Goal: Task Accomplishment & Management: Use online tool/utility

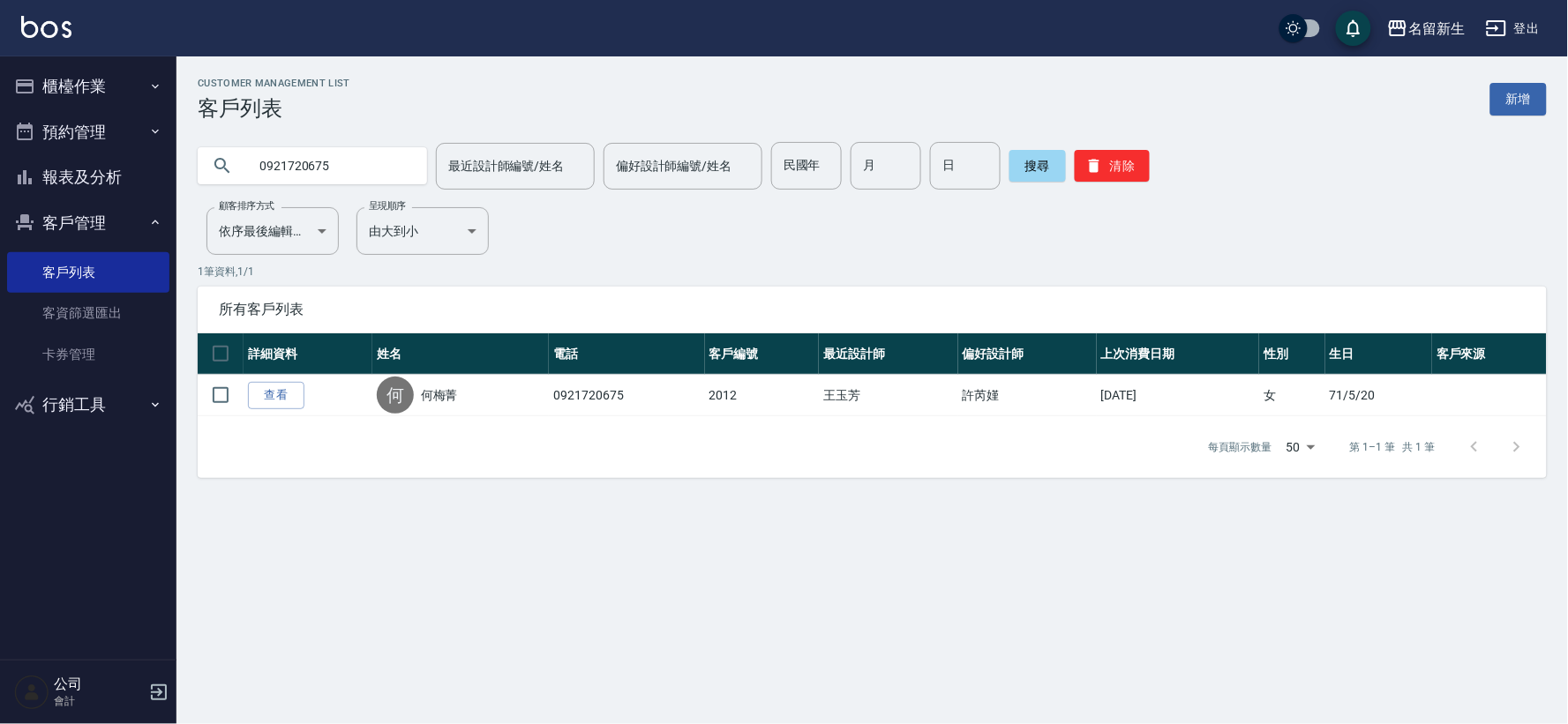
click at [116, 84] on button "櫃檯作業" at bounding box center [88, 86] width 162 height 46
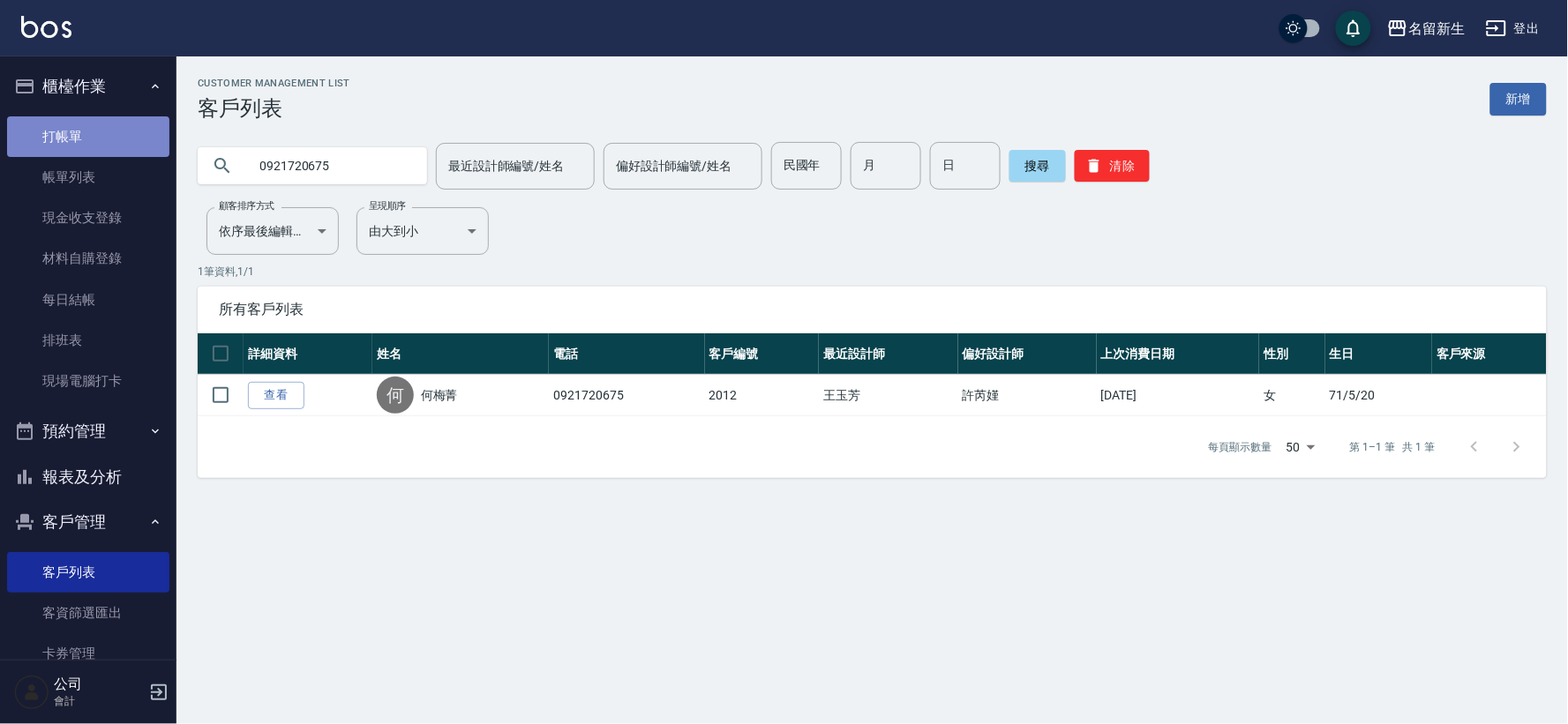
click at [127, 131] on link "打帳單" at bounding box center [88, 136] width 162 height 40
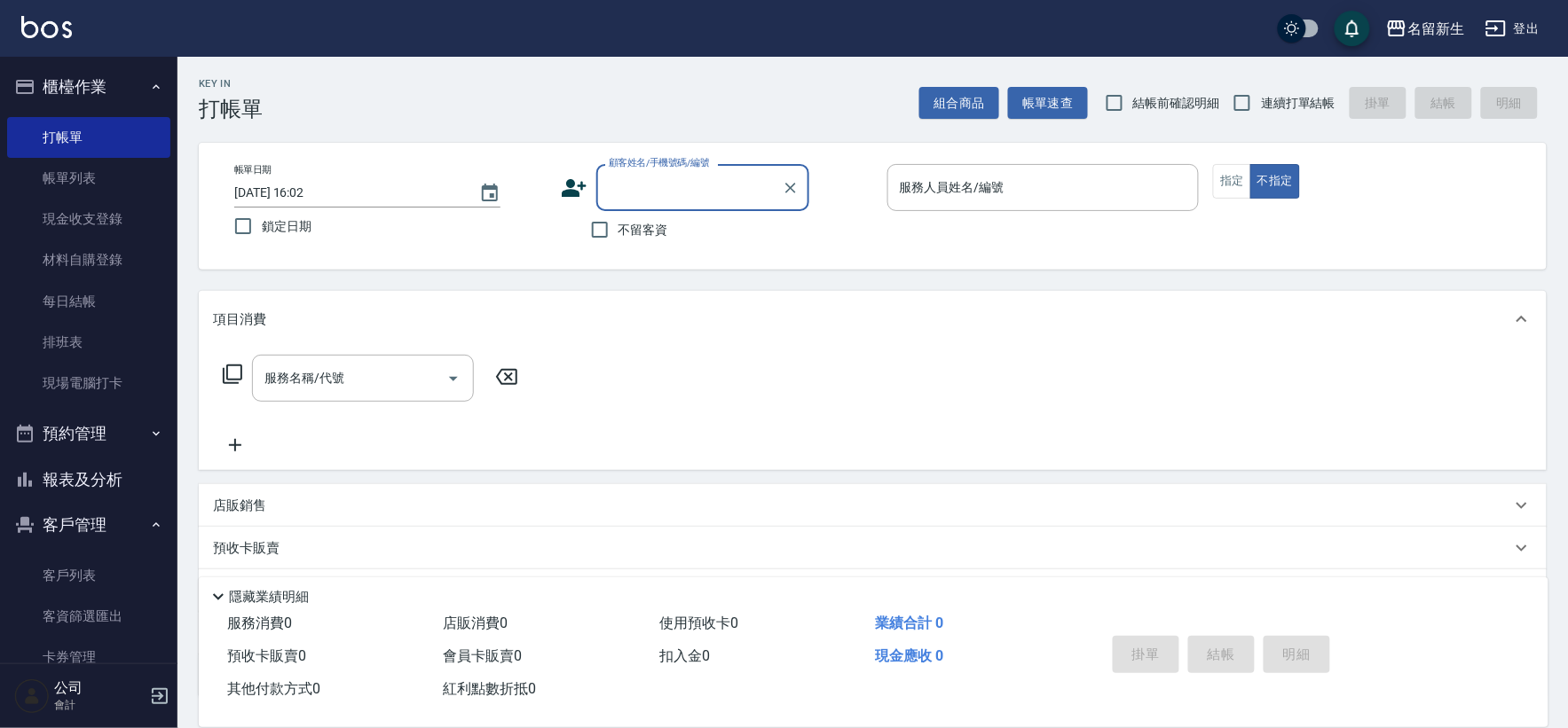
click at [1272, 105] on span "連續打單結帳" at bounding box center [1298, 103] width 75 height 18
click at [1261, 105] on input "連續打單結帳" at bounding box center [1242, 103] width 37 height 37
checkbox input "true"
click at [581, 186] on icon at bounding box center [574, 188] width 25 height 17
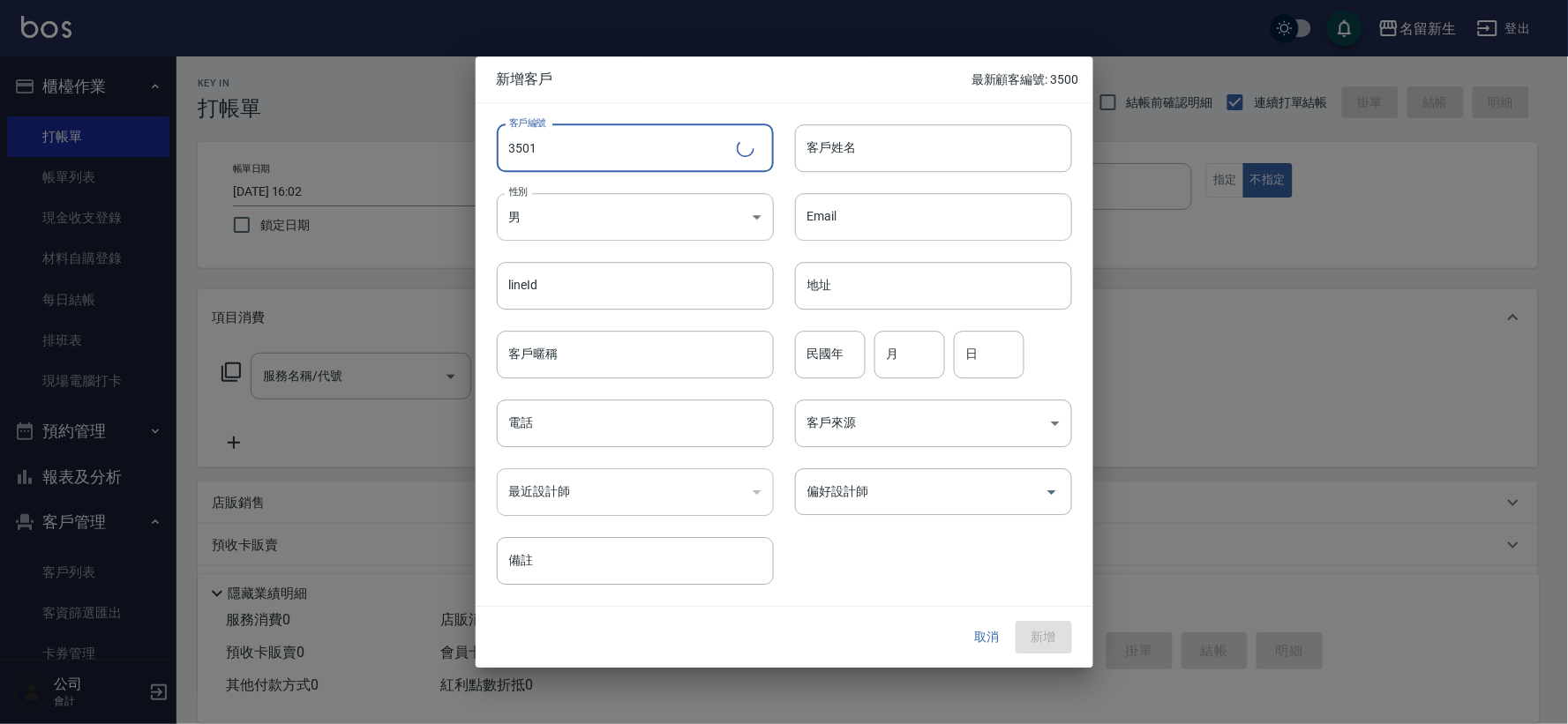
type input "3501"
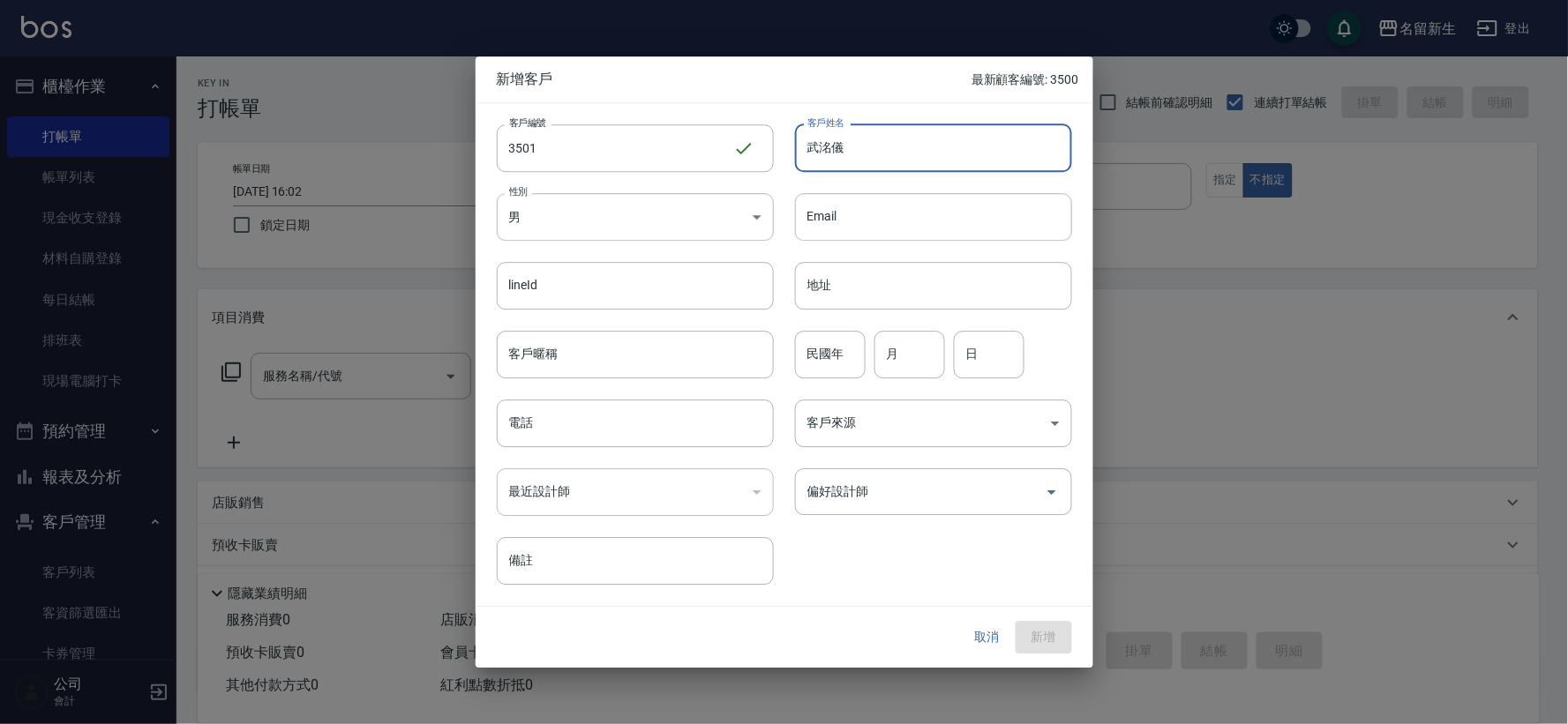
type input "武洺儀"
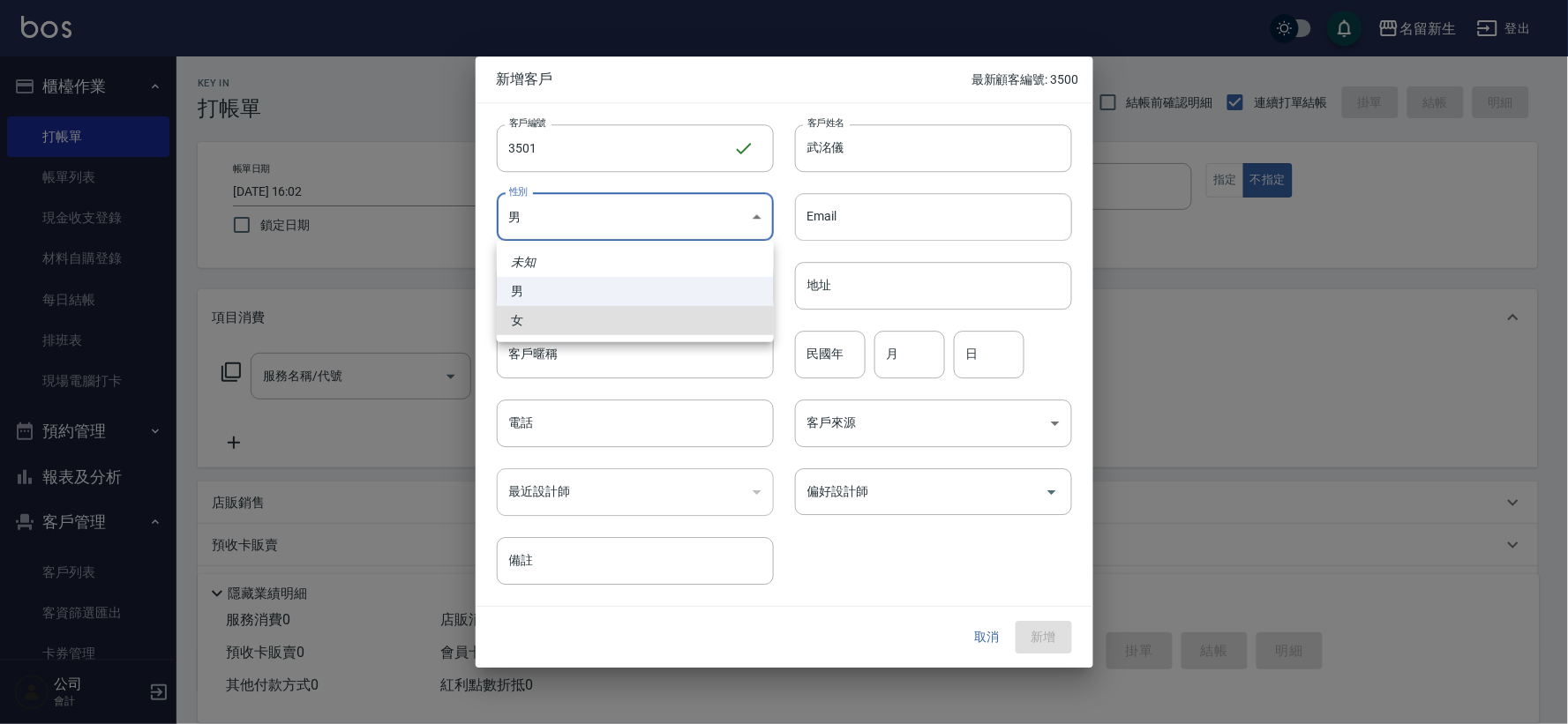
type input "[DEMOGRAPHIC_DATA]"
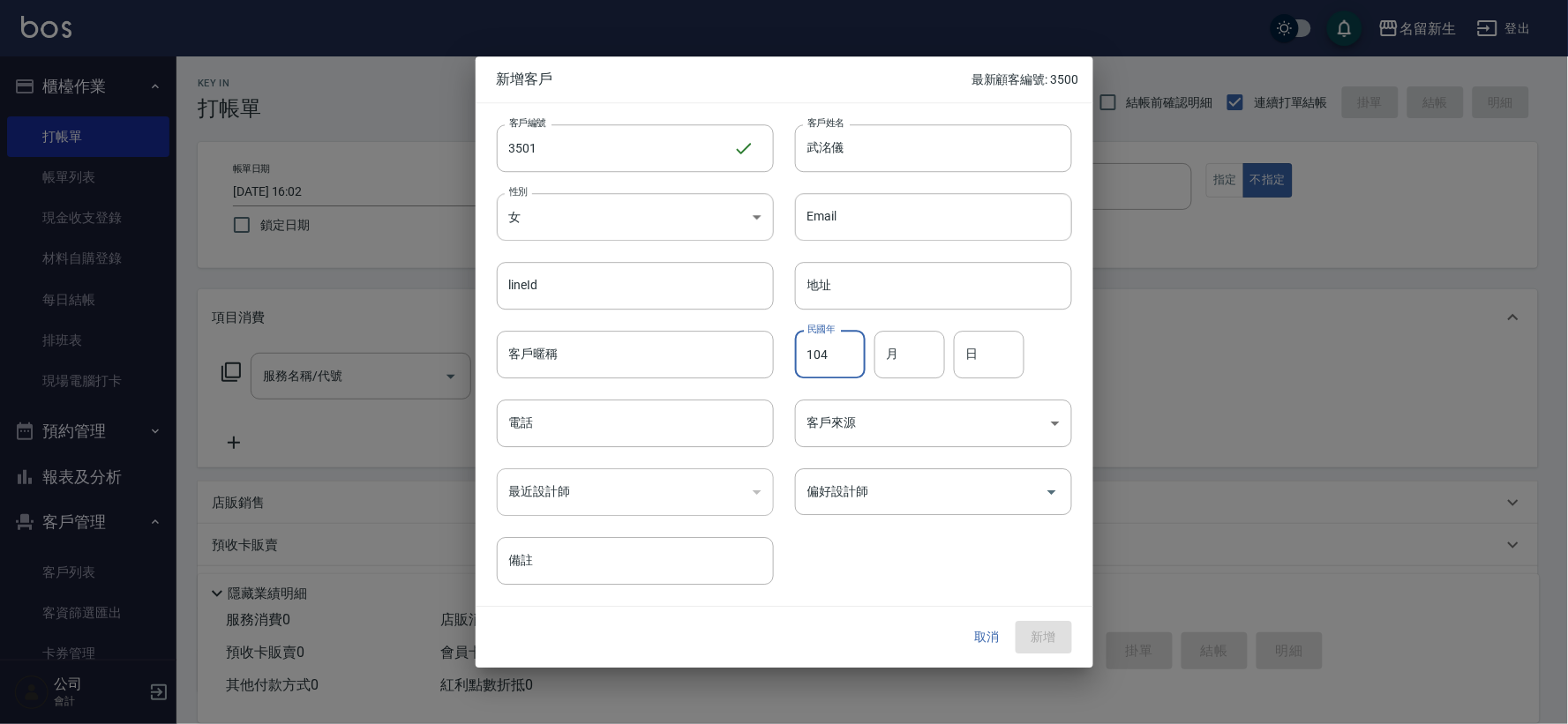
type input "104"
type input "07"
type input "28"
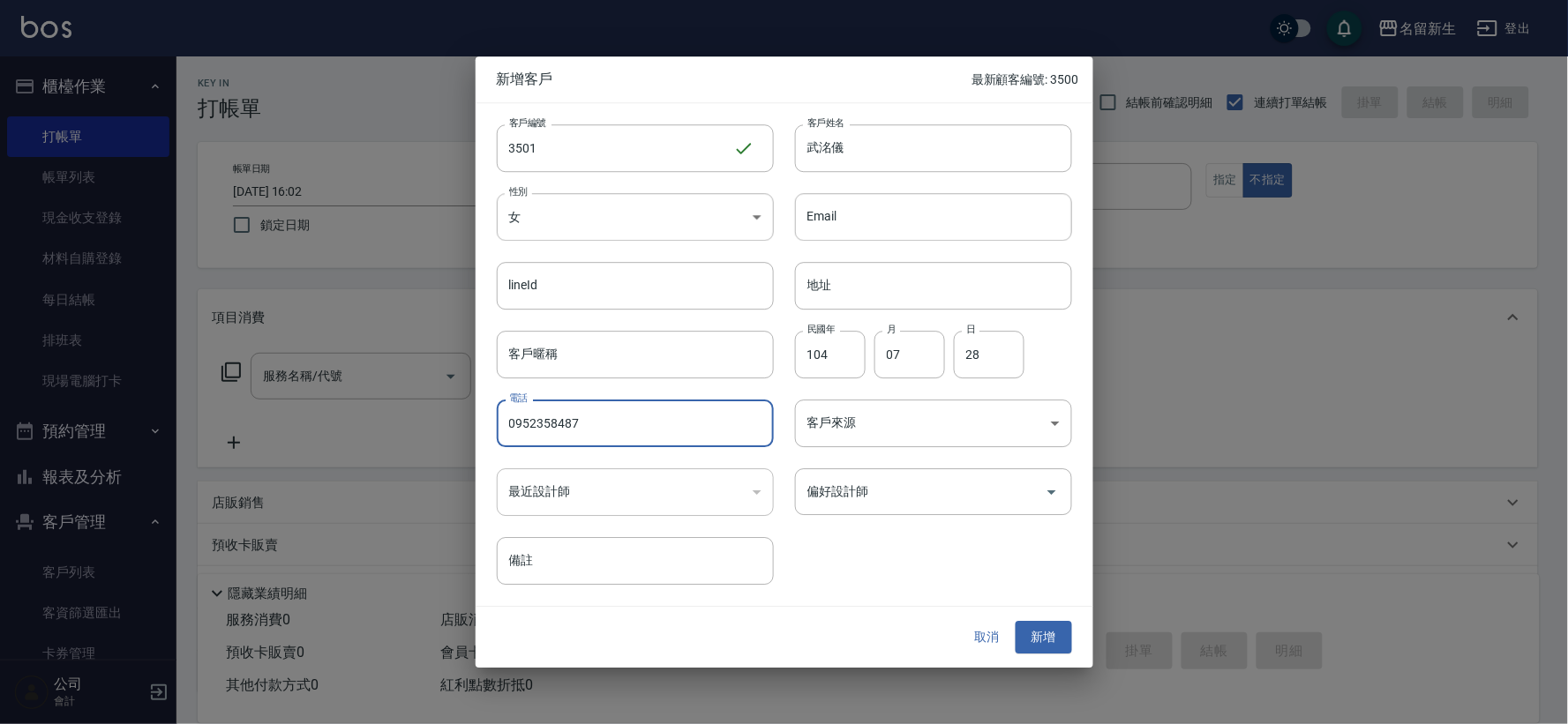
type input "0952358487"
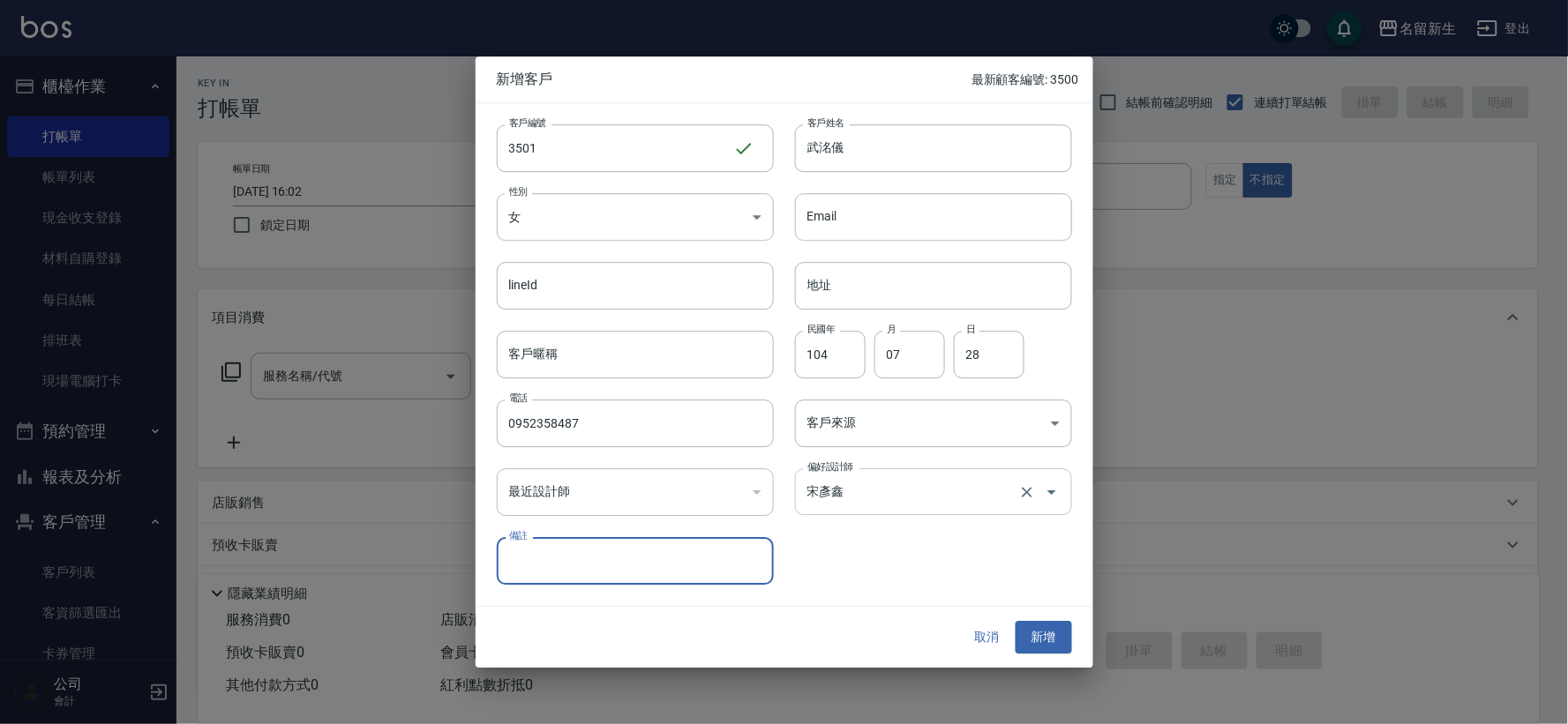
click at [979, 477] on input "宋彥鑫" at bounding box center [908, 492] width 211 height 31
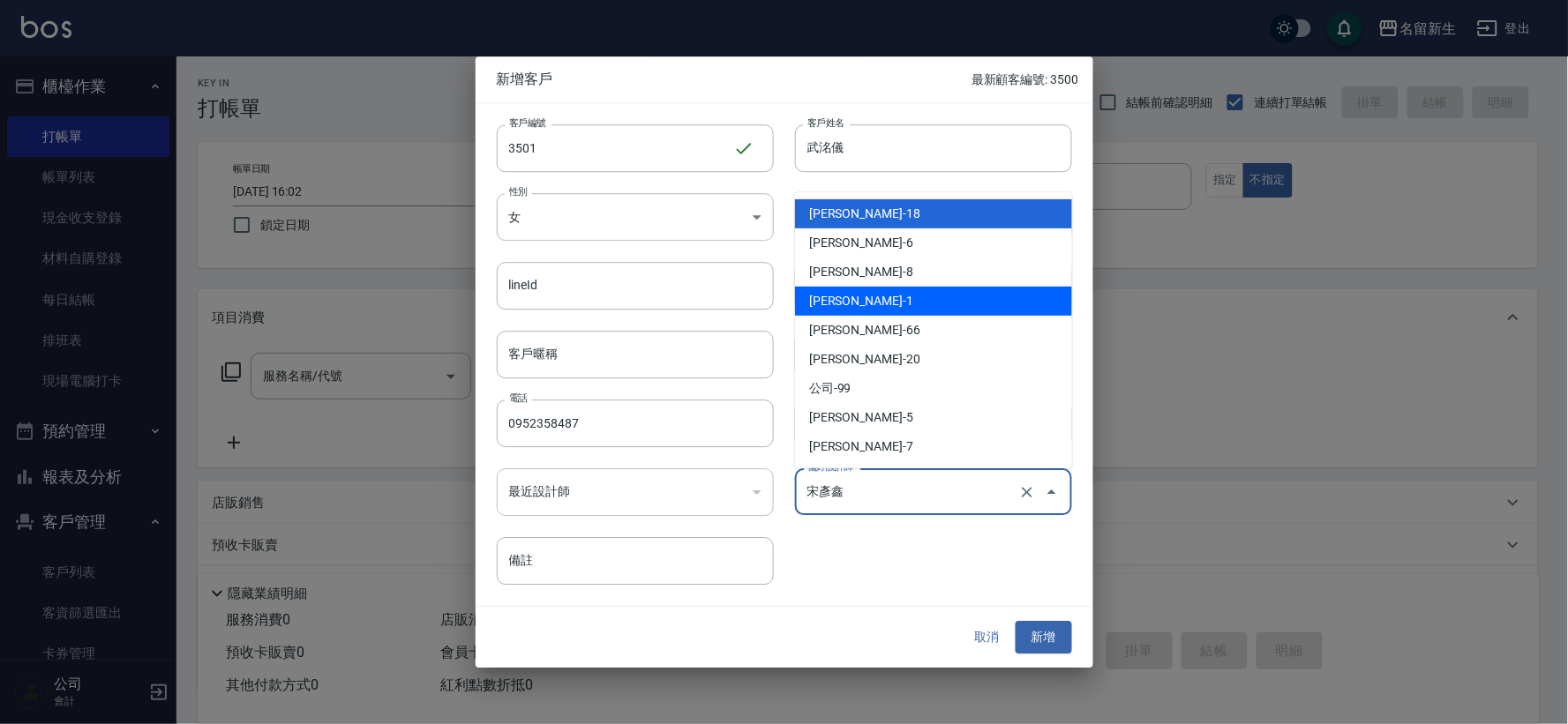
click at [963, 292] on li "[PERSON_NAME]-1" at bounding box center [933, 301] width 277 height 29
type input "王玉芳"
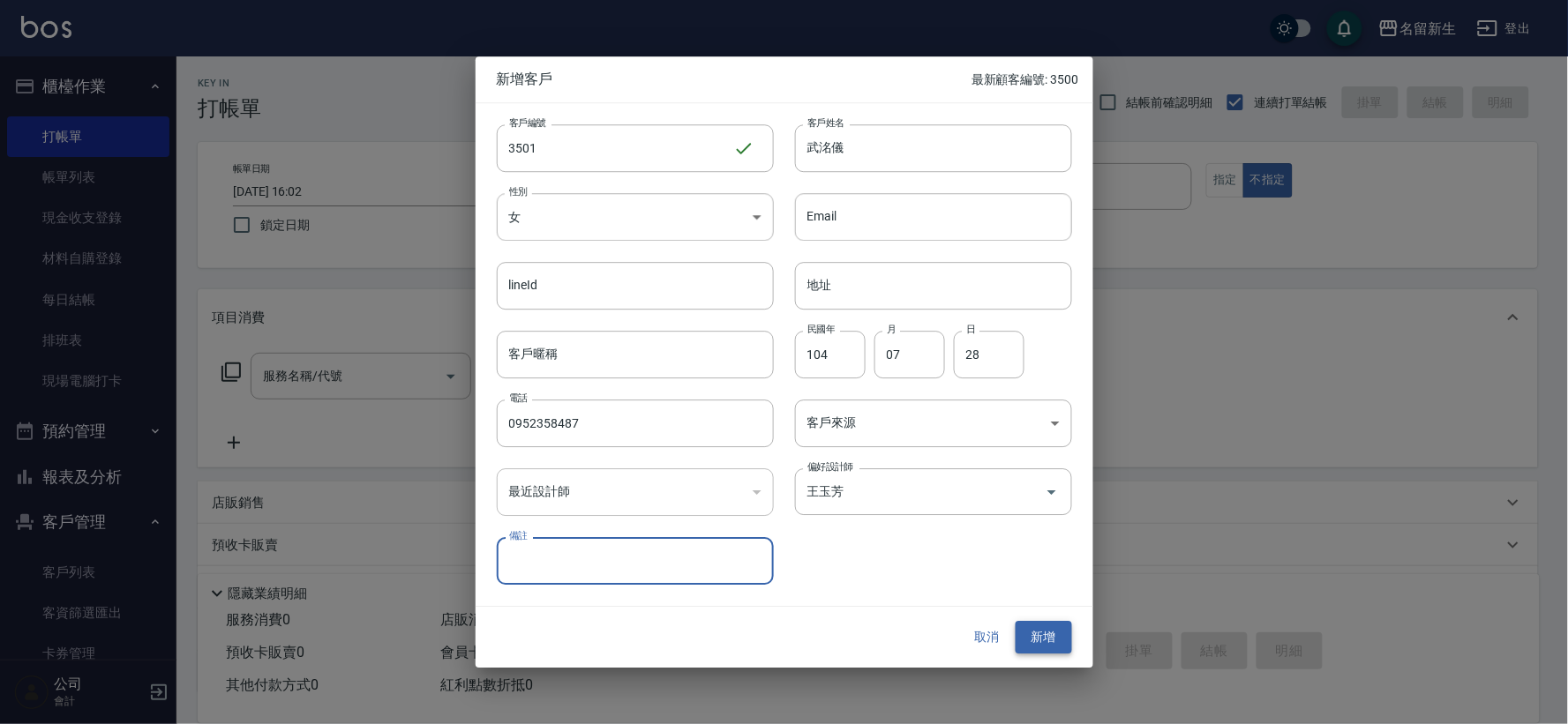
click at [1036, 638] on button "新增" at bounding box center [1044, 638] width 57 height 33
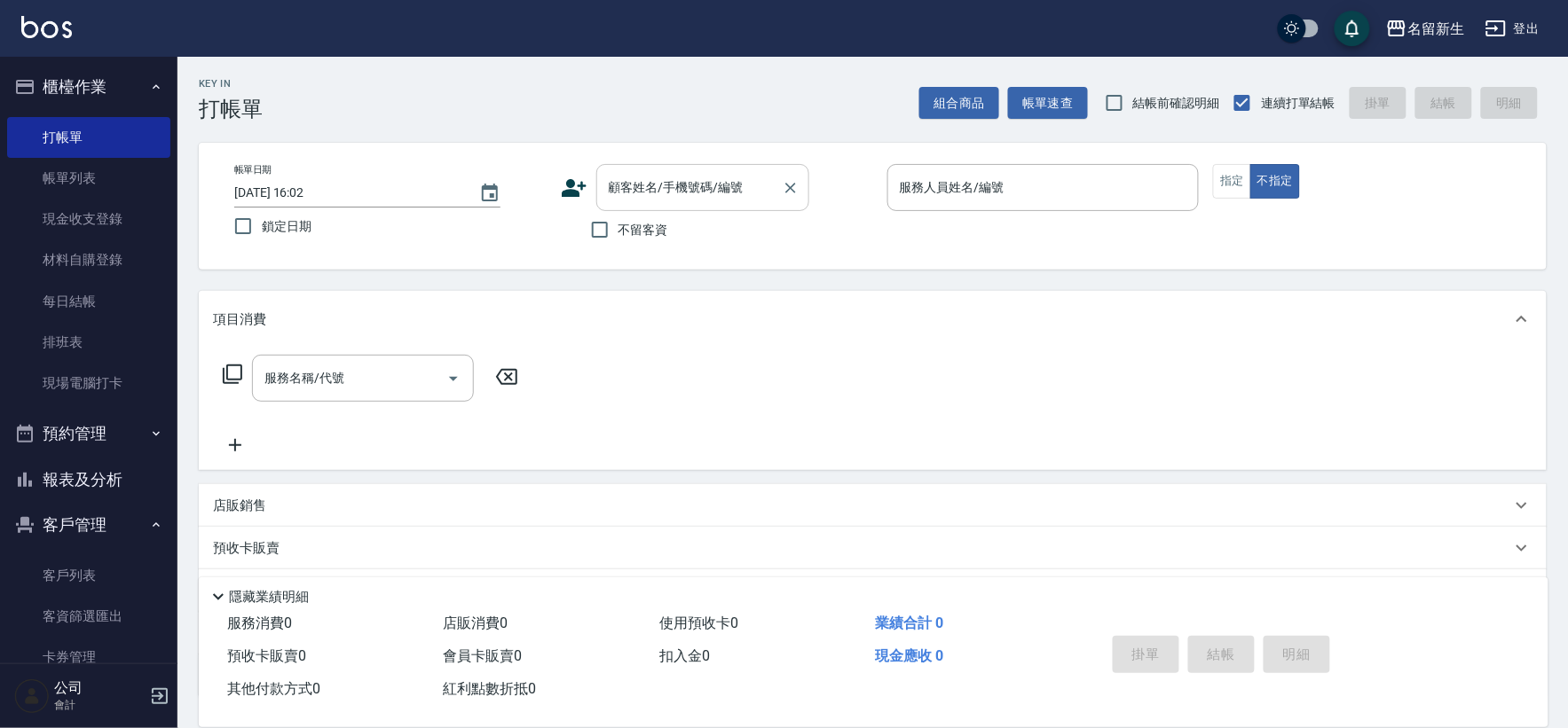
click at [687, 200] on input "顧客姓名/手機號碼/編號" at bounding box center [689, 188] width 170 height 31
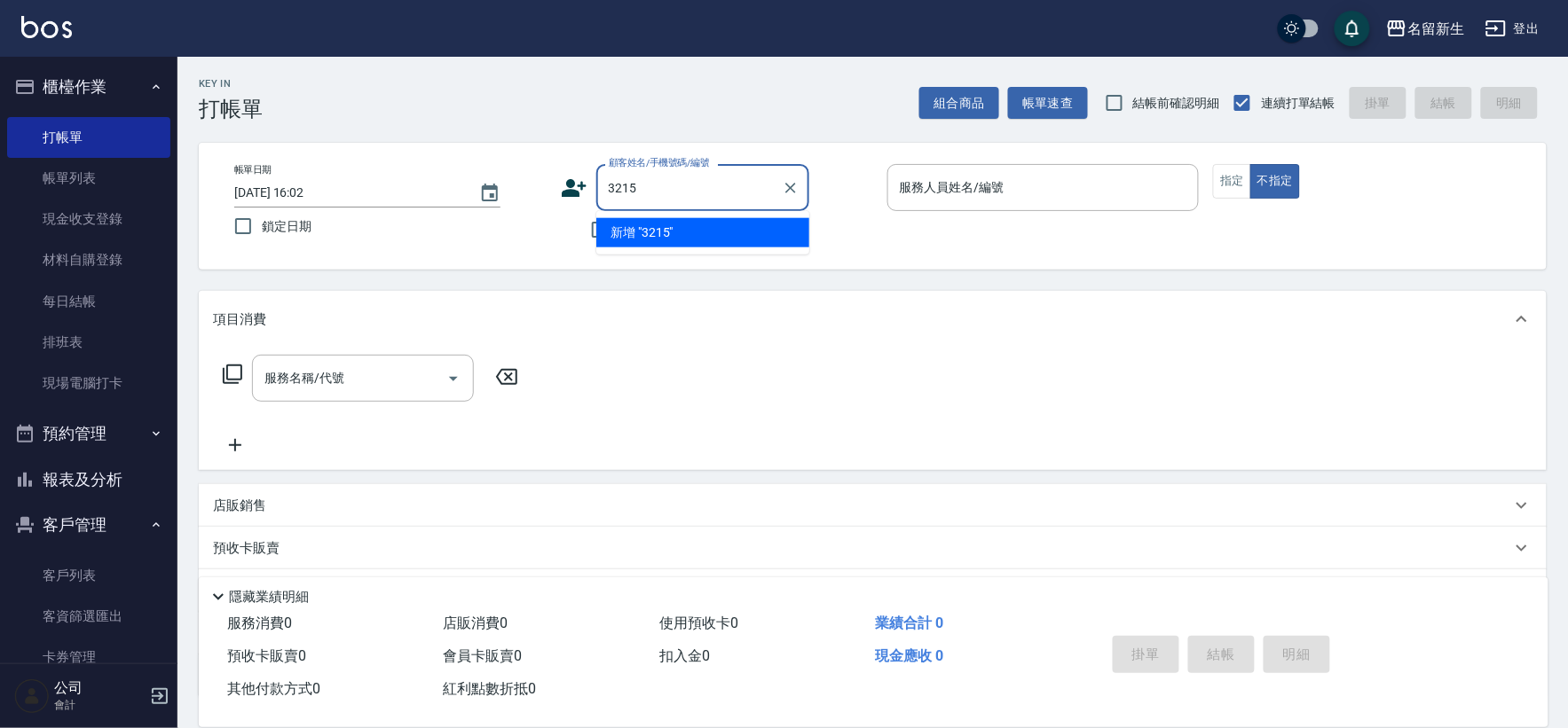
type input "3215"
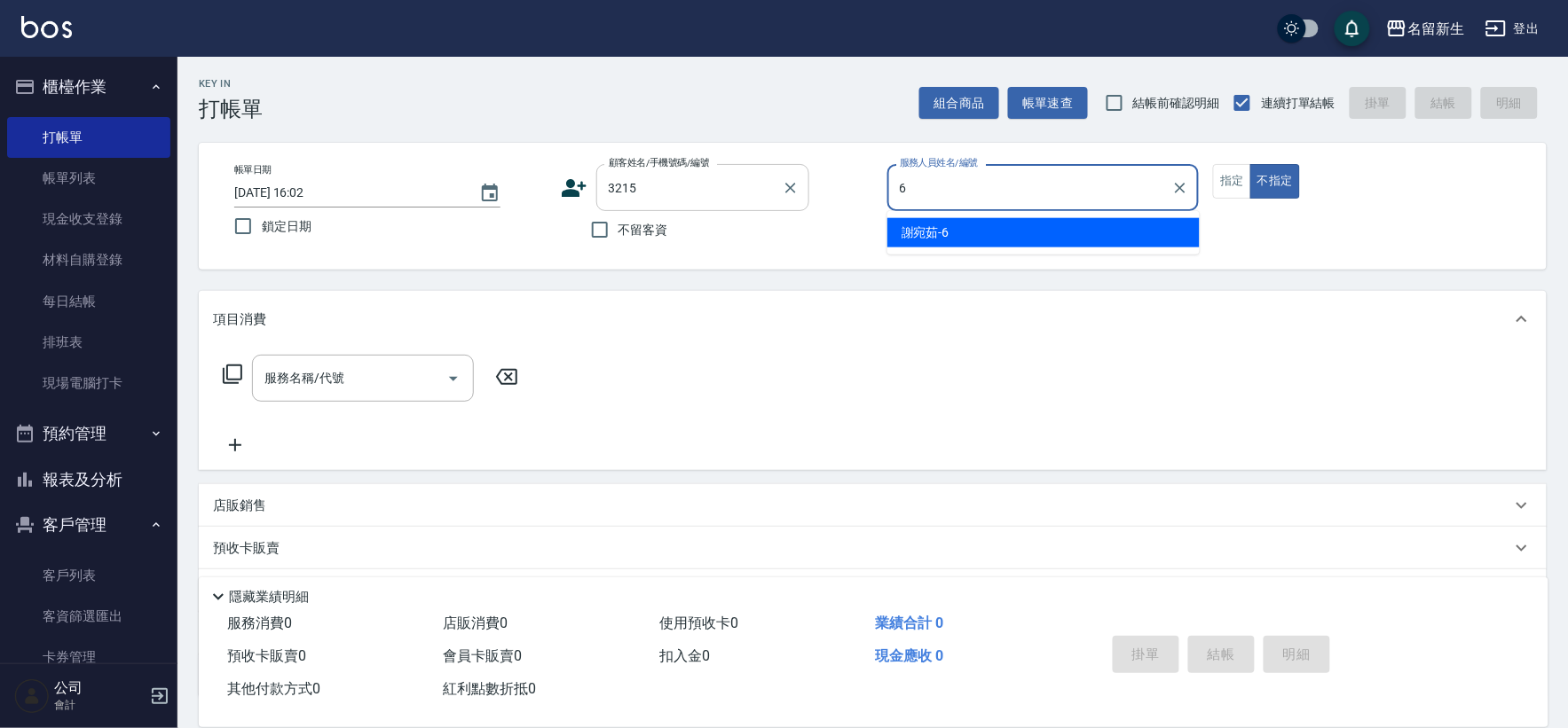
type input "6"
type button "false"
type input "[PERSON_NAME]-6"
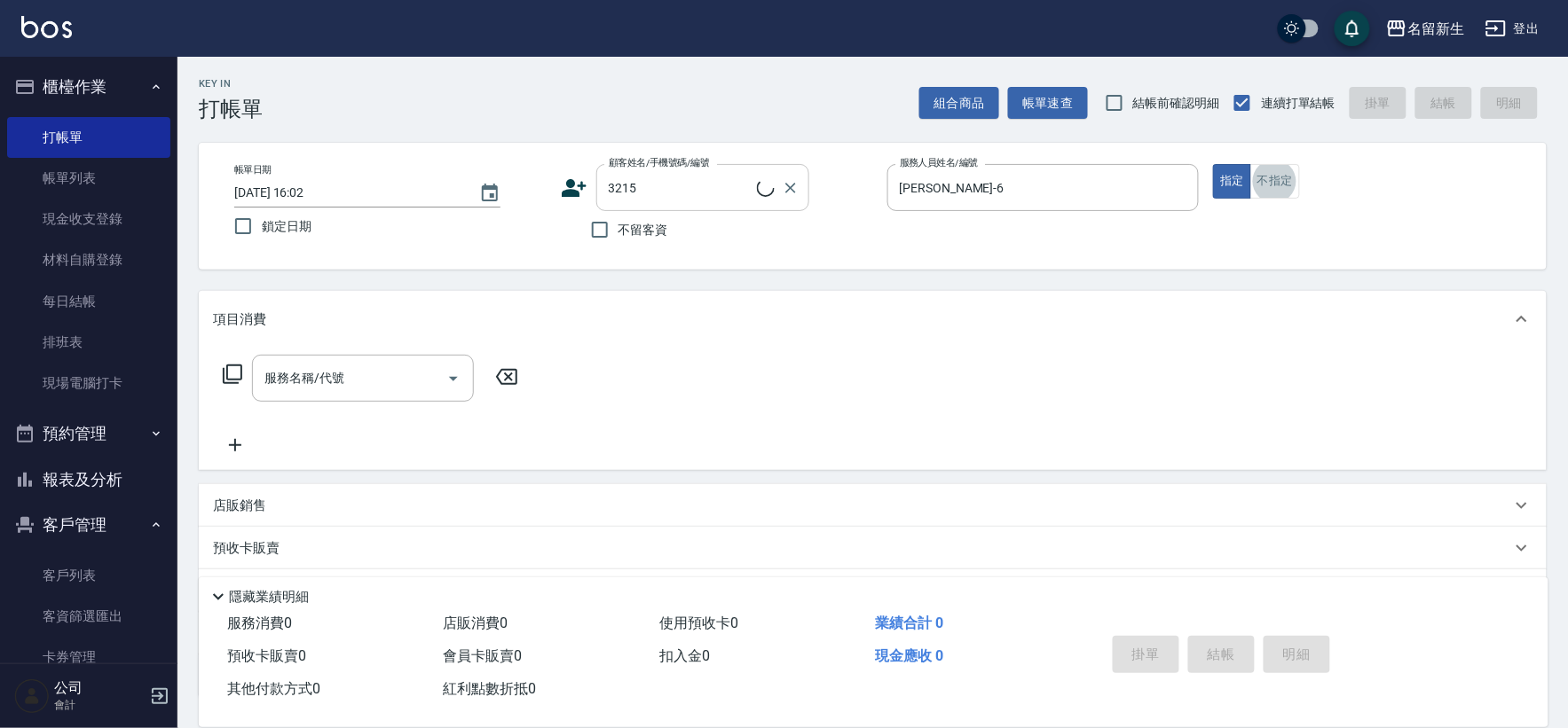
type input "[PERSON_NAME]/0936804264/3215"
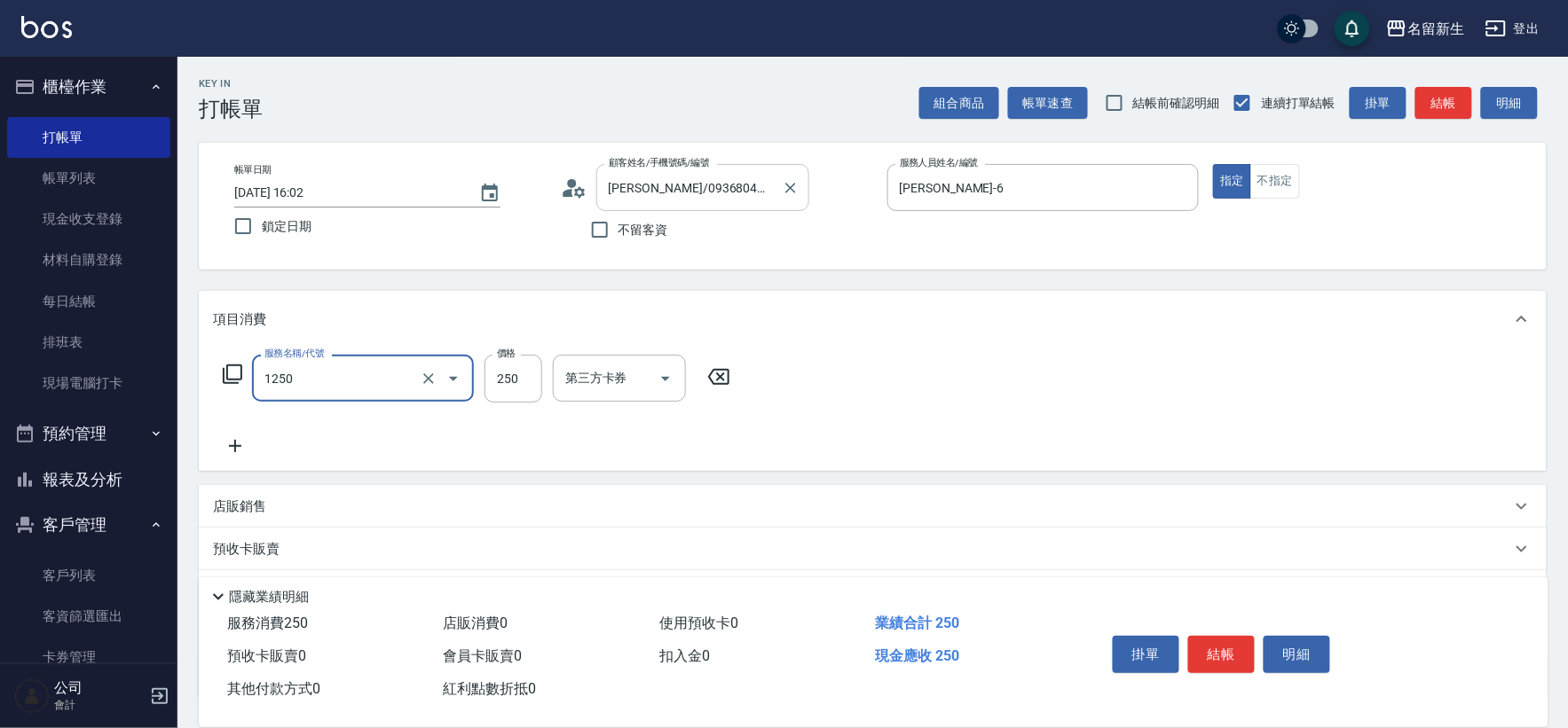
type input "洗髮250(1250)"
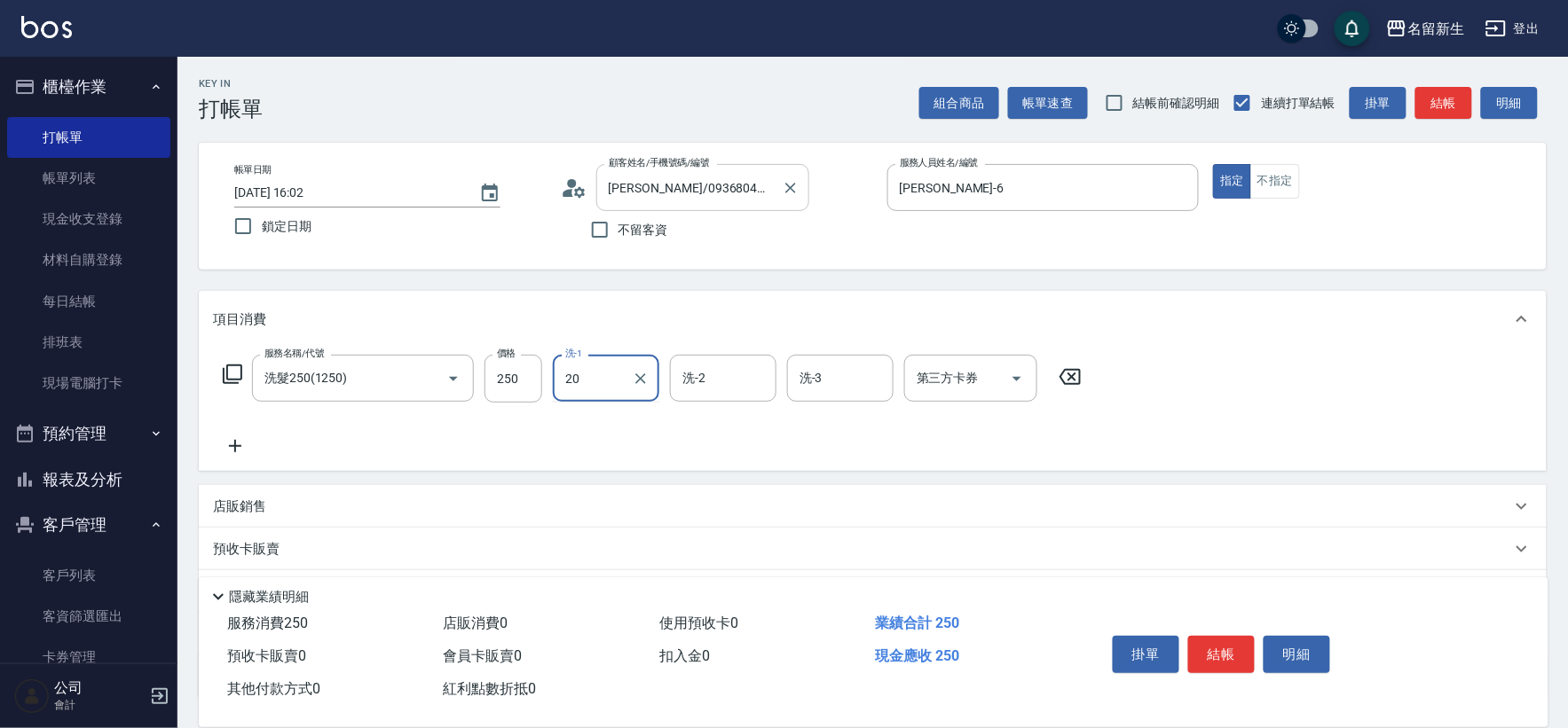
type input "[PERSON_NAME]-20"
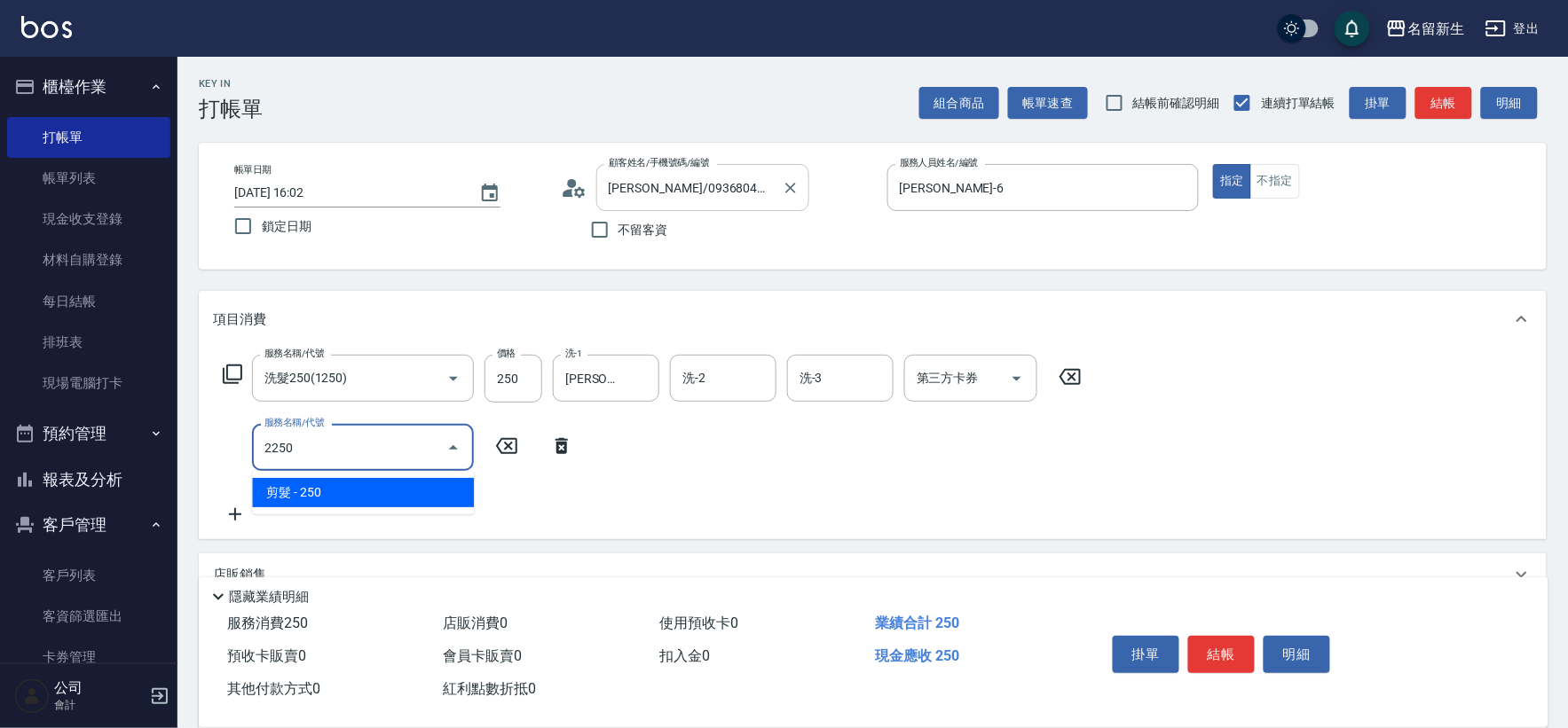
type input "剪髮(2250)"
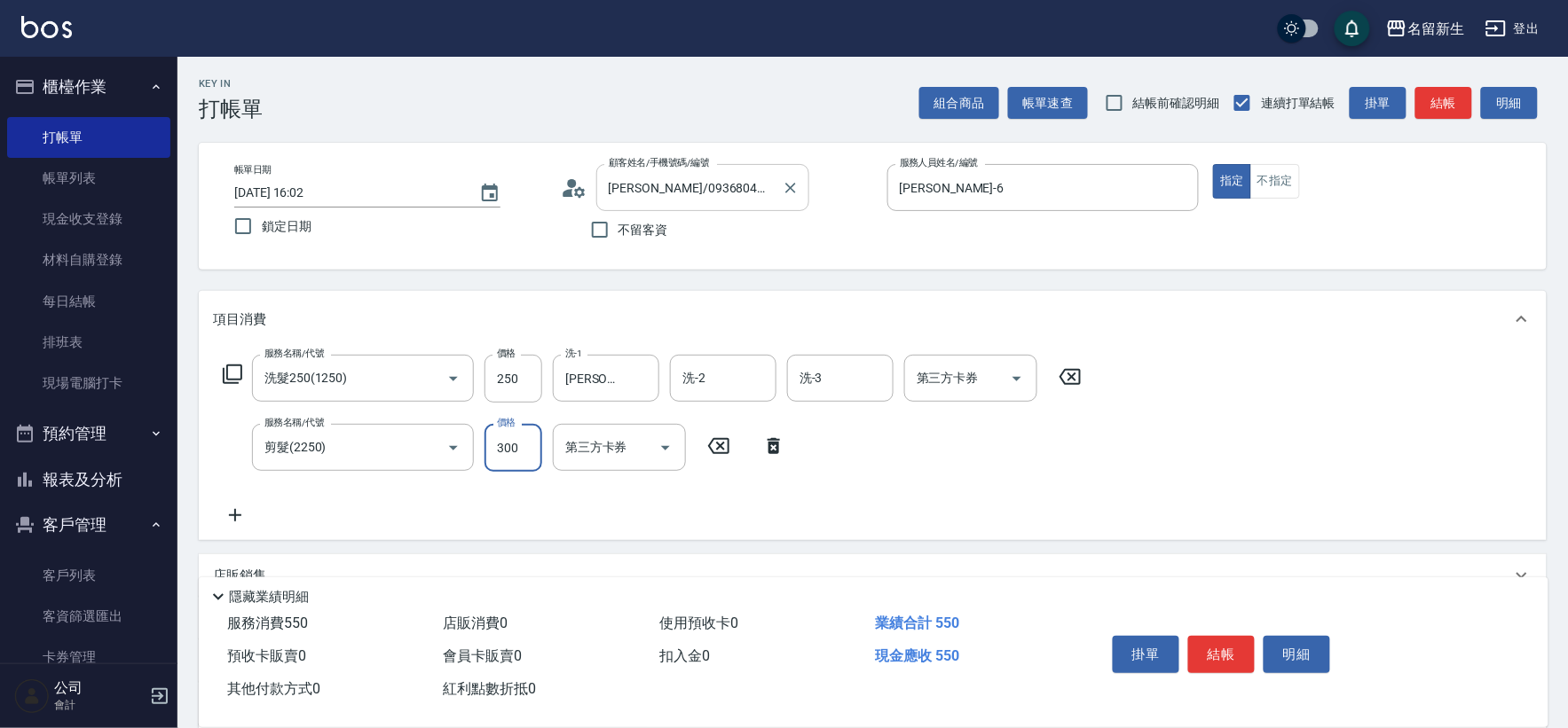
type input "300"
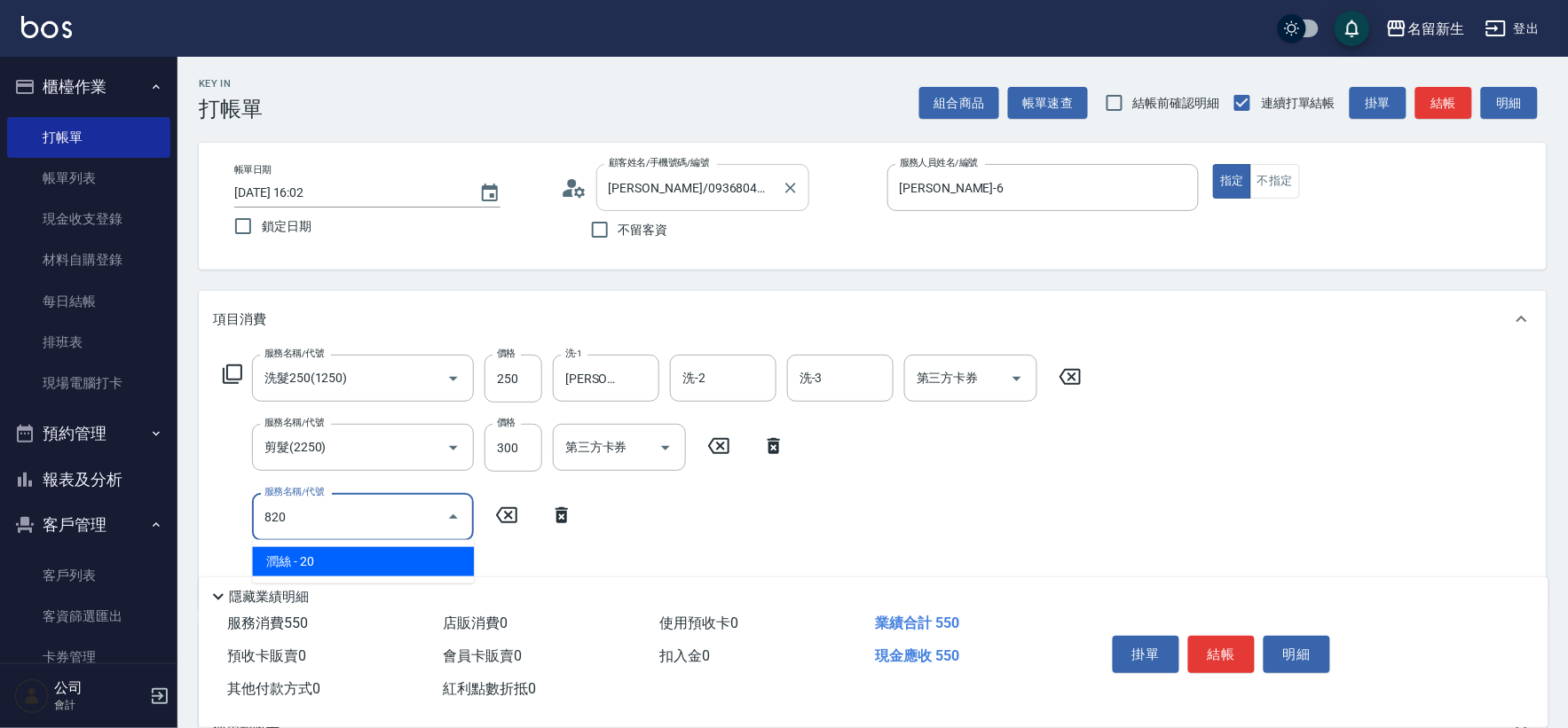
type input "潤絲(820)"
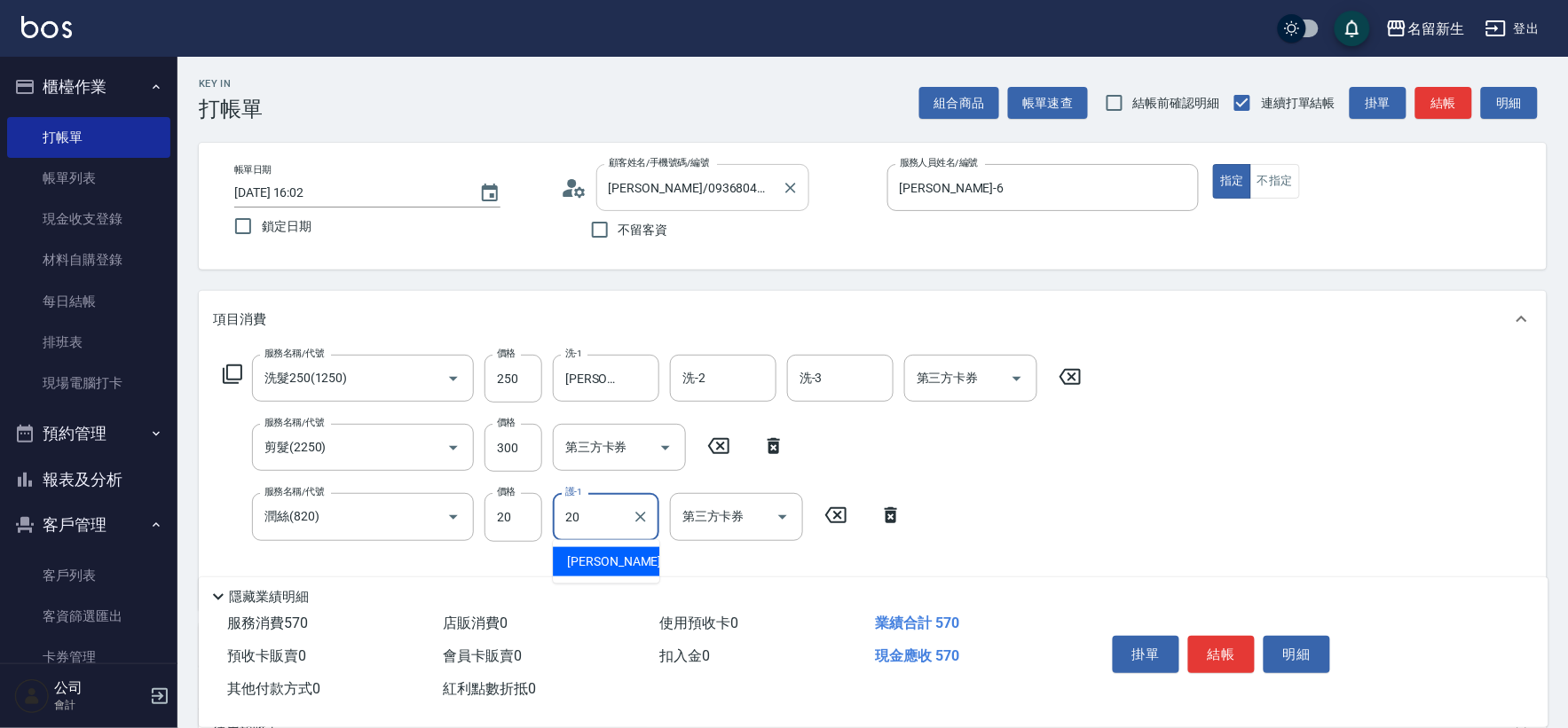
type input "[PERSON_NAME]-20"
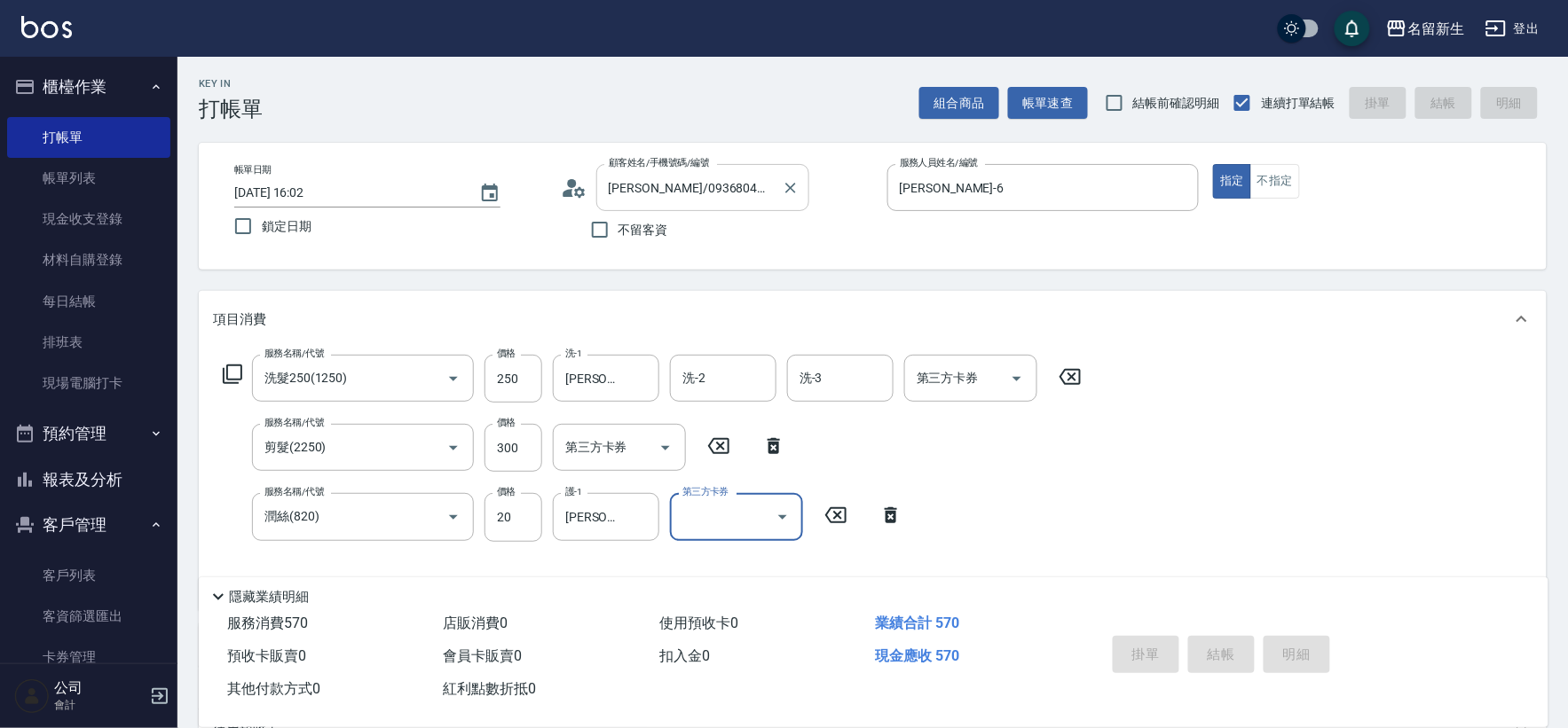
type input "[DATE] 16:03"
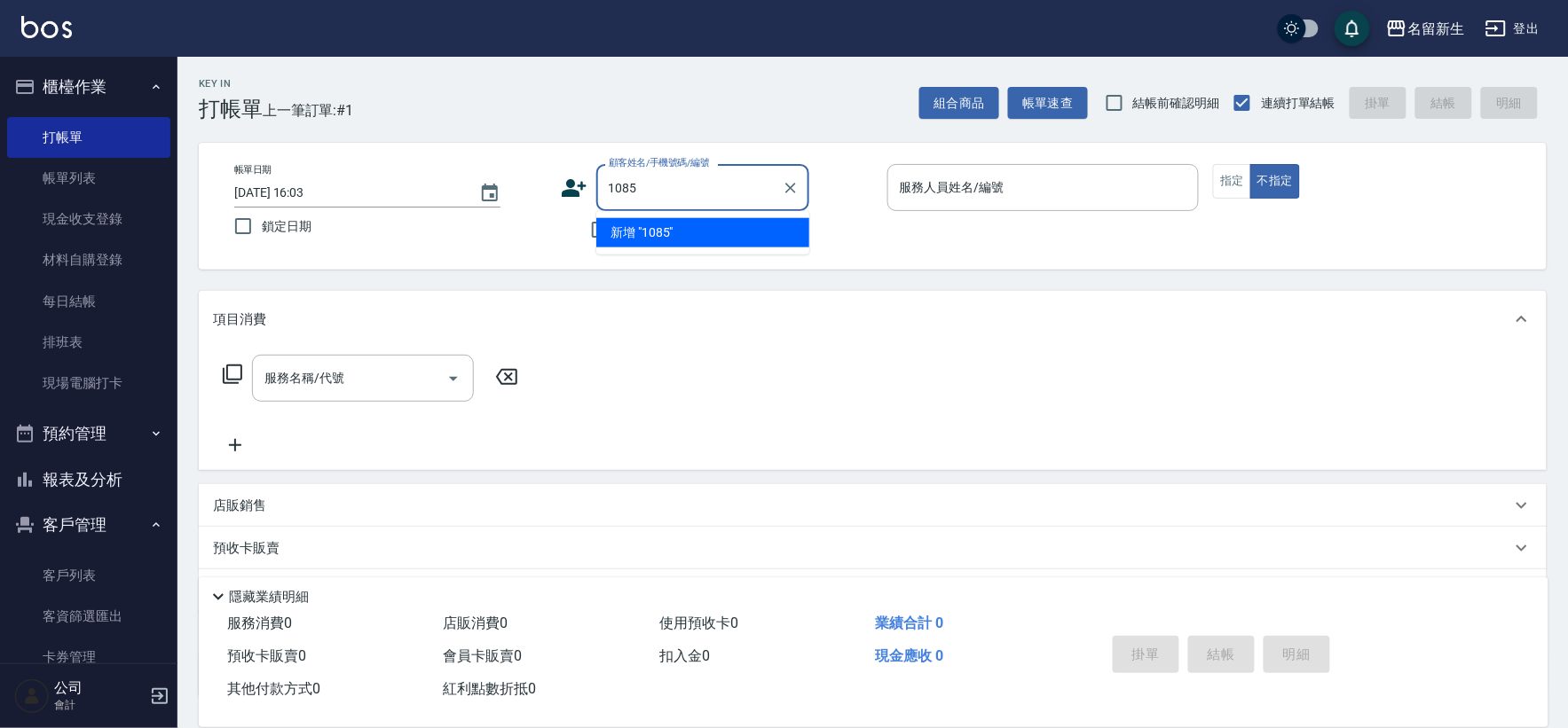
type input "1085"
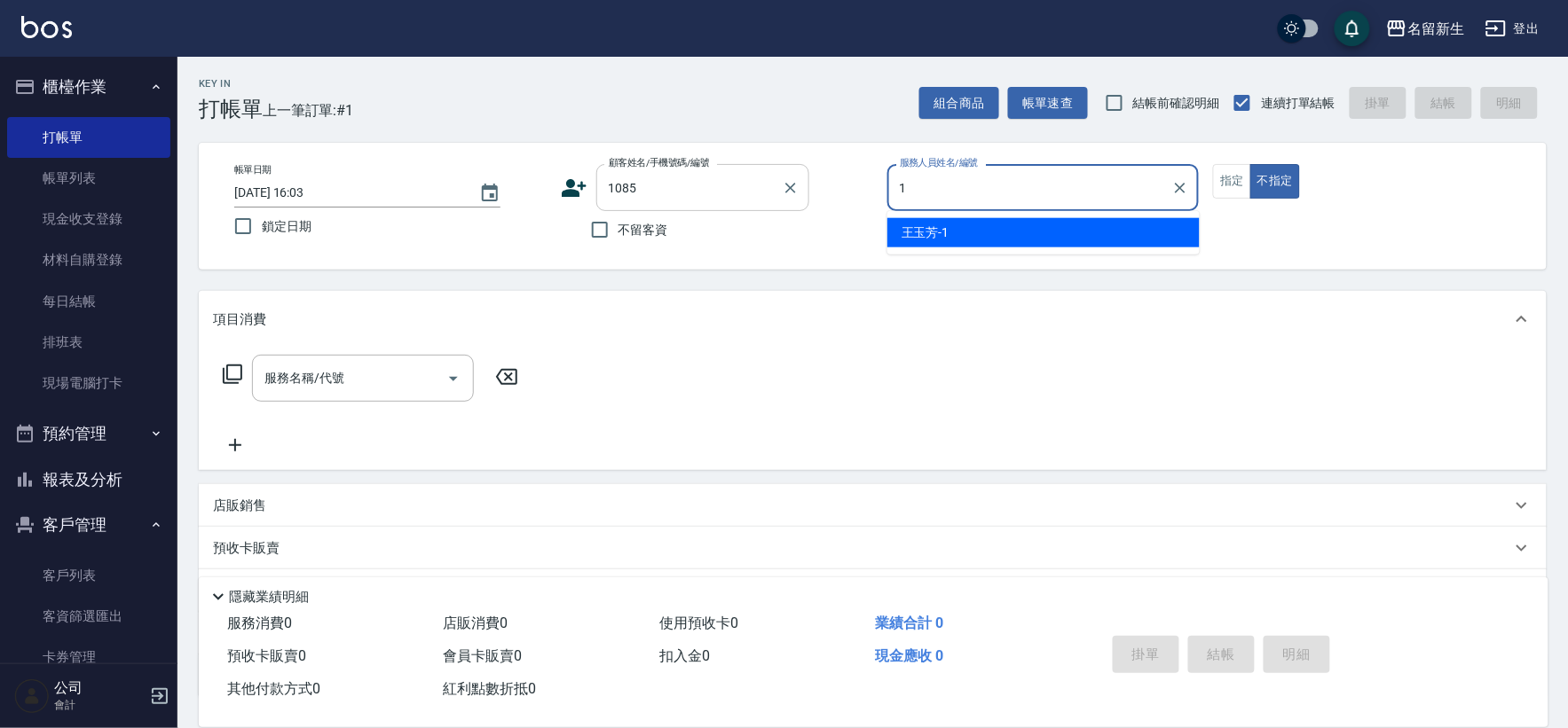
type input "[PERSON_NAME]-1"
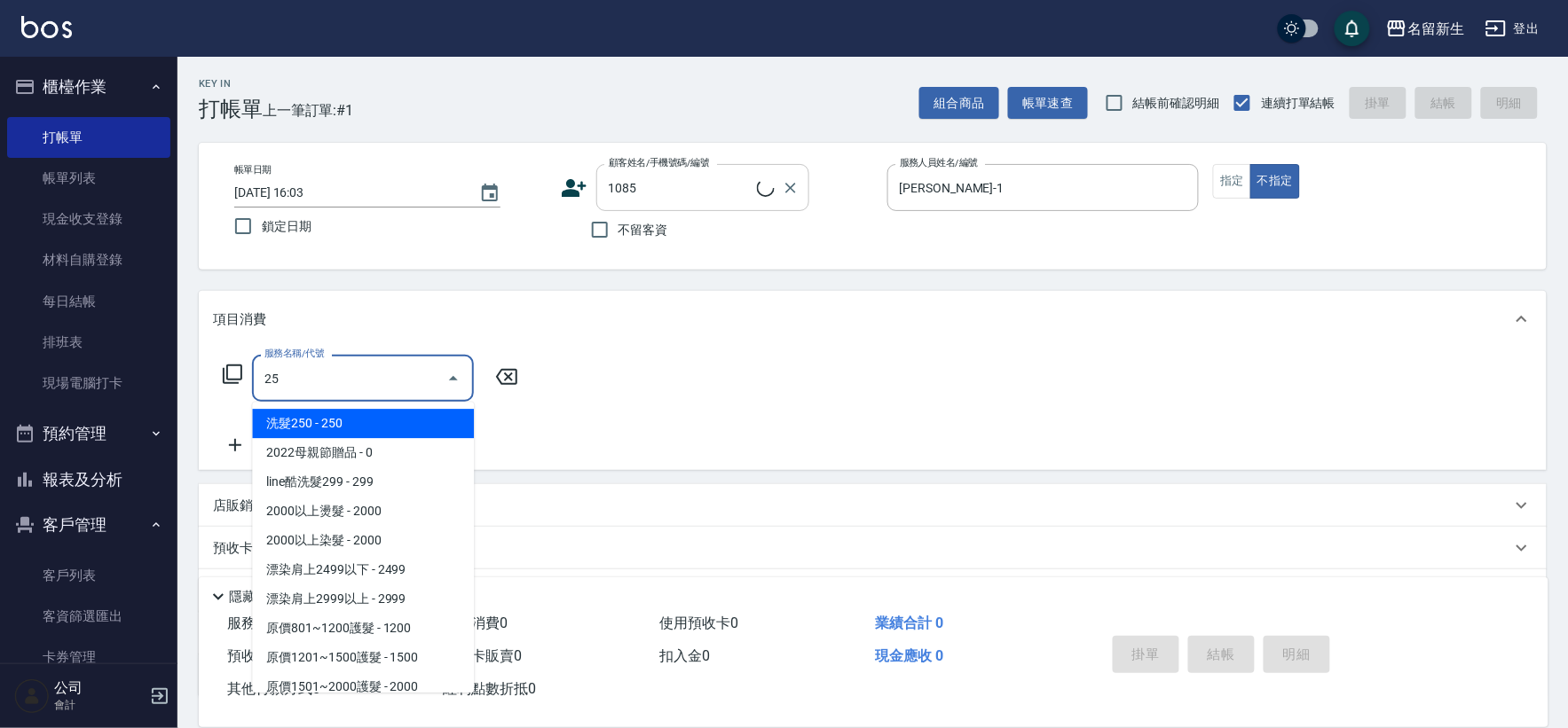
type input "250"
type input "[PERSON_NAME]/0985825451/1085"
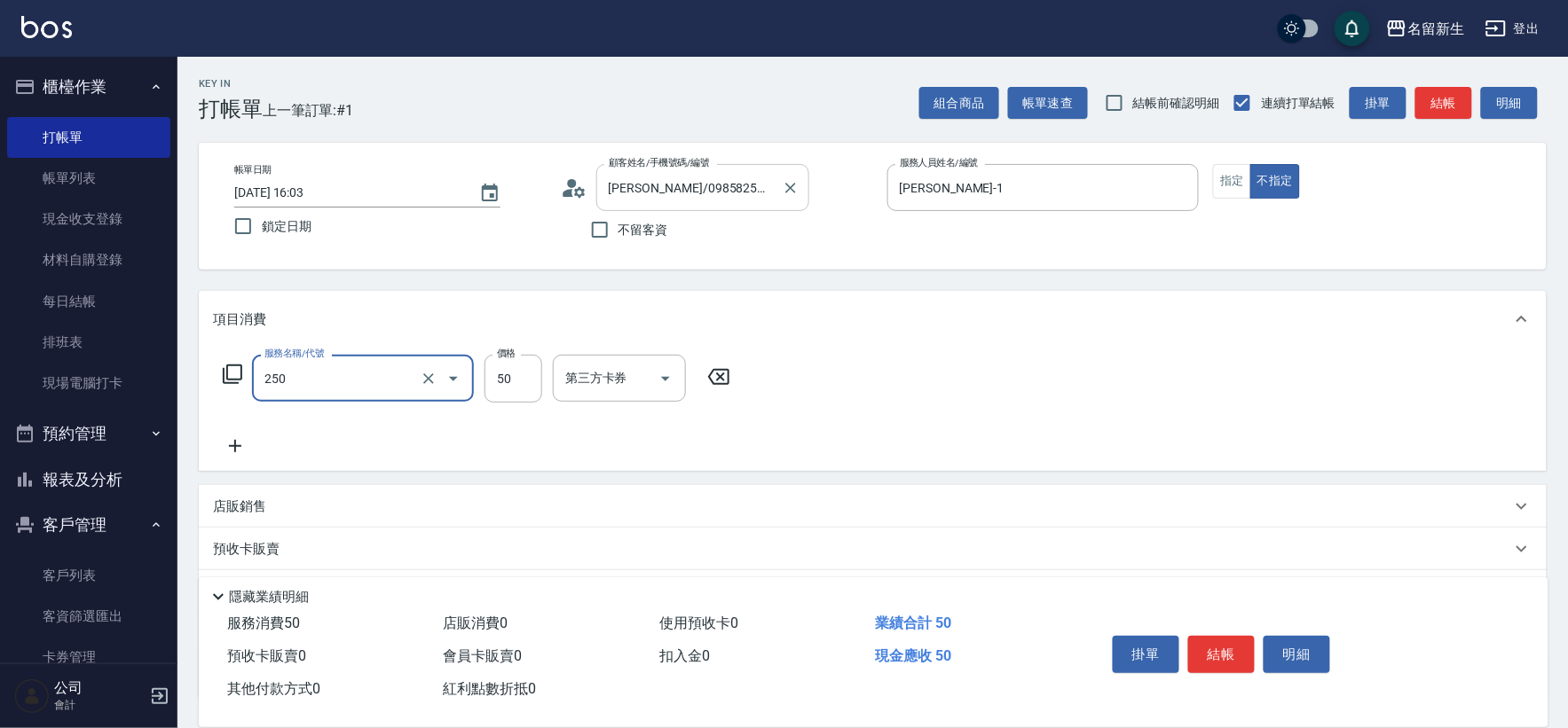
type input "剪瀏海(250)"
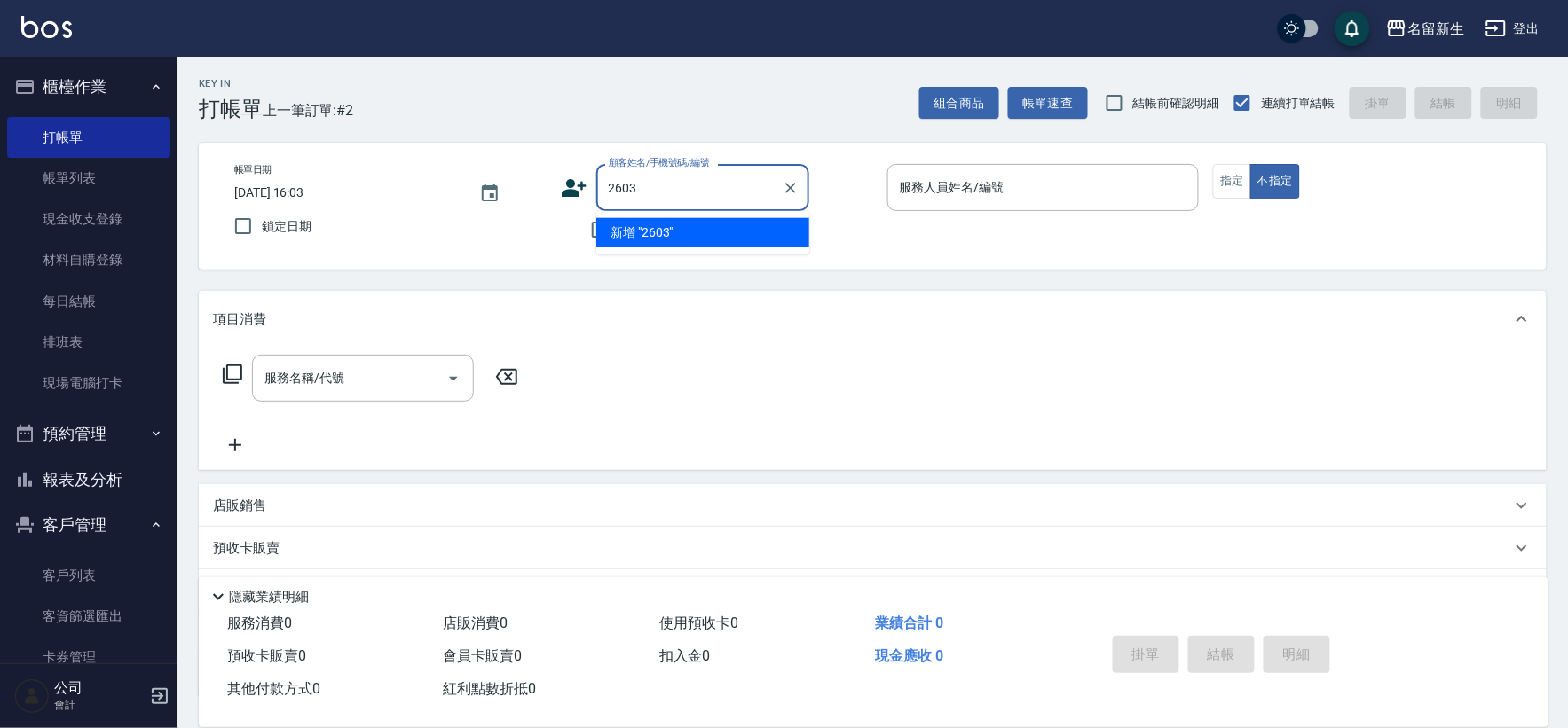
type input "2603"
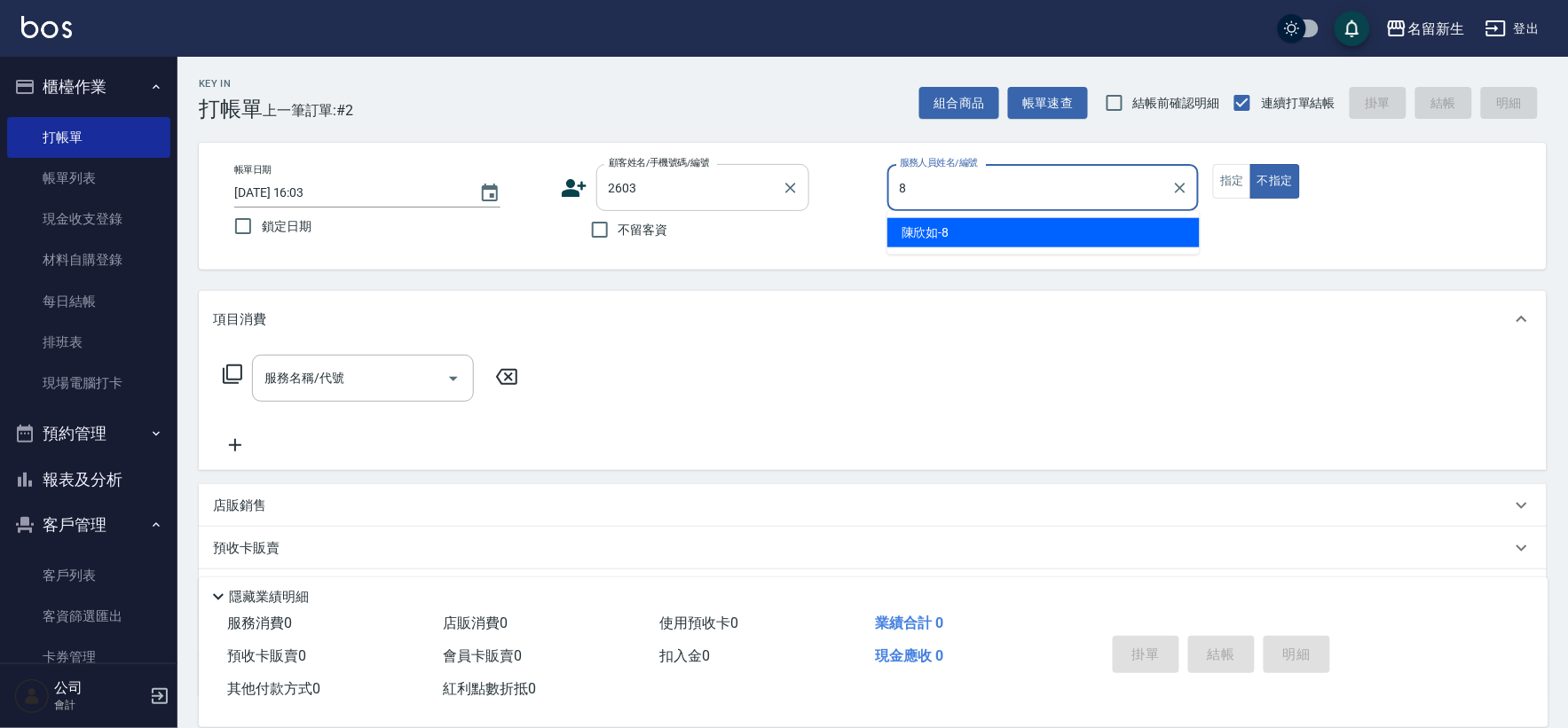
type input "[PERSON_NAME]-8"
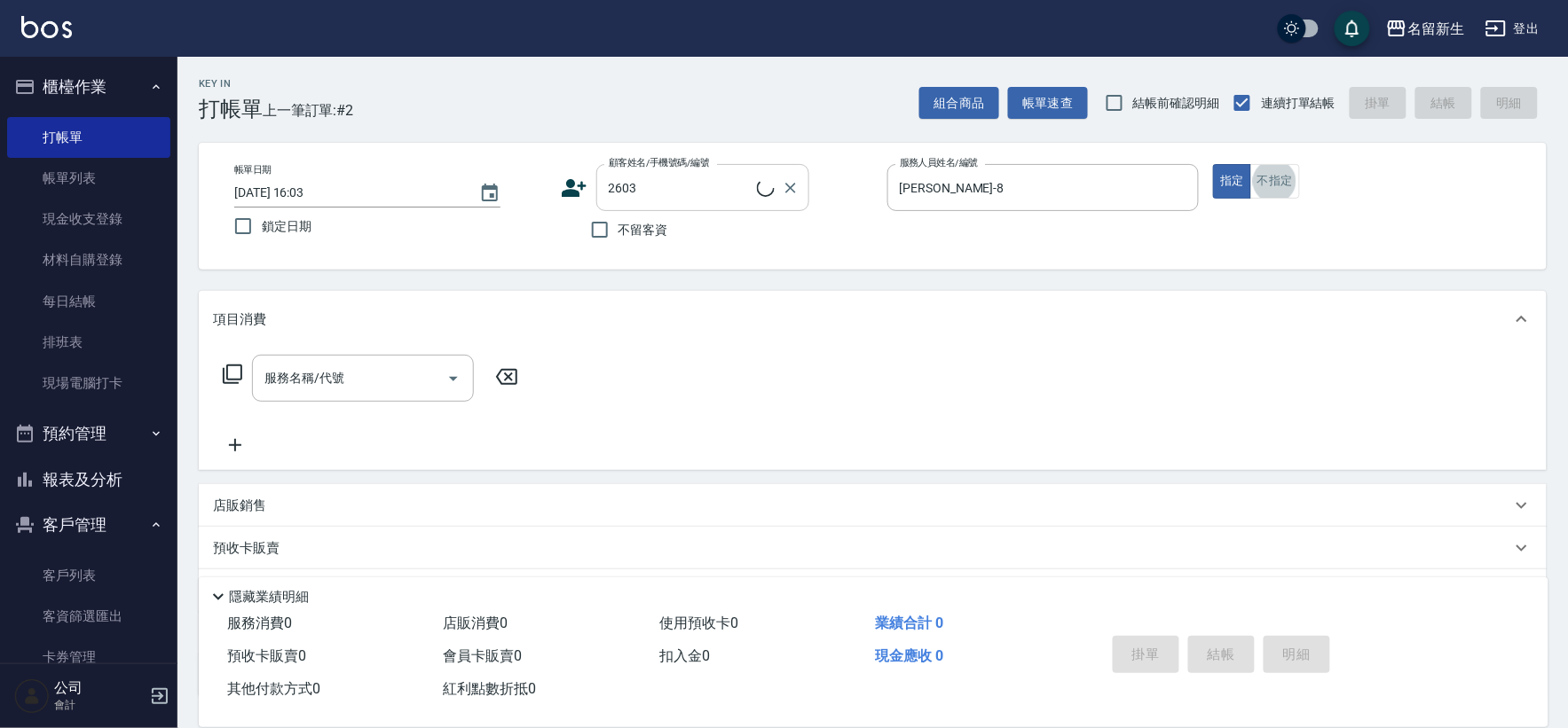
type input "[PERSON_NAME]恩/0986575776/2603"
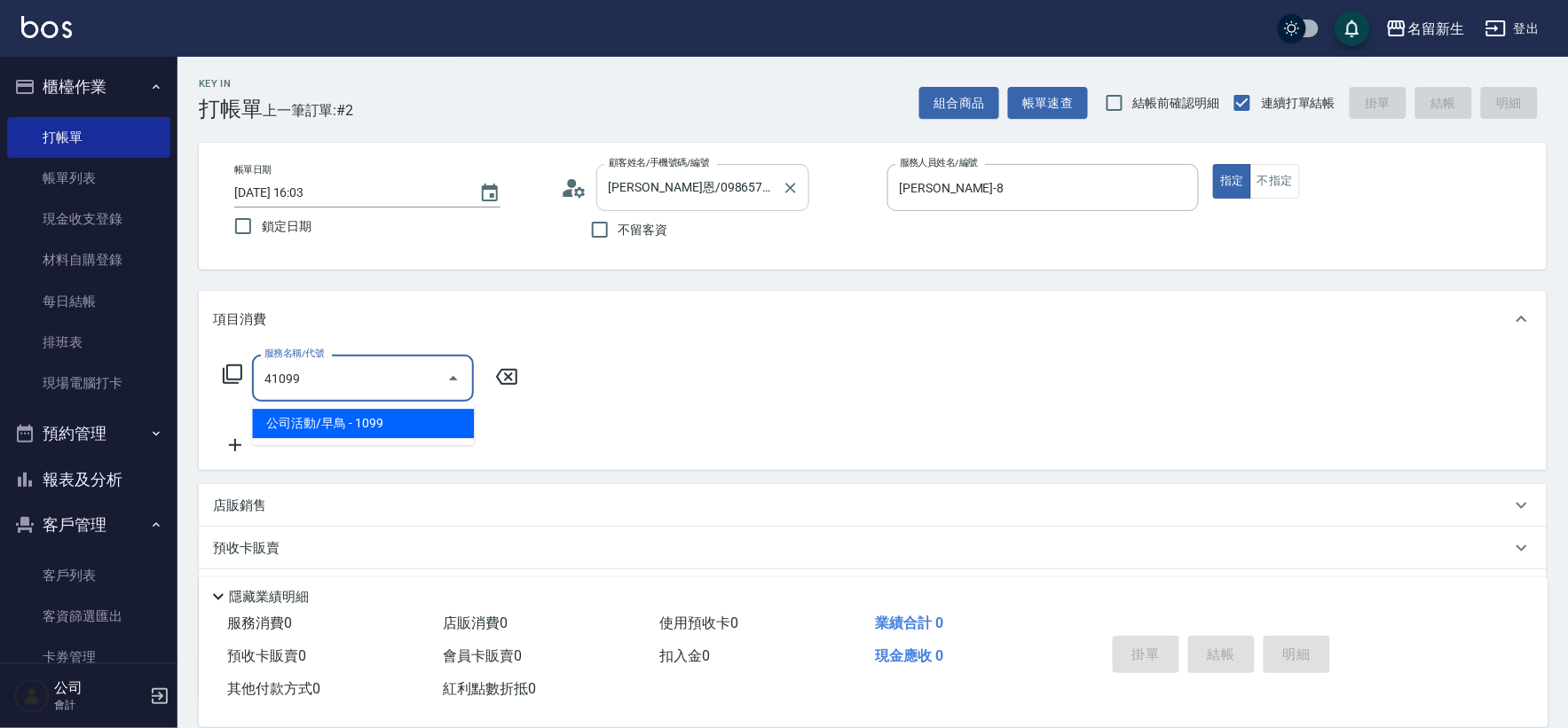
type input "公司活動/早鳥(41099)"
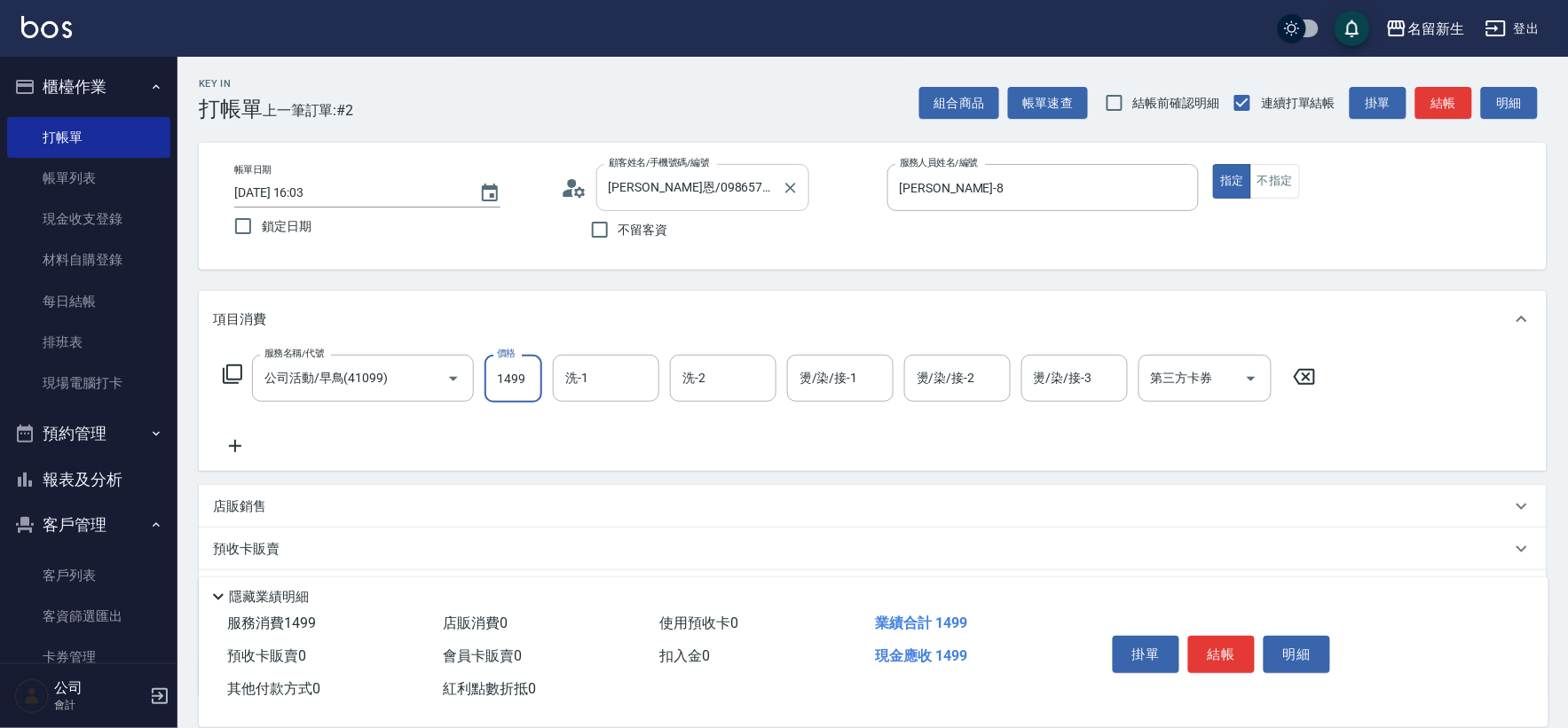
type input "1499"
type input "[PERSON_NAME]-8"
type input "[PERSON_NAME]-20"
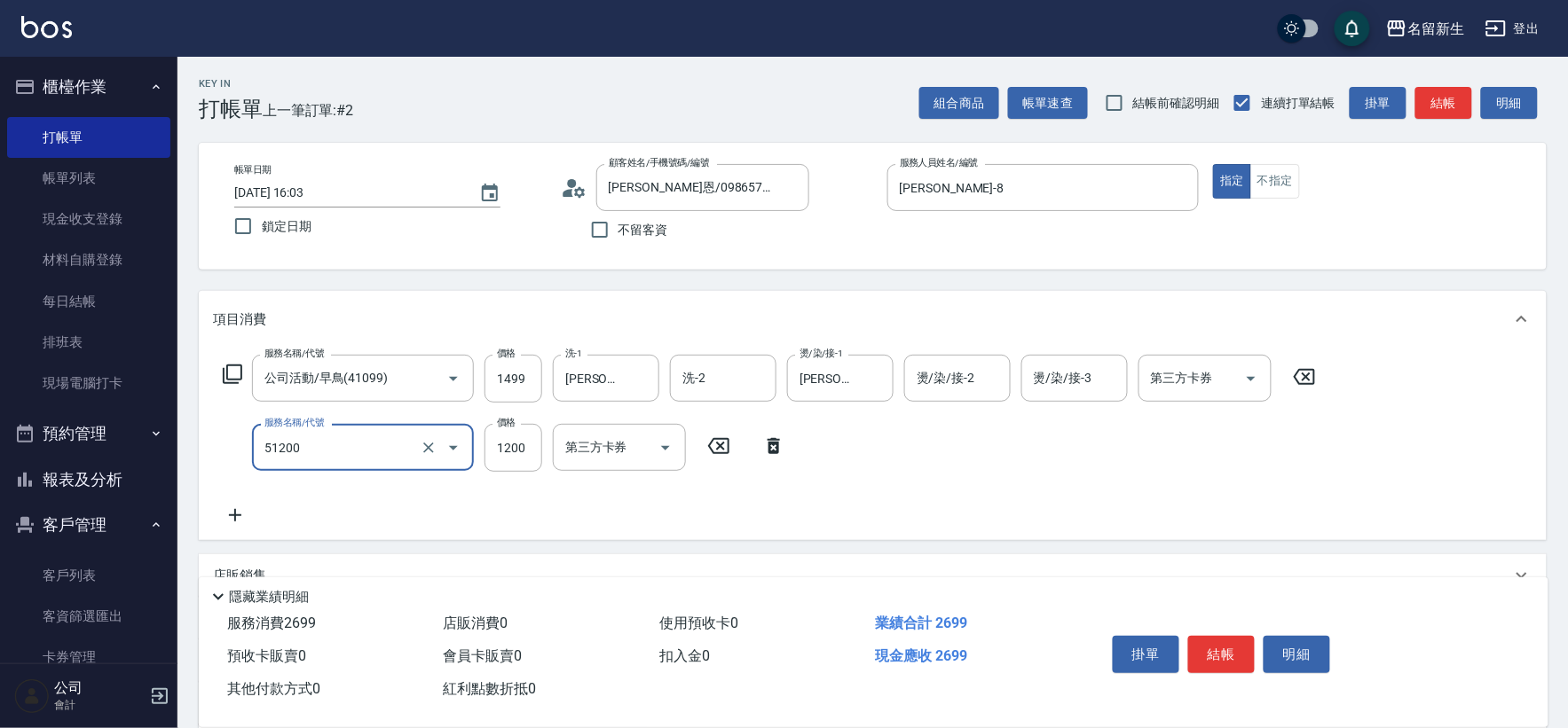
type input "原價801~1200護髮(51200)"
type input "800"
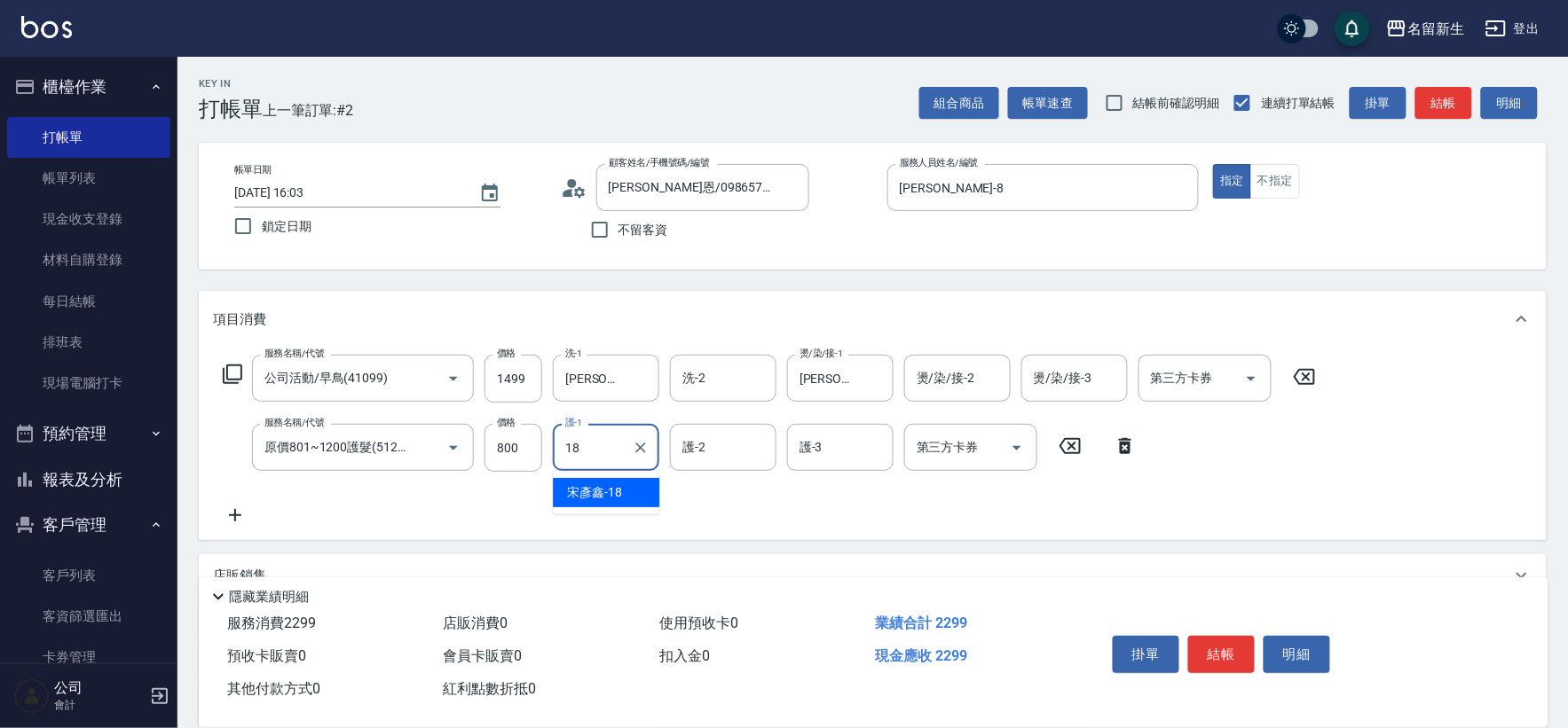
type input "[PERSON_NAME]-18"
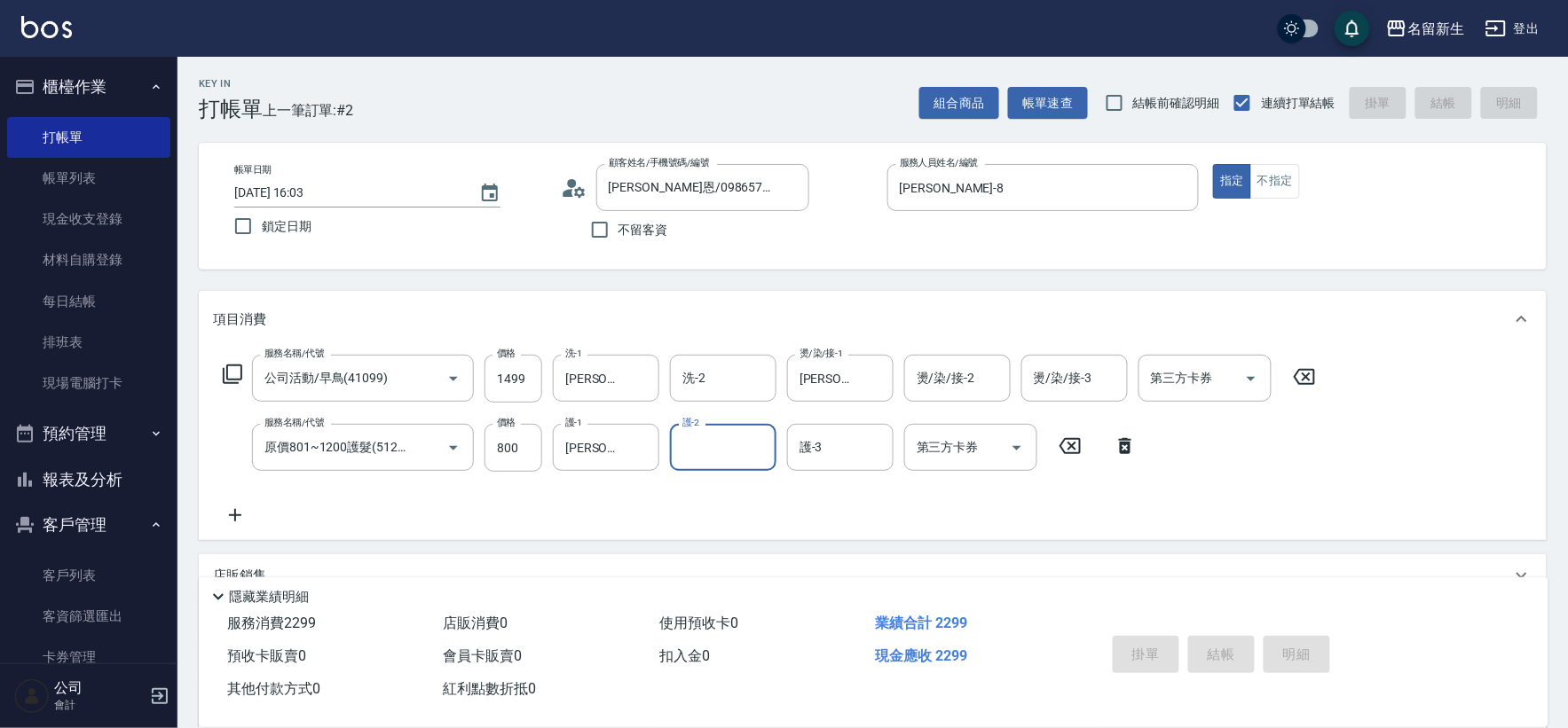
type input "[DATE] 16:04"
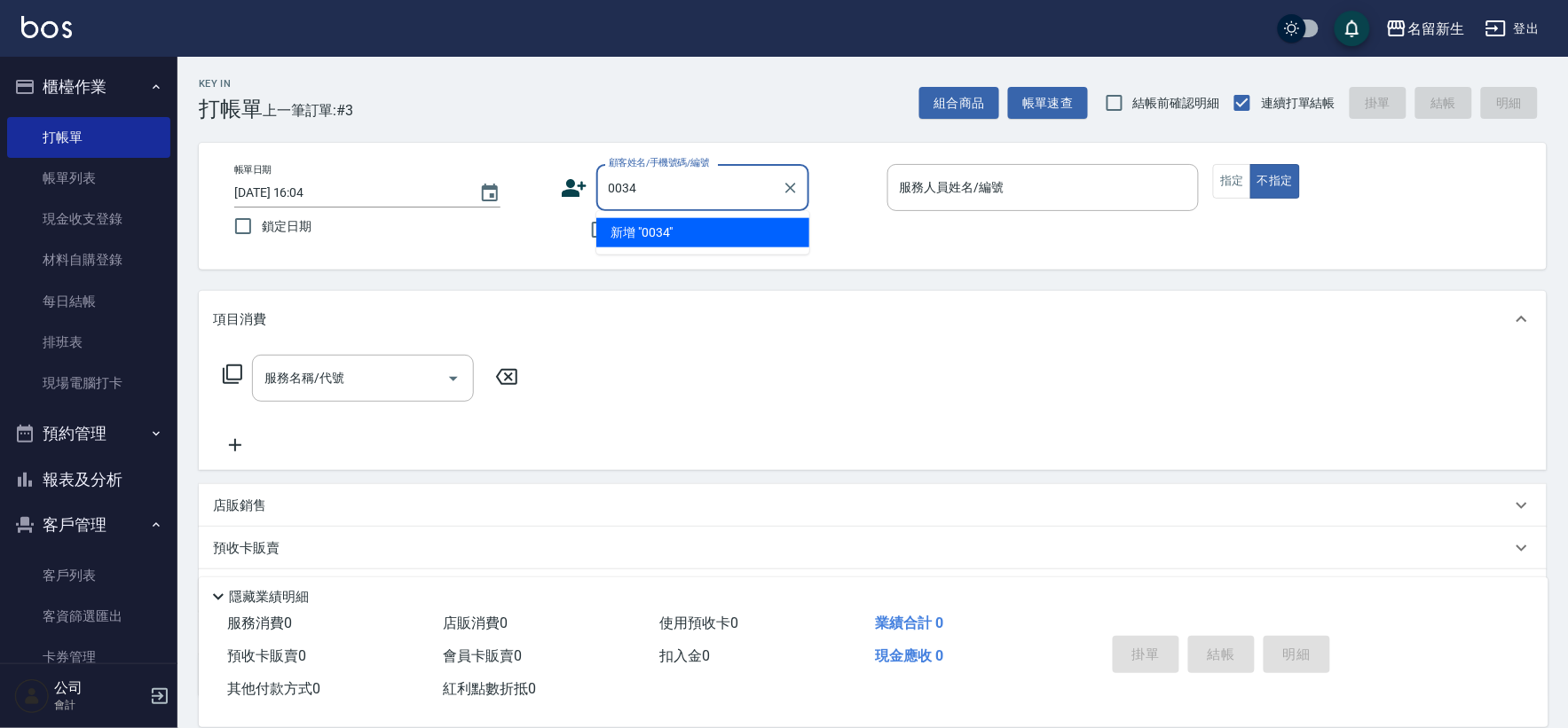
type input "0034"
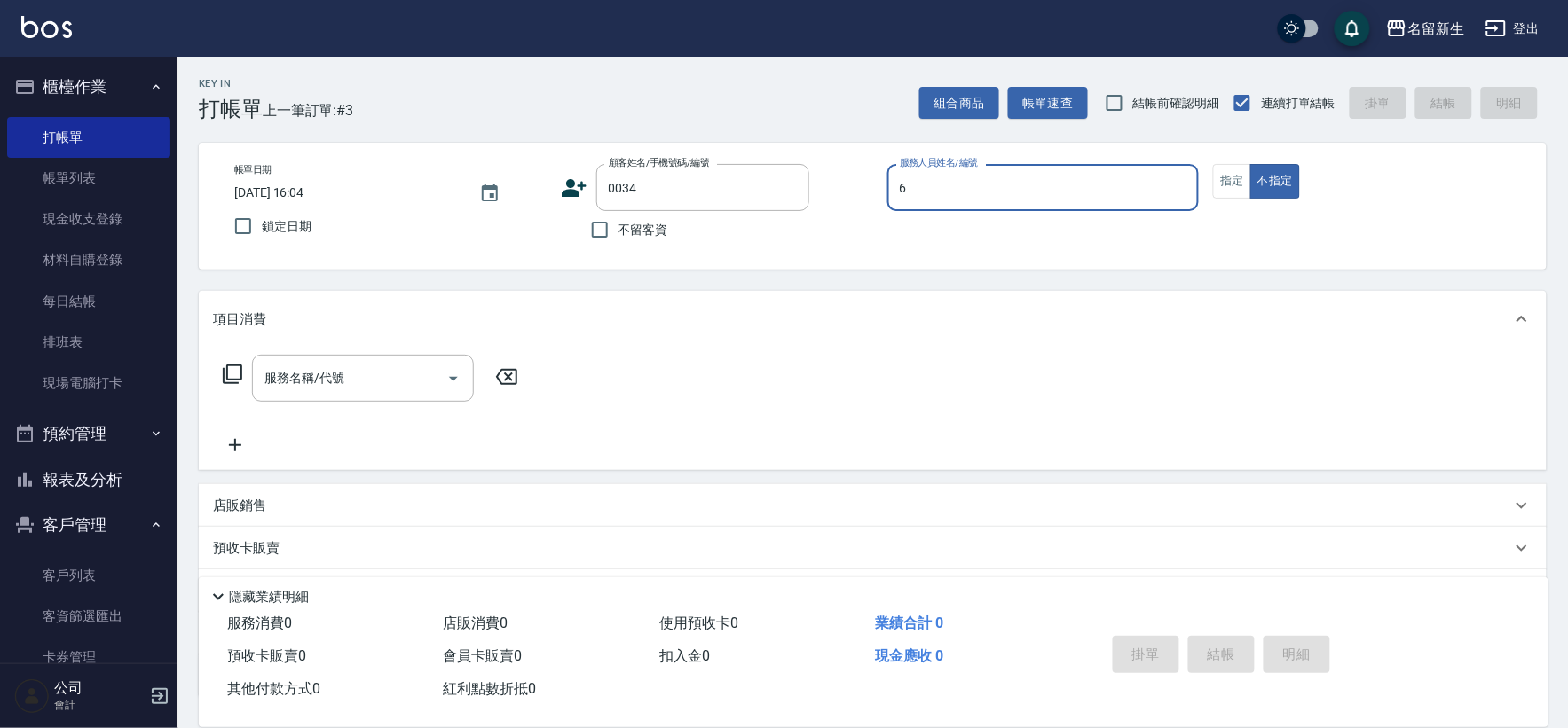
type input "[PERSON_NAME]-6"
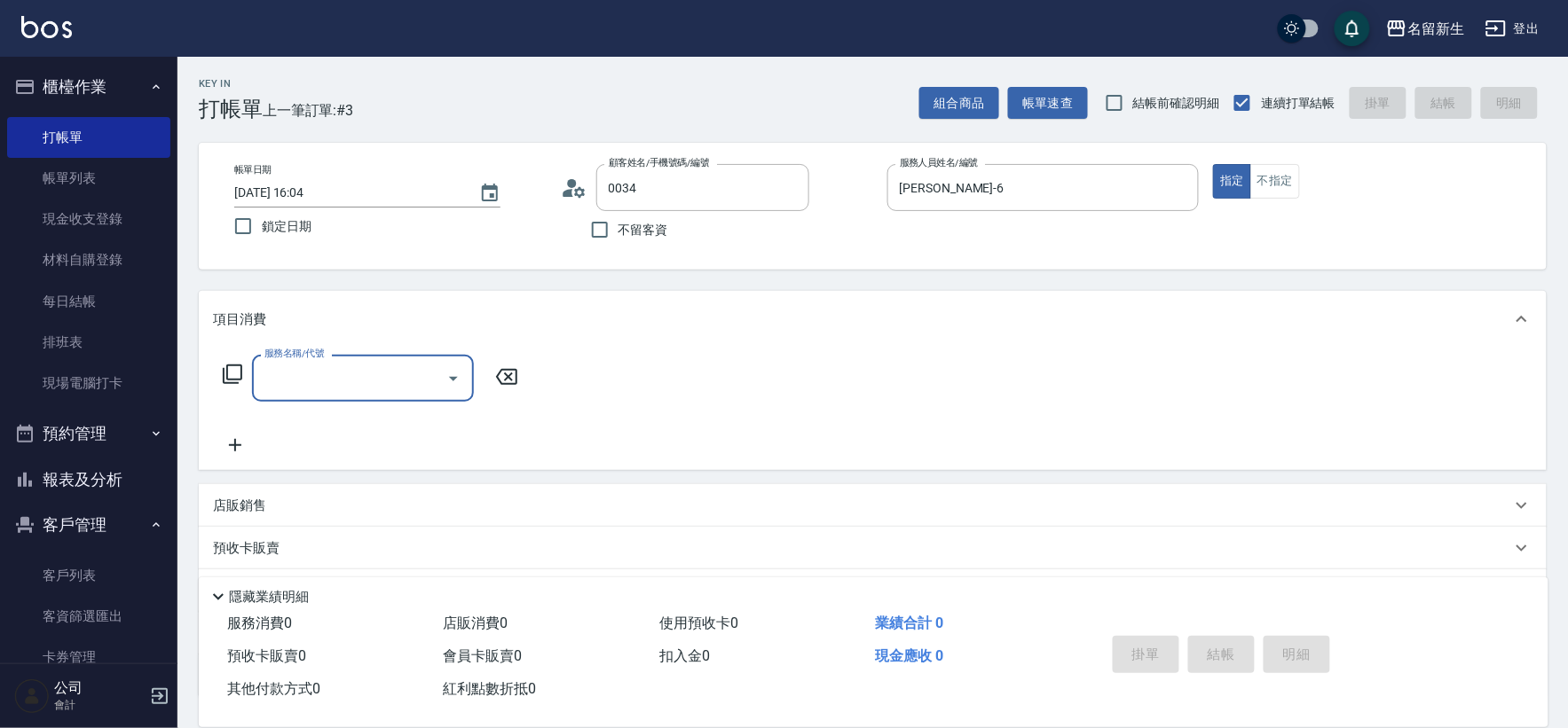
type input "[PERSON_NAME]/0975662894/0034"
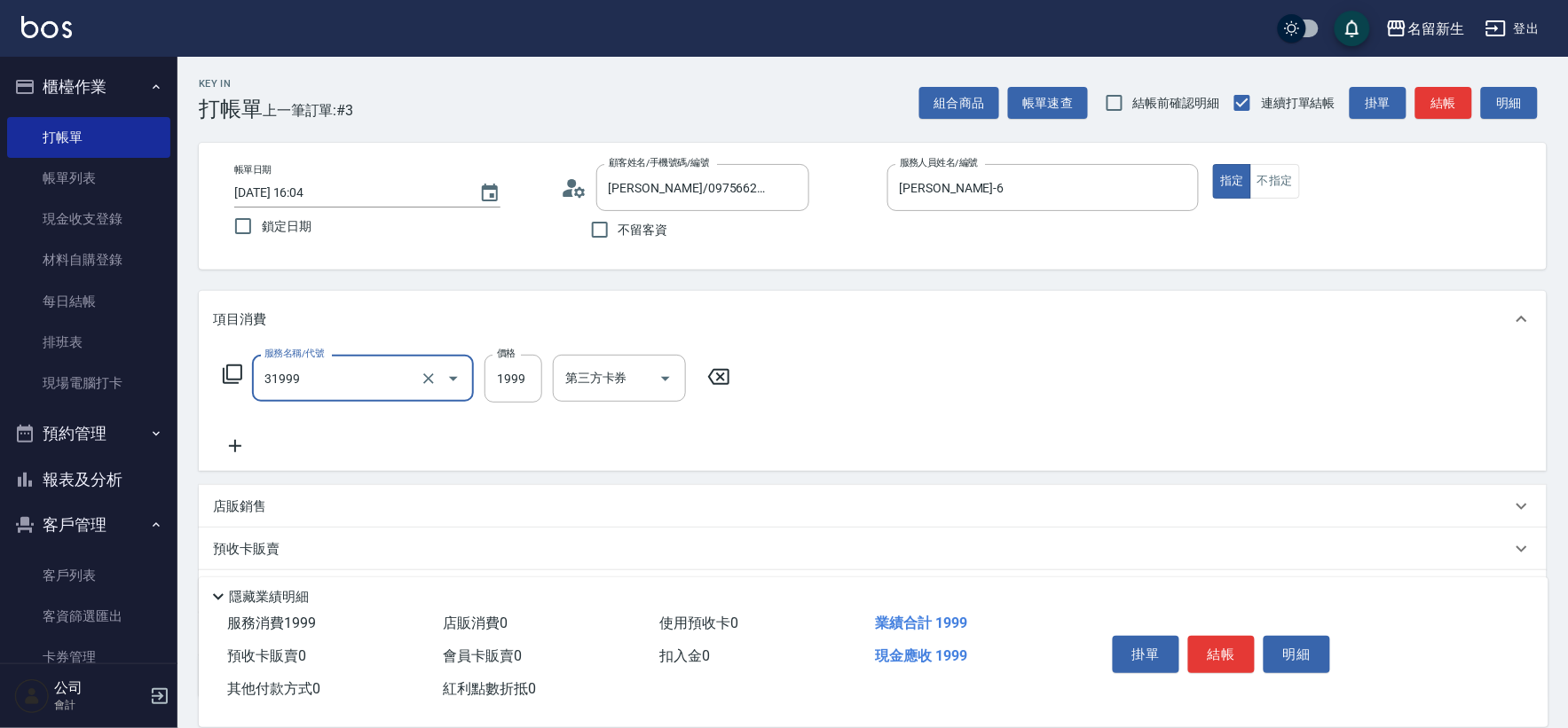
type input "1999以下燙髮(31999)"
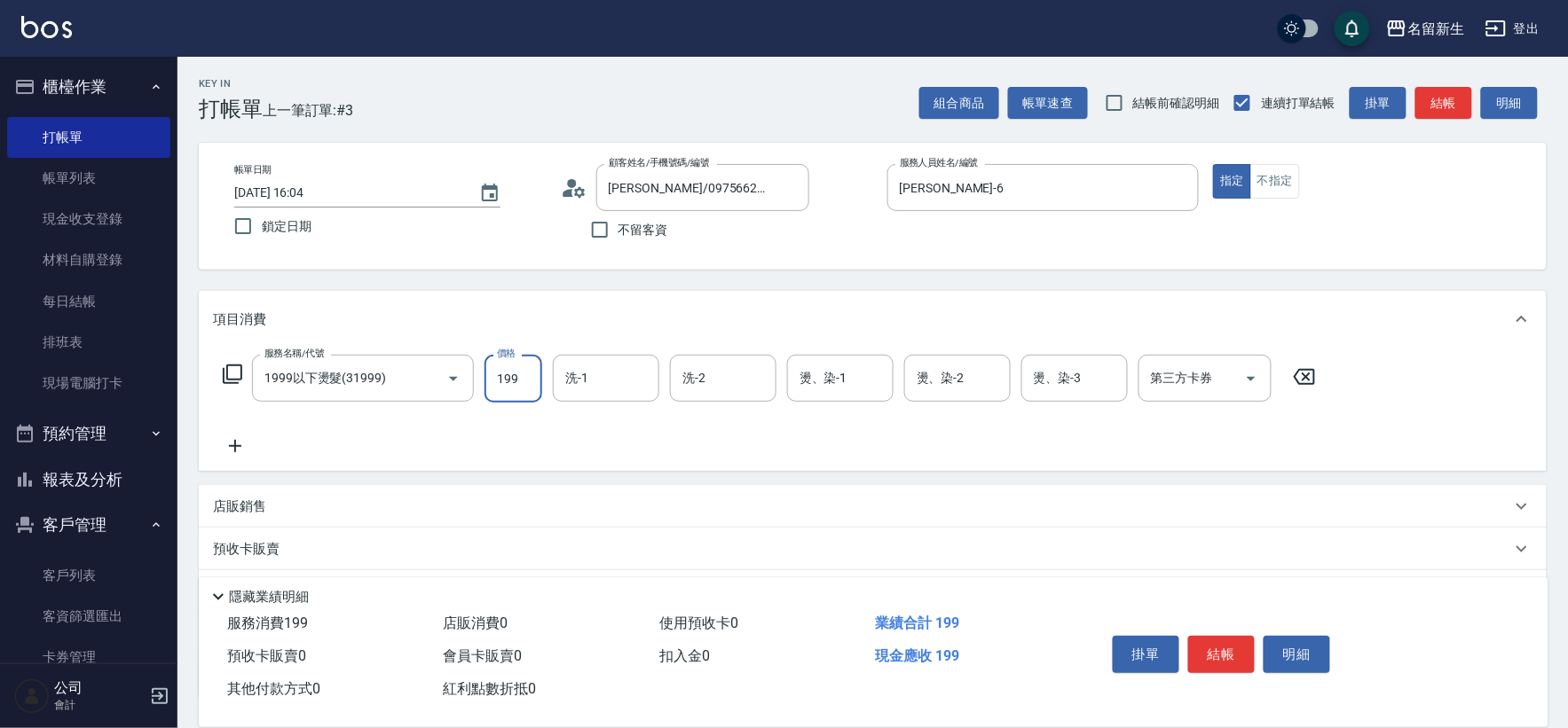
type input "1999"
type input "[PERSON_NAME]-18"
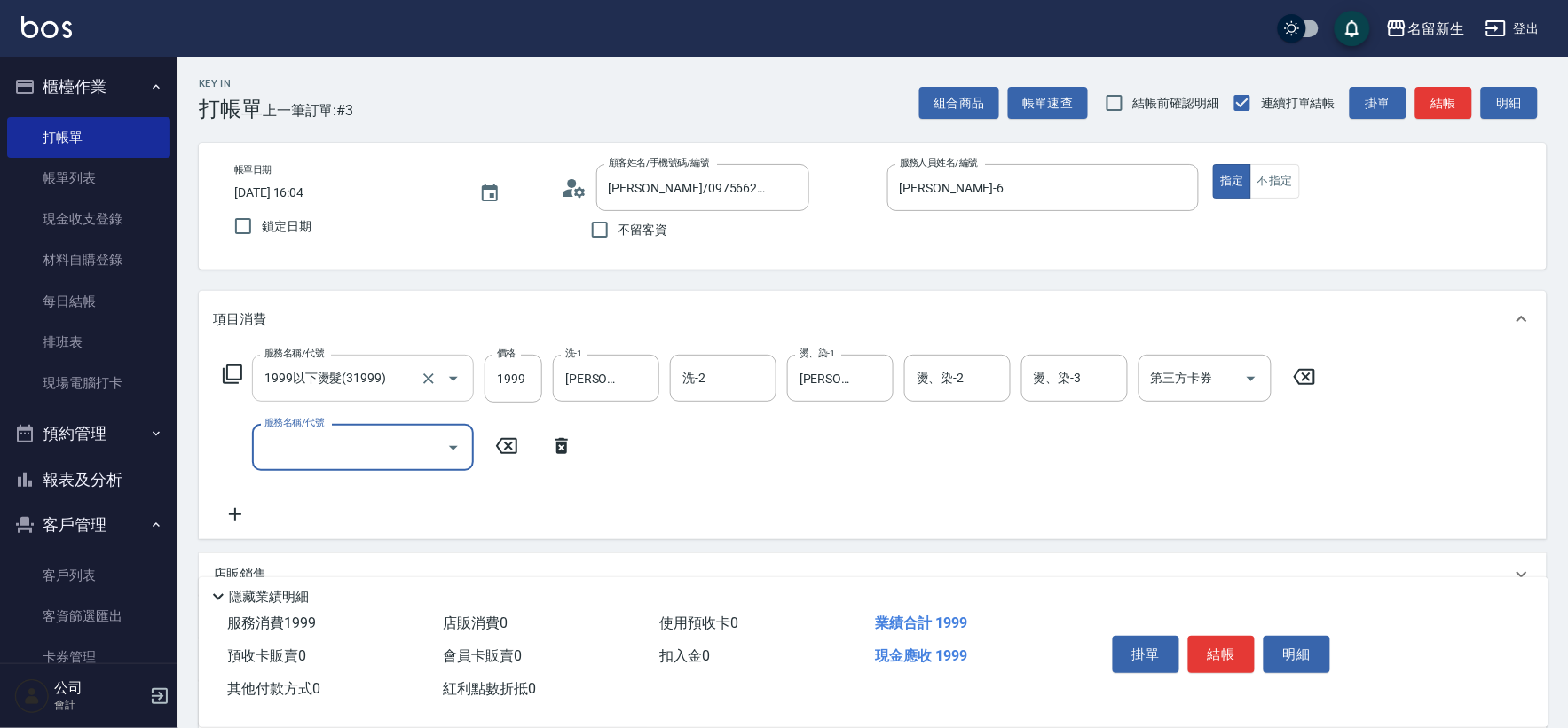
click at [366, 384] on input "1999以下燙髮(31999)" at bounding box center [338, 378] width 157 height 31
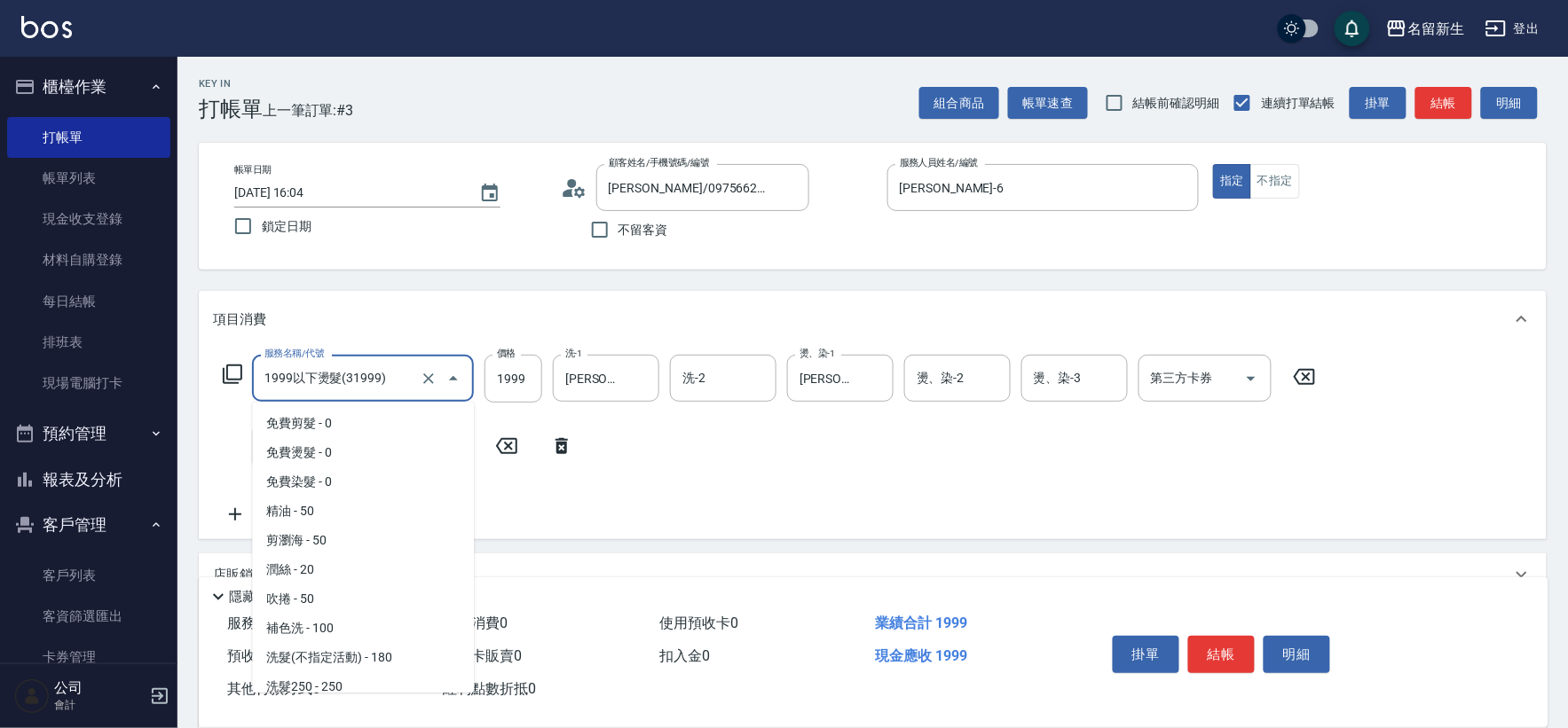
scroll to position [624, 0]
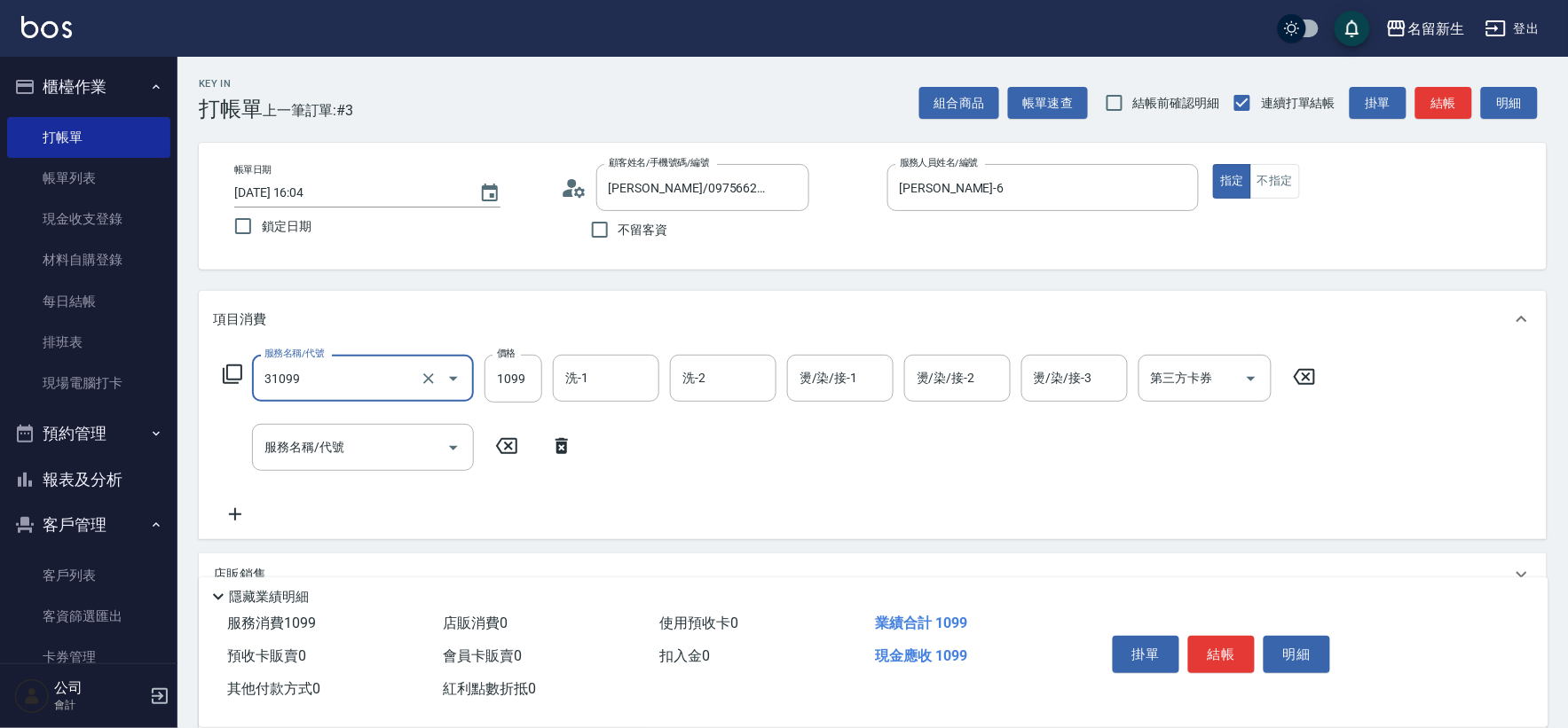
type input "公司活動/早鳥(31099)"
type input "1999"
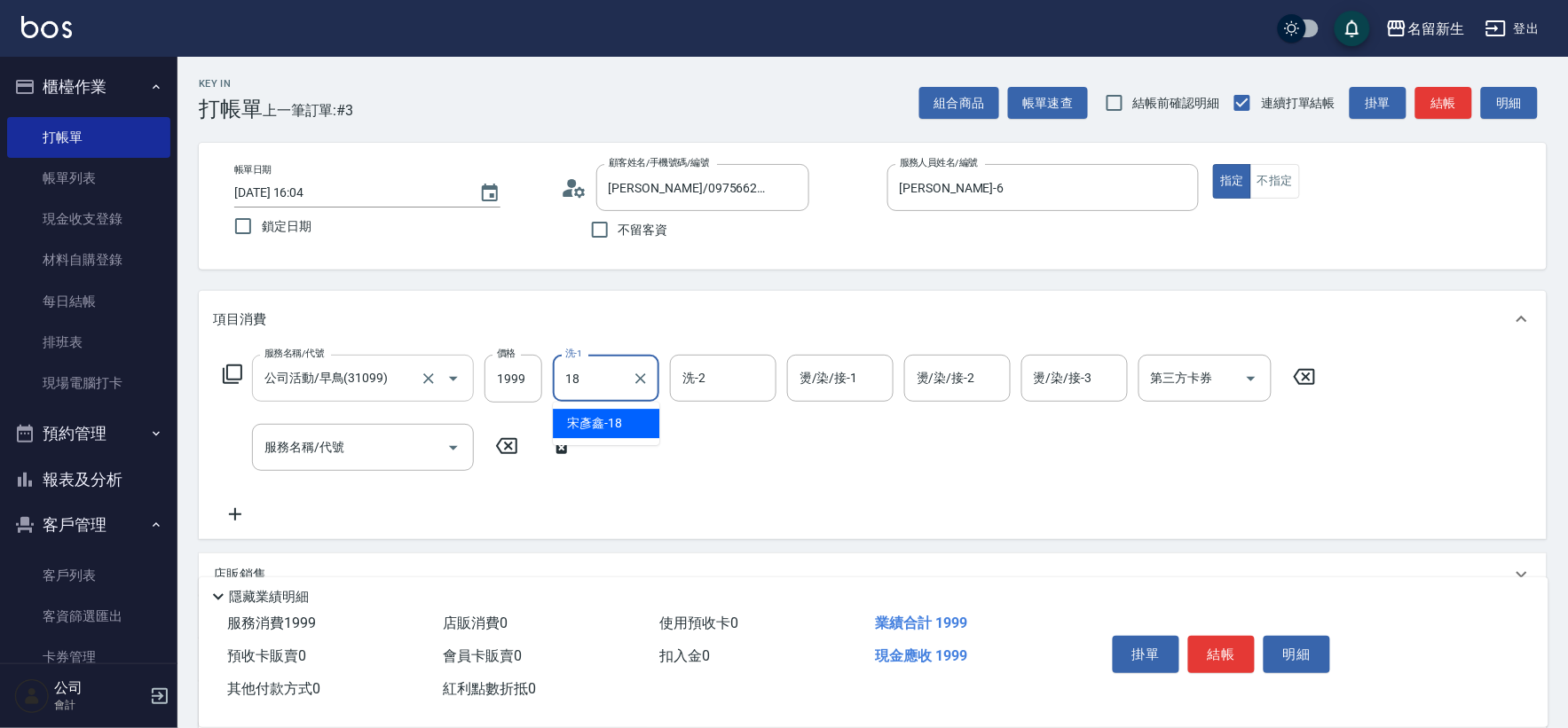
type input "[PERSON_NAME]-18"
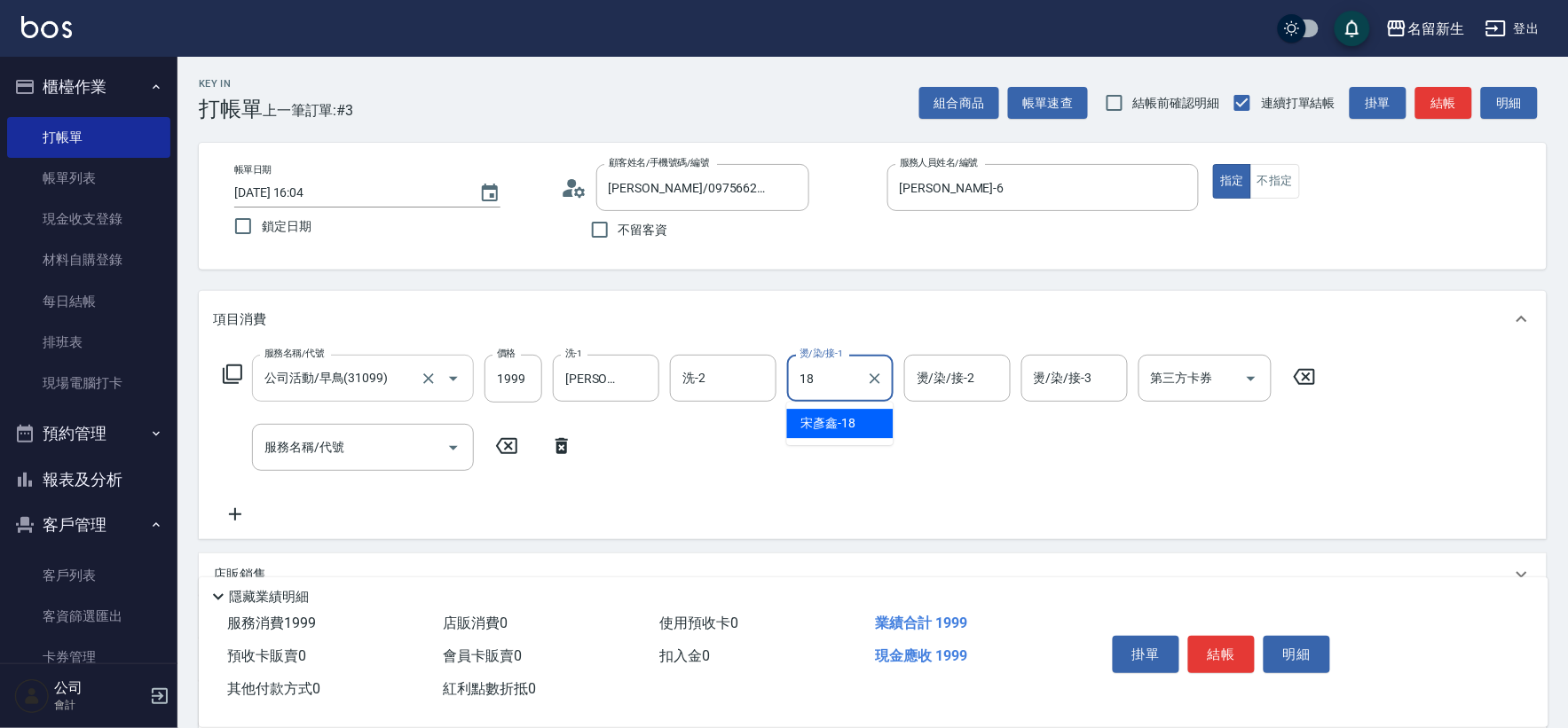
type input "[PERSON_NAME]-18"
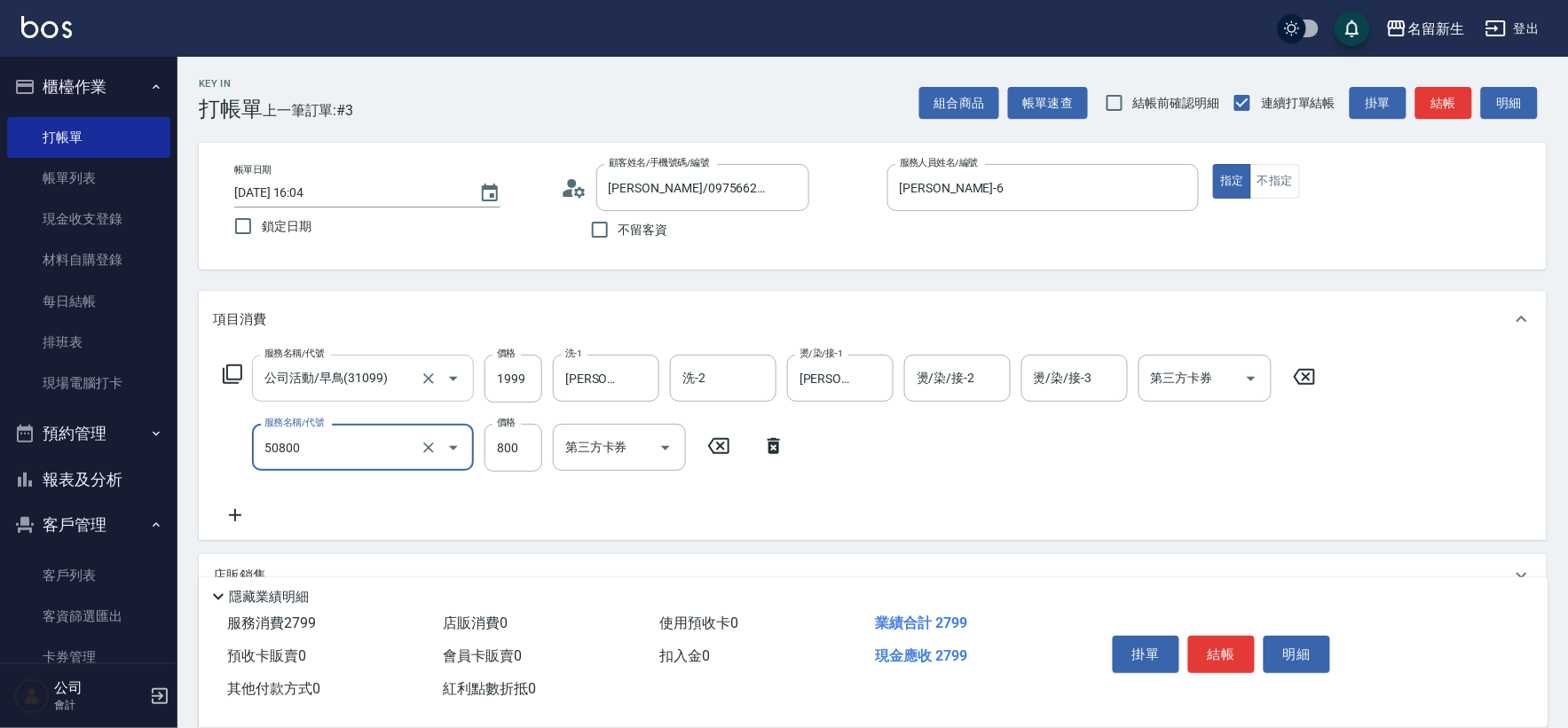
type input "原價401~800護髮(50800)"
type input "40"
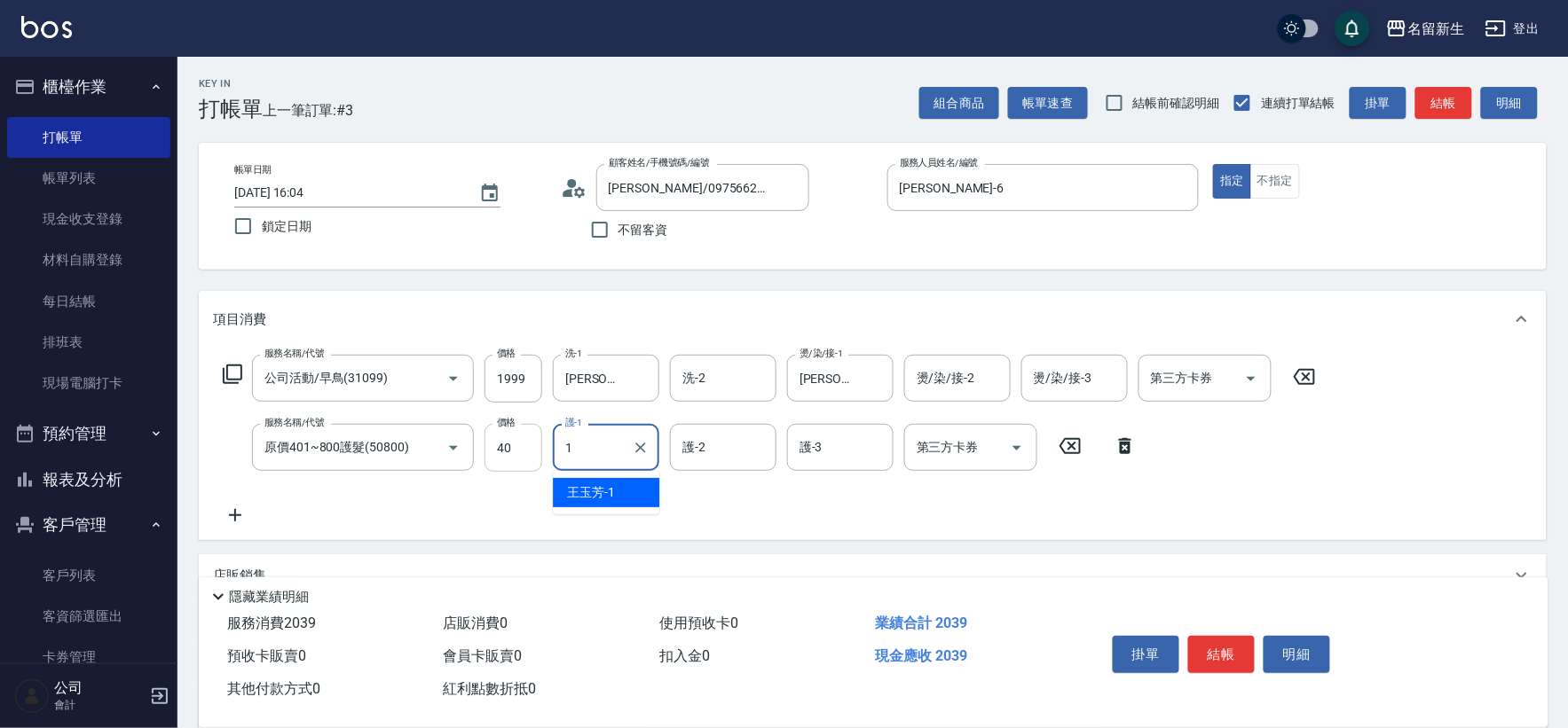
type input "1"
click at [537, 446] on input "40" at bounding box center [513, 448] width 58 height 48
type input "400"
type input "[PERSON_NAME]-18"
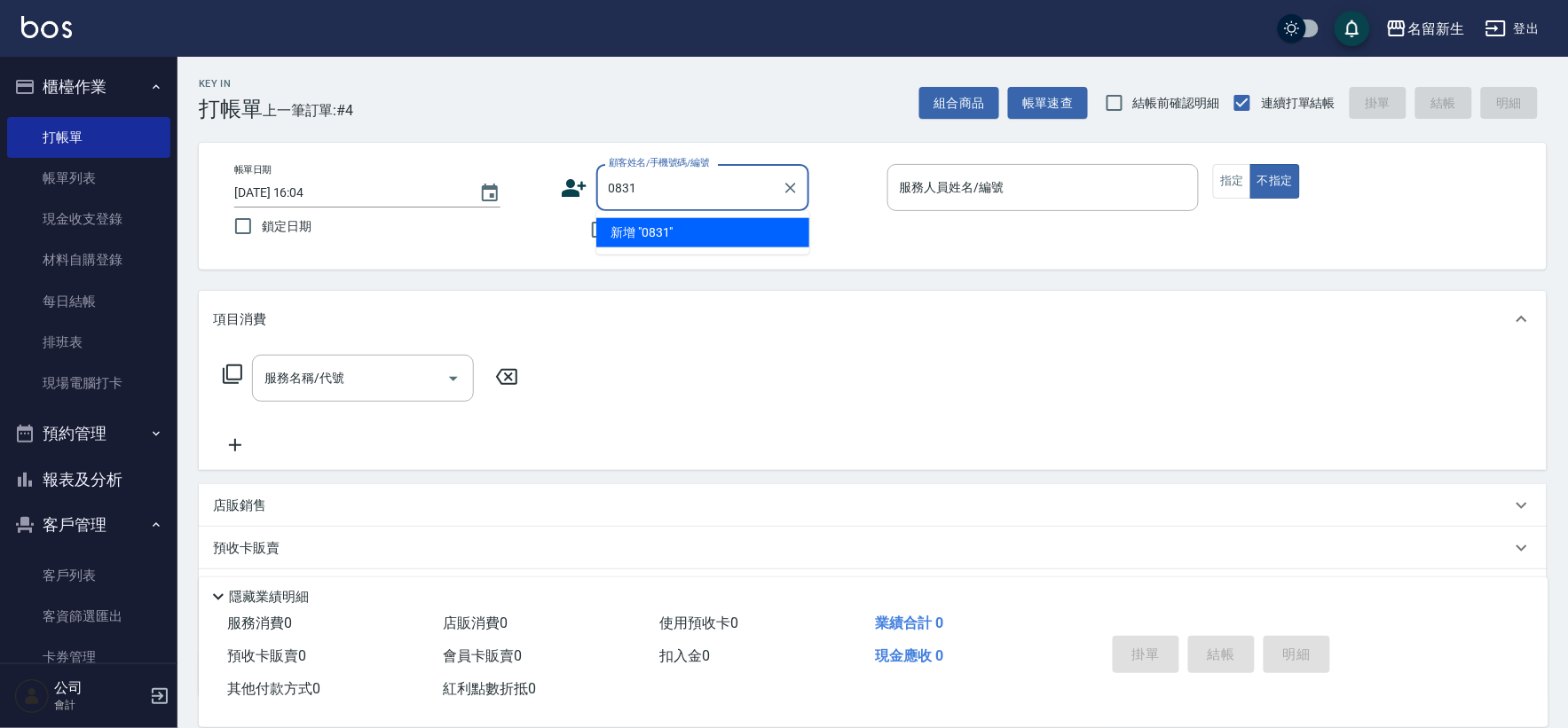
type input "0831"
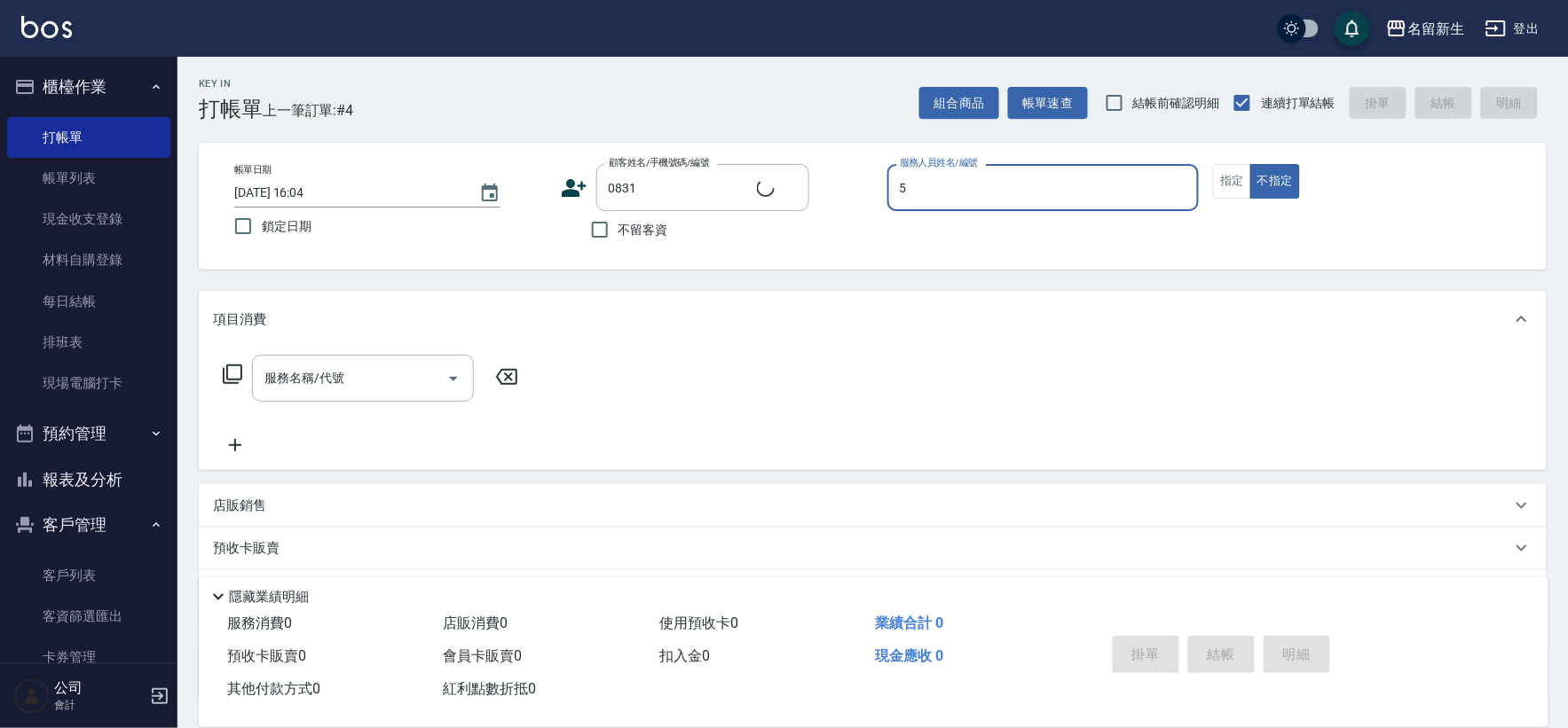
type input "5"
type input "[PERSON_NAME]/0958081449/0831"
type input "[PERSON_NAME]-5"
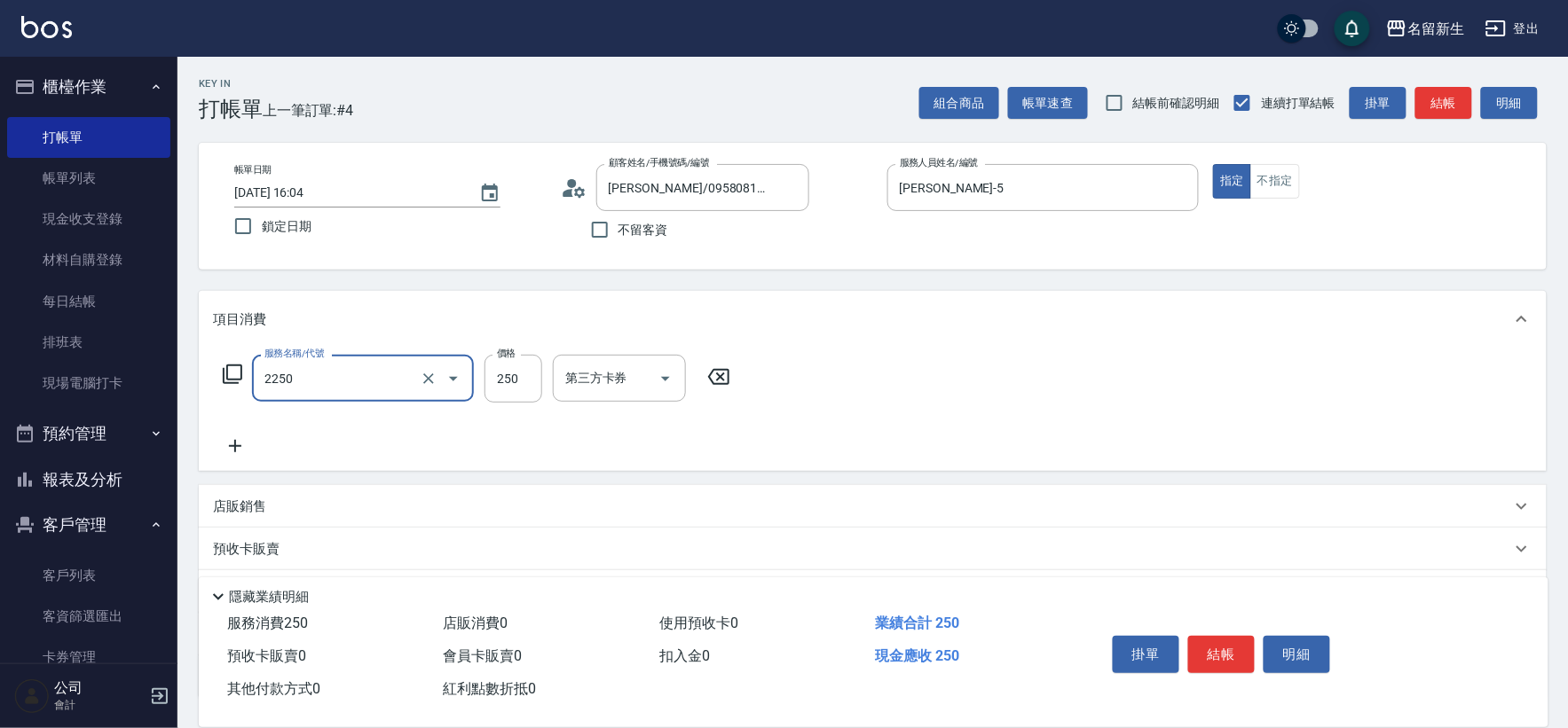
type input "剪髮(2250)"
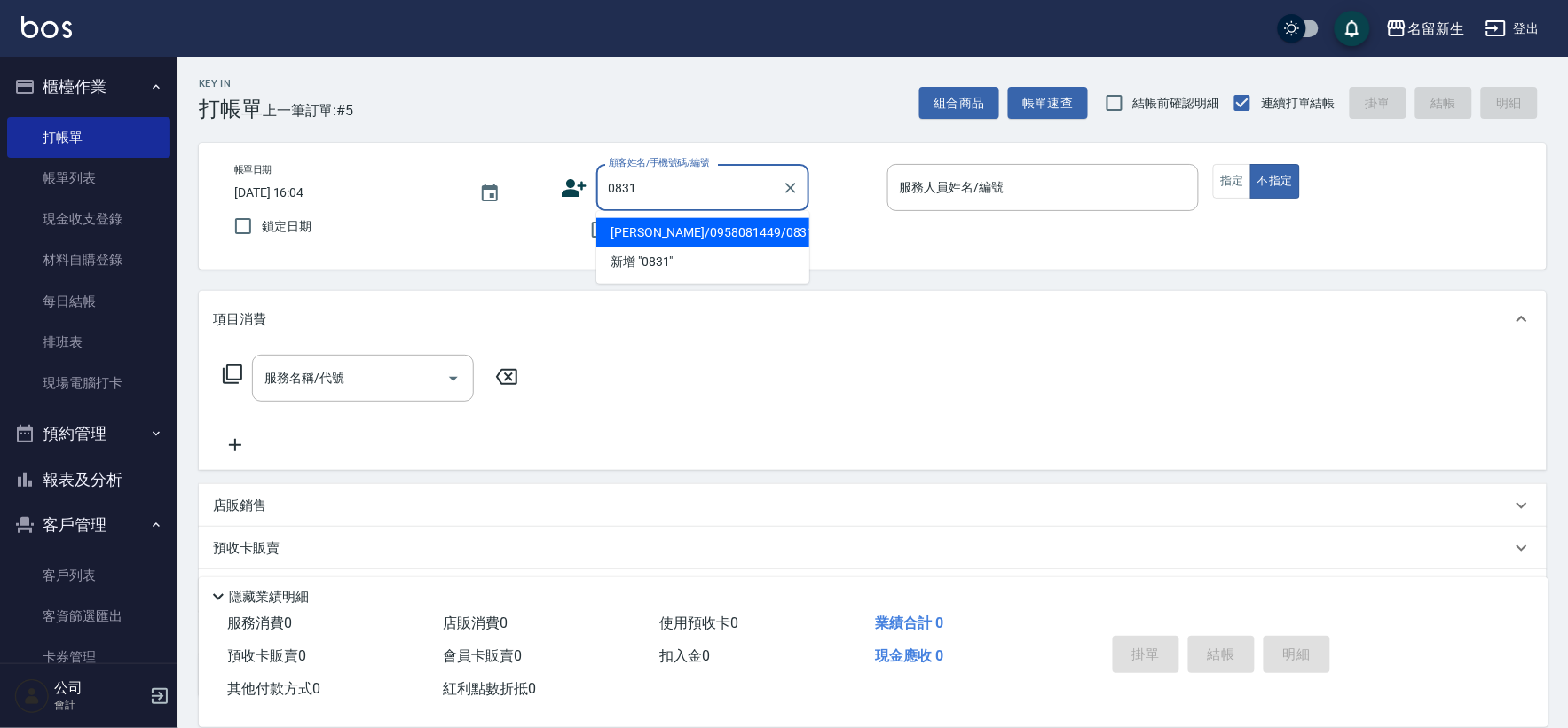
type input "[PERSON_NAME]/0958081449/0831"
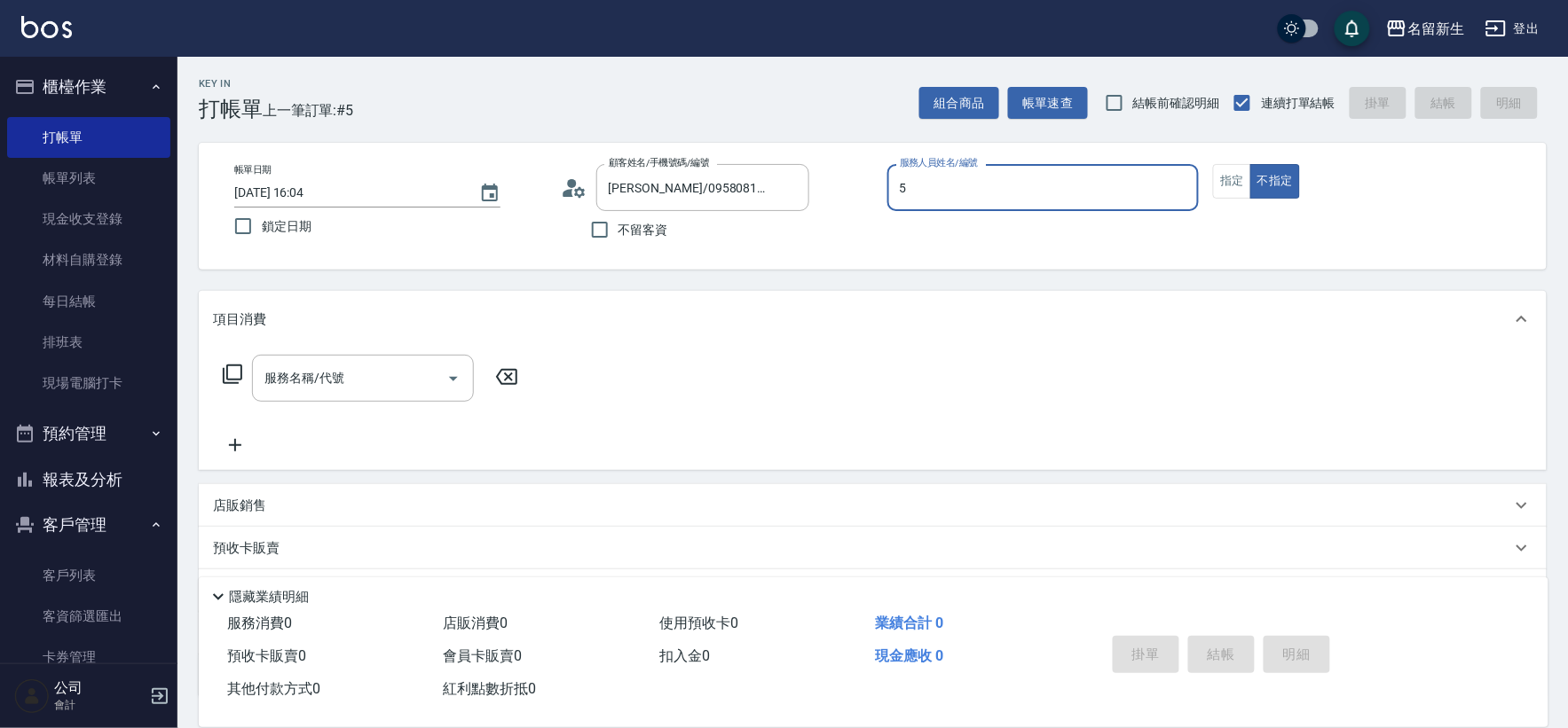
type input "[PERSON_NAME]-5"
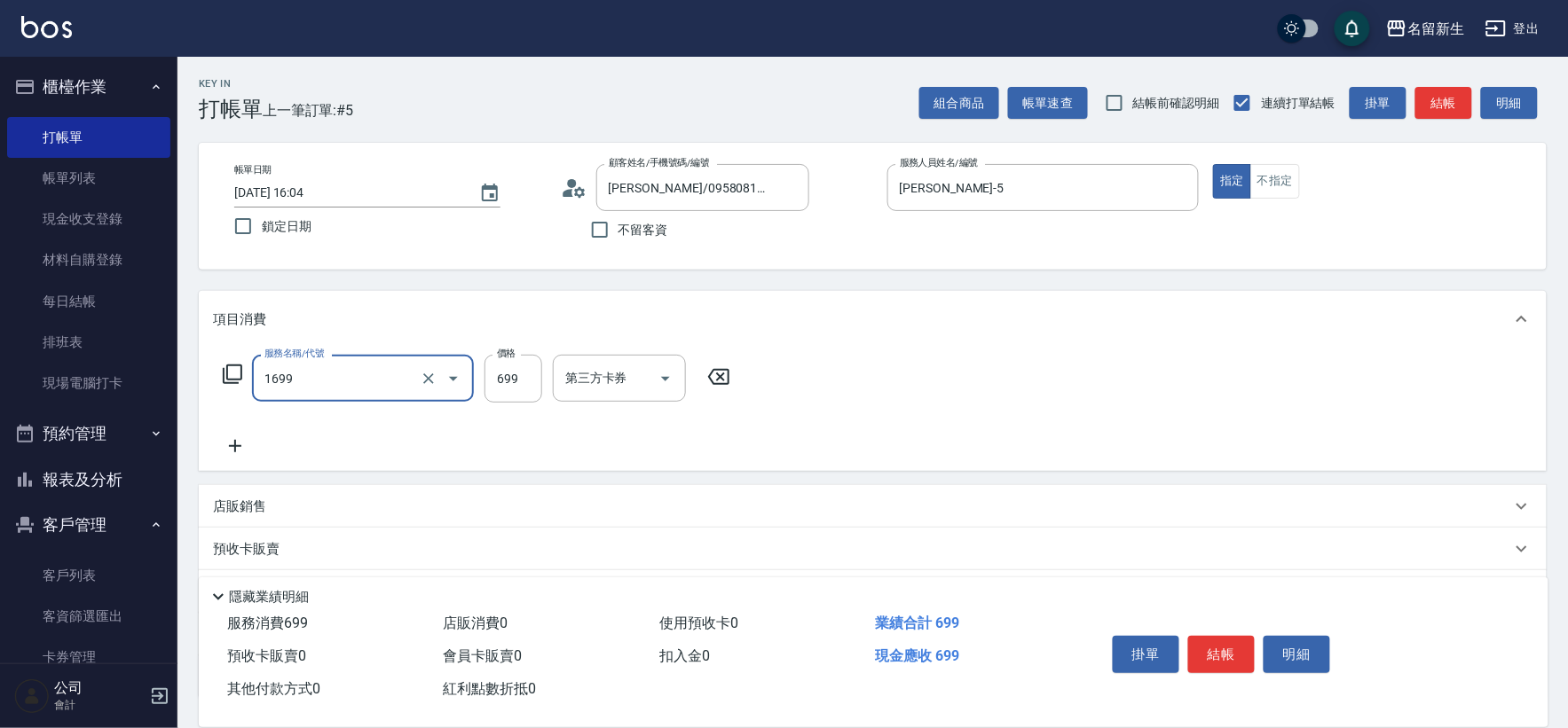
type input "冰鎮洗髮699(1699)"
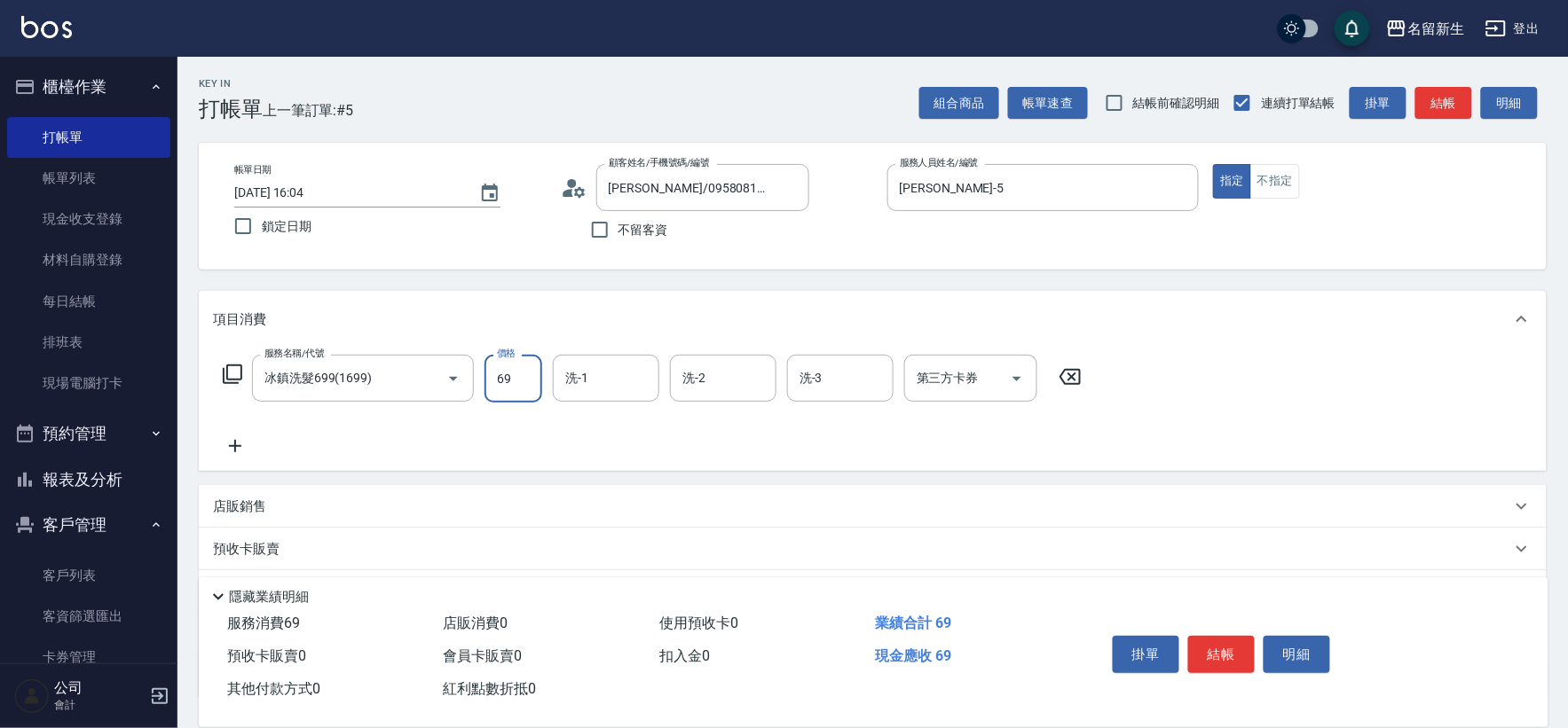
type input "699"
type input "[PERSON_NAME]-18"
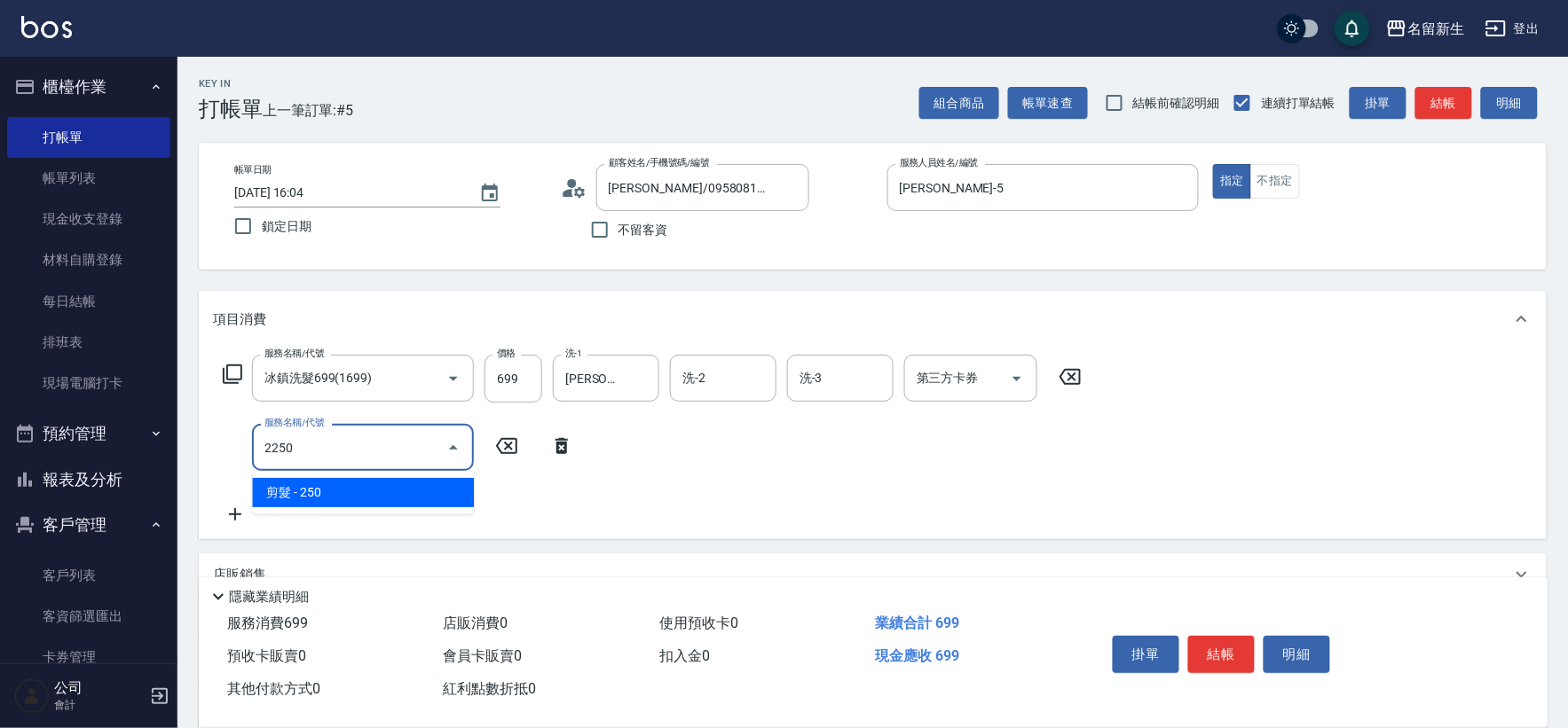
type input "剪髮(2250)"
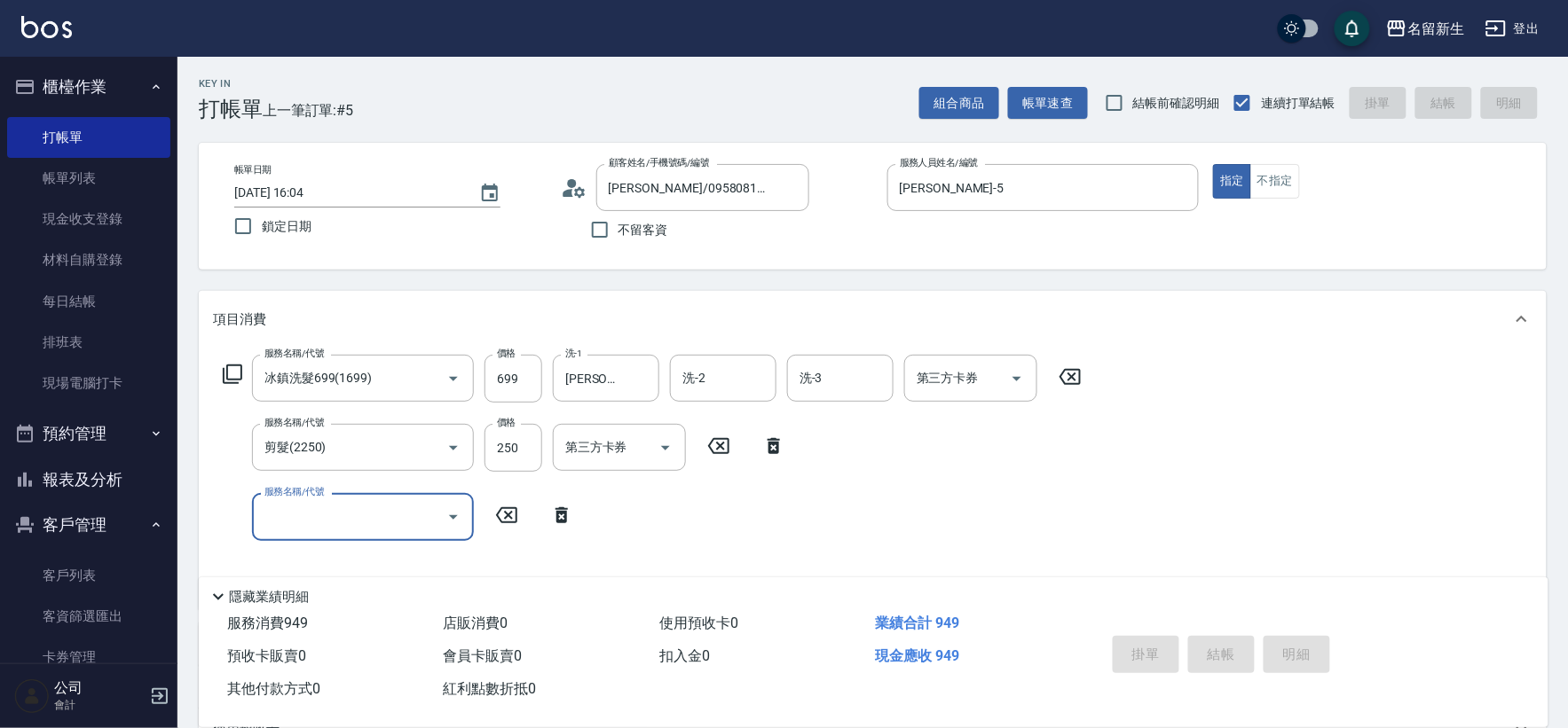
type input "[DATE] 16:05"
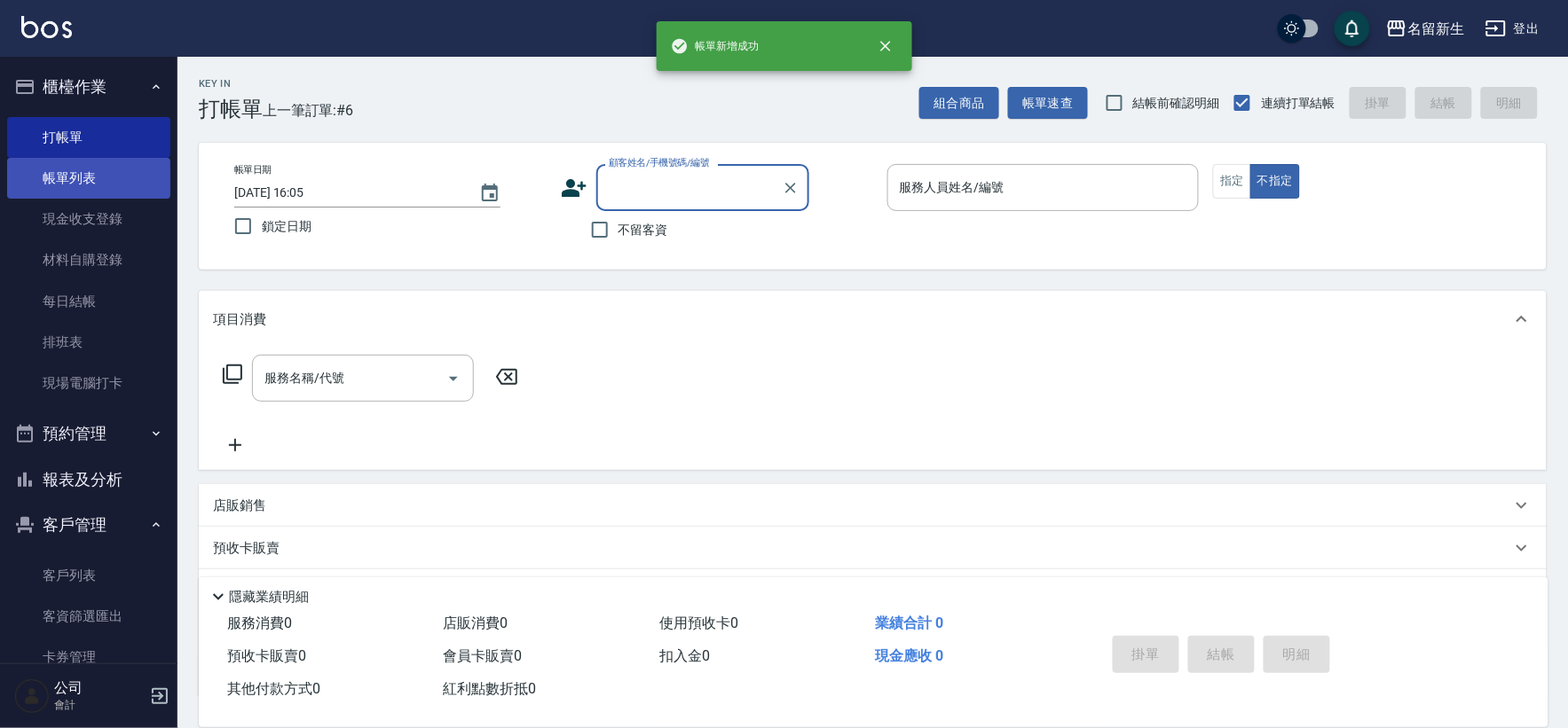
click at [66, 175] on link "帳單列表" at bounding box center [88, 179] width 163 height 40
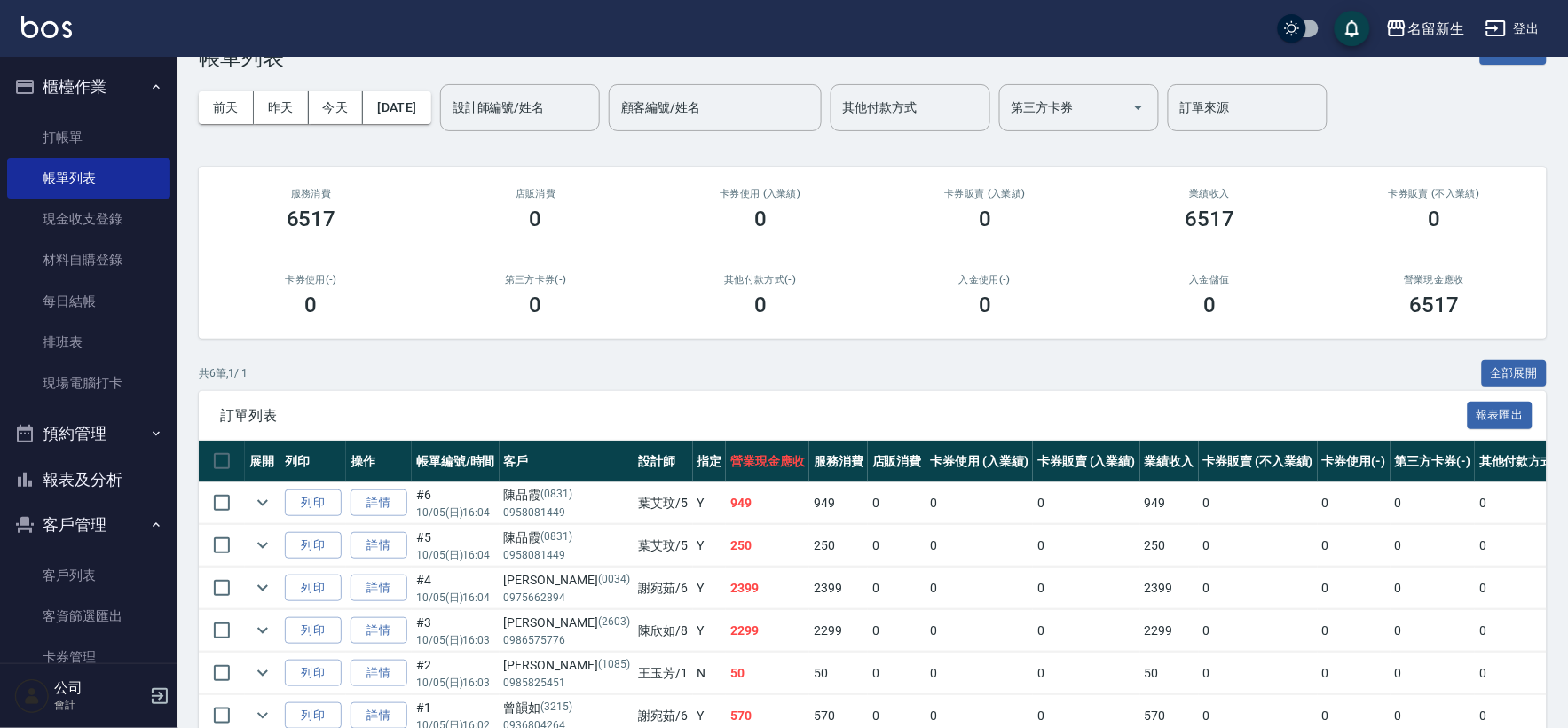
scroll to position [98, 0]
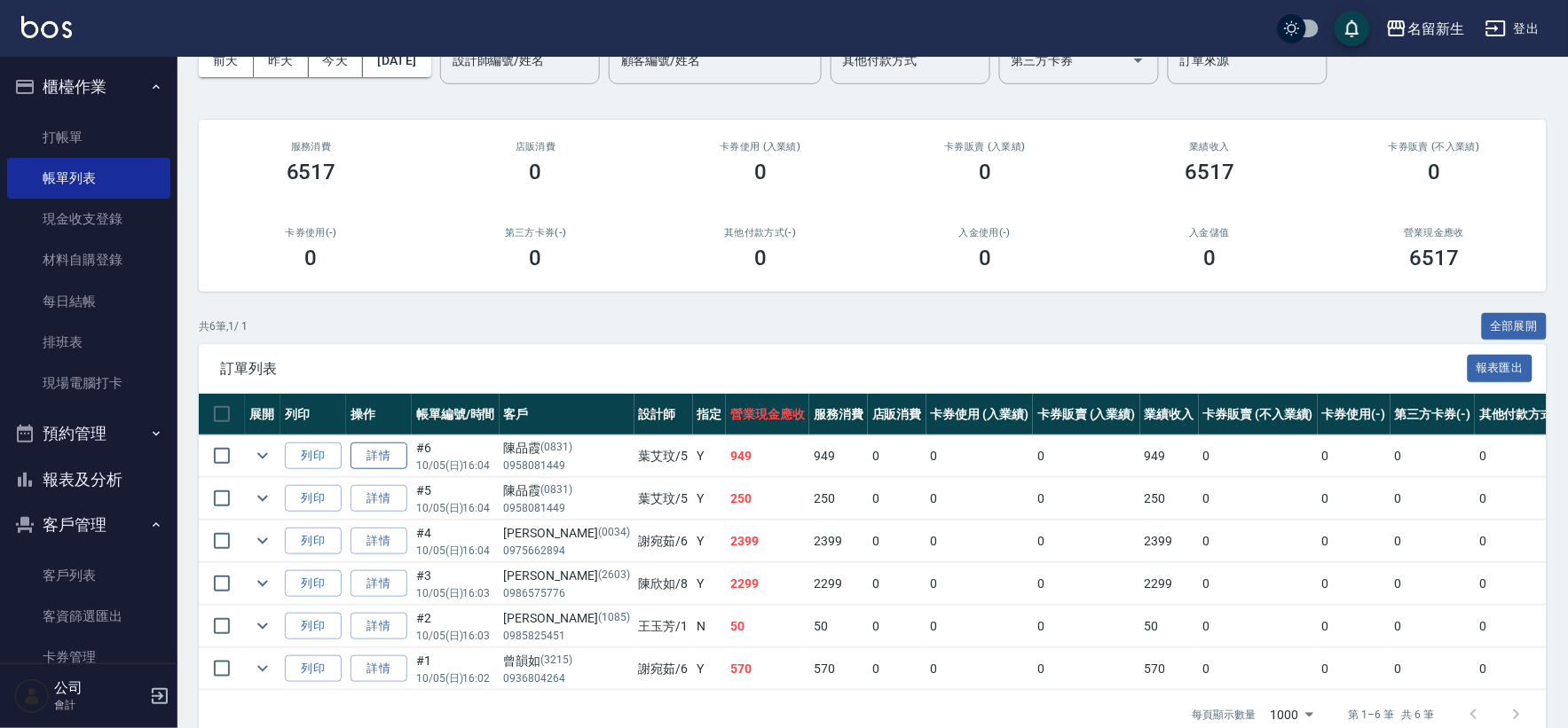
click at [393, 450] on link "詳情" at bounding box center [379, 456] width 57 height 28
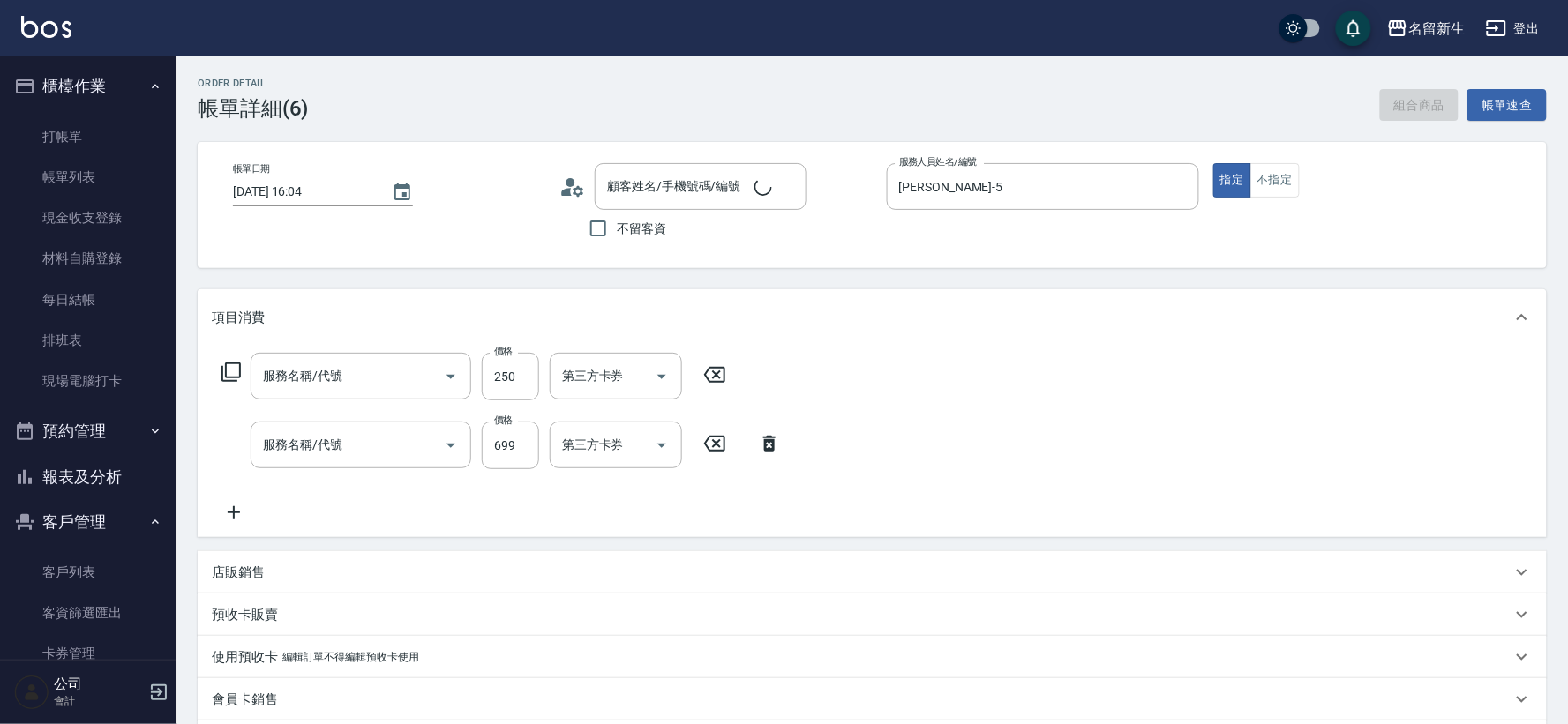
type input "[DATE] 16:04"
type input "[PERSON_NAME]-5"
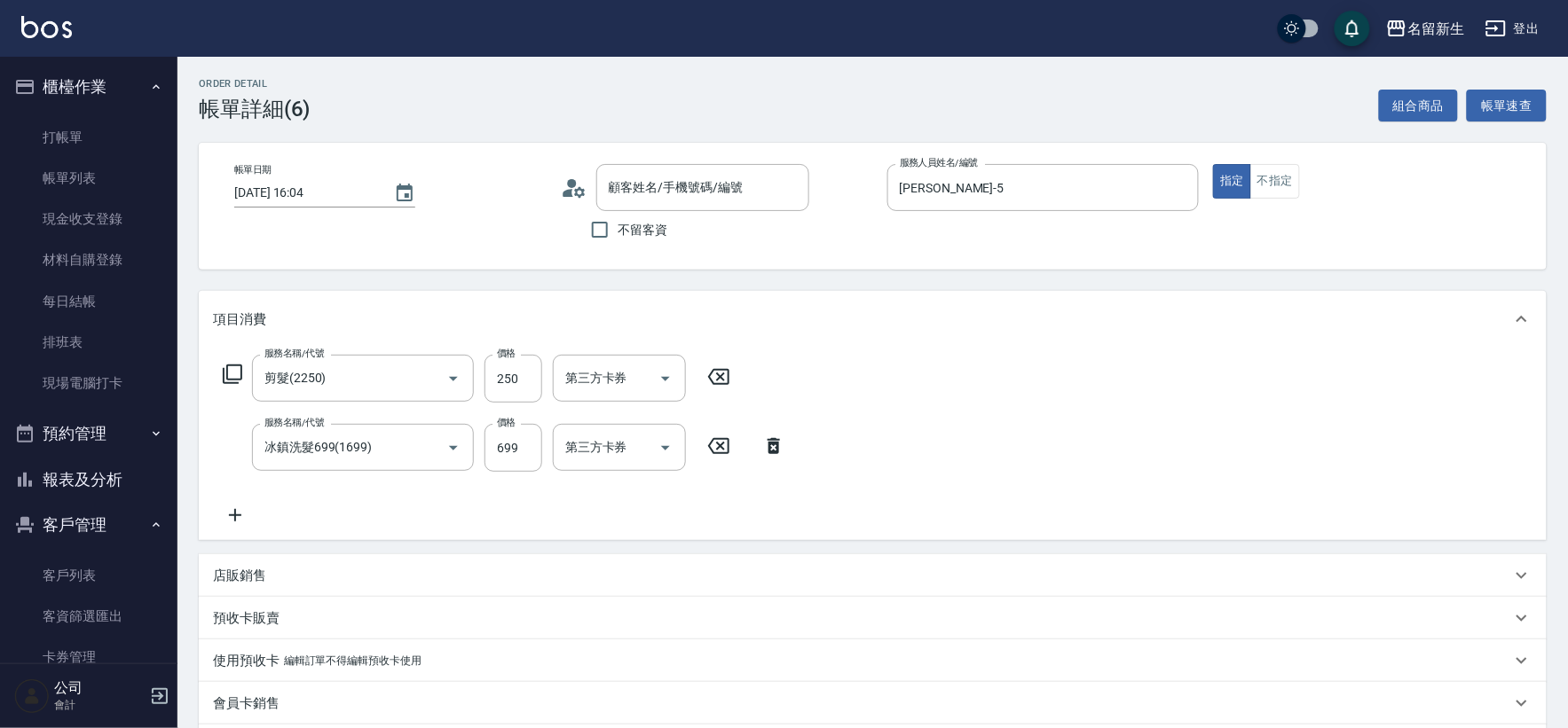
type input "剪髮(2250)"
type input "冰鎮洗髮699(1699)"
type input "[PERSON_NAME]/0958081449/0831"
click at [708, 371] on icon at bounding box center [719, 376] width 44 height 21
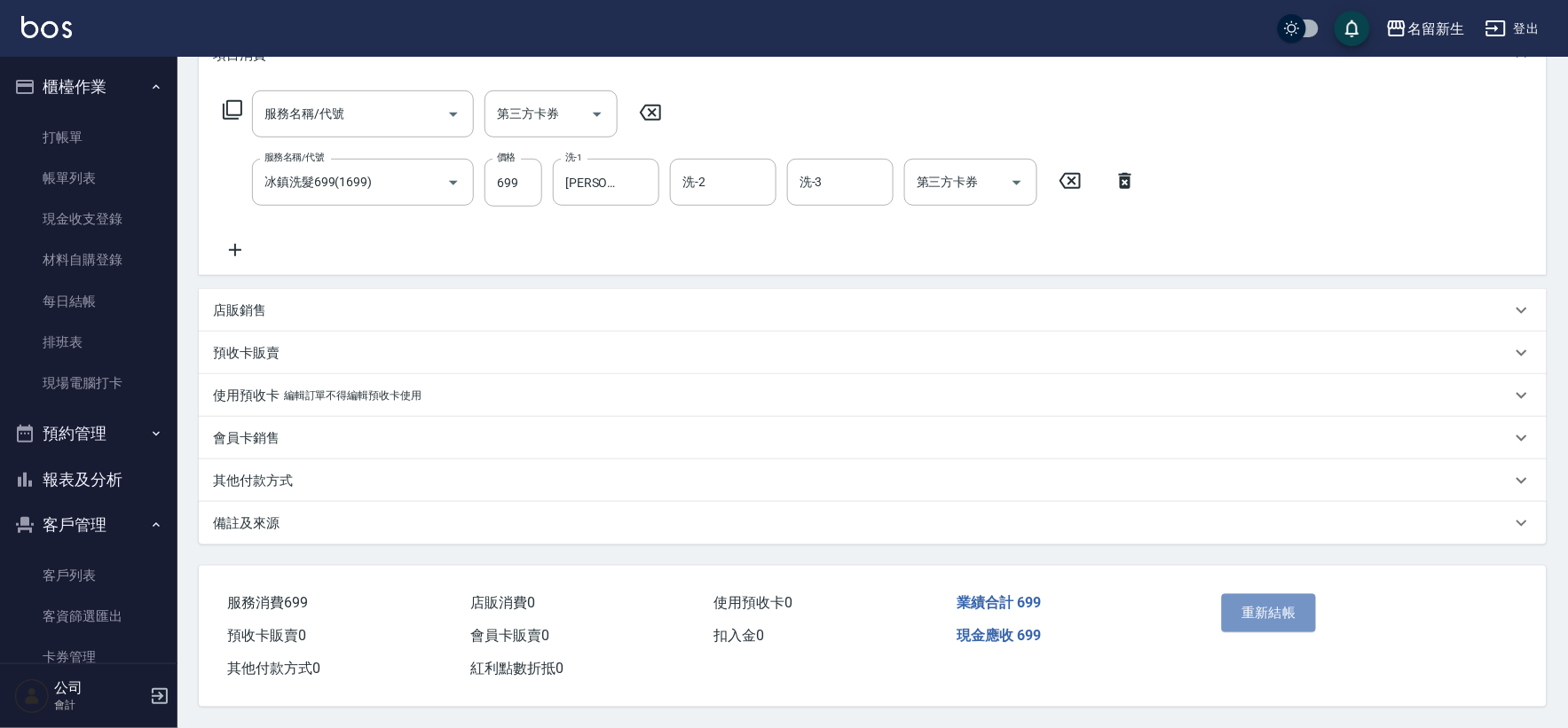
click at [1273, 595] on button "重新結帳" at bounding box center [1269, 613] width 94 height 37
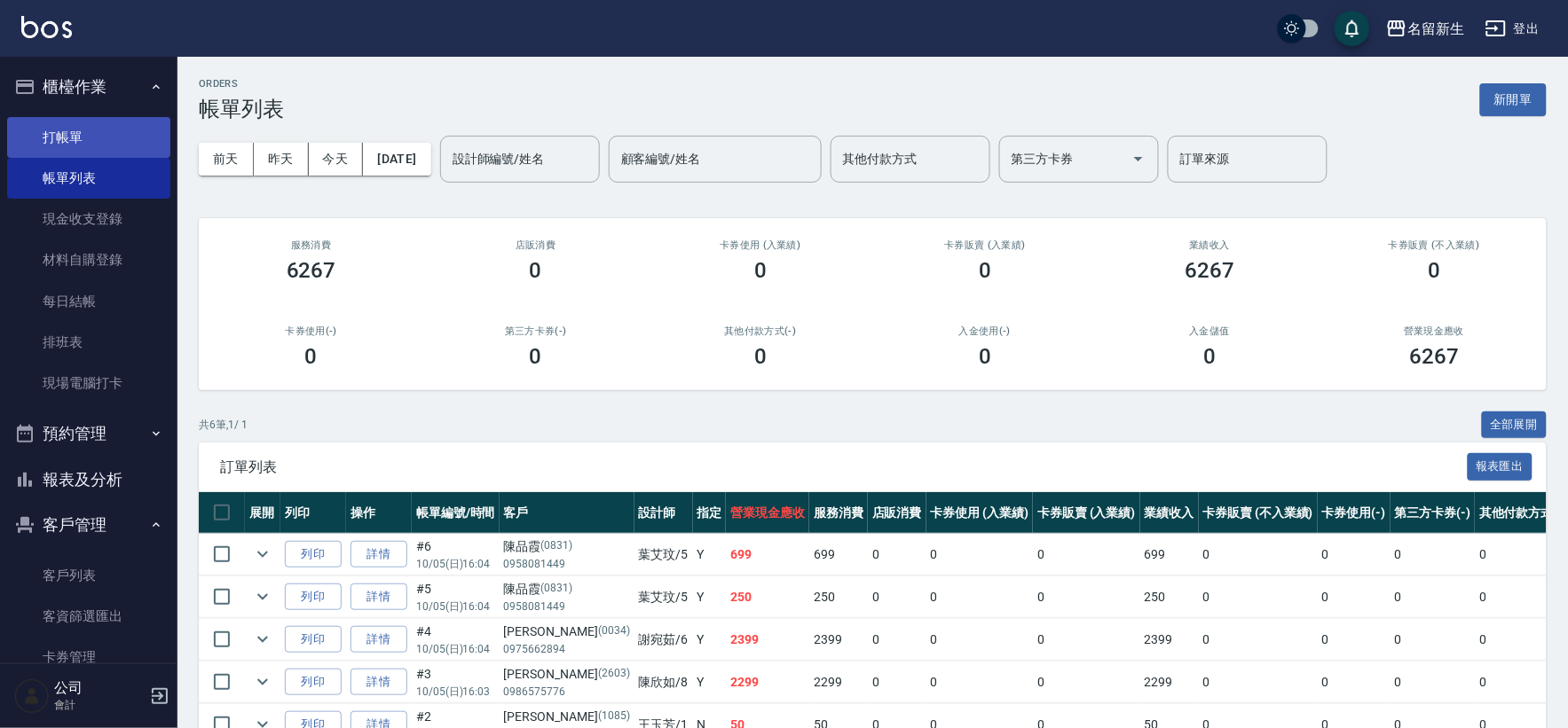
click at [29, 140] on link "打帳單" at bounding box center [88, 137] width 163 height 40
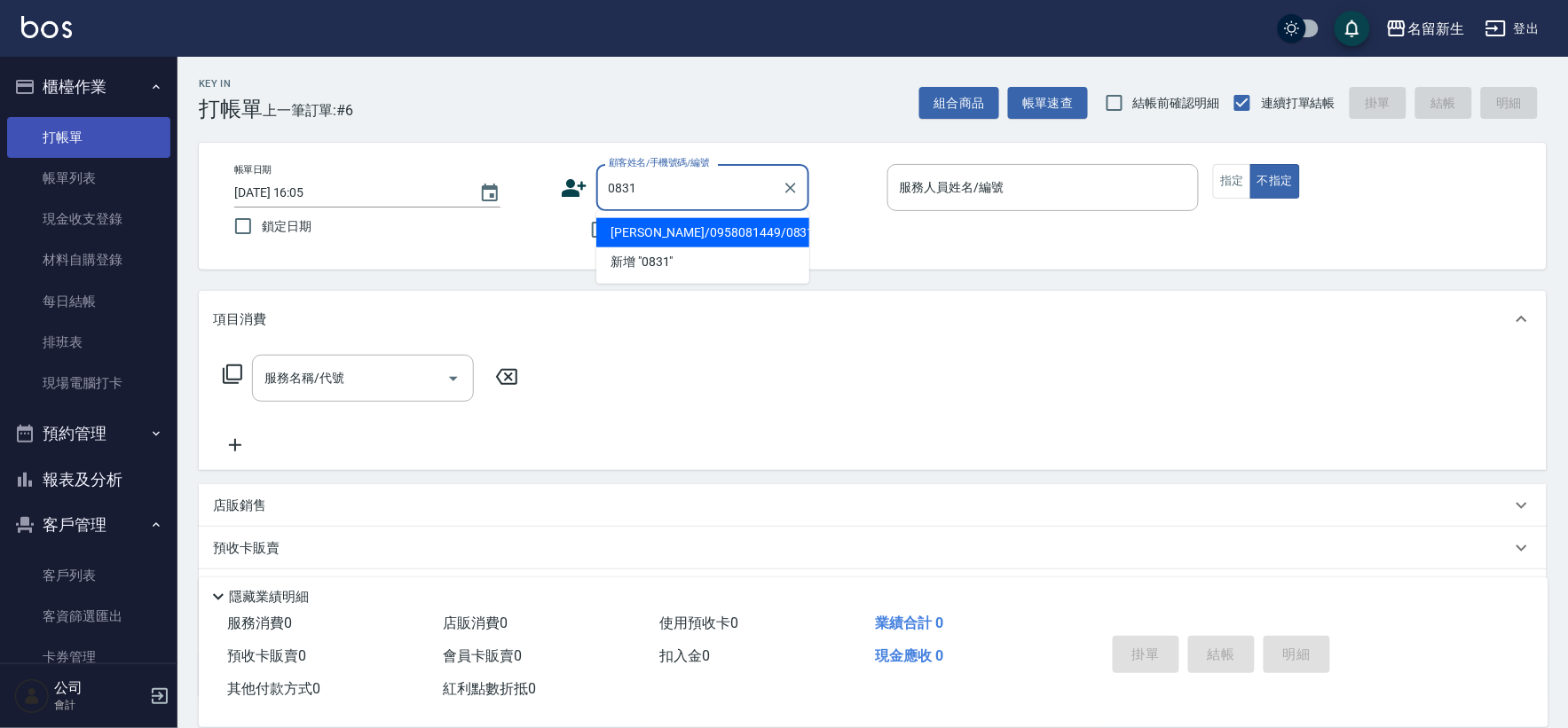
type input "[PERSON_NAME]/0958081449/0831"
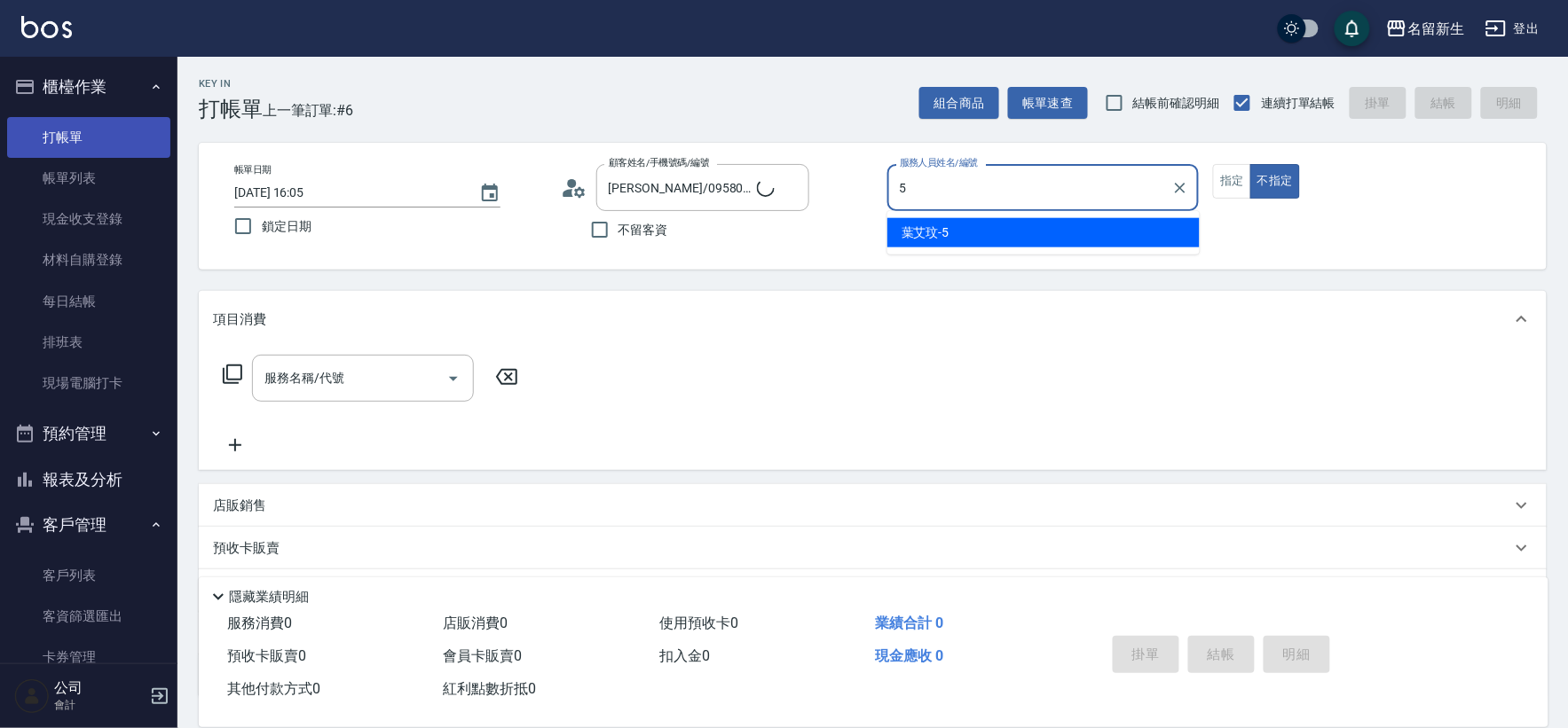
type input "5"
type button "false"
type input "[PERSON_NAME]-5"
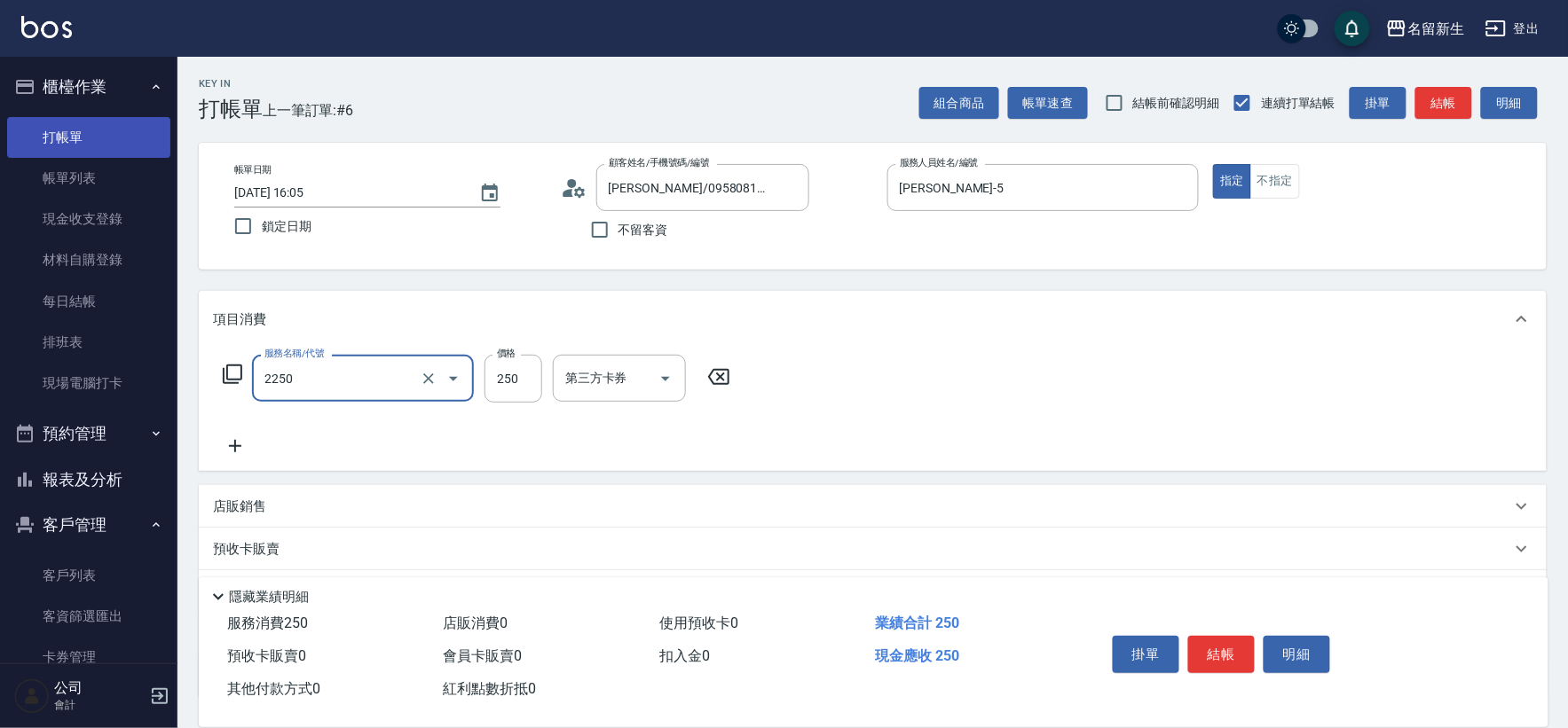
type input "剪髮(2250)"
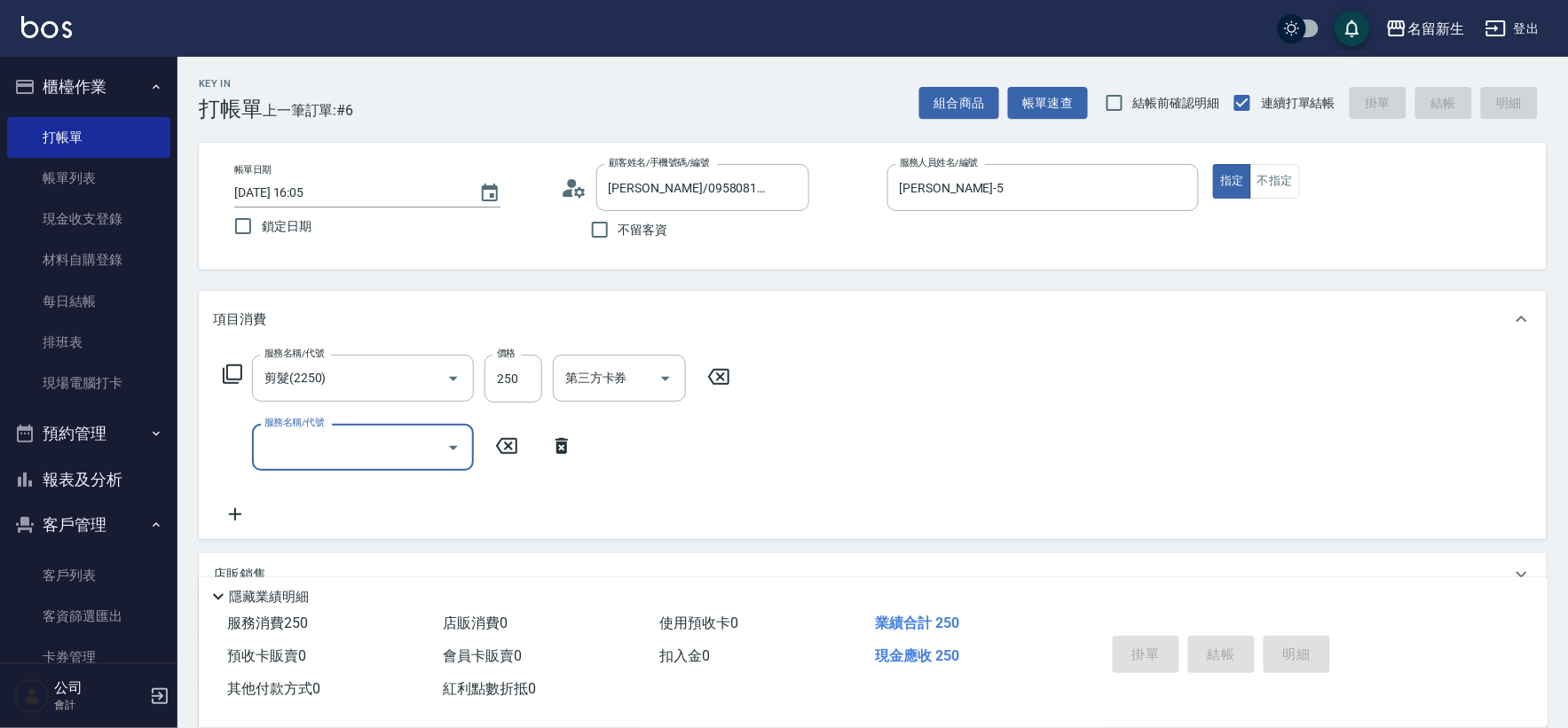
type input "[DATE] 16:06"
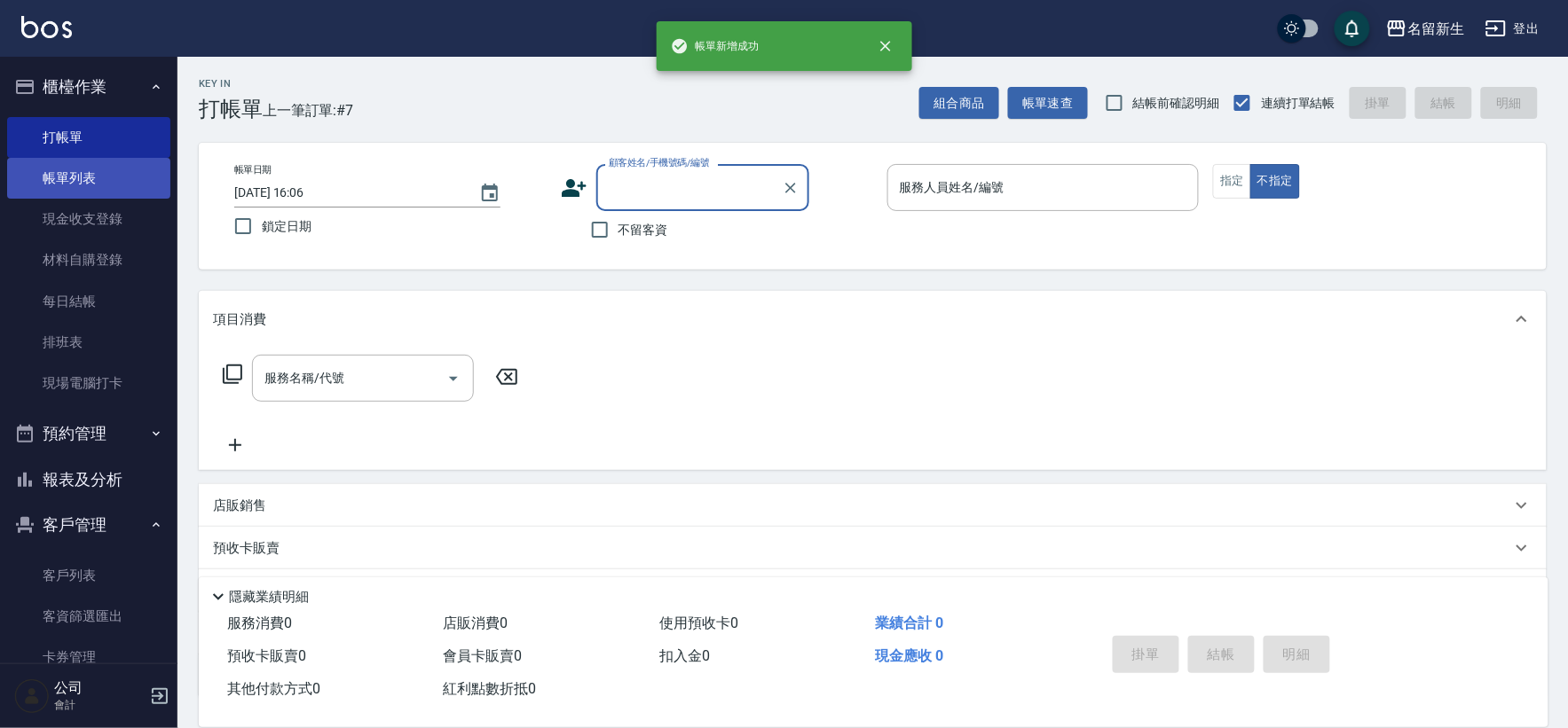
click at [143, 187] on link "帳單列表" at bounding box center [88, 179] width 163 height 40
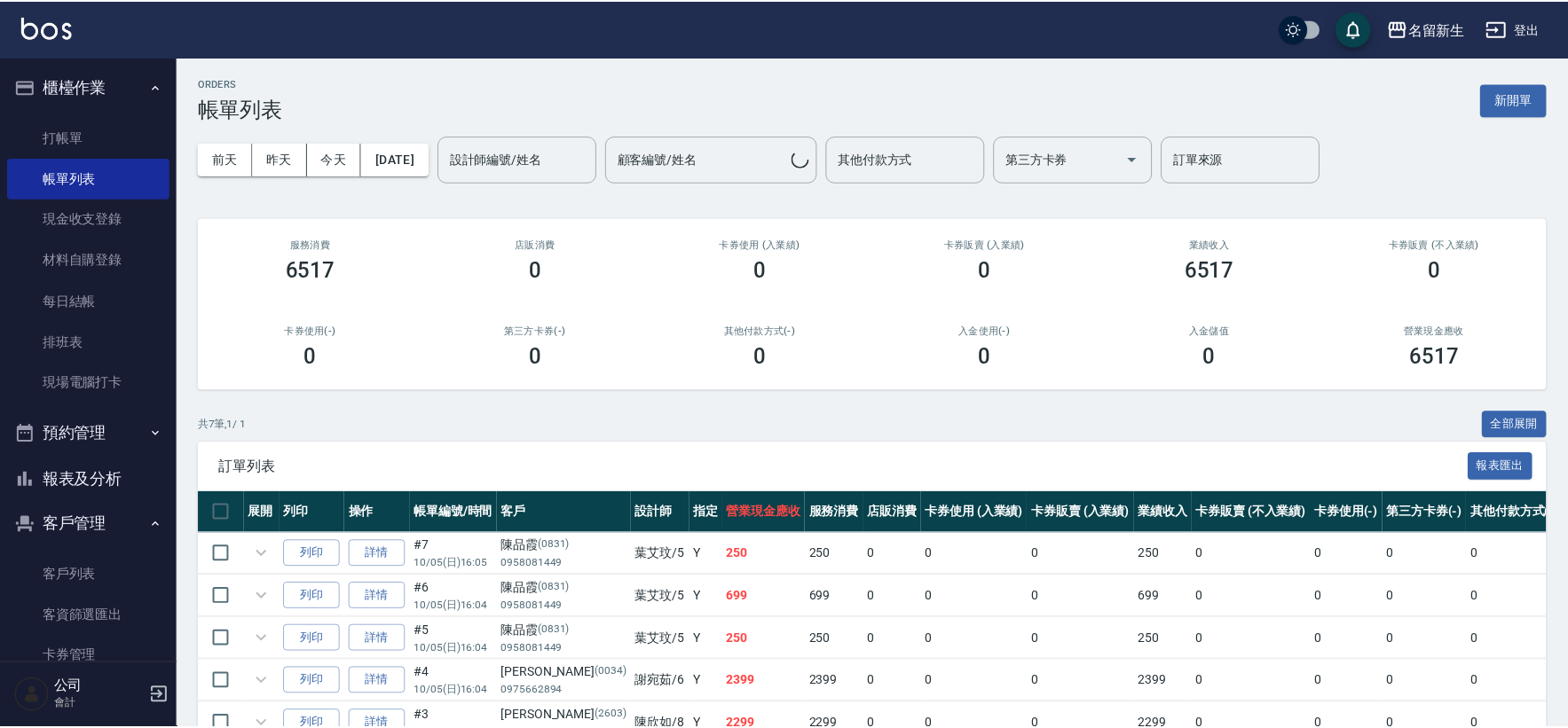
scroll to position [98, 0]
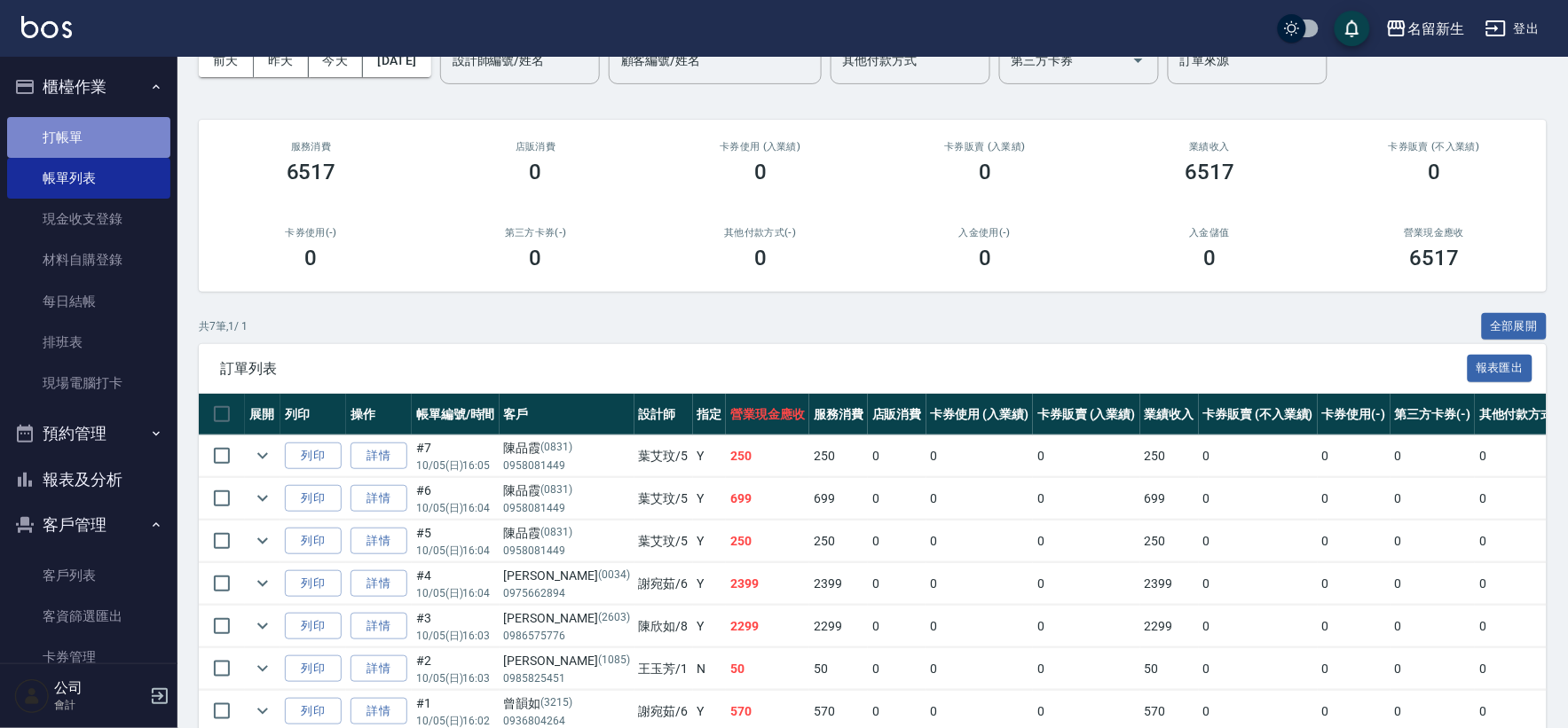
click at [105, 122] on link "打帳單" at bounding box center [88, 137] width 163 height 40
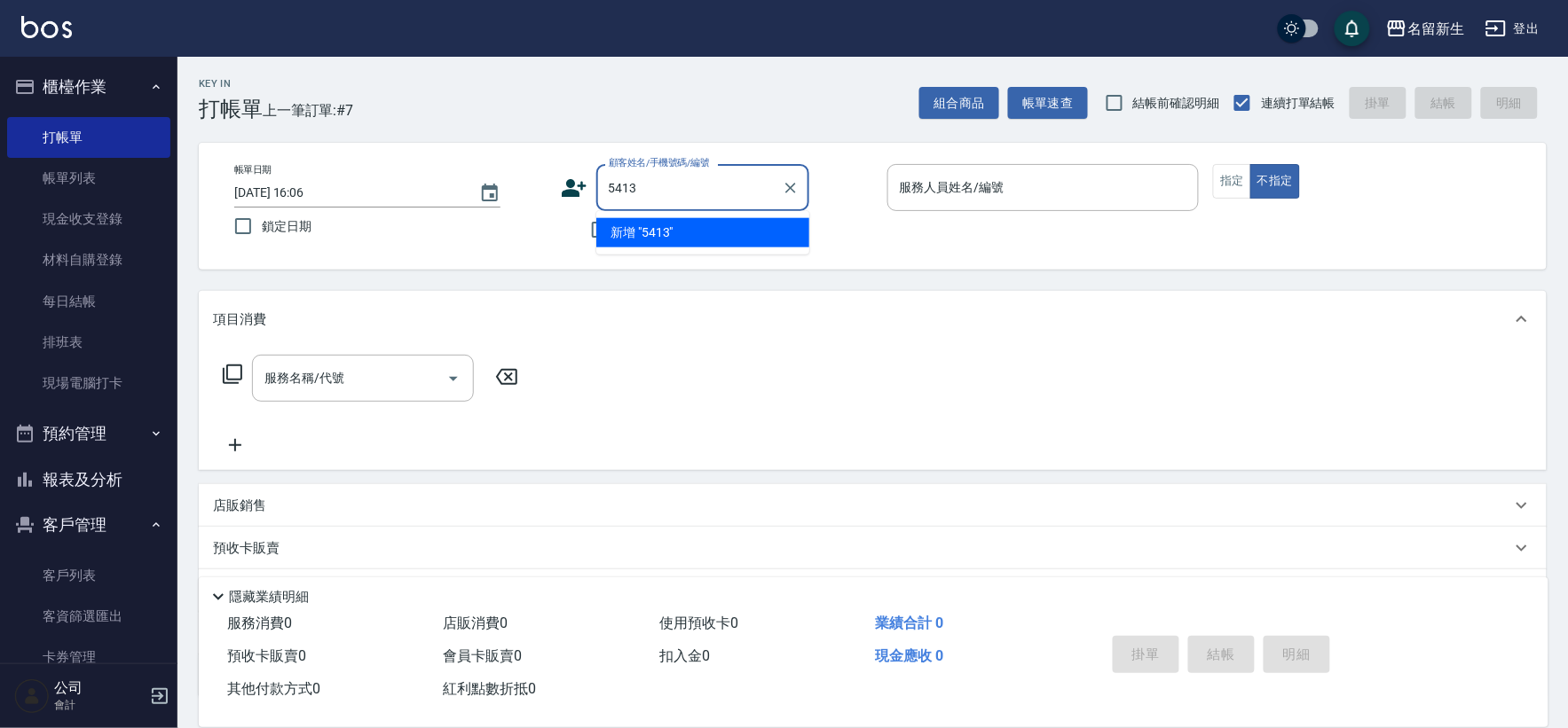
type input "5413"
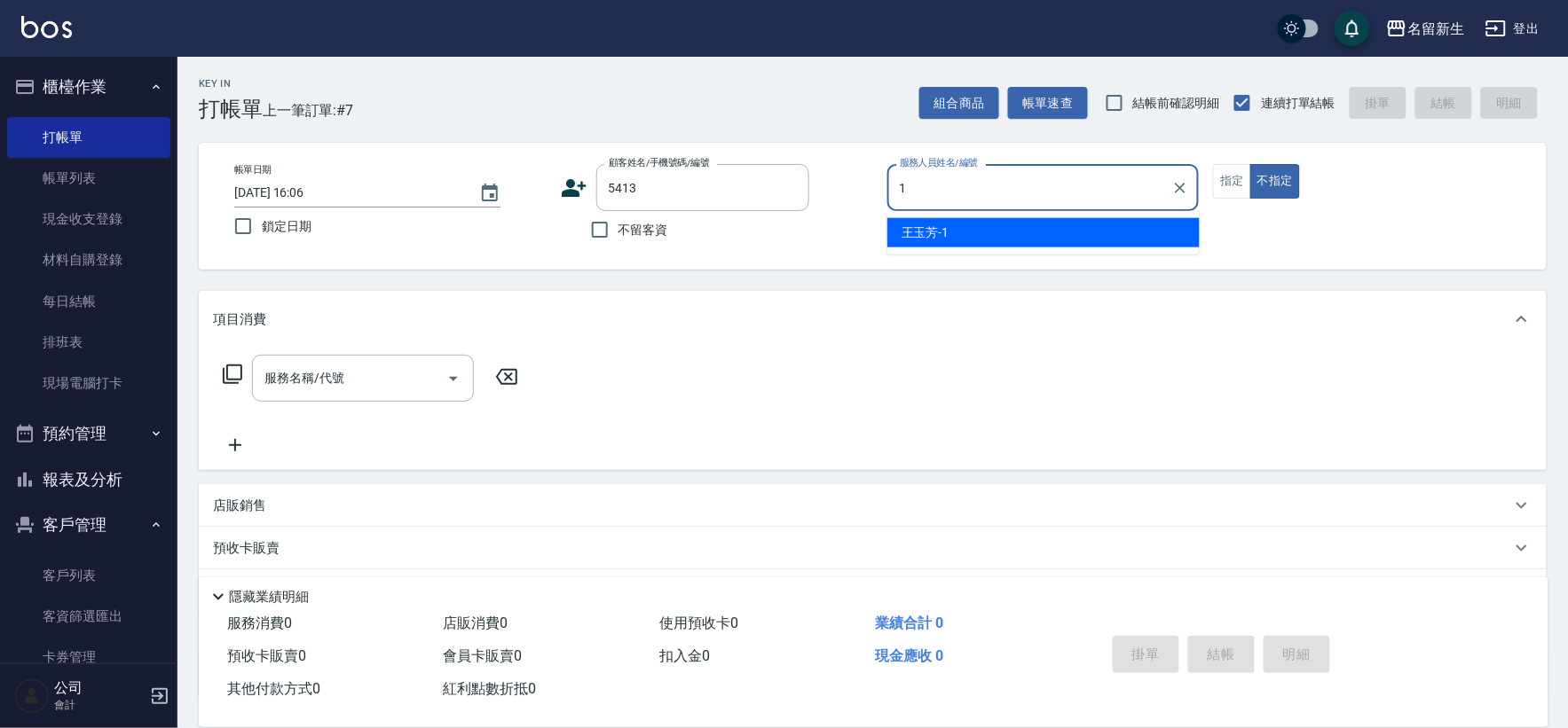
type input "[PERSON_NAME]-1"
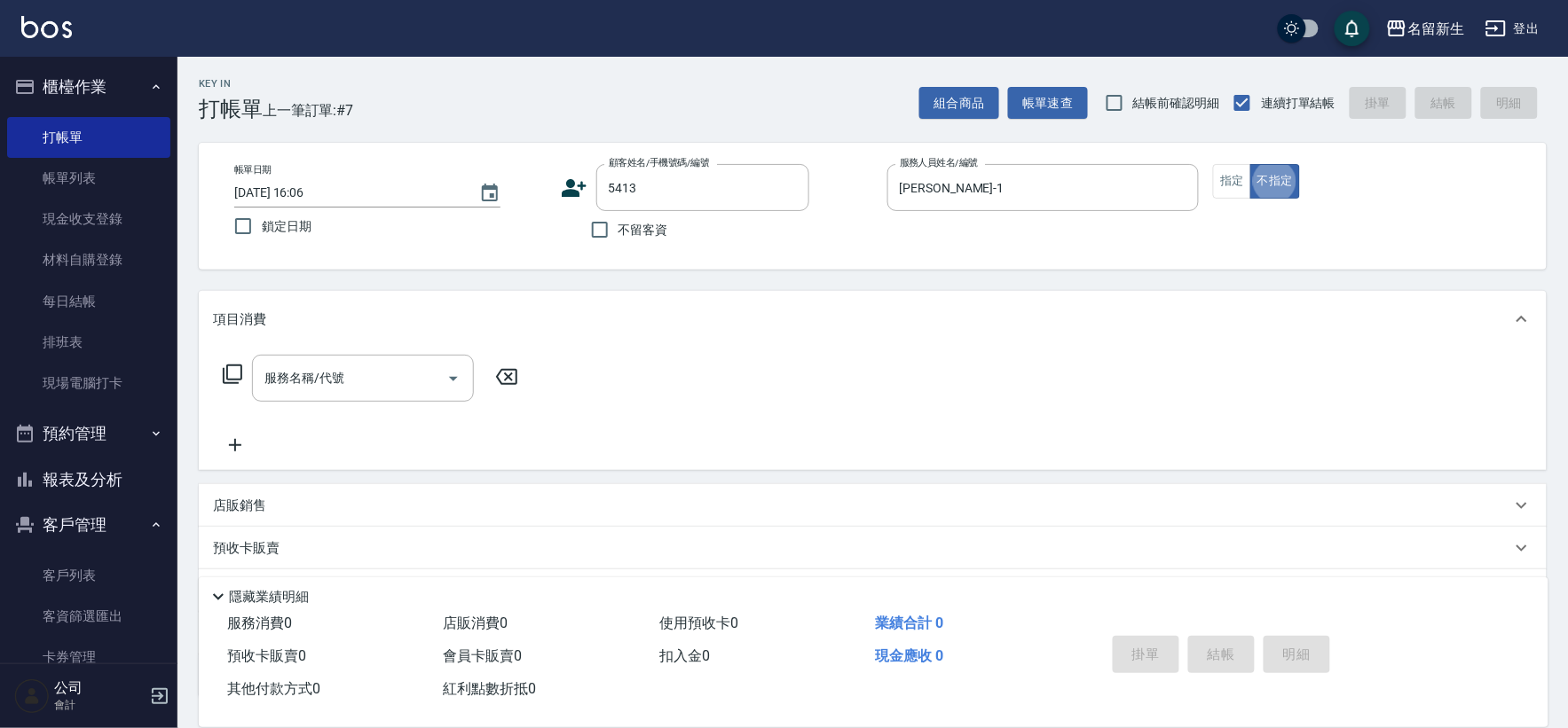
type button "false"
type input "[PERSON_NAME]/0903612007/5413"
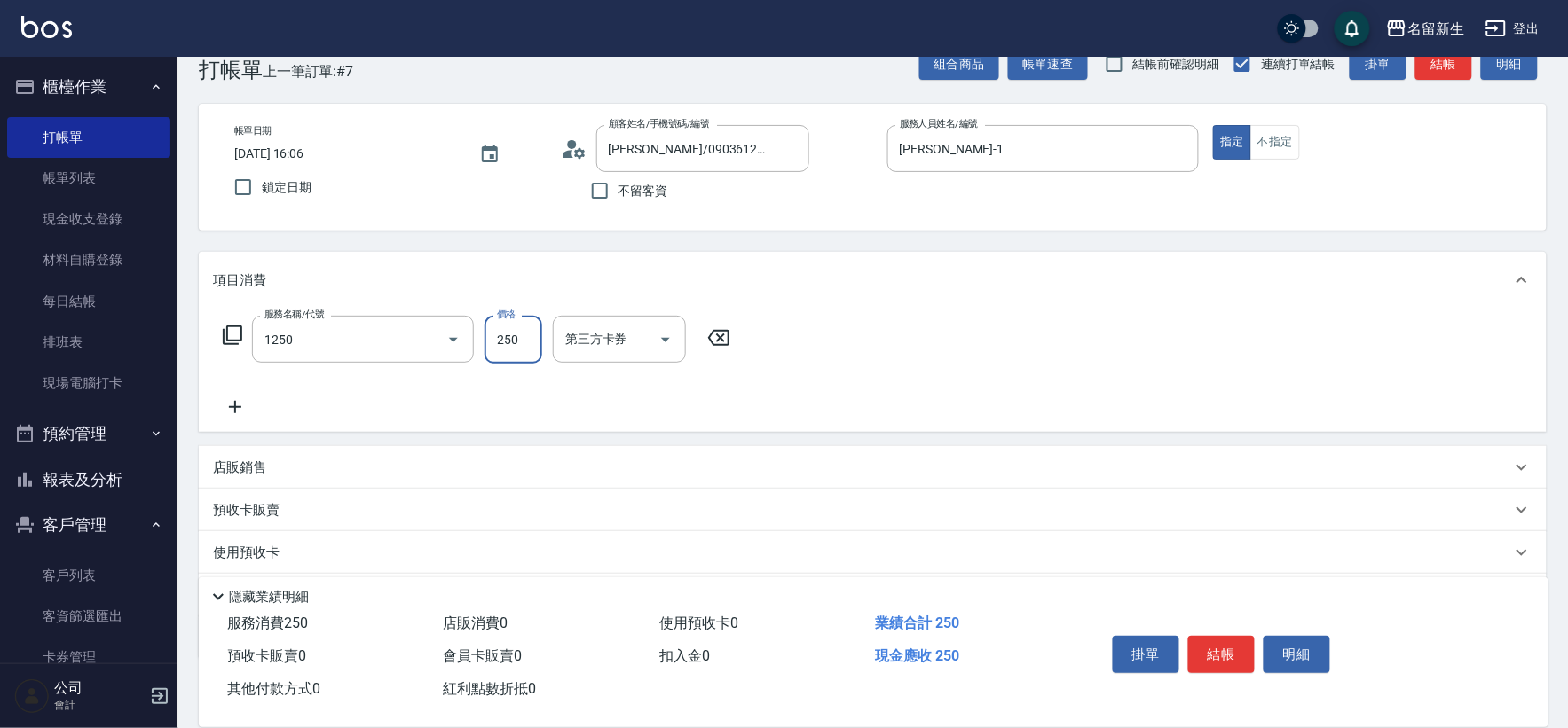
type input "洗髮250(1250)"
type input "1"
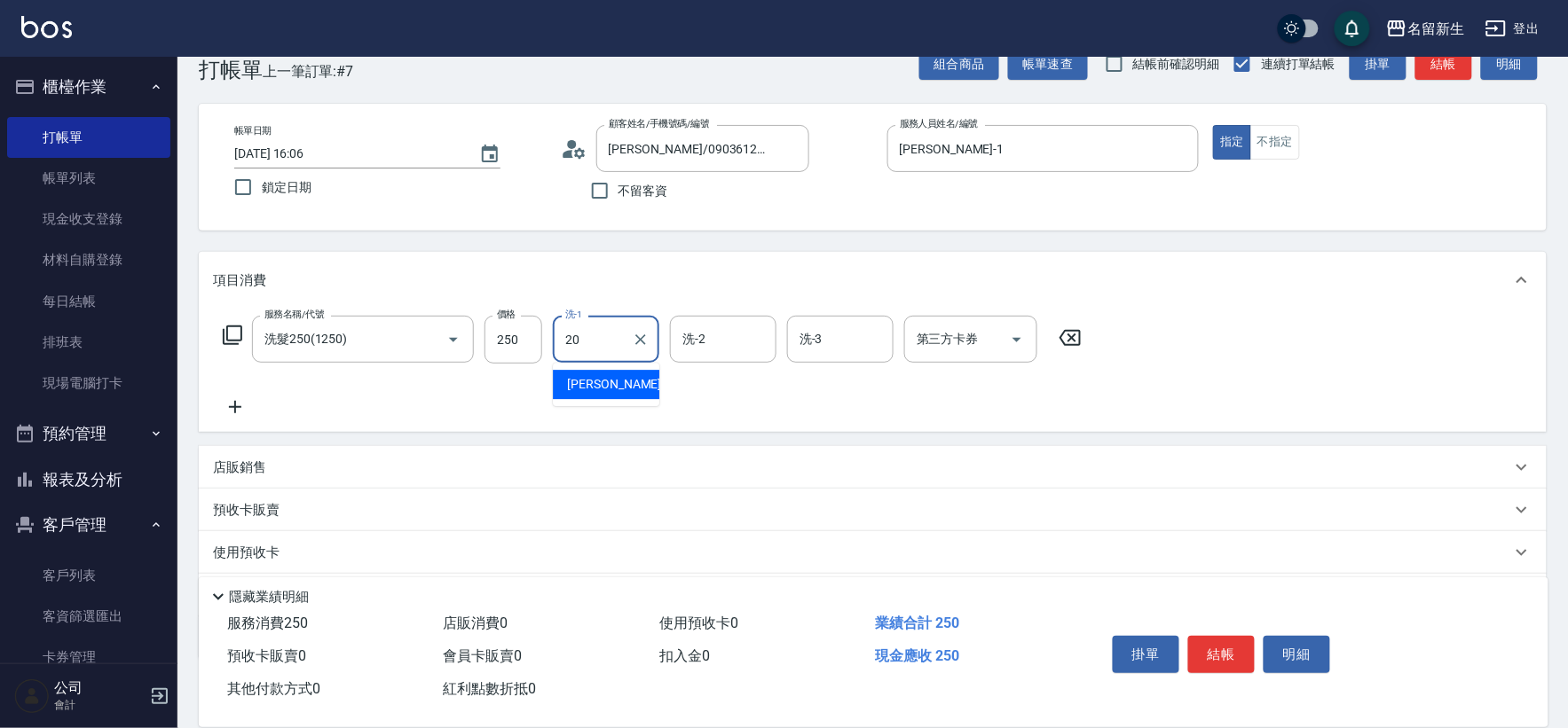
type input "[PERSON_NAME]-20"
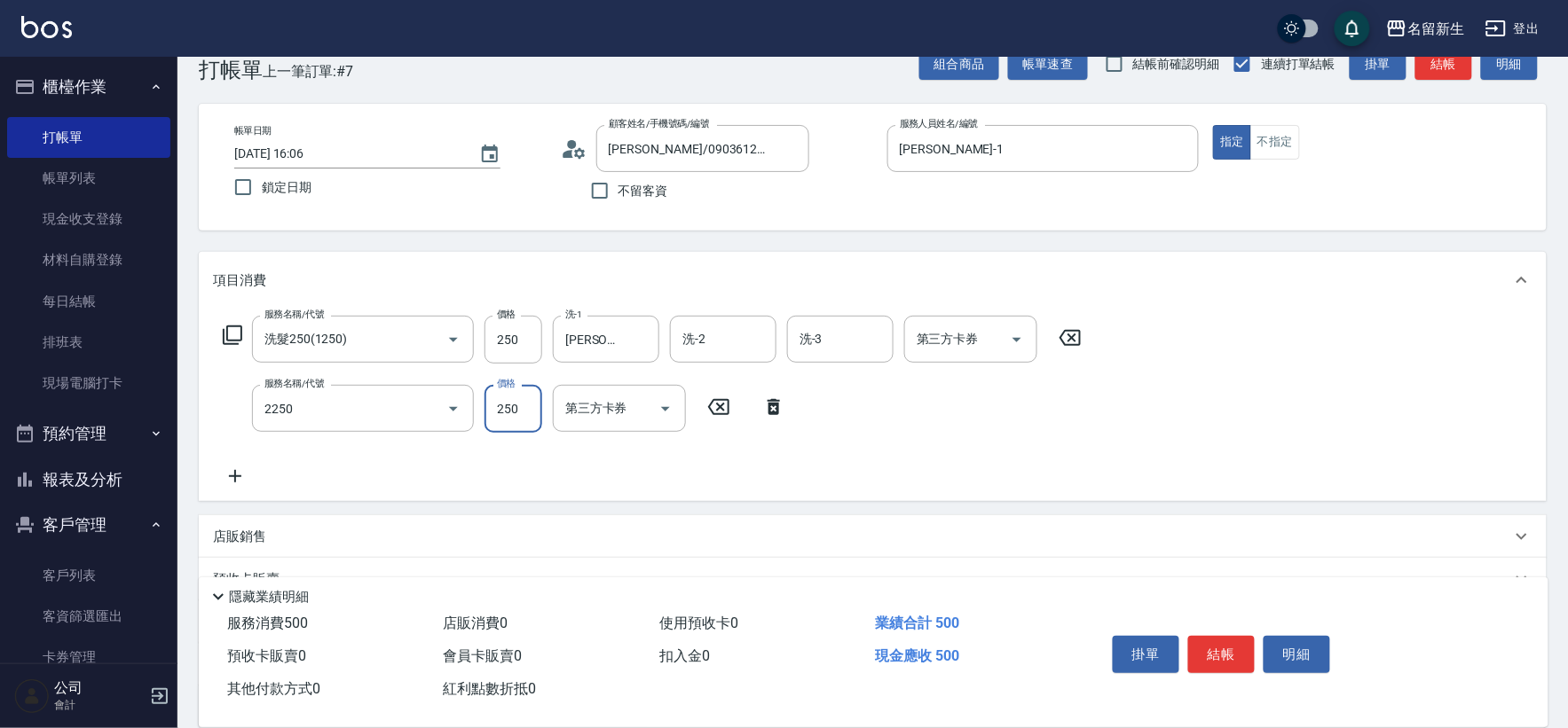
type input "剪髮(2250)"
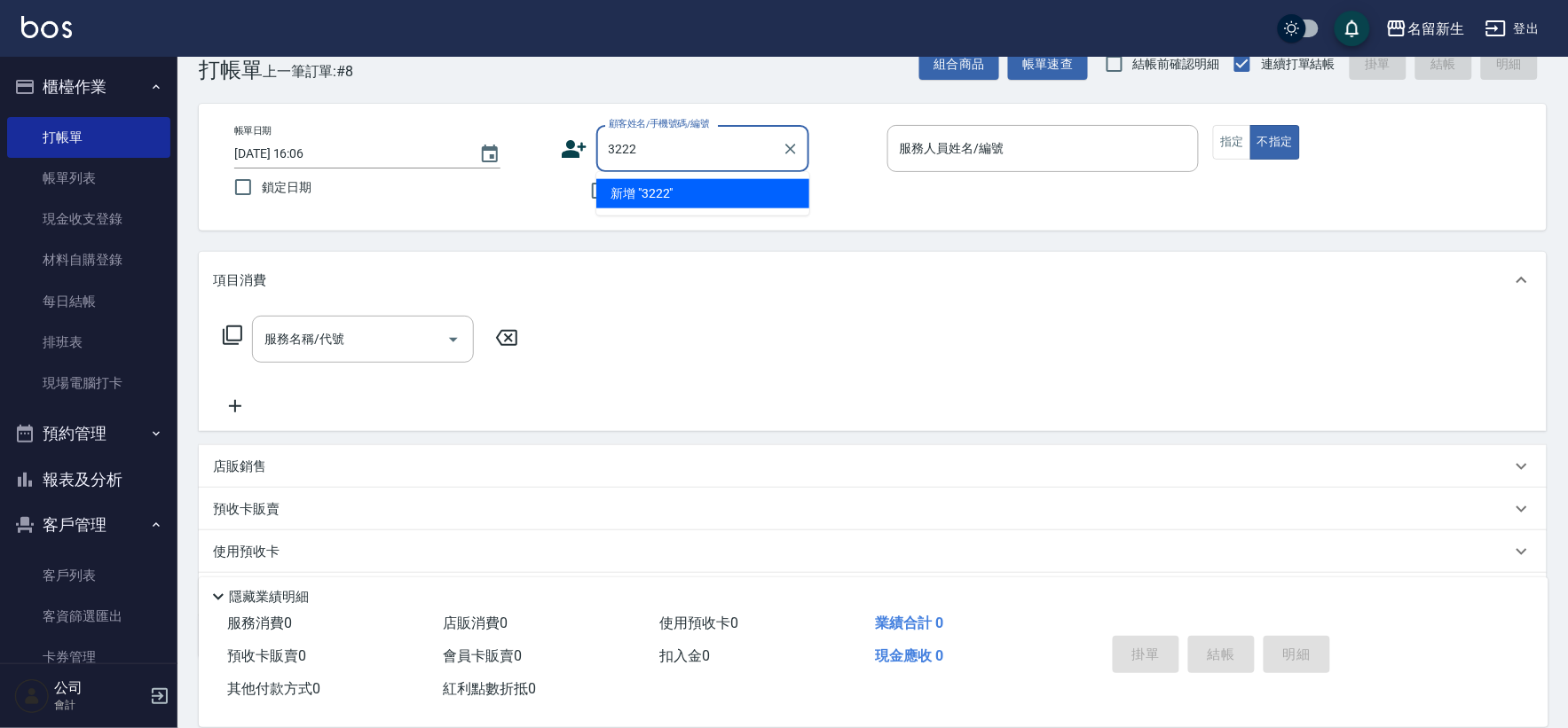
type input "3222"
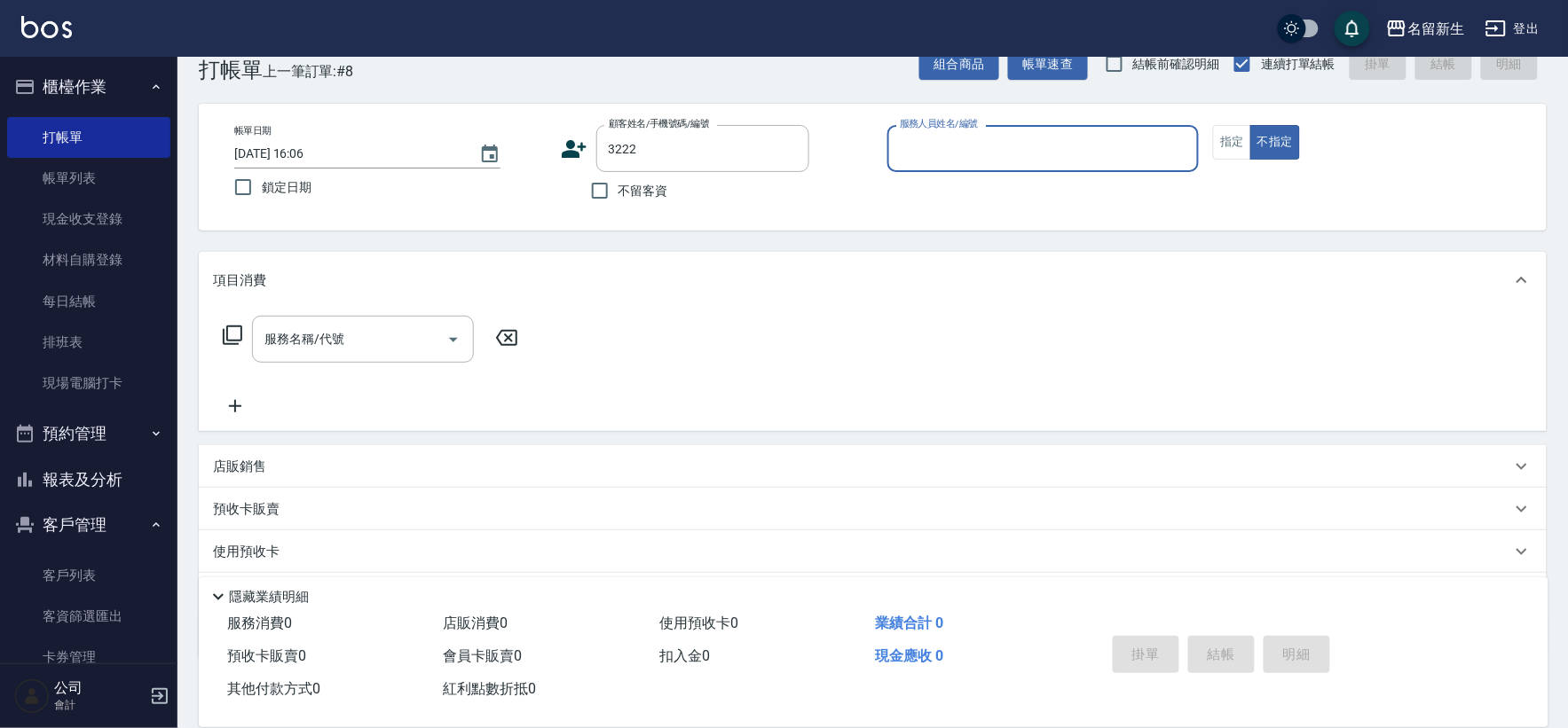
type input "1"
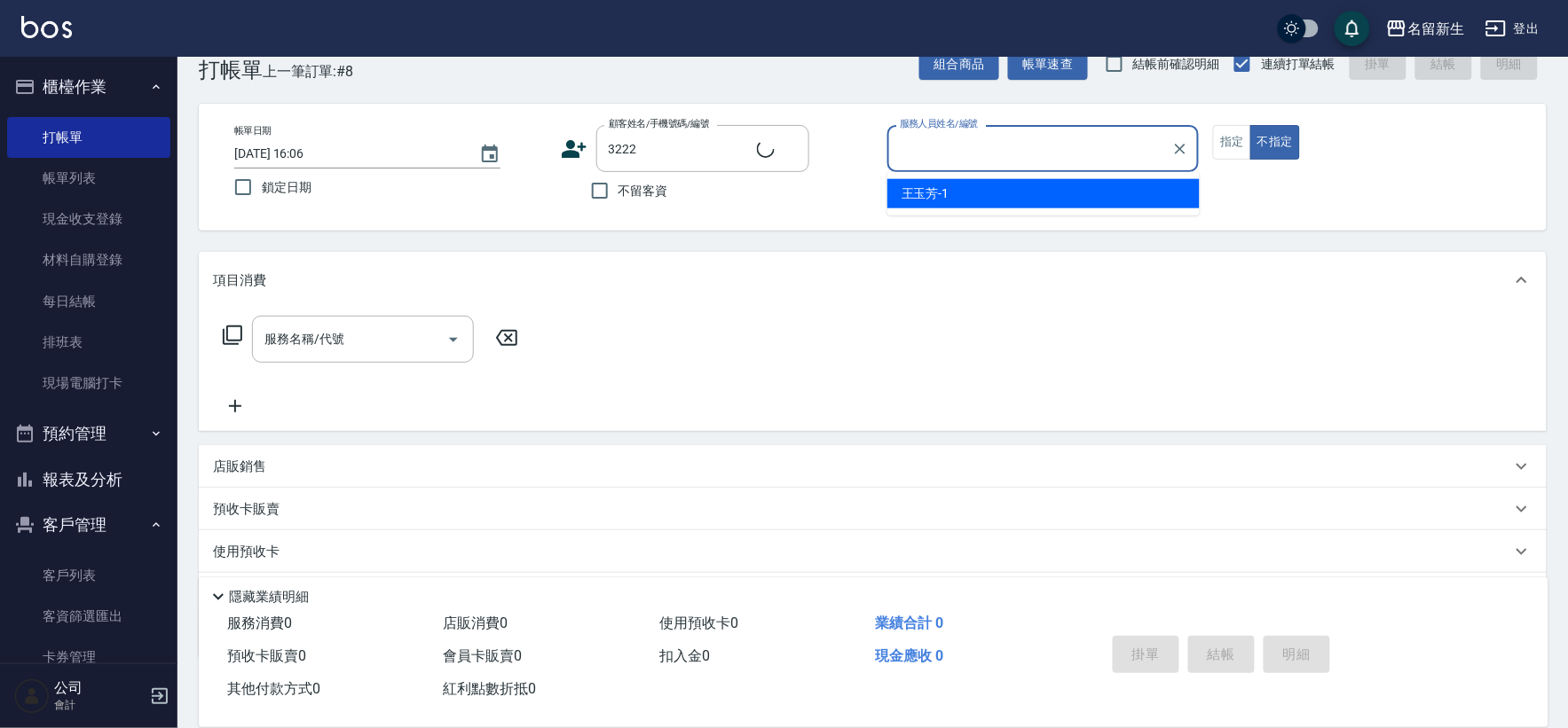
type input "[PERSON_NAME]/0922876562/3222"
type input "[PERSON_NAME]-7"
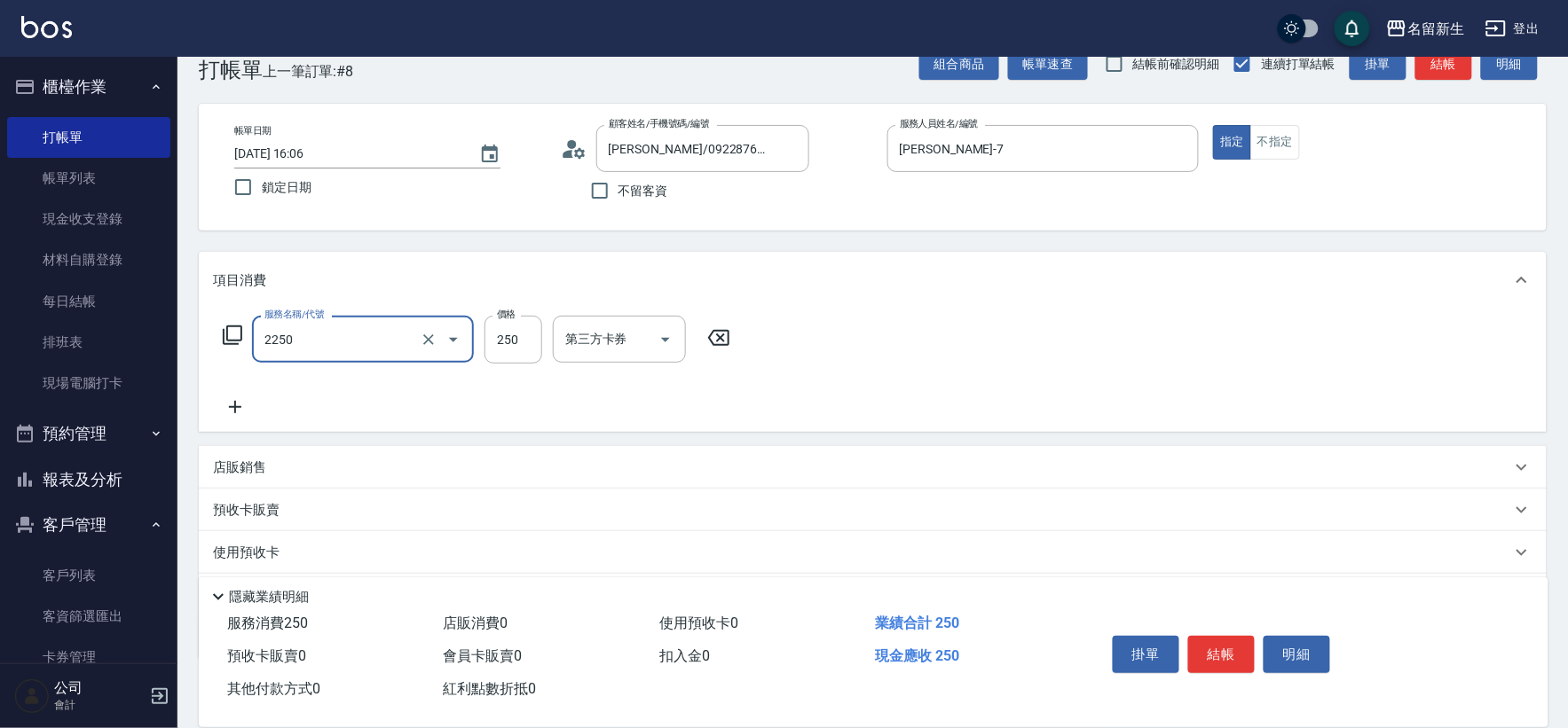
type input "剪髮(2250)"
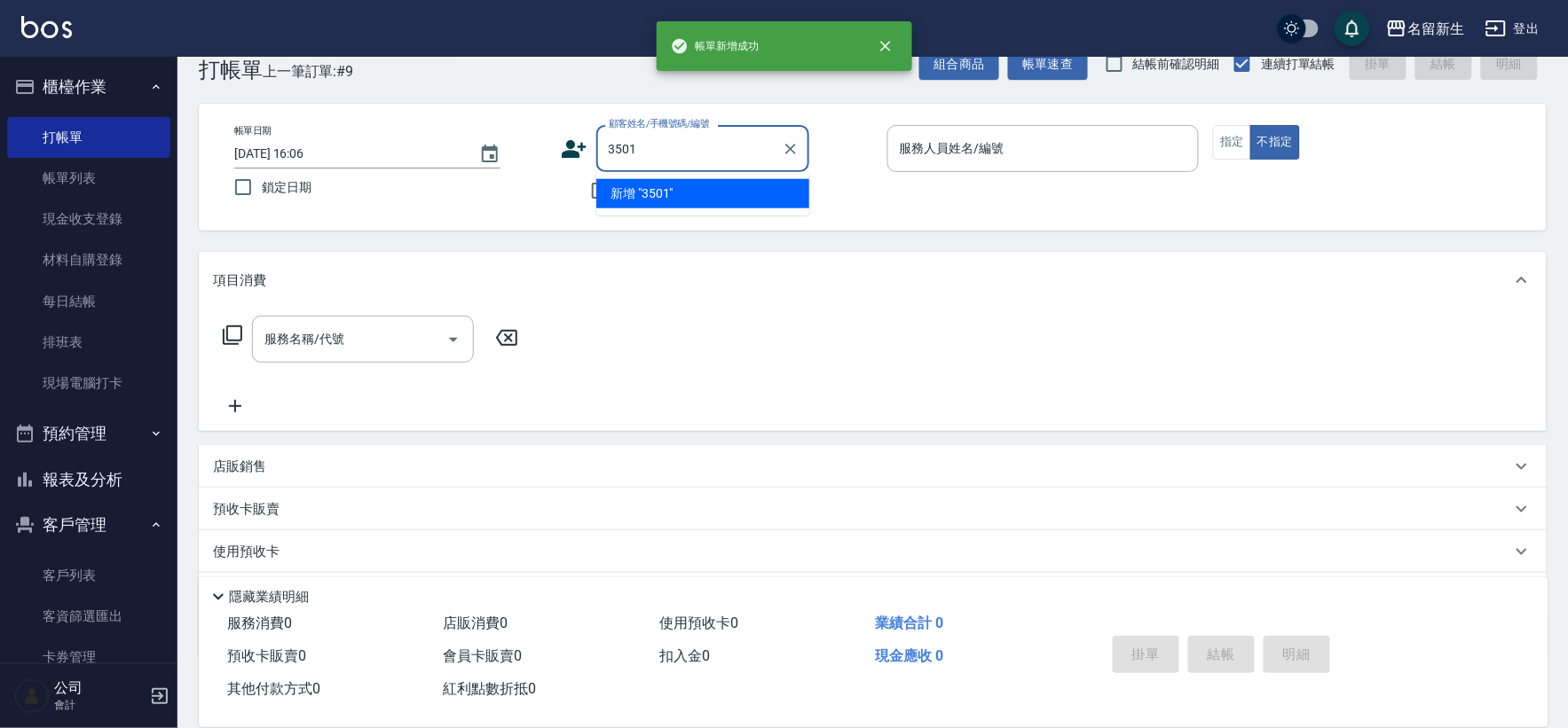
type input "3501"
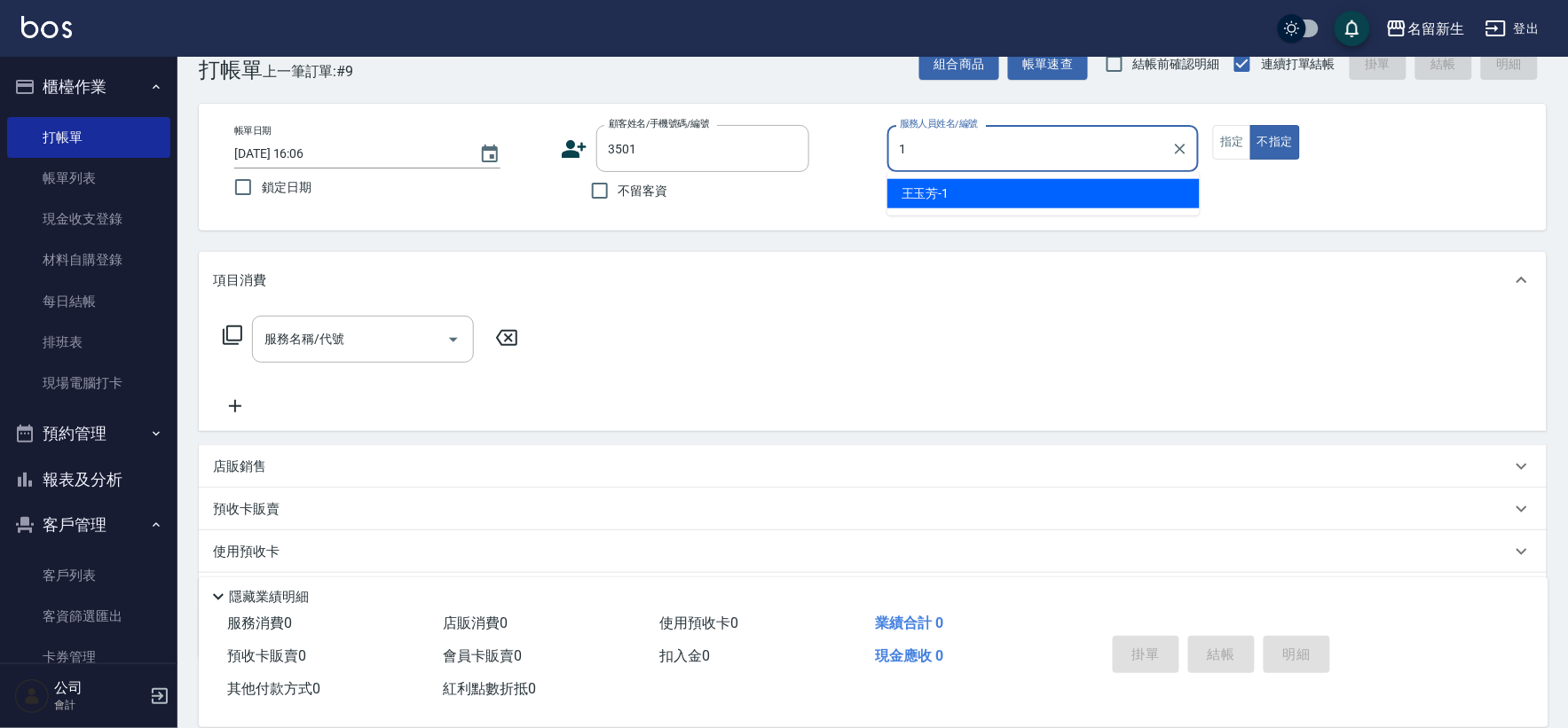
type input "[PERSON_NAME]-1"
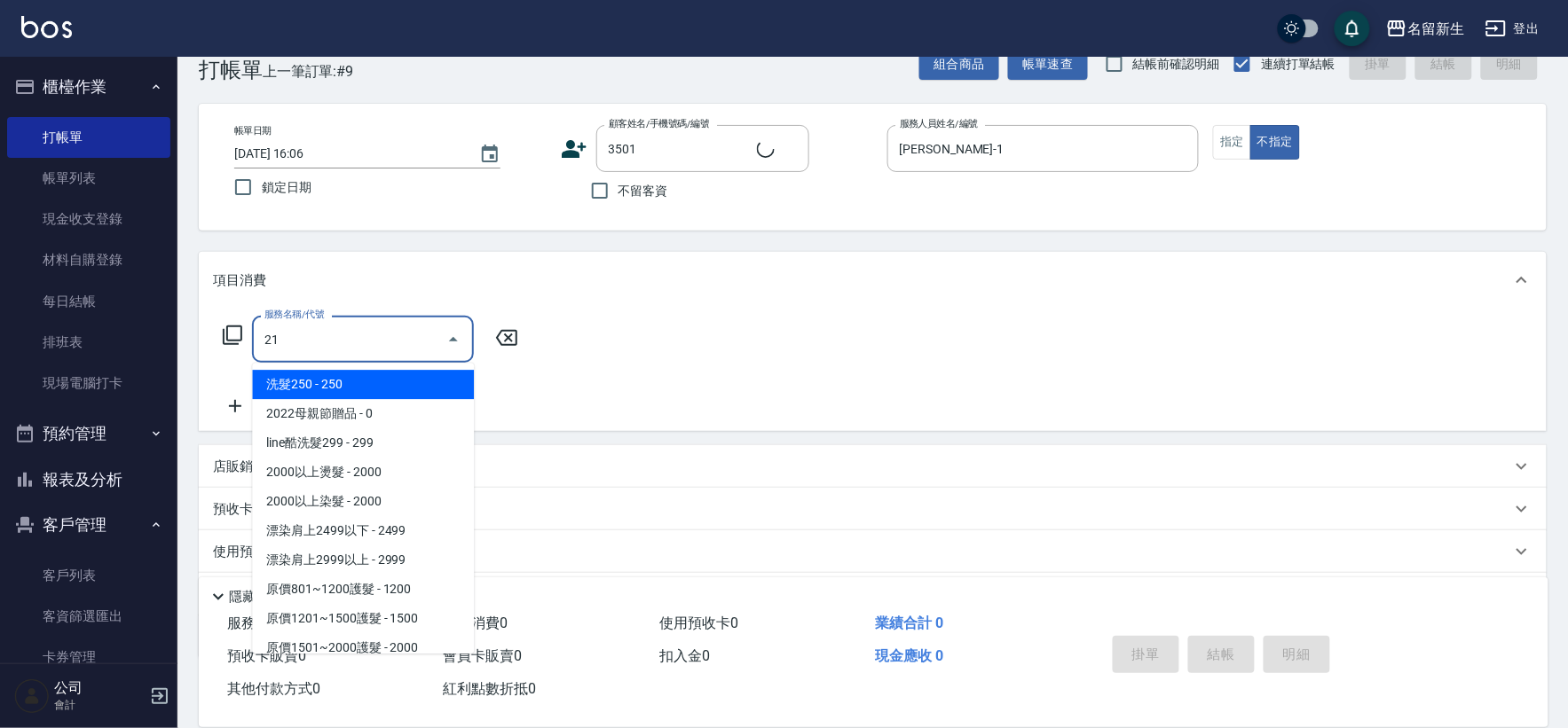
type input "219"
type input "[PERSON_NAME]/0952358487/3501"
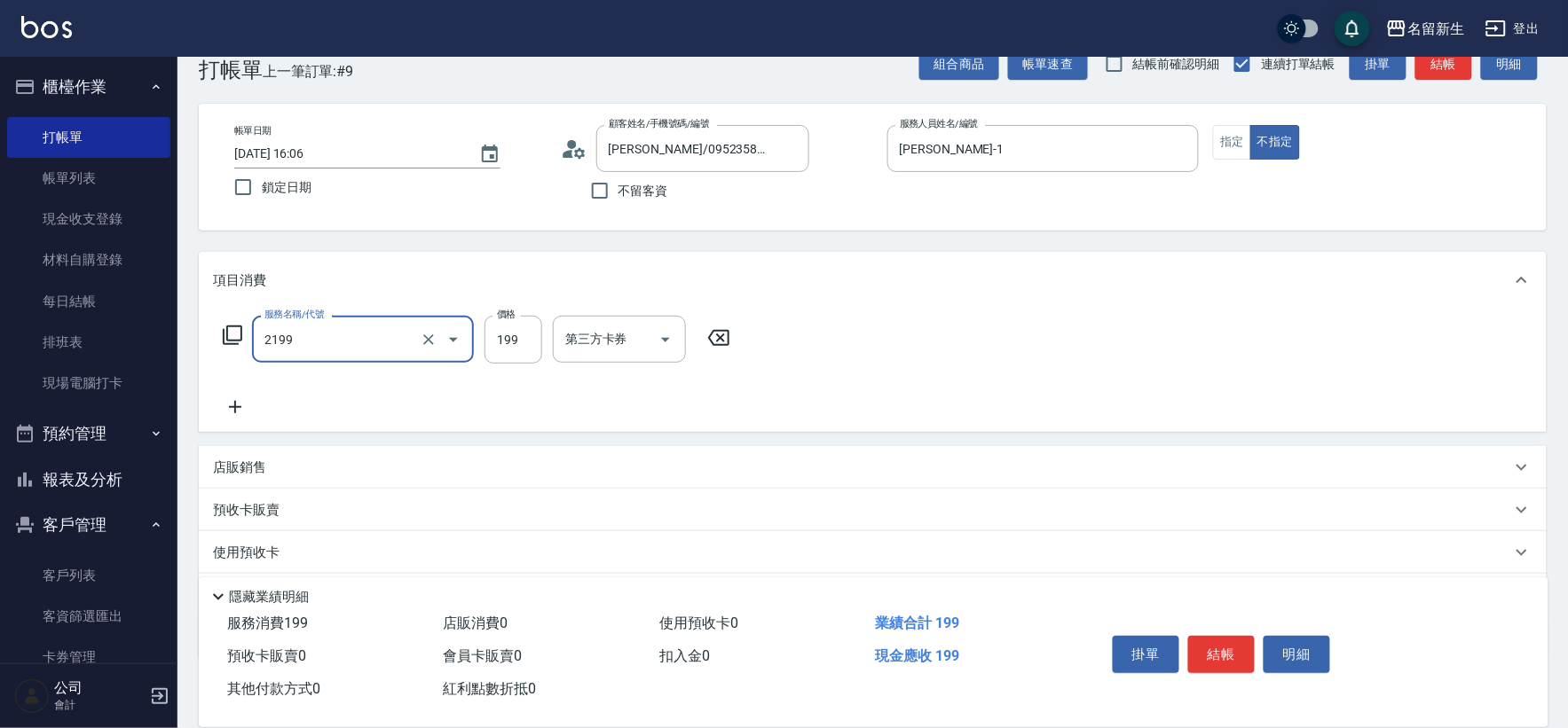
type input "不指定剪髮活動(2199)"
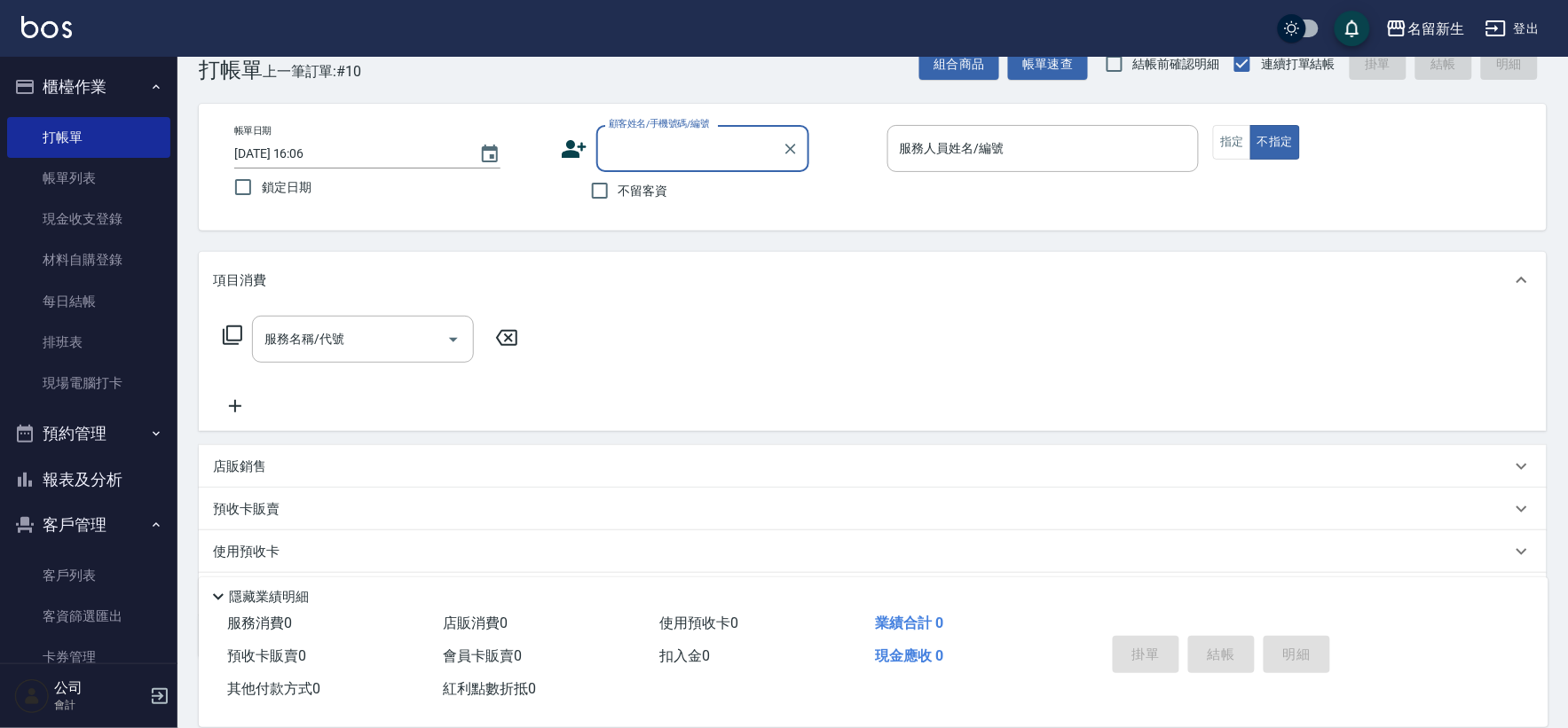
click at [667, 144] on input "顧客姓名/手機號碼/編號" at bounding box center [689, 149] width 170 height 31
type input "3328"
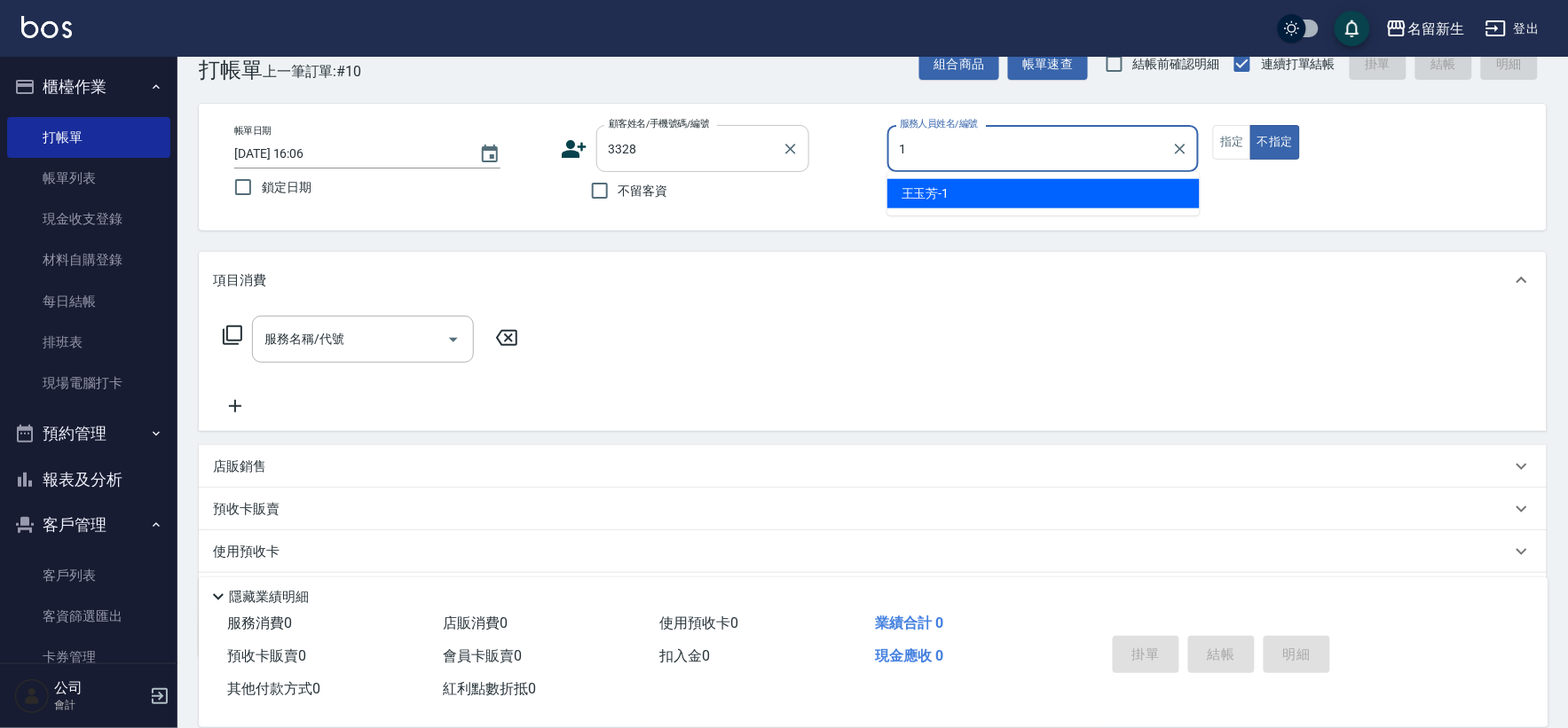
type input "[PERSON_NAME]-1"
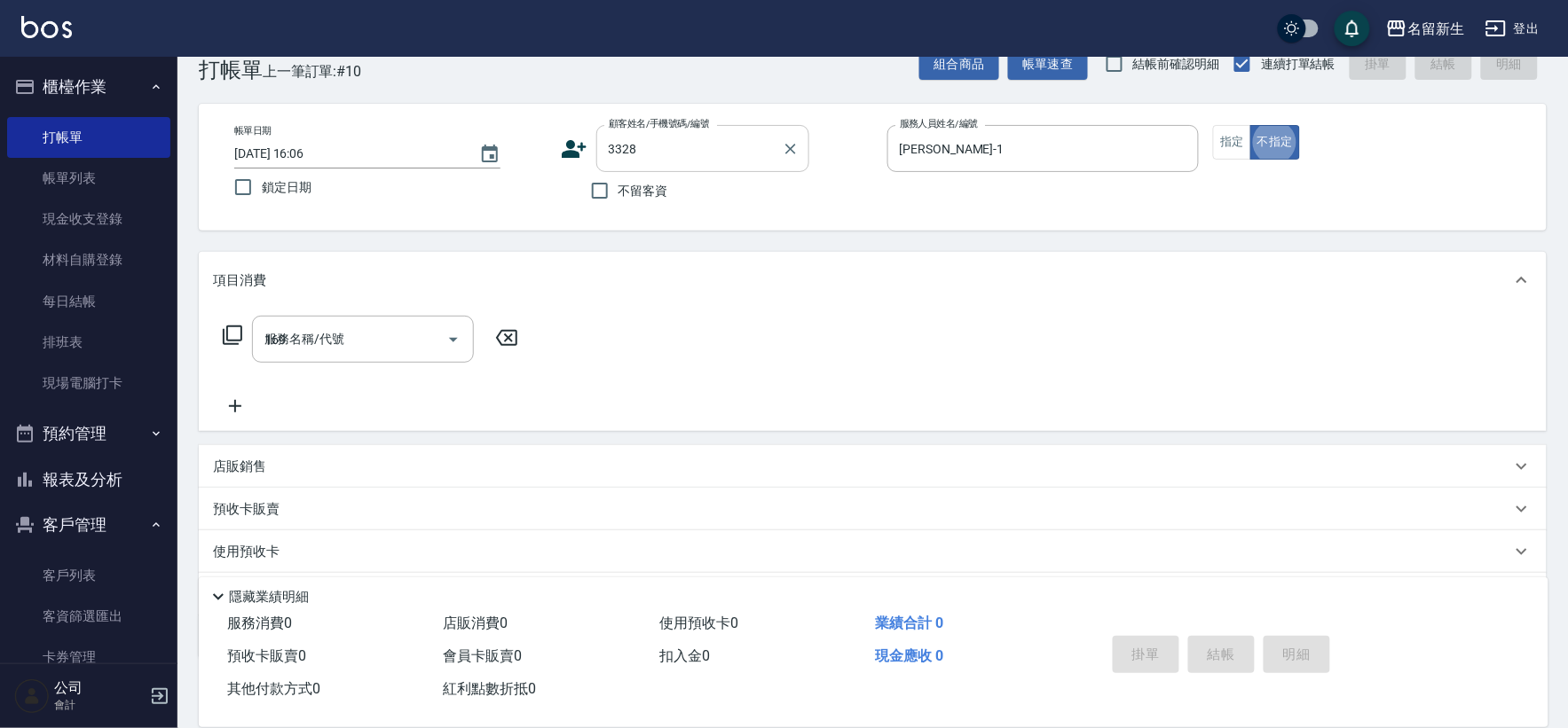
type input "1699"
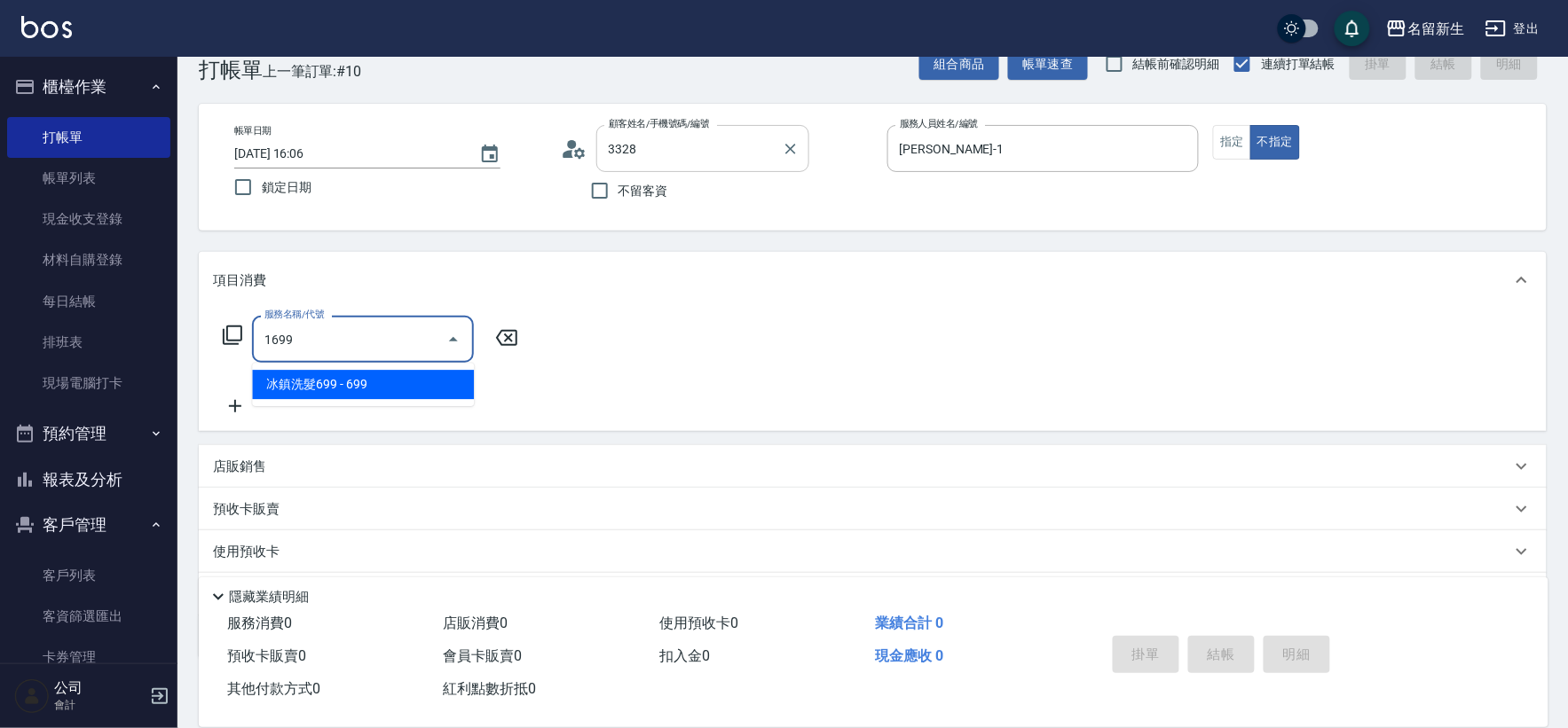
type input "[PERSON_NAME]/0989203710/3328"
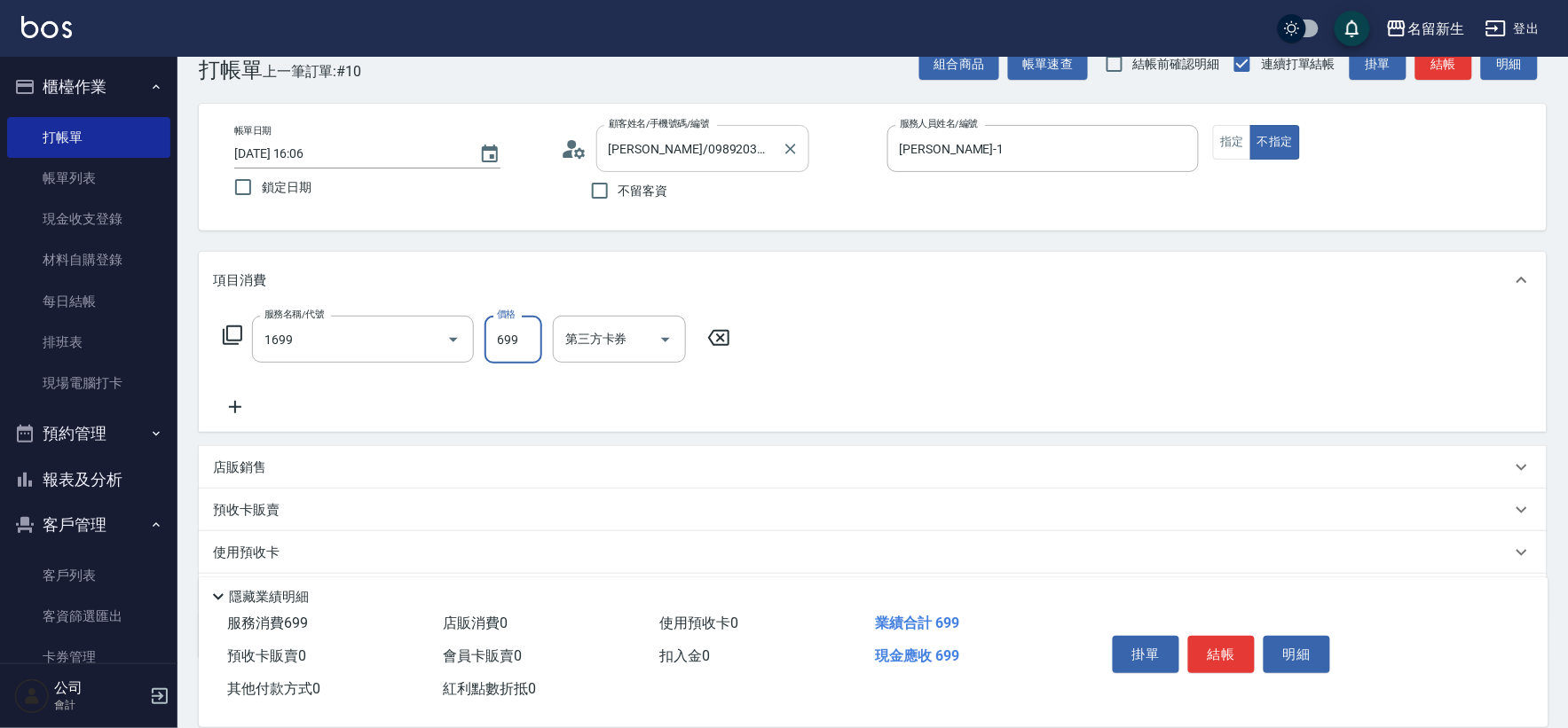
type input "冰鎮洗髮699(1699)"
type input "[PERSON_NAME]-20"
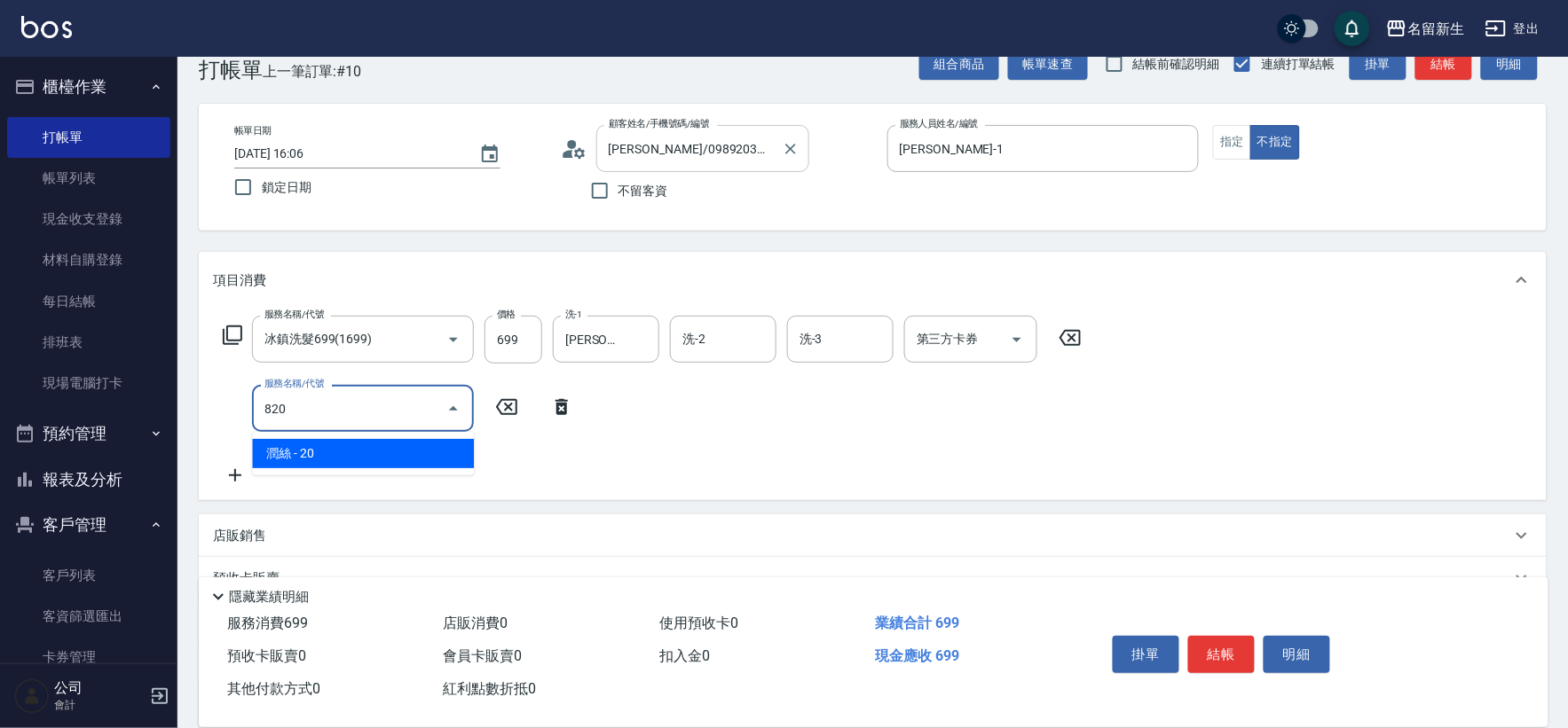
type input "潤絲(820)"
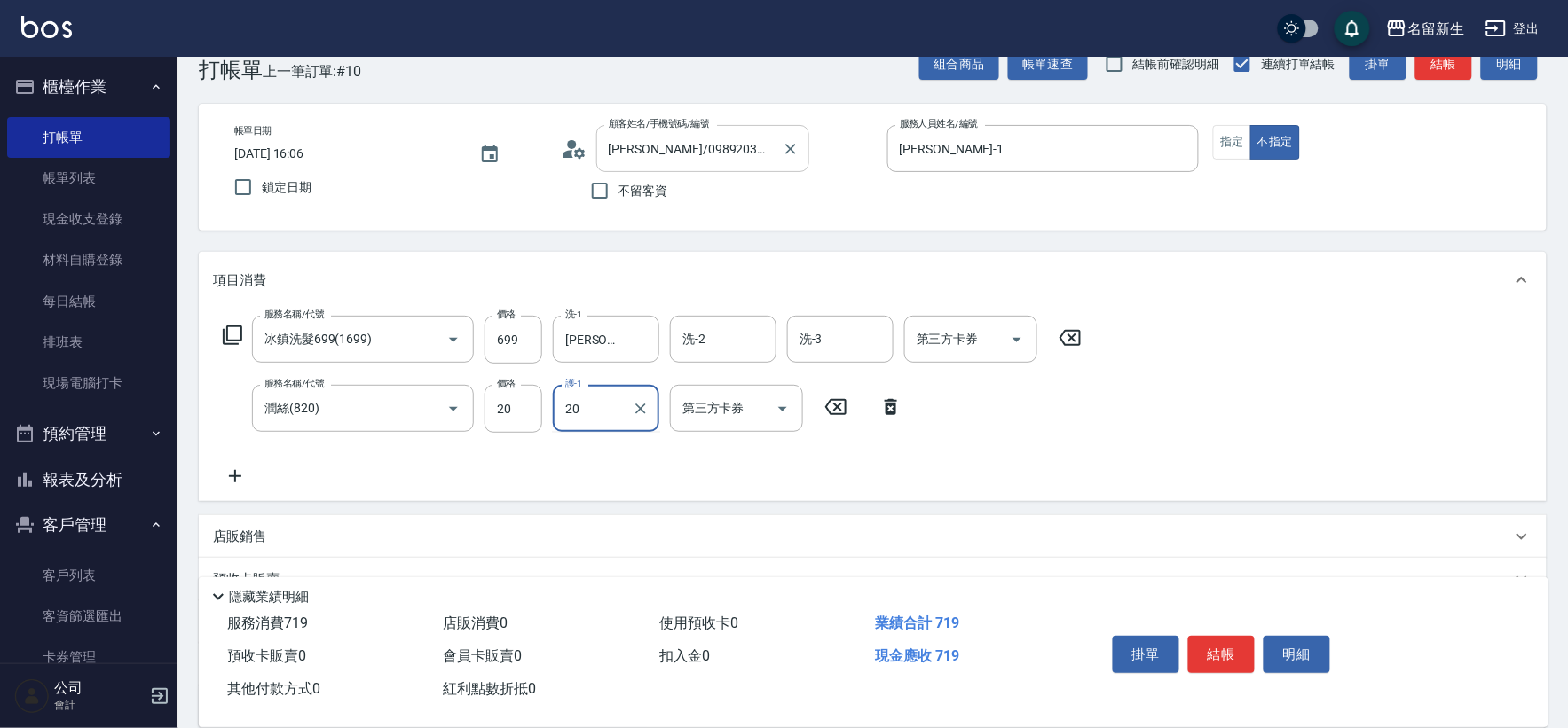
type input "[PERSON_NAME]-20"
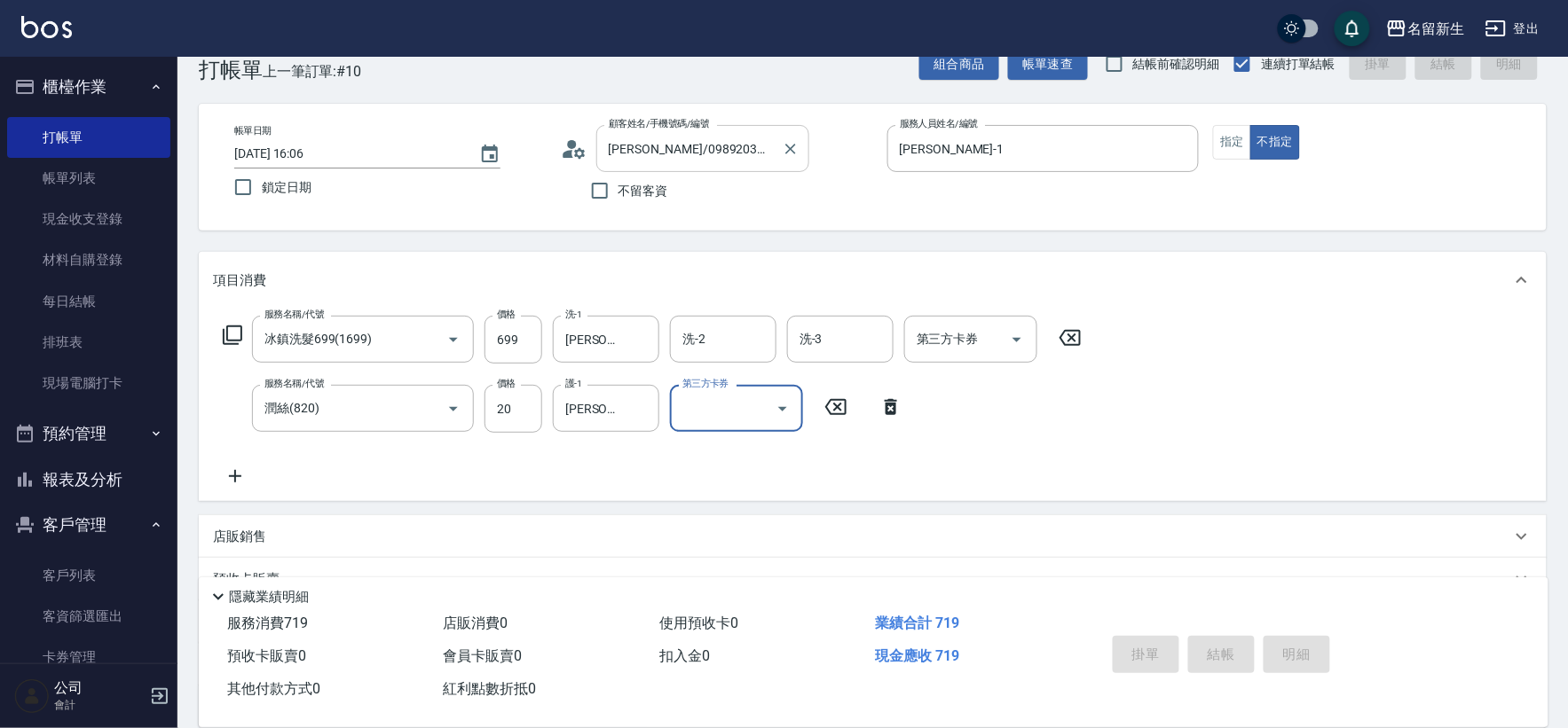
type input "[DATE] 16:07"
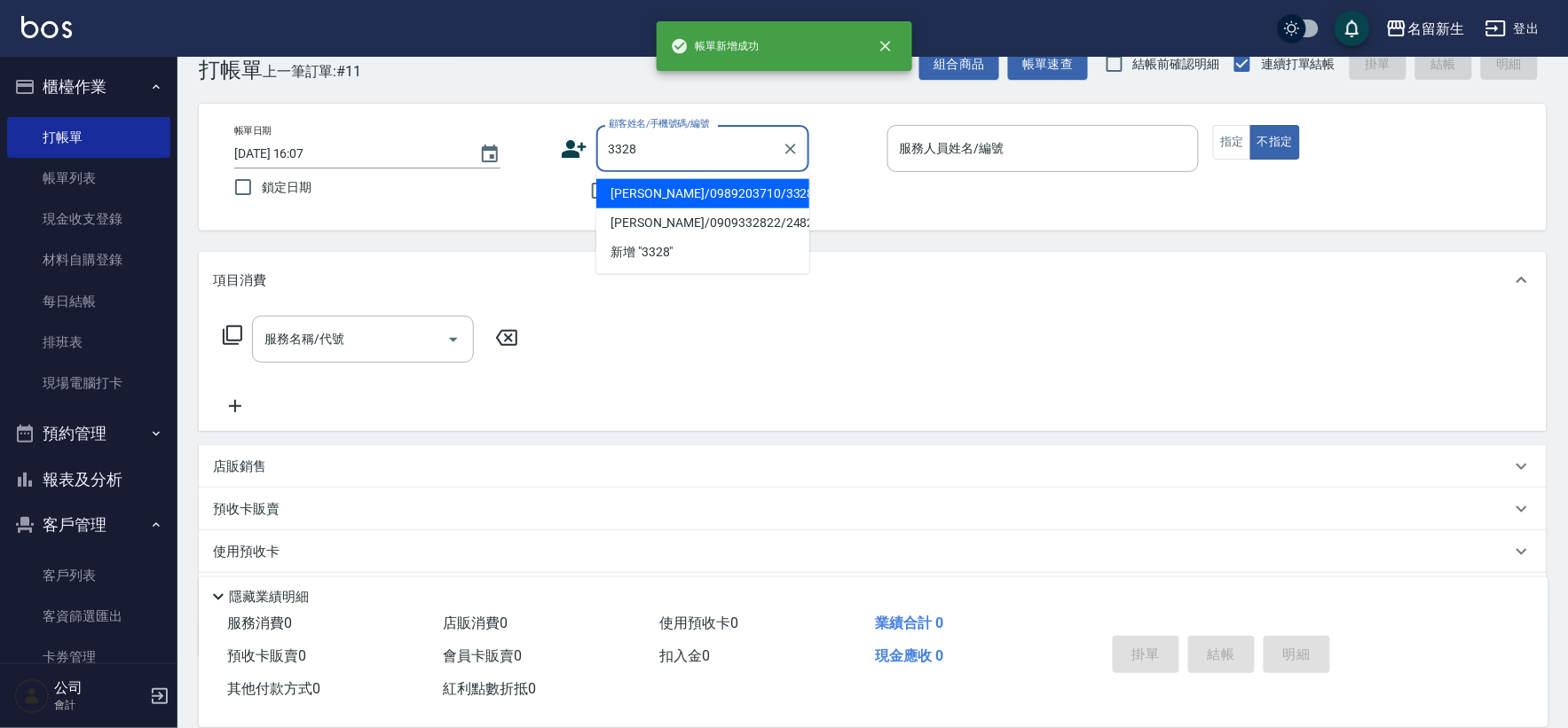
type input "[PERSON_NAME]/0989203710/3328"
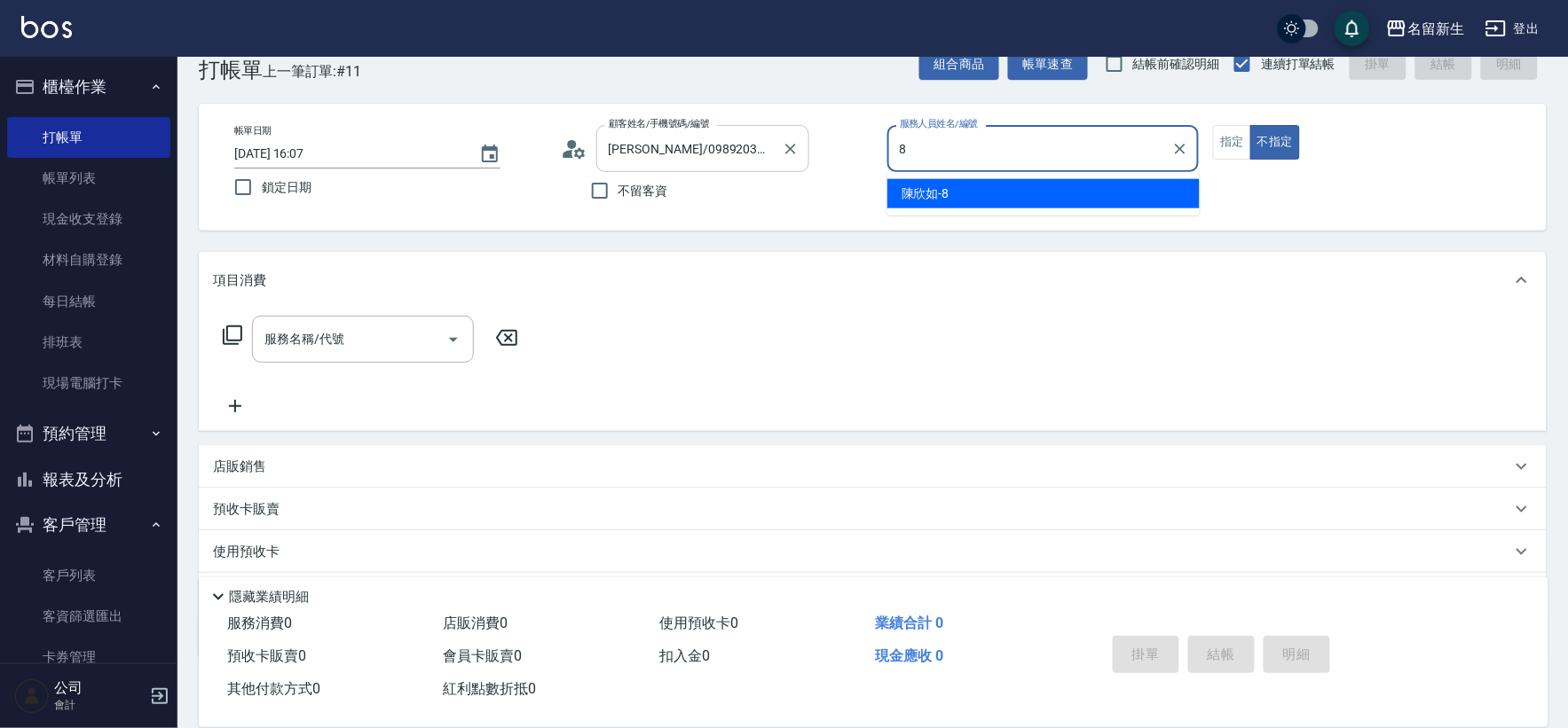
type input "[PERSON_NAME]-8"
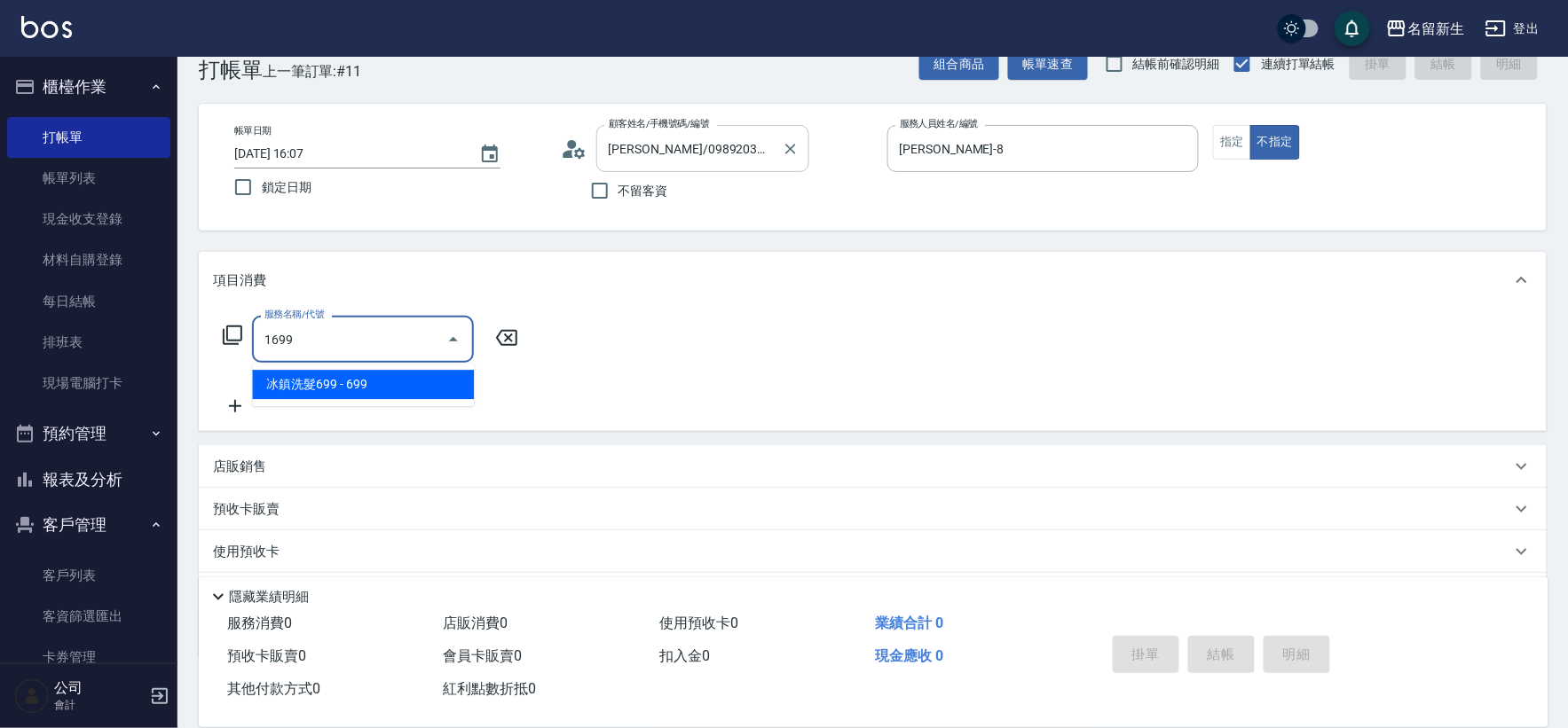
type input "冰鎮洗髮699(1699)"
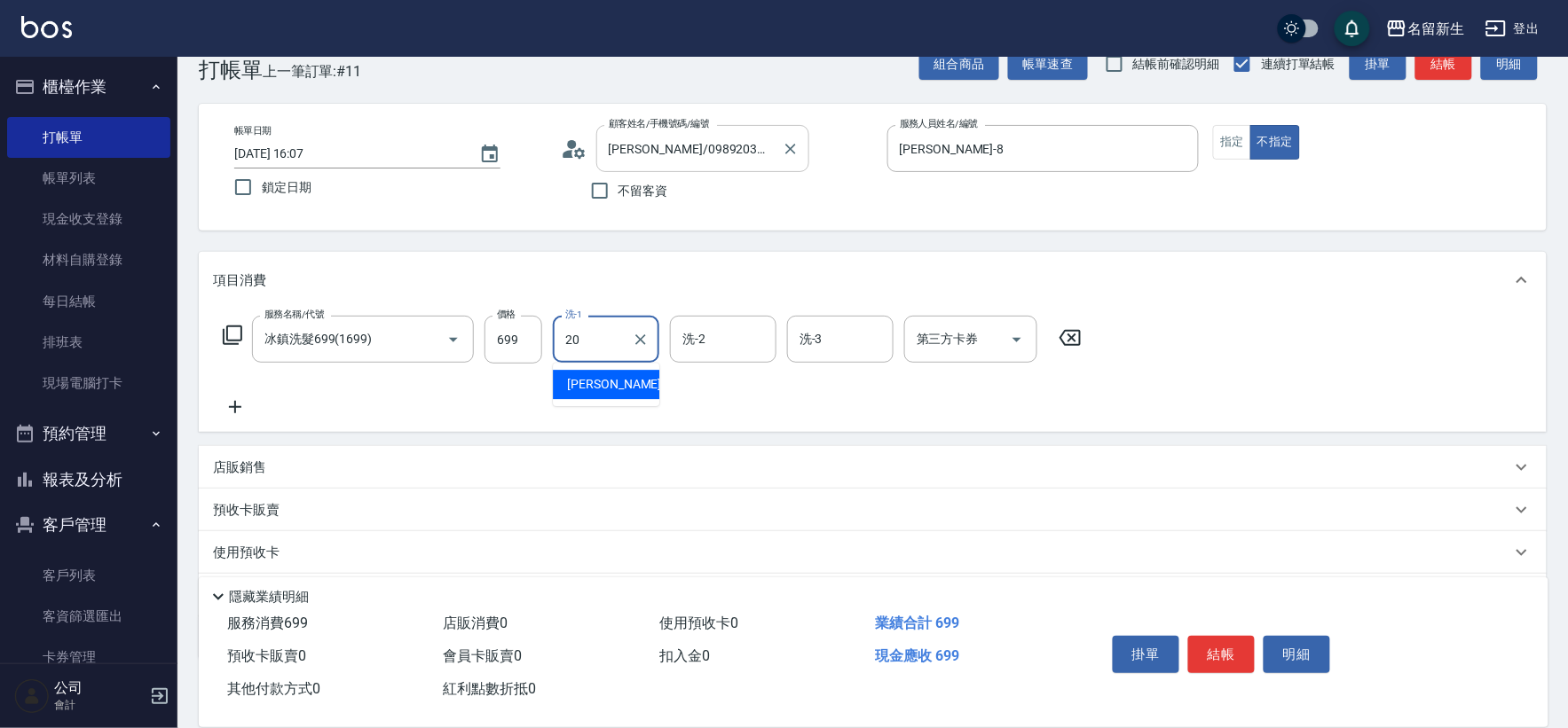
type input "[PERSON_NAME]-20"
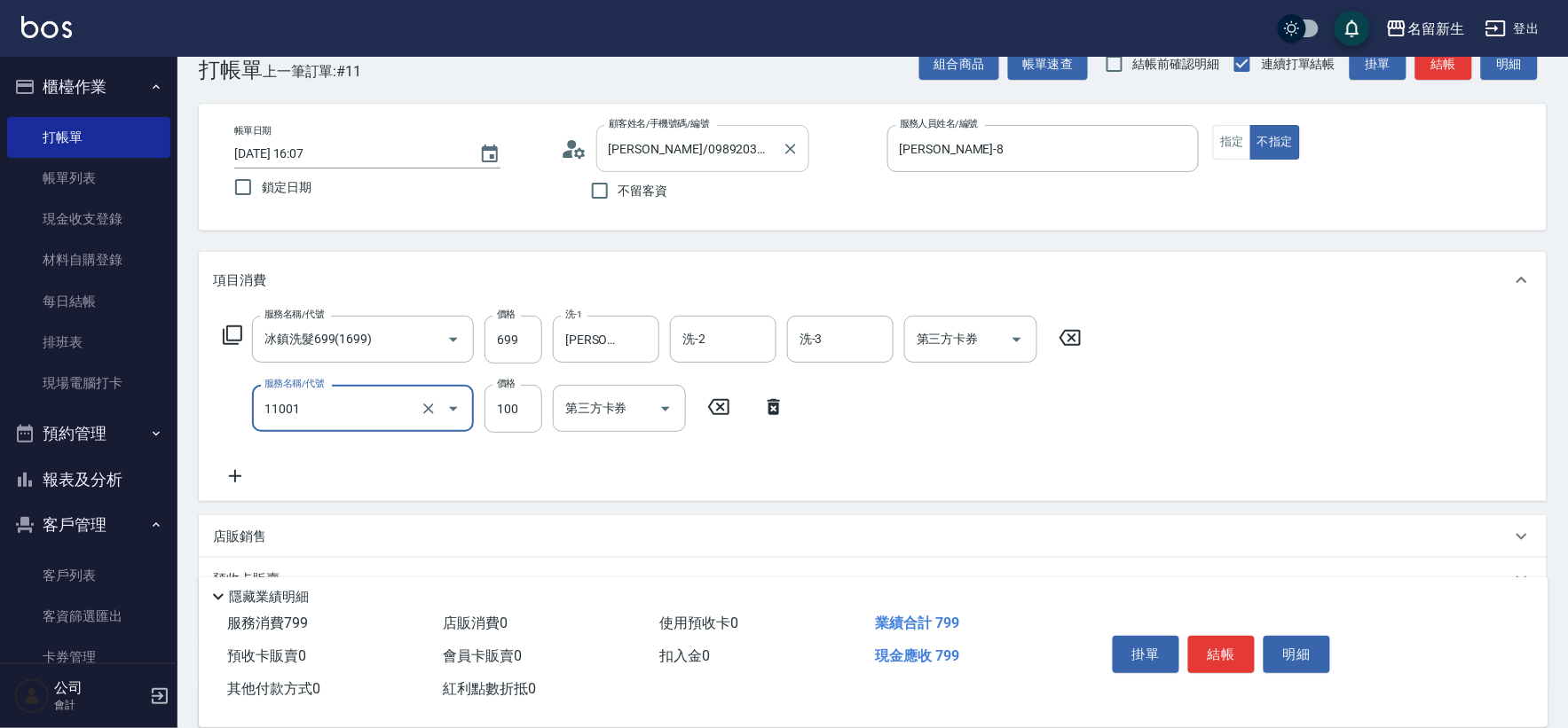
type input "瞬護(11001)"
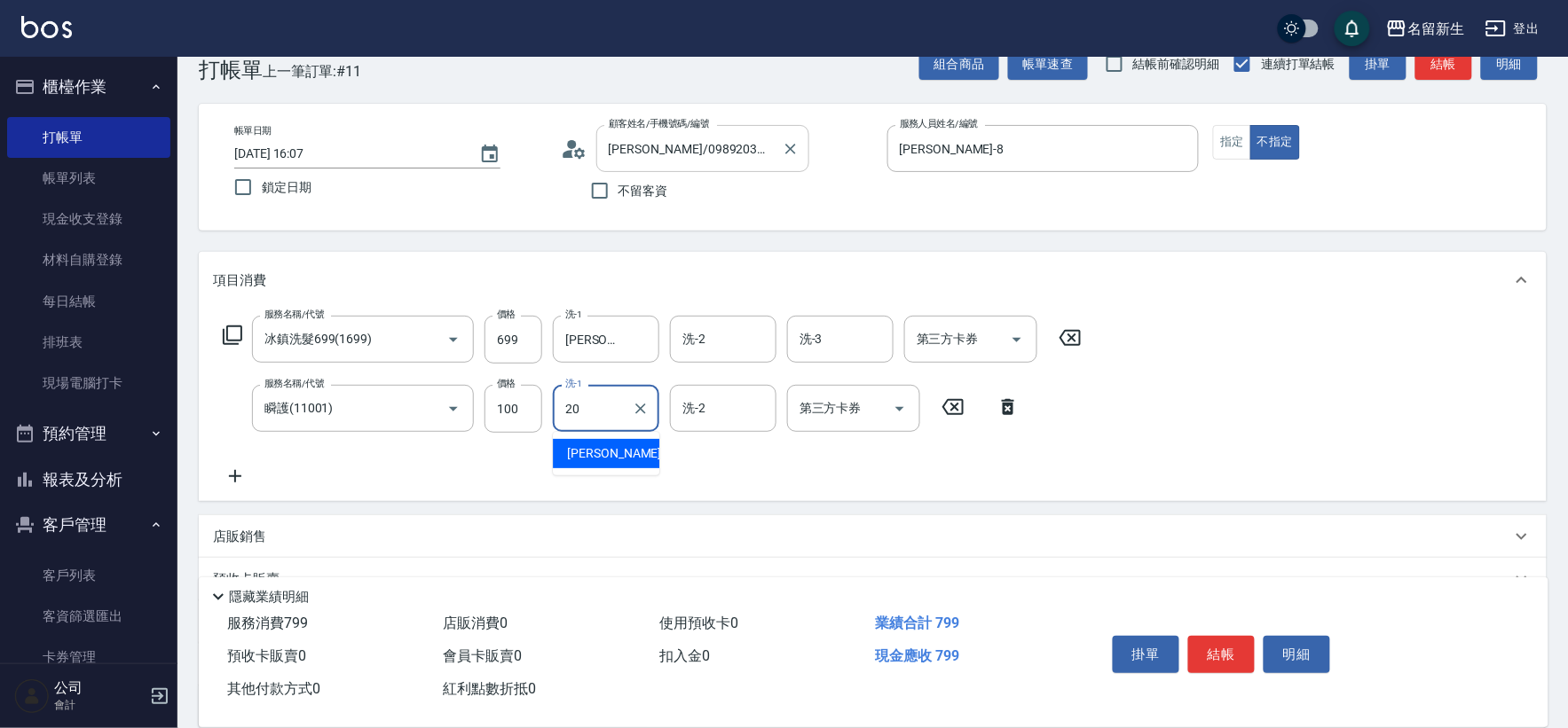
type input "[PERSON_NAME]-20"
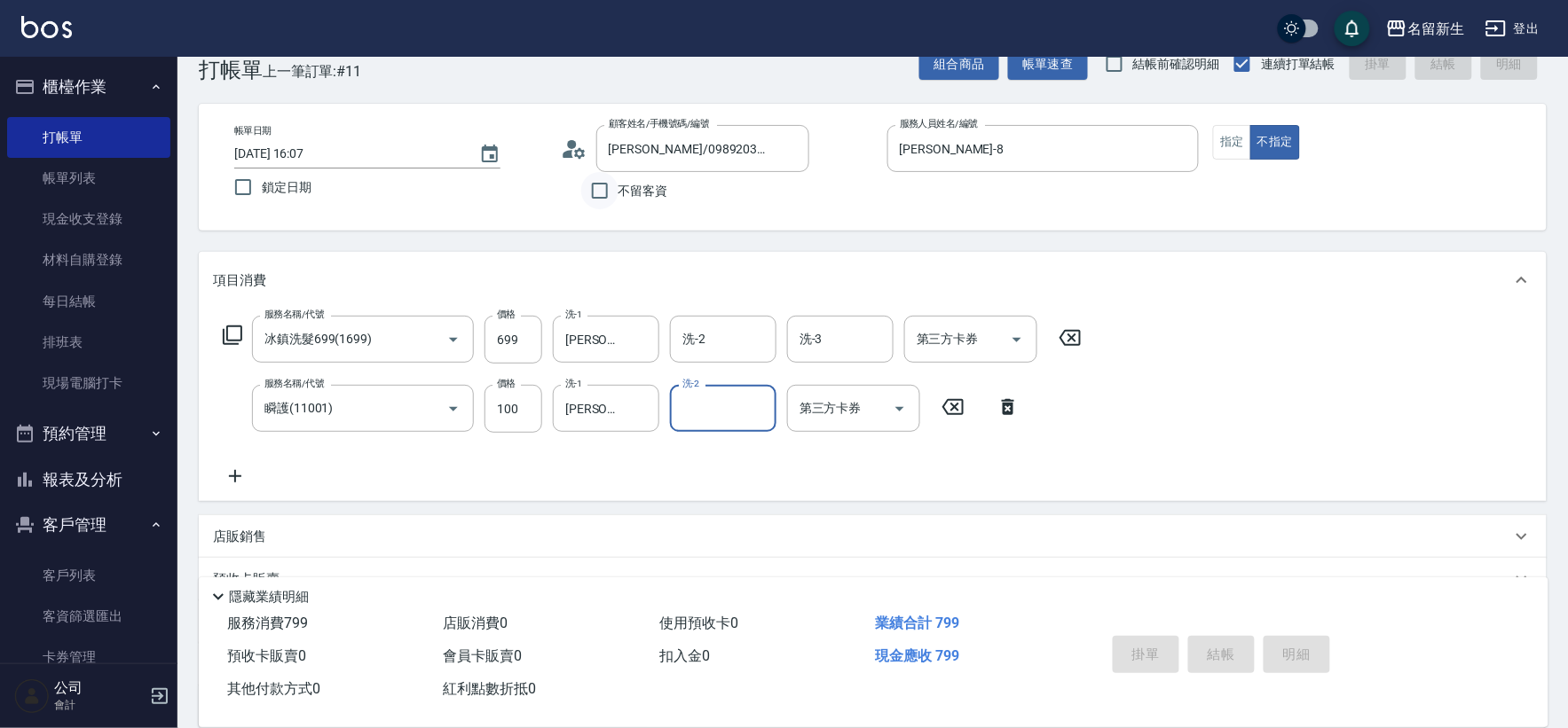
type input "[DATE] 16:08"
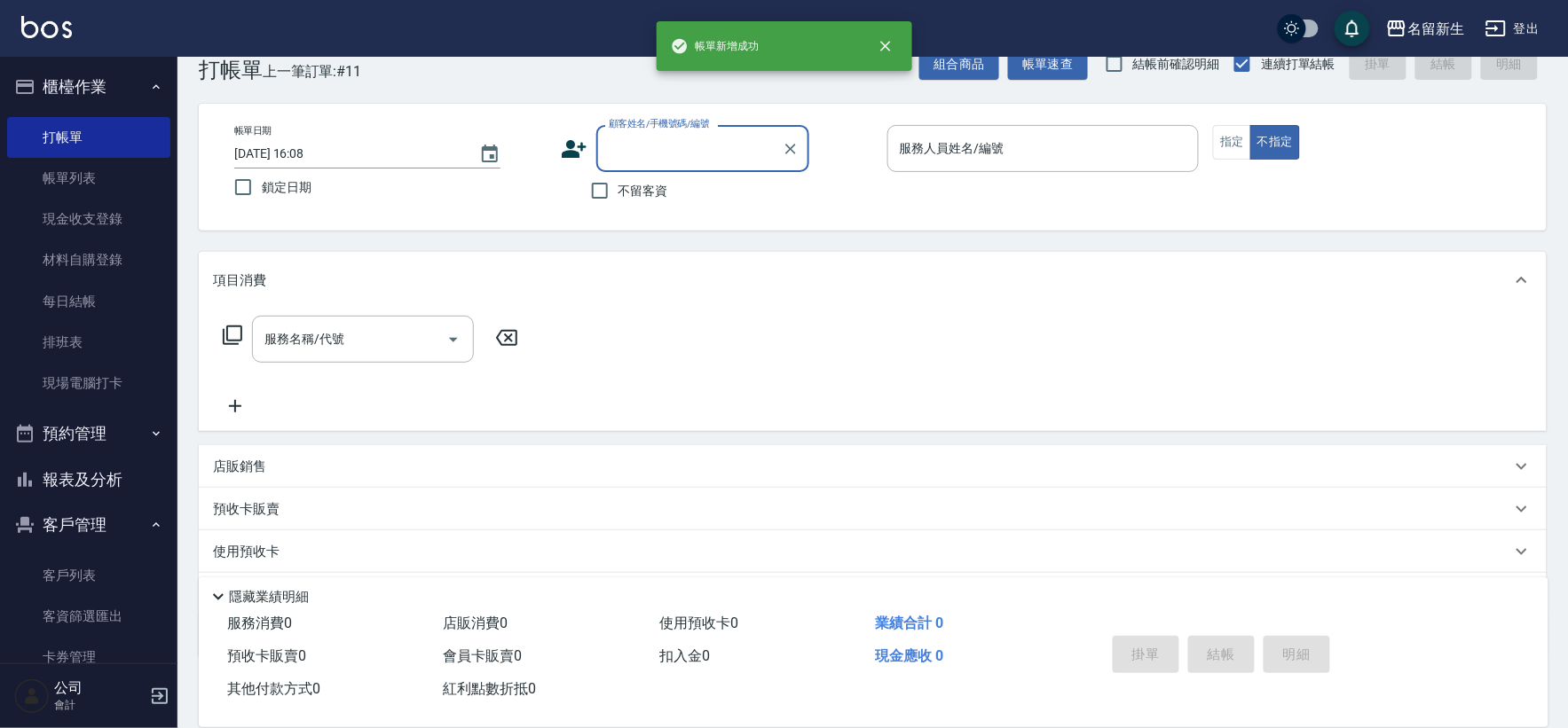
click at [645, 198] on span "不留客資" at bounding box center [644, 191] width 50 height 18
click at [619, 198] on input "不留客資" at bounding box center [599, 191] width 37 height 37
checkbox input "true"
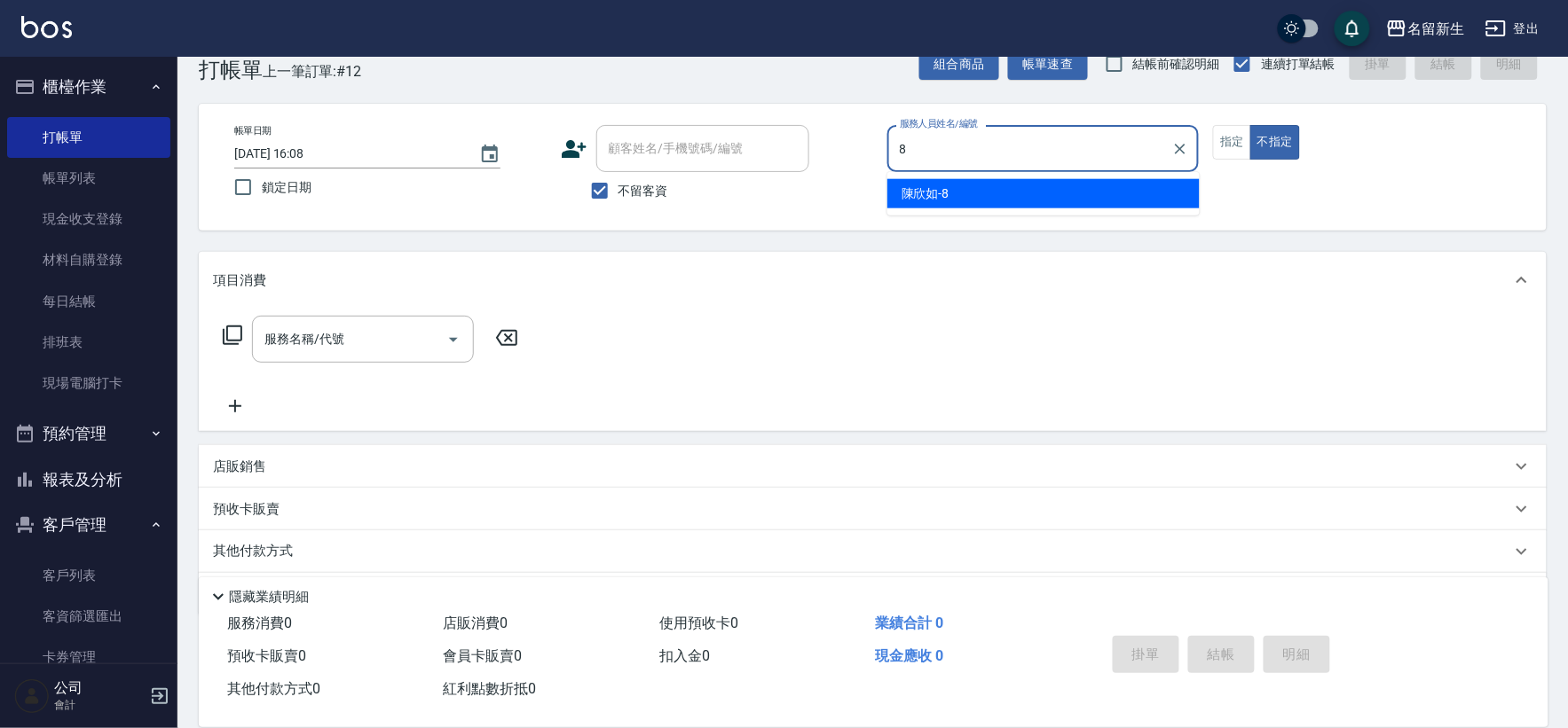
type input "[PERSON_NAME]-8"
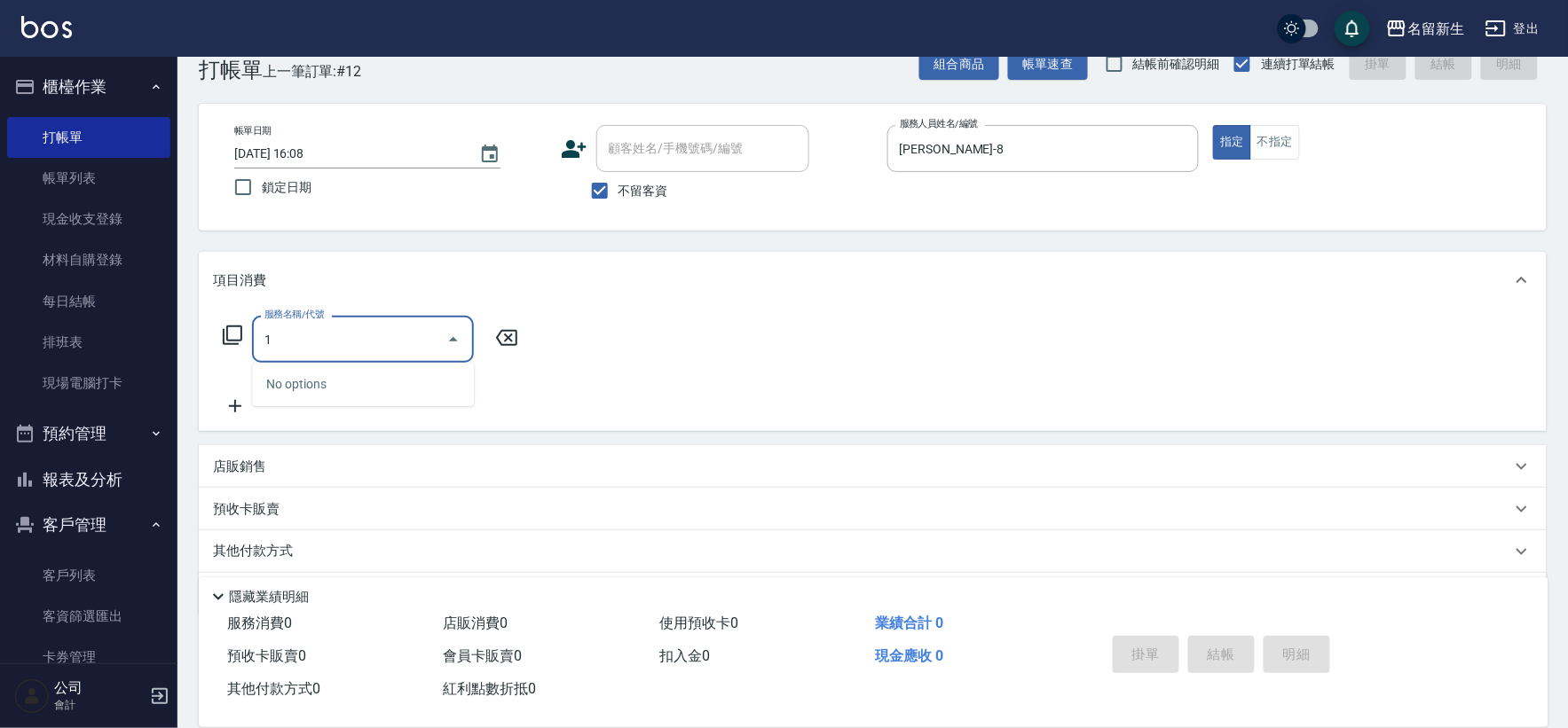
type input "1"
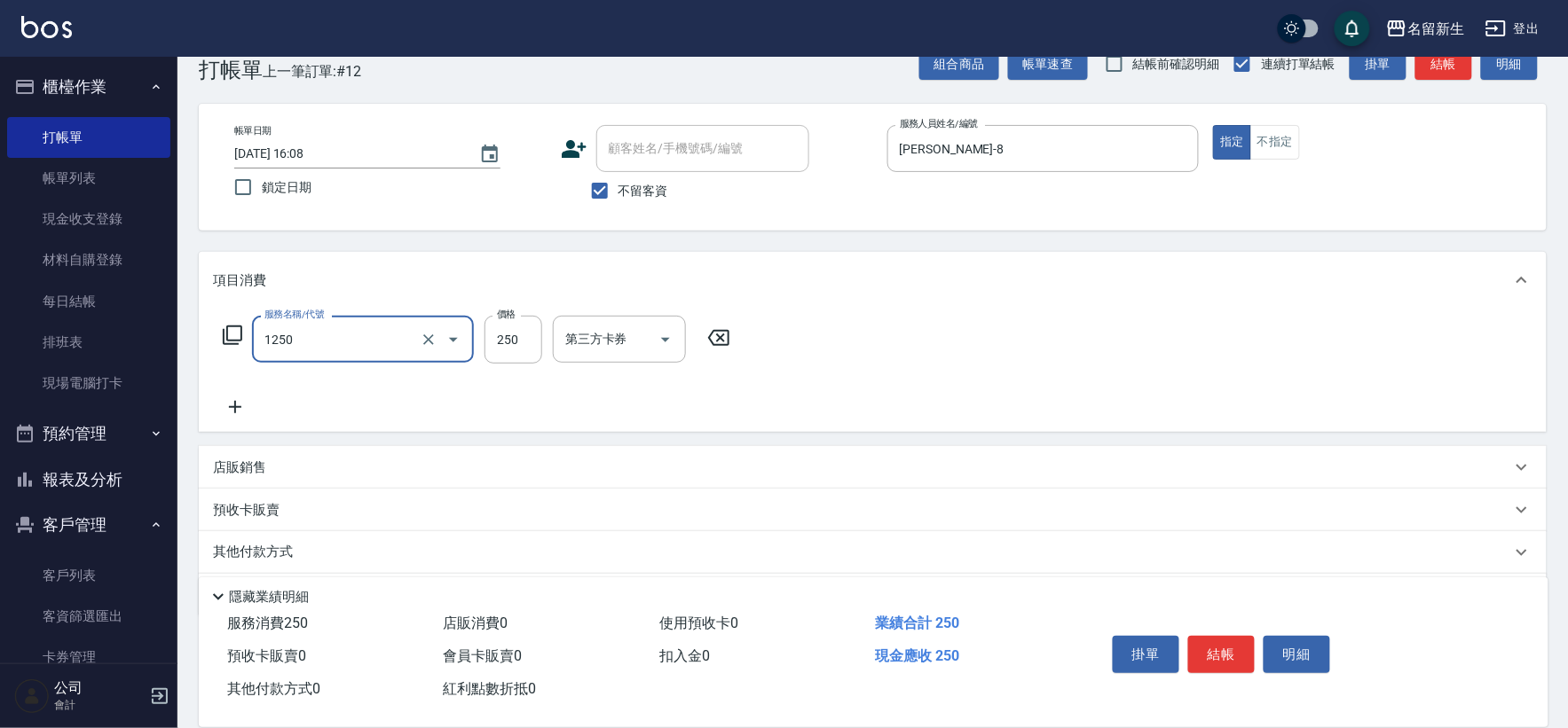
type input "洗髮250(1250)"
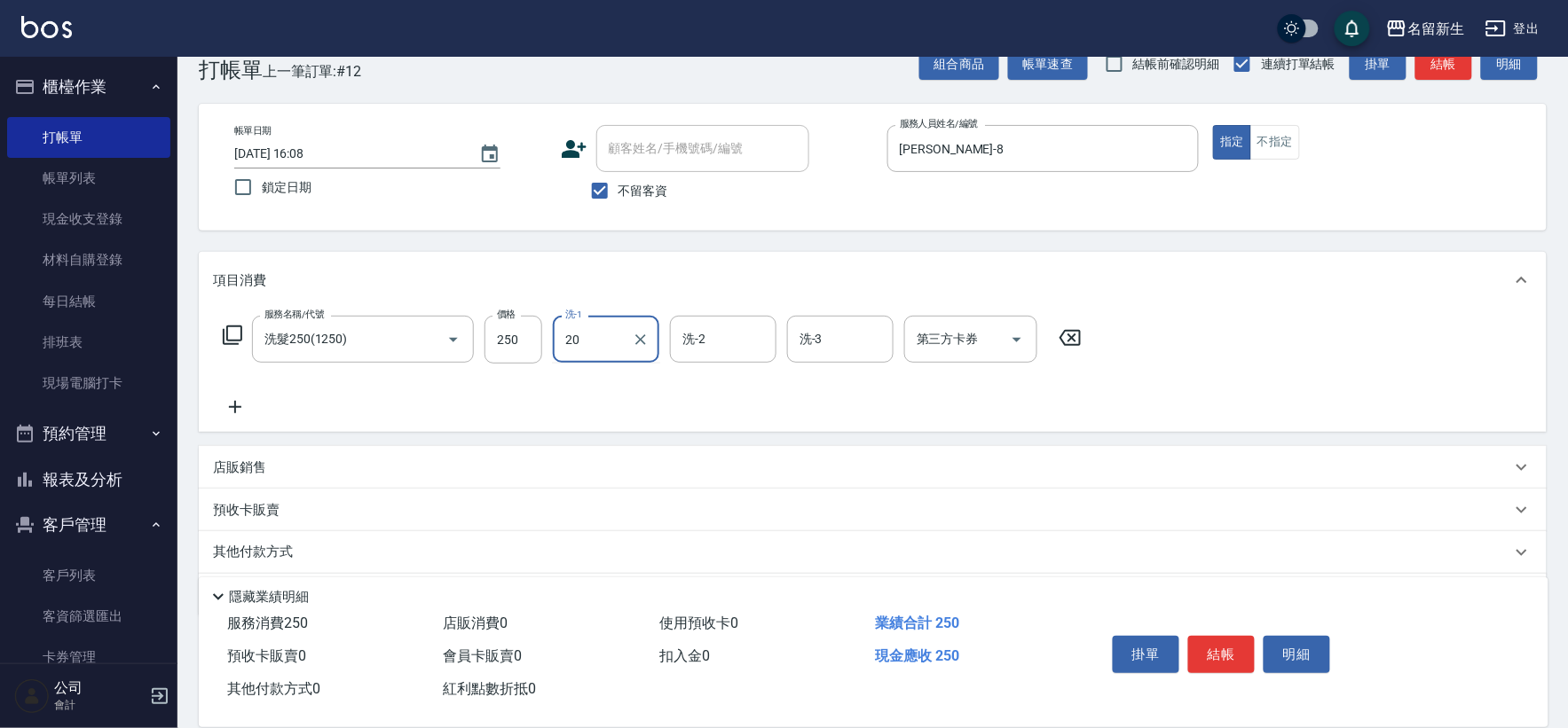
type input "[PERSON_NAME]-20"
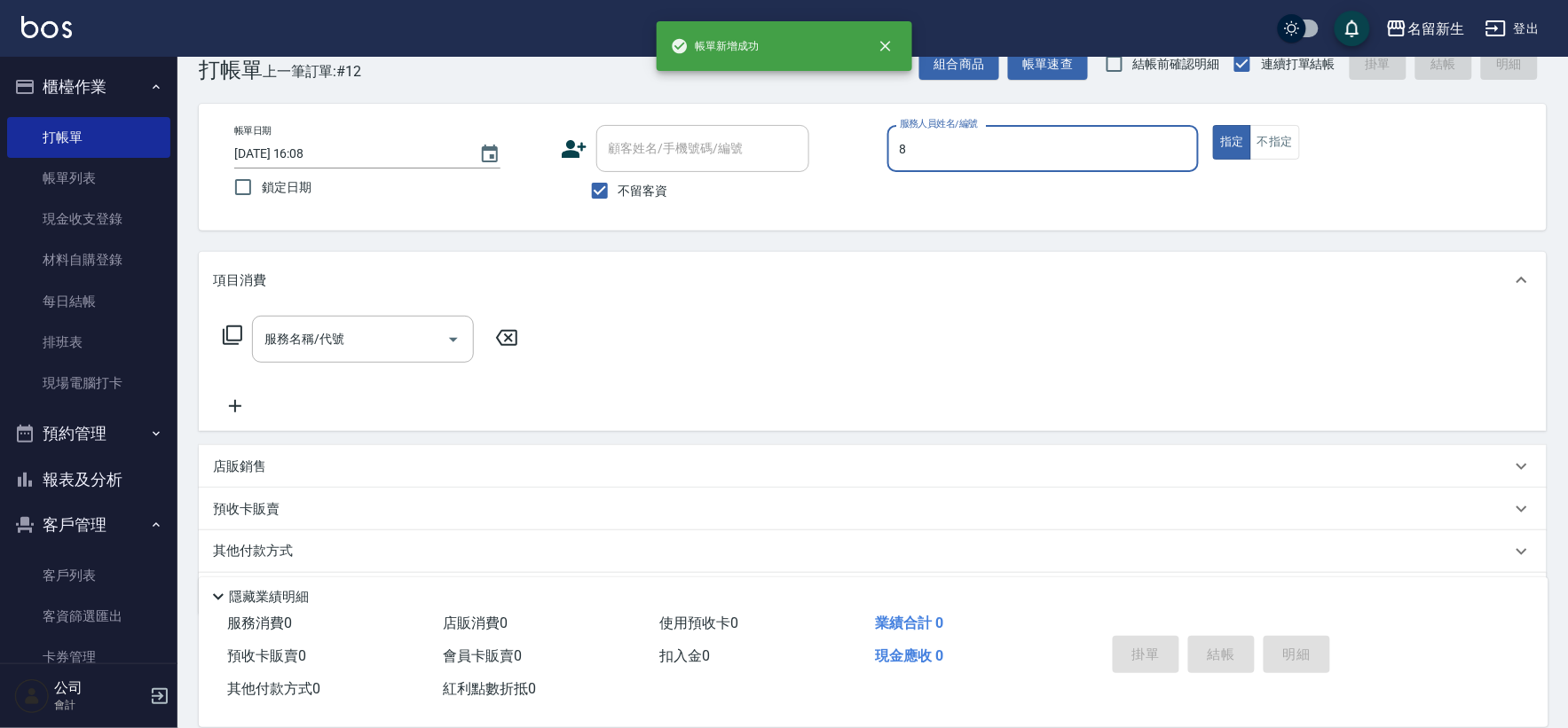
type input "8"
type button "true"
type input "[PERSON_NAME]-8"
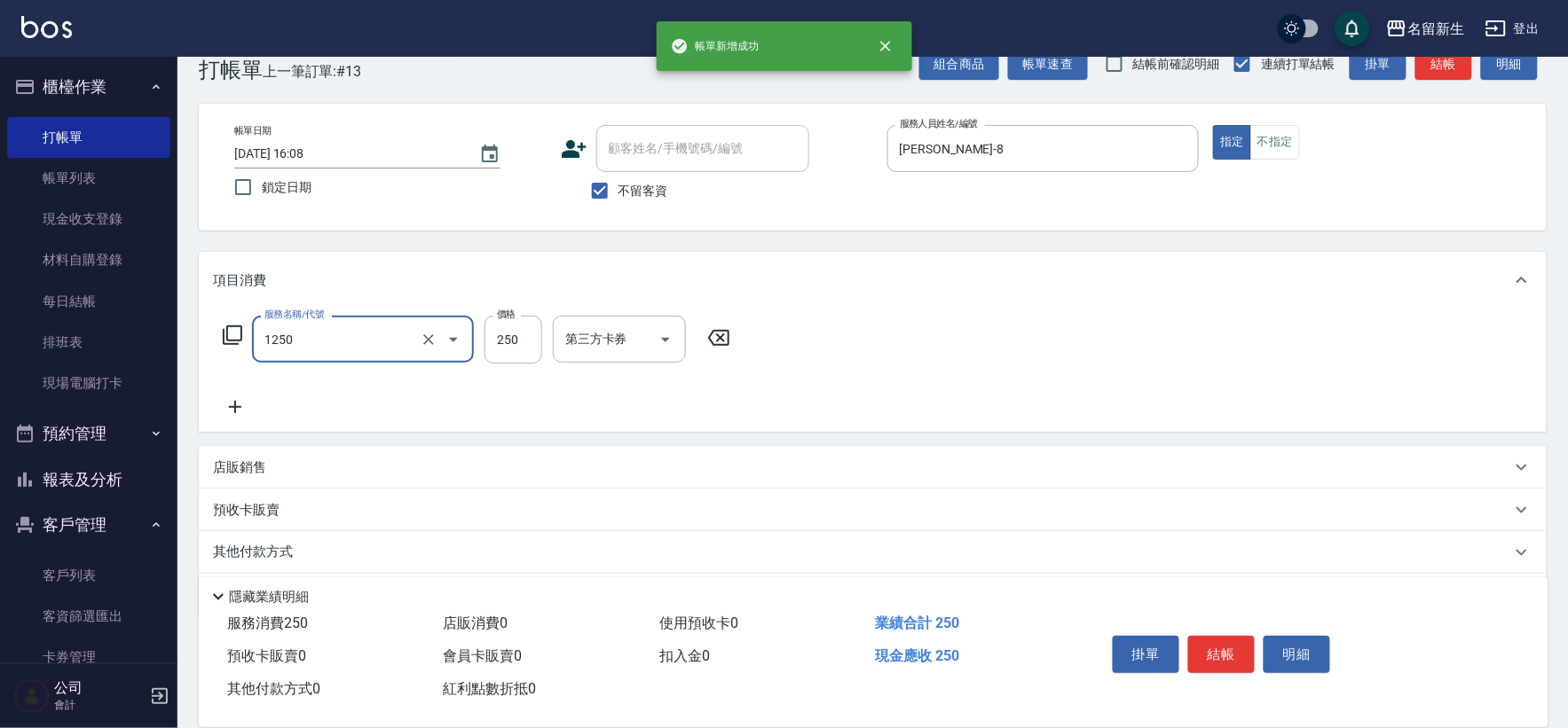
type input "洗髮250(1250)"
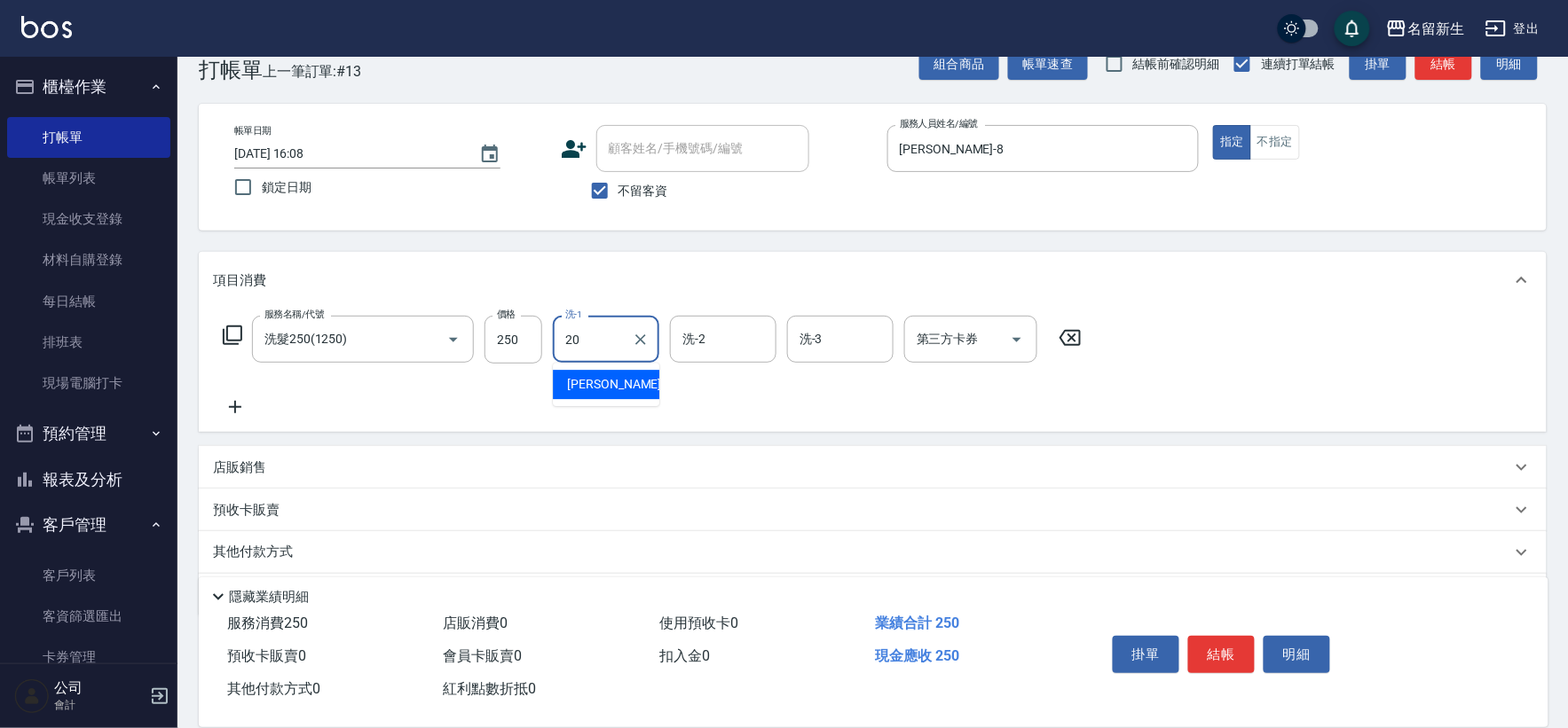
type input "[PERSON_NAME]-20"
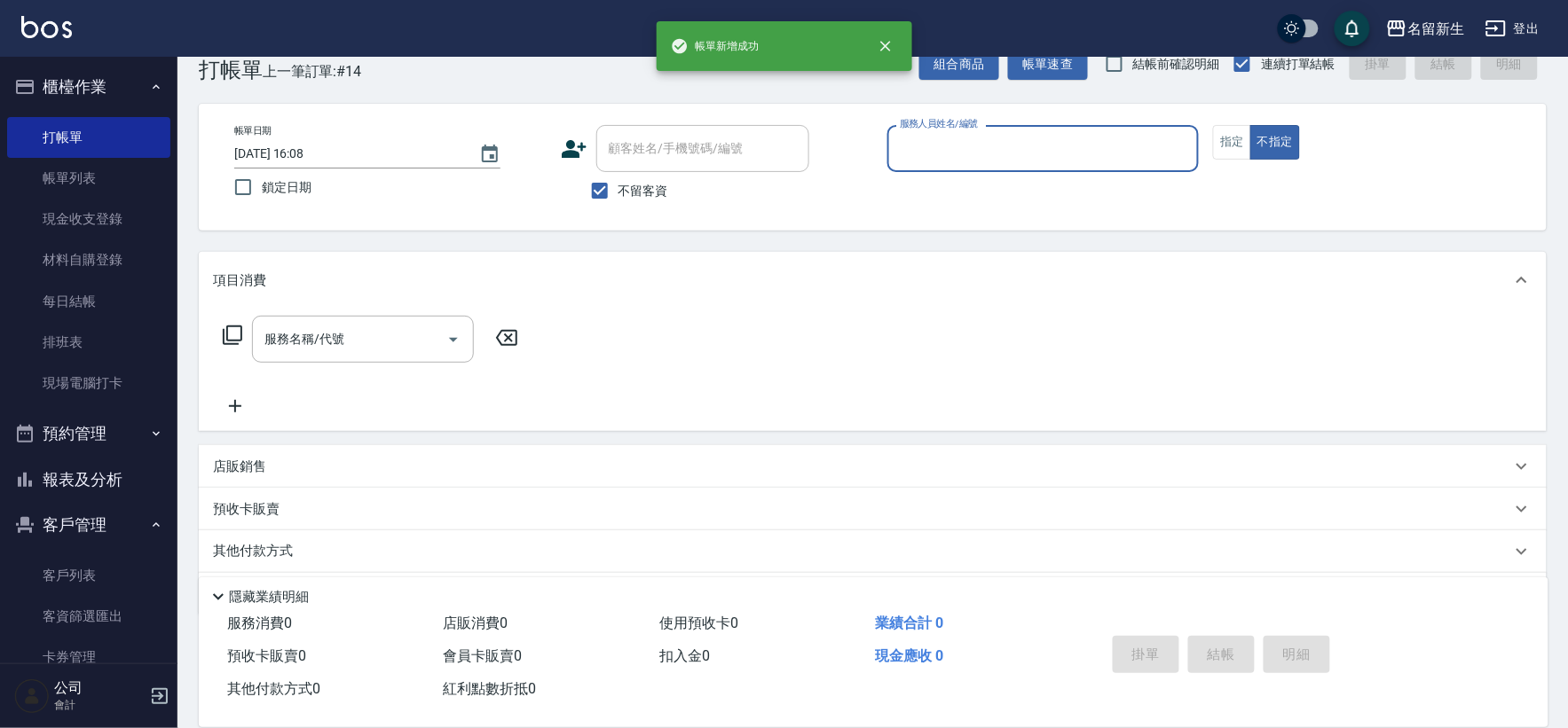
click at [142, 483] on button "報表及分析" at bounding box center [88, 480] width 163 height 46
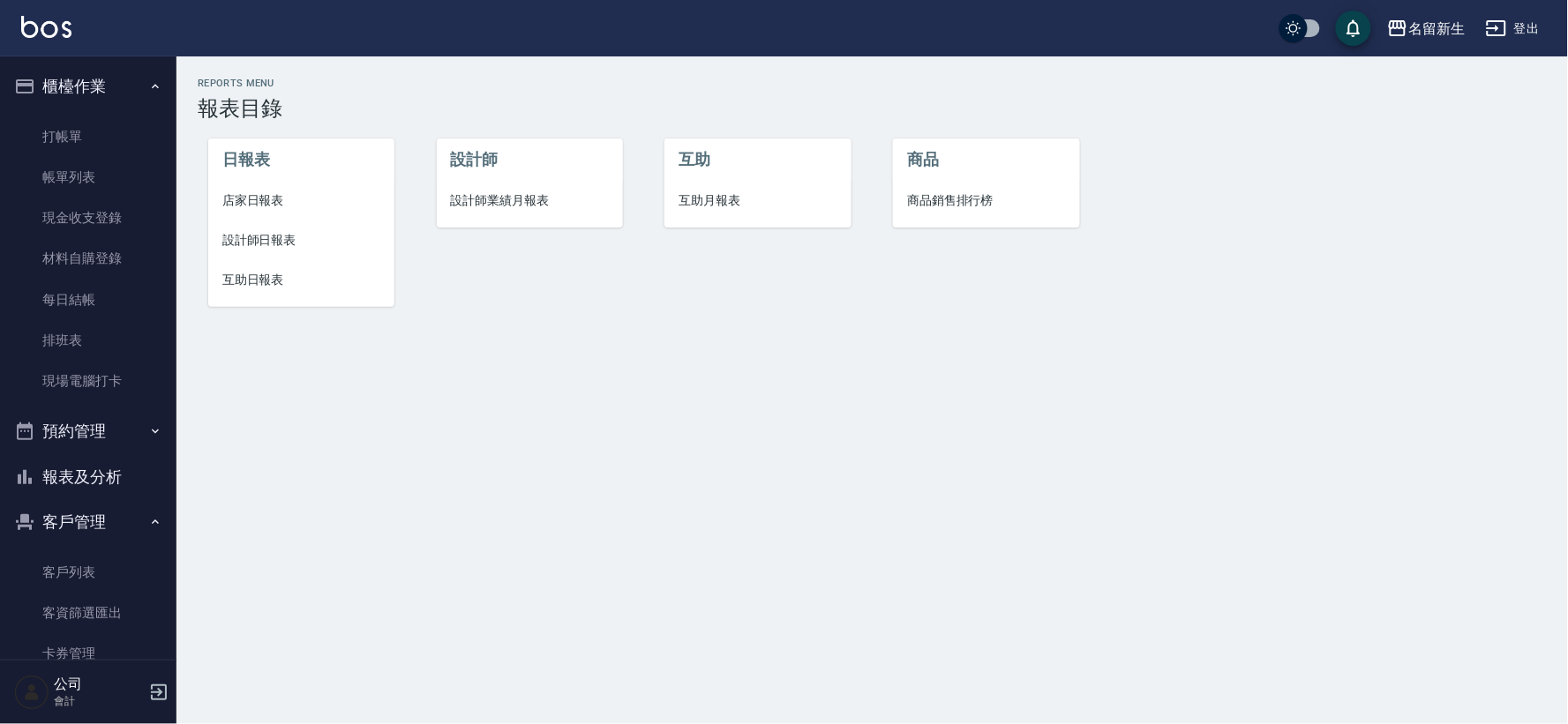
click at [288, 271] on span "互助日報表" at bounding box center [301, 280] width 158 height 18
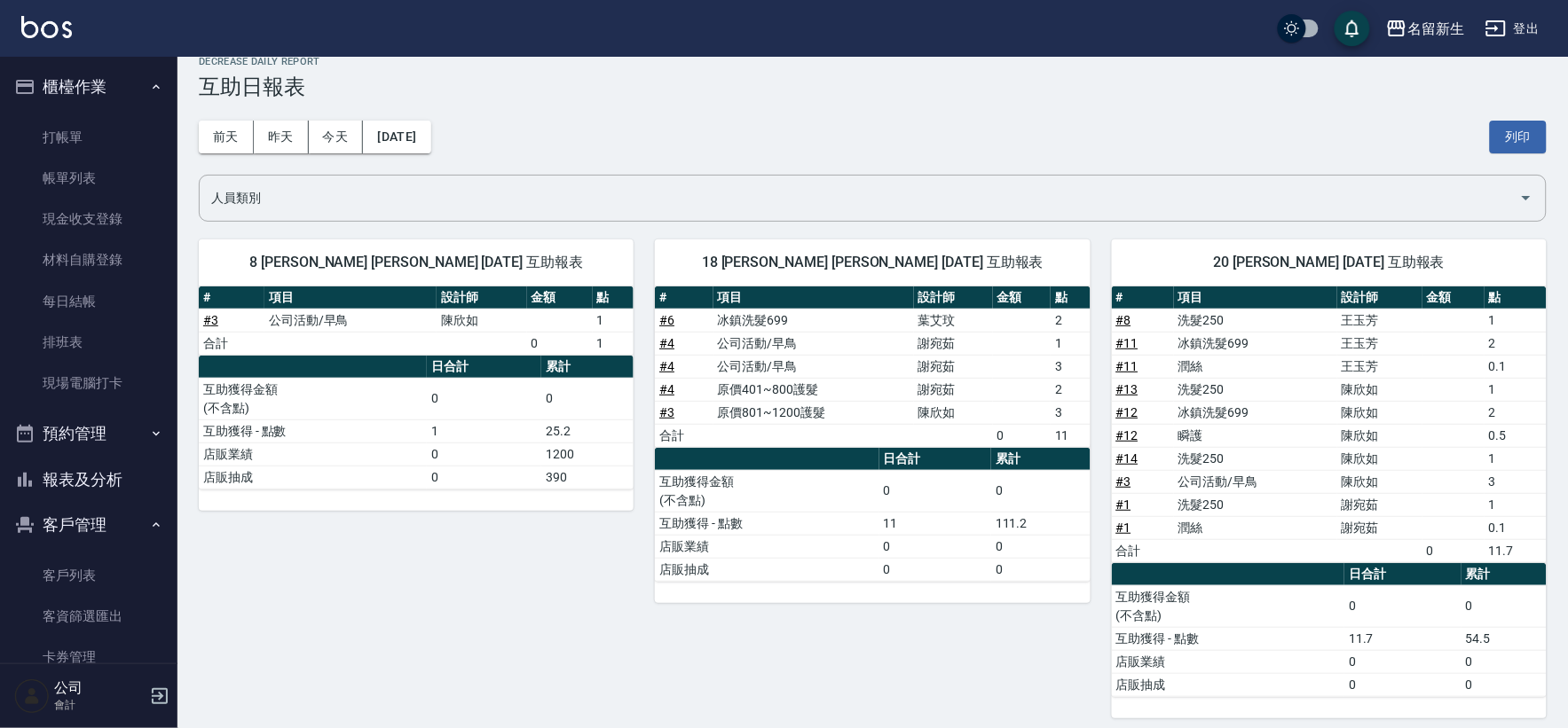
scroll to position [34, 0]
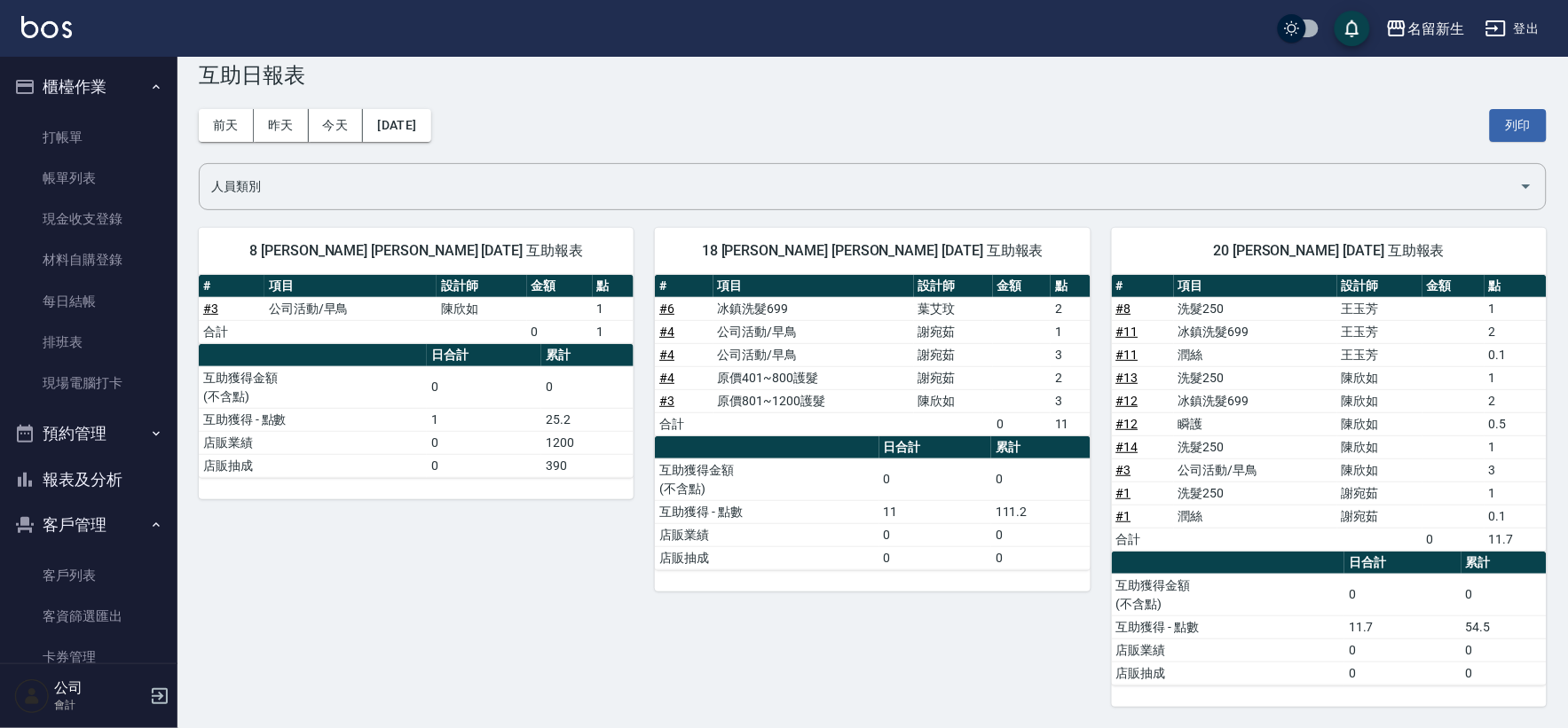
click at [77, 479] on button "報表及分析" at bounding box center [88, 480] width 163 height 46
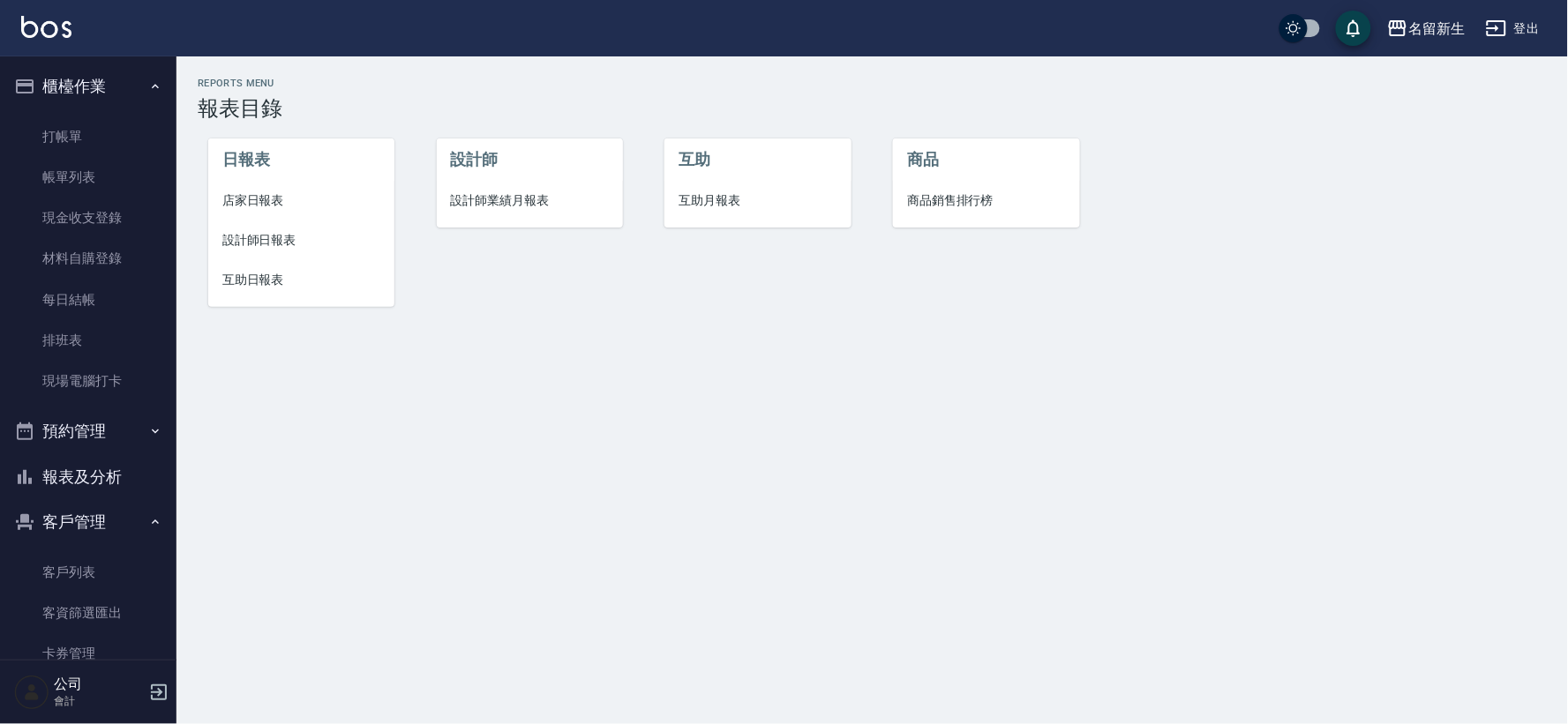
click at [735, 200] on span "互助月報表" at bounding box center [757, 200] width 158 height 18
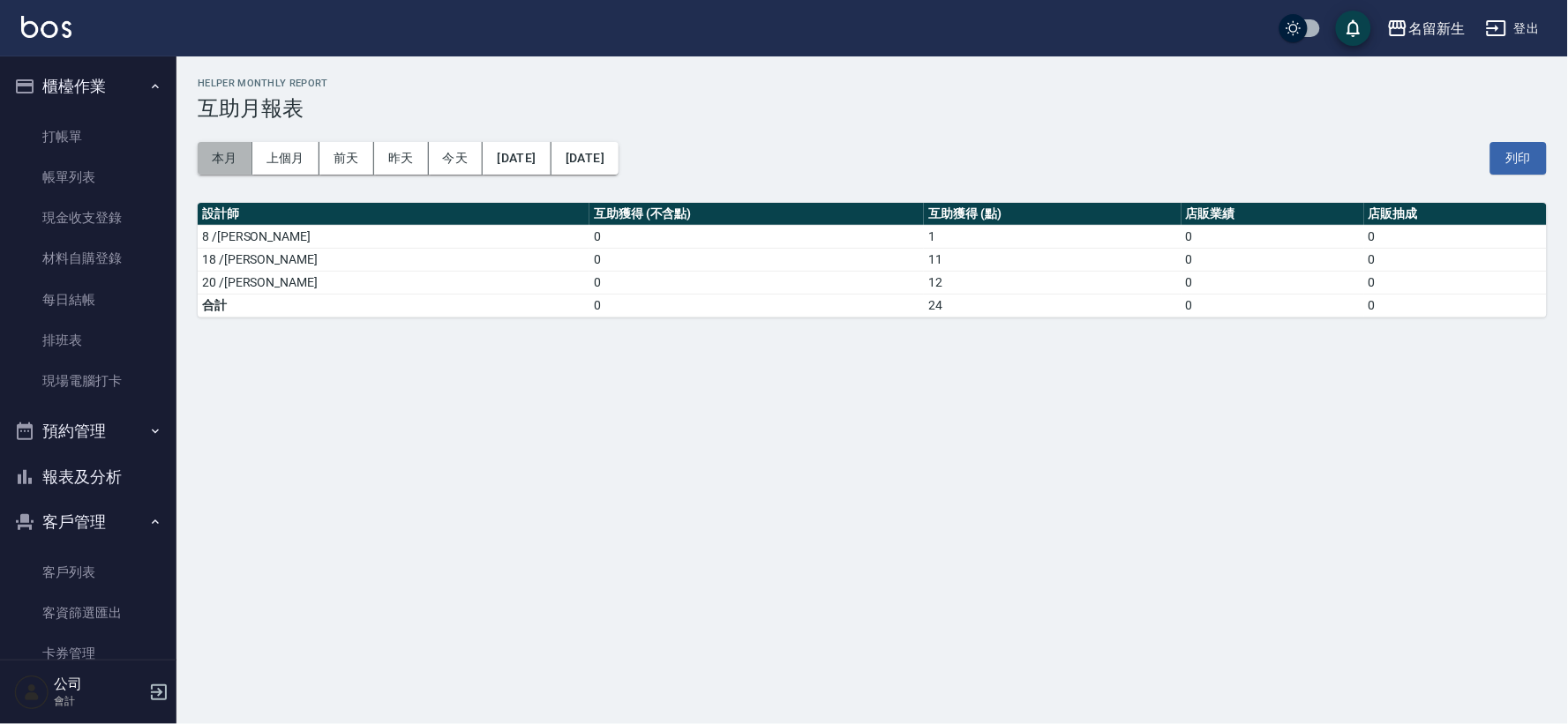
click at [219, 168] on button "本月" at bounding box center [225, 158] width 55 height 33
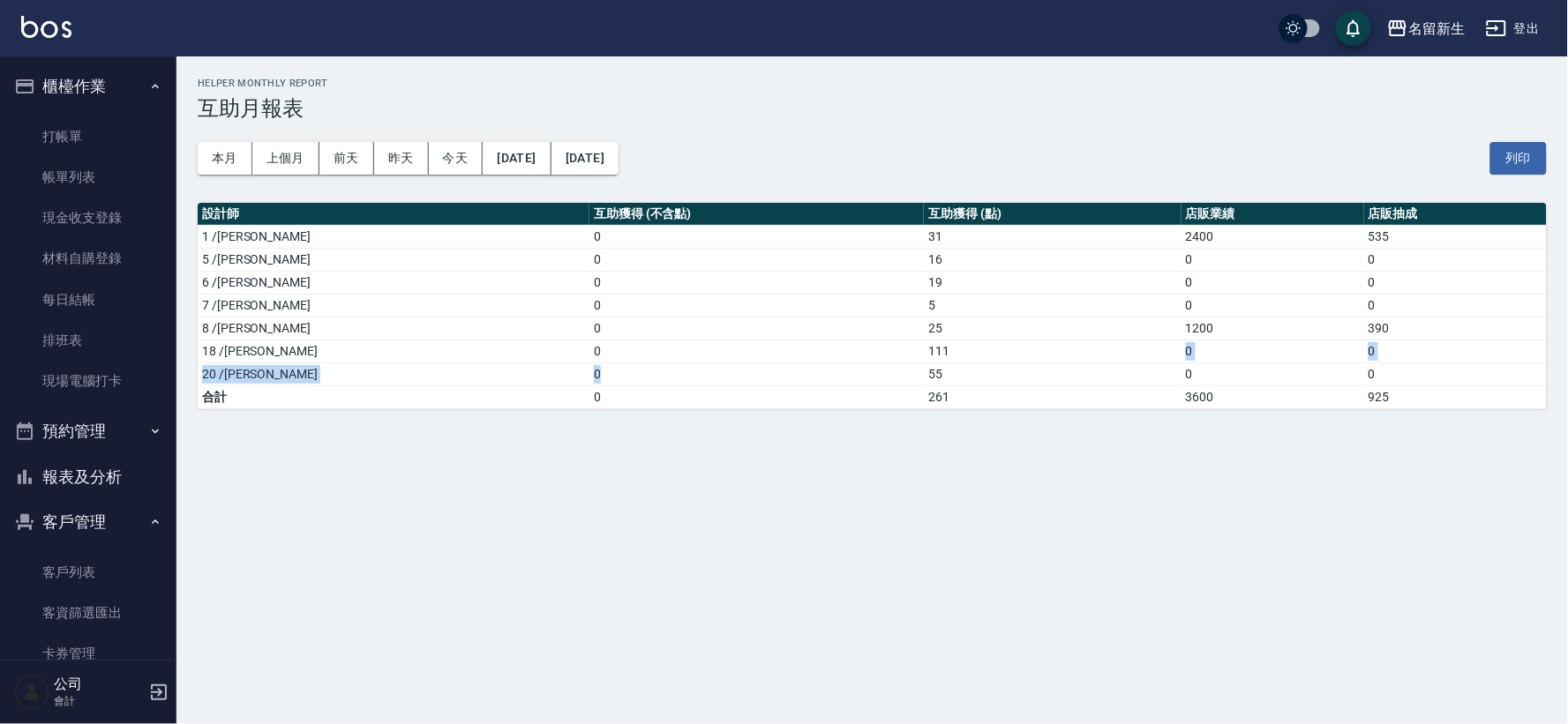
click at [923, 342] on tbody "1 /[PERSON_NAME]0 31 2400 535 5 /[PERSON_NAME]0 16 0 0 6 /[PERSON_NAME]0 19 0 0…" at bounding box center [872, 317] width 1349 height 183
click at [944, 399] on td "261" at bounding box center [1052, 396] width 256 height 23
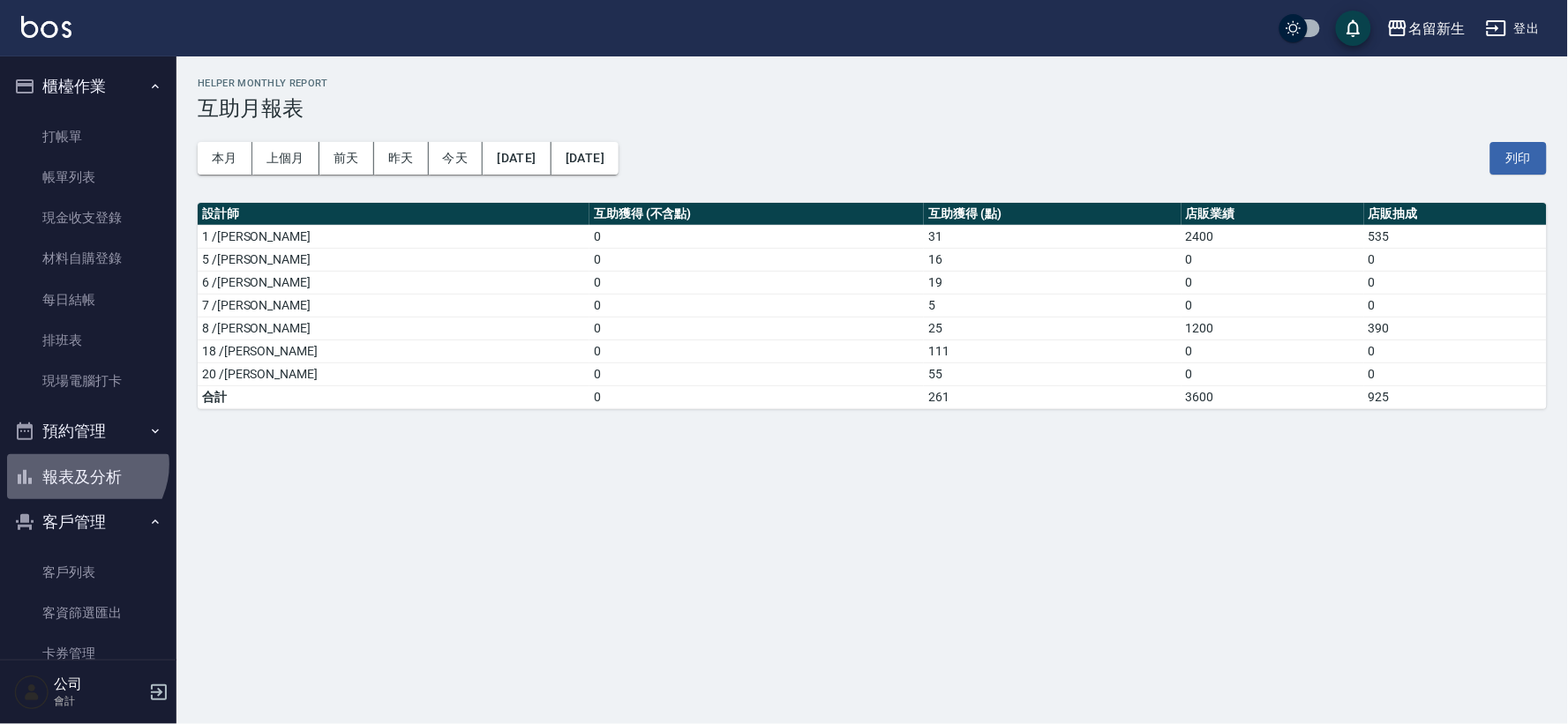
click at [84, 465] on button "報表及分析" at bounding box center [88, 477] width 162 height 46
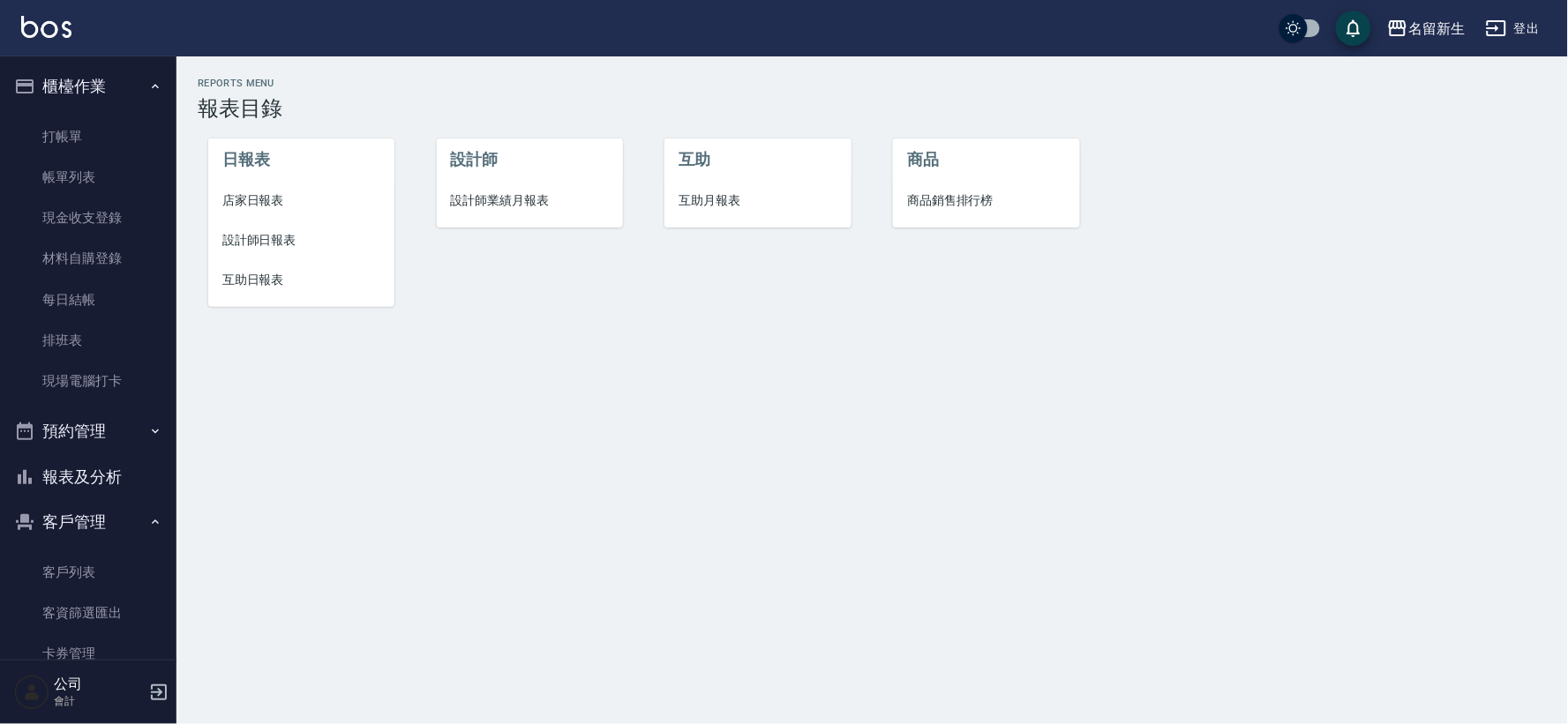
click at [447, 209] on li "設計師業績月報表" at bounding box center [529, 200] width 186 height 39
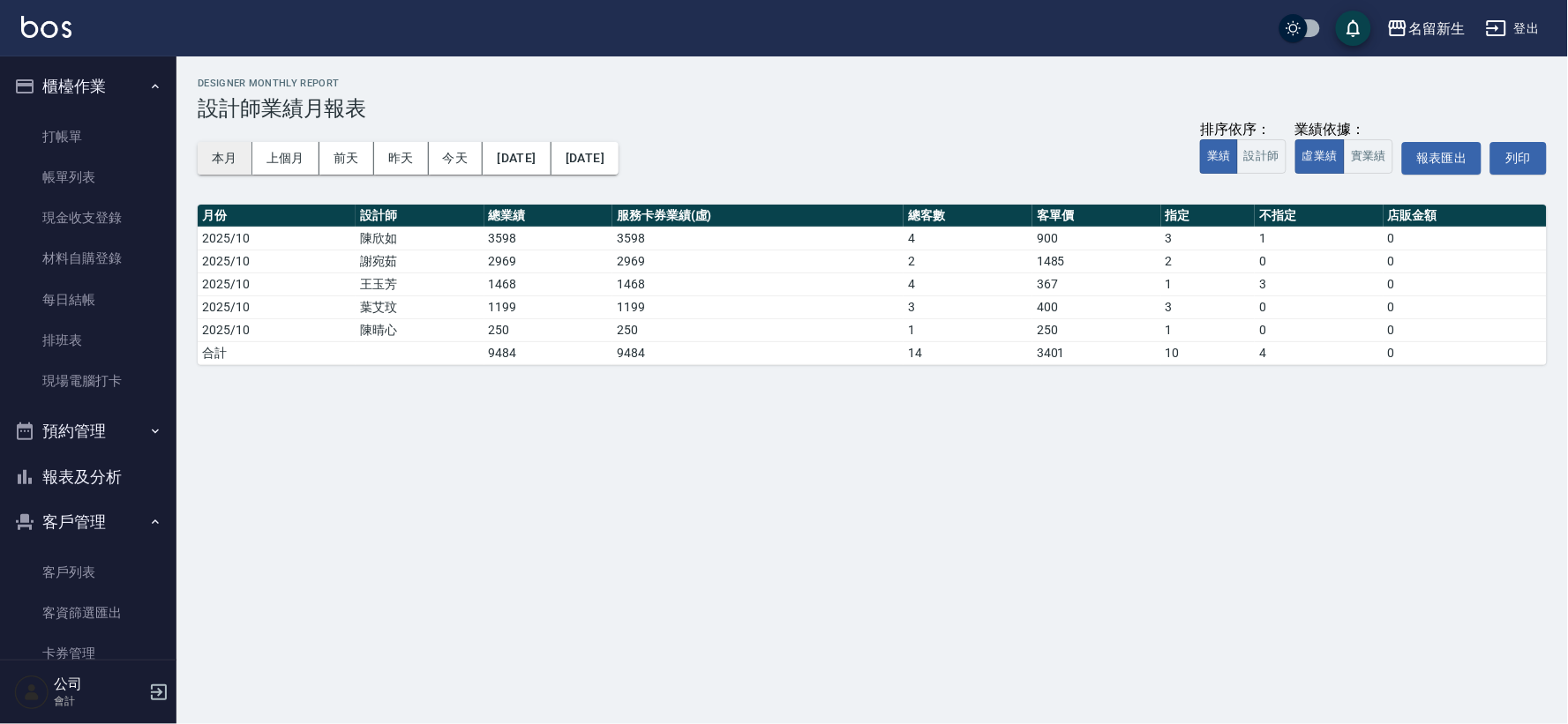
click at [212, 162] on button "本月" at bounding box center [225, 158] width 55 height 33
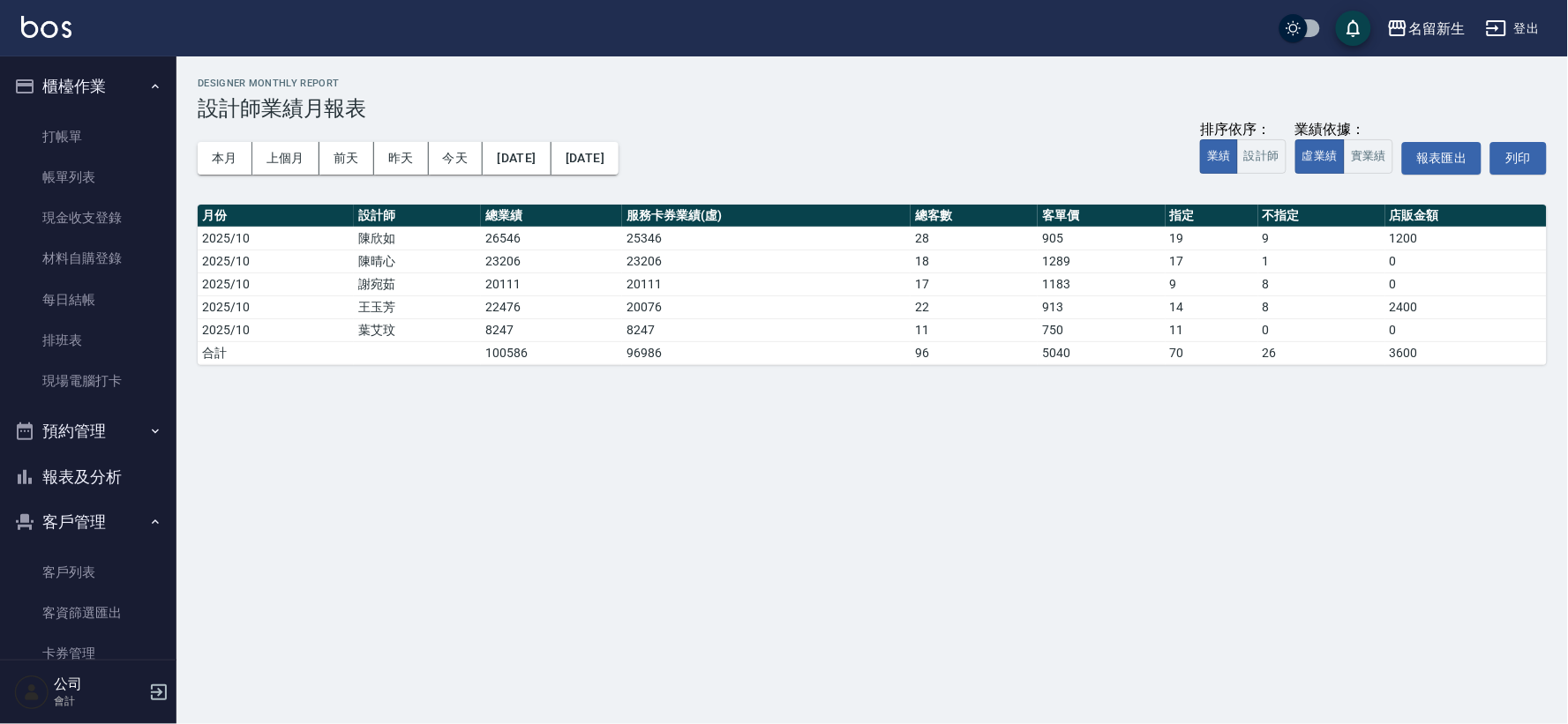
drag, startPoint x: 134, startPoint y: 464, endPoint x: 0, endPoint y: 762, distance: 326.7
drag, startPoint x: 0, startPoint y: 762, endPoint x: 895, endPoint y: 394, distance: 967.7
click at [906, 399] on div "名留新生 [DATE] - [DATE] 設計師業績月報表 列印時間： [DATE][PHONE_NUMBER]:08 Designer Monthly Re…" at bounding box center [784, 362] width 1568 height 724
click at [92, 566] on link "客戶列表" at bounding box center [88, 572] width 162 height 40
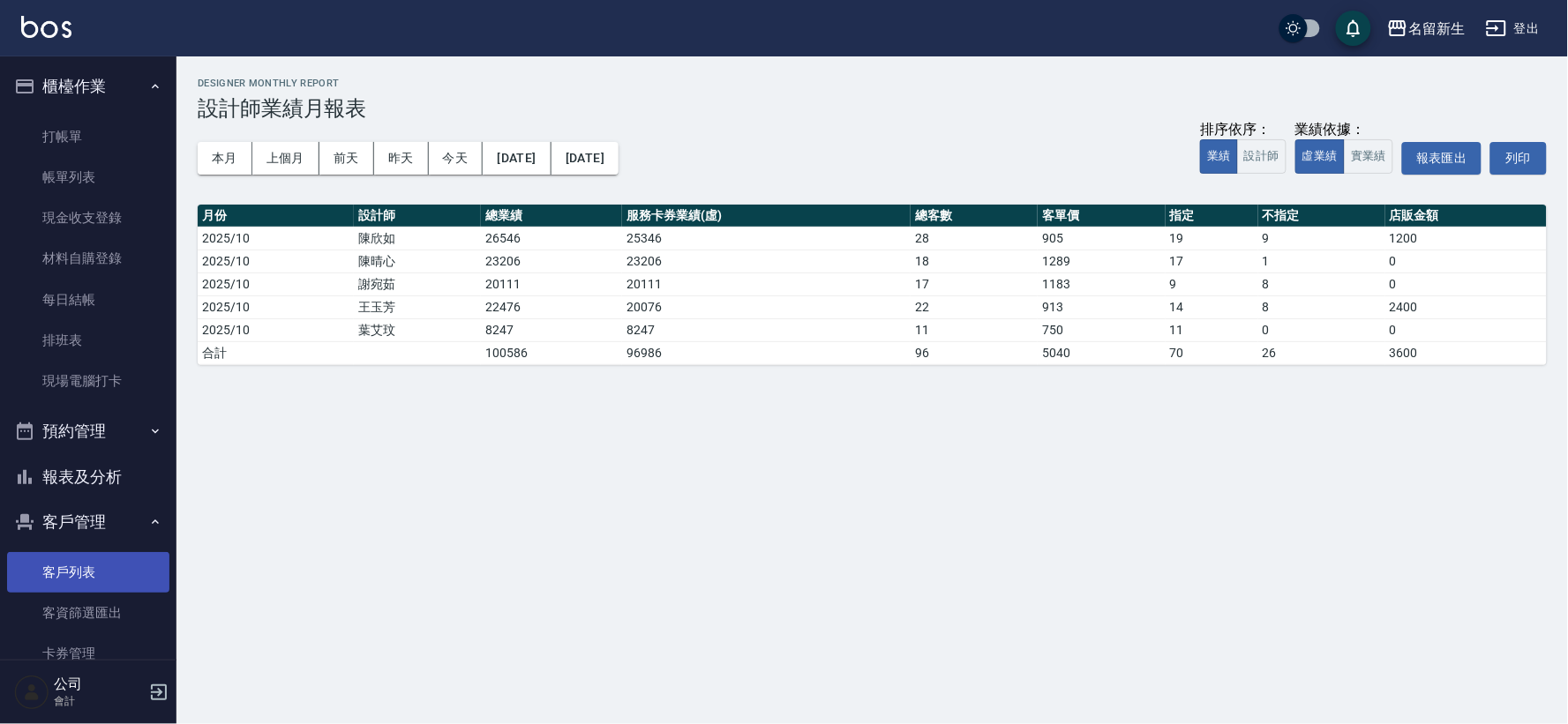
click at [92, 566] on link "客戶列表" at bounding box center [88, 572] width 162 height 40
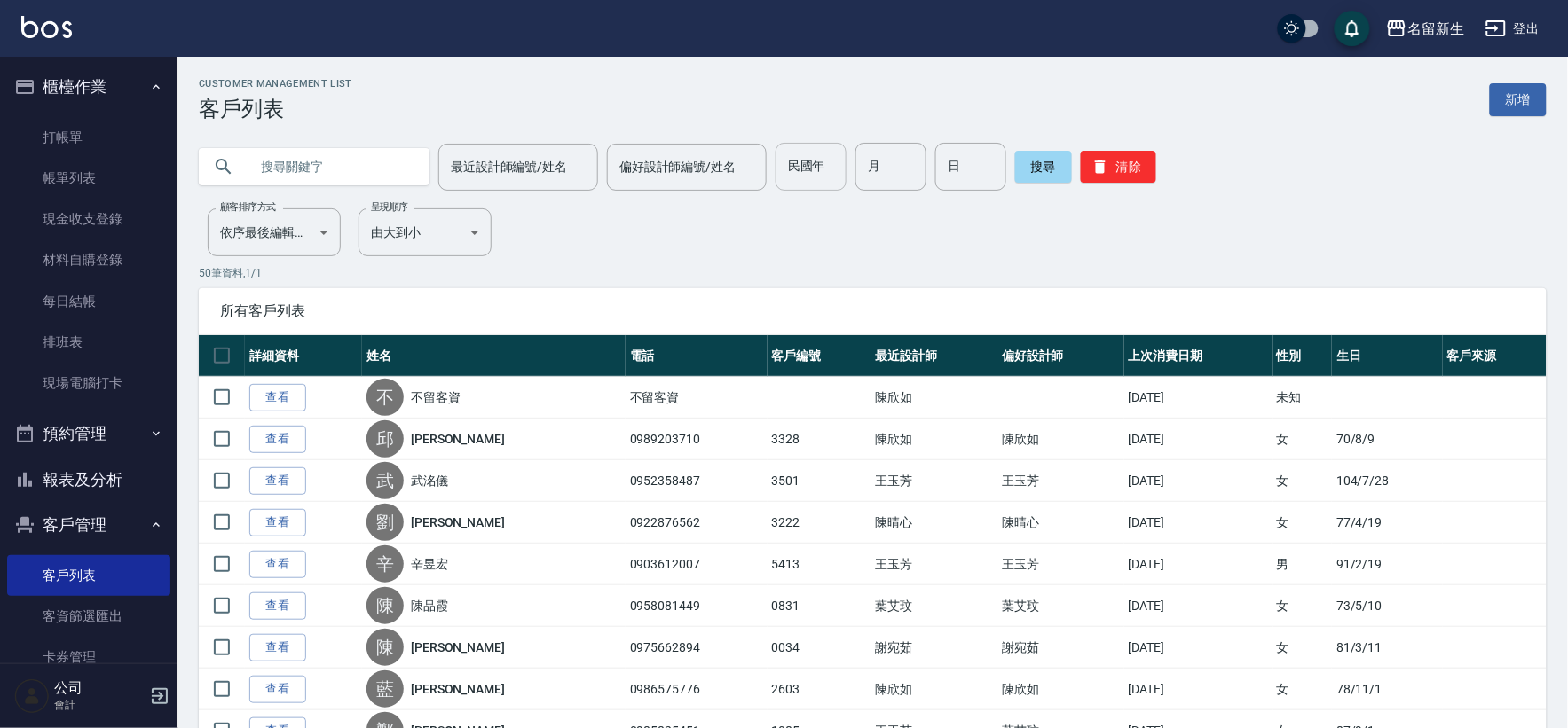
click at [805, 175] on input "民國年" at bounding box center [810, 167] width 71 height 48
type input "91"
type input "08"
type input "26"
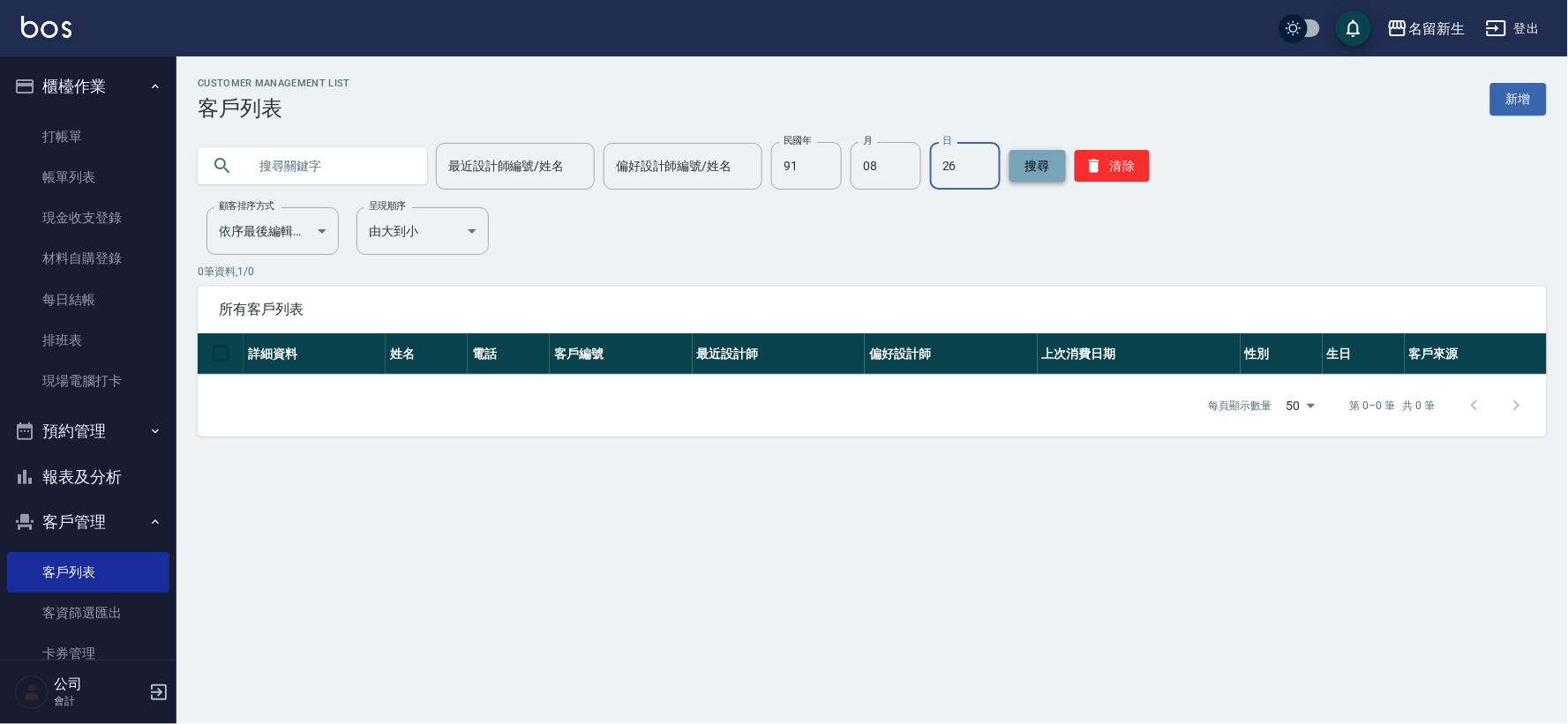
click at [1052, 171] on button "搜尋" at bounding box center [1038, 166] width 57 height 32
click at [1051, 175] on button "搜尋" at bounding box center [1038, 166] width 57 height 32
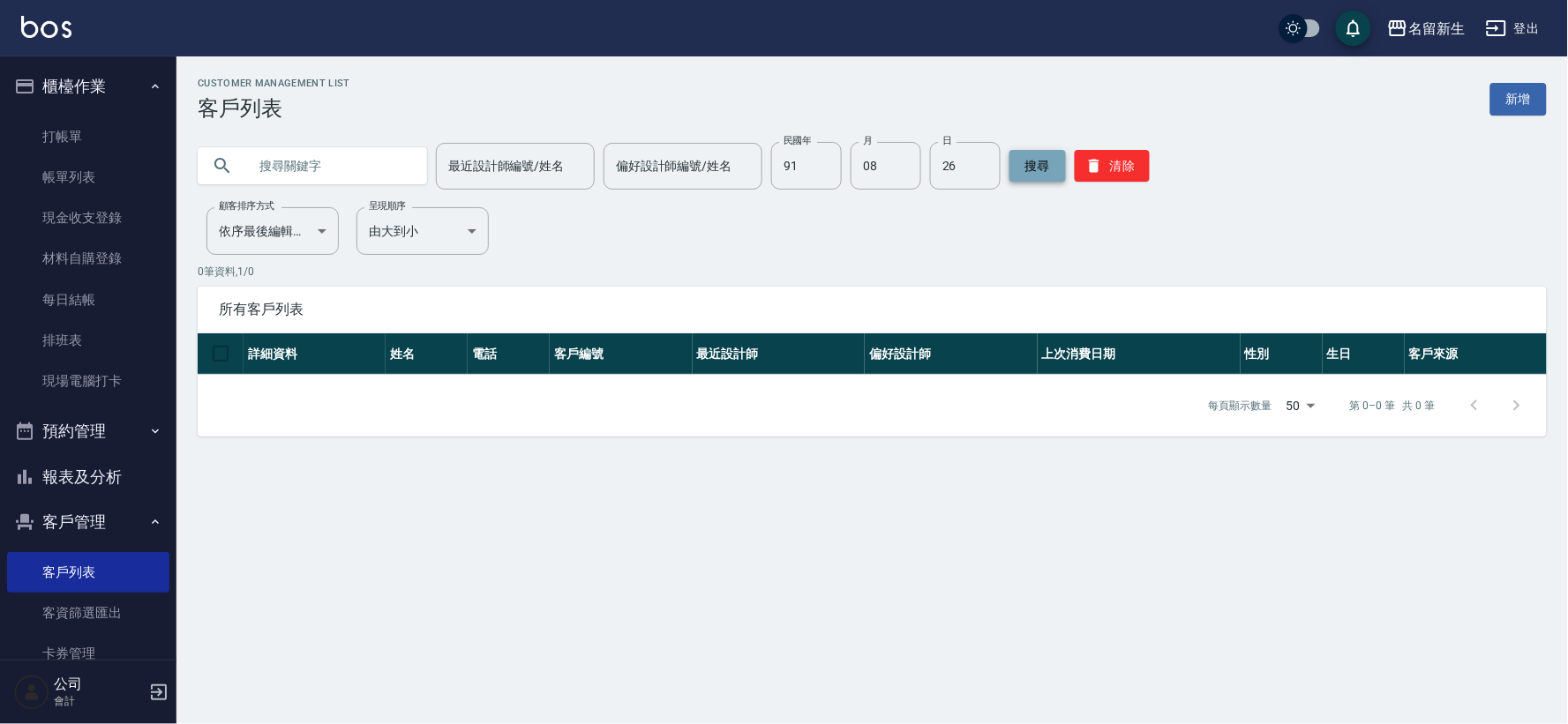
click at [1051, 175] on button "搜尋" at bounding box center [1038, 166] width 57 height 32
click at [1132, 189] on div "搜尋 清除" at bounding box center [1079, 166] width 140 height 48
click at [1130, 155] on button "清除" at bounding box center [1112, 166] width 75 height 32
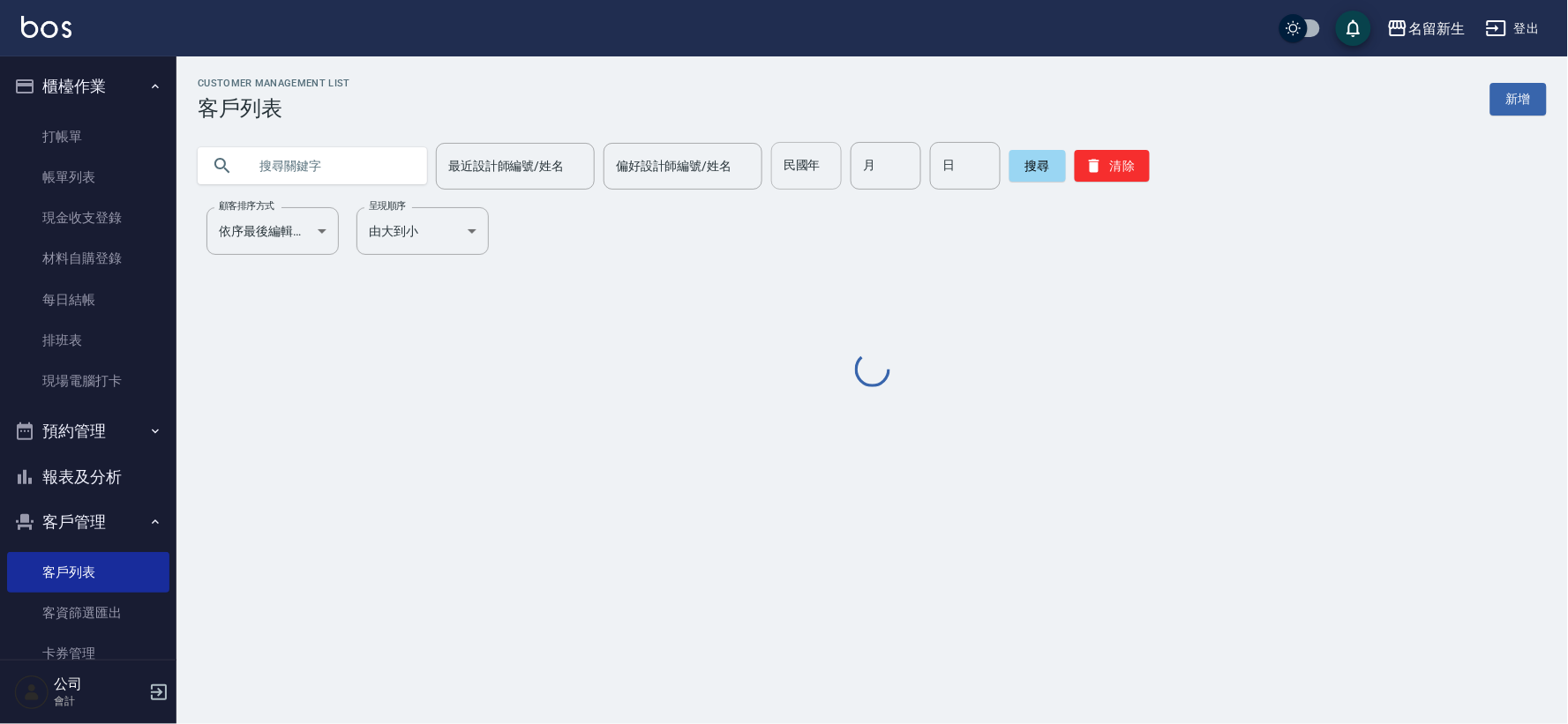
click at [813, 181] on input "民國年" at bounding box center [806, 166] width 70 height 48
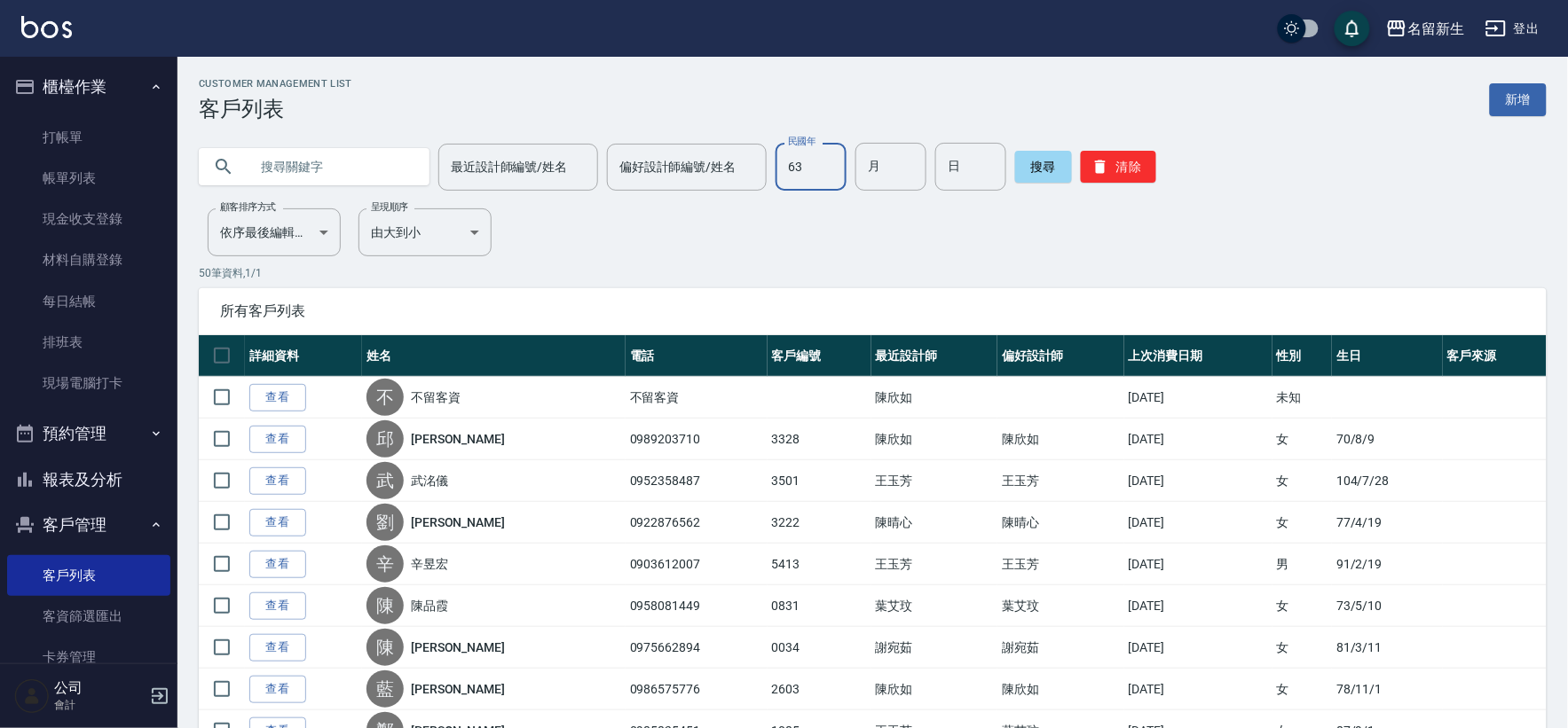
type input "63"
type input "04"
type input "01"
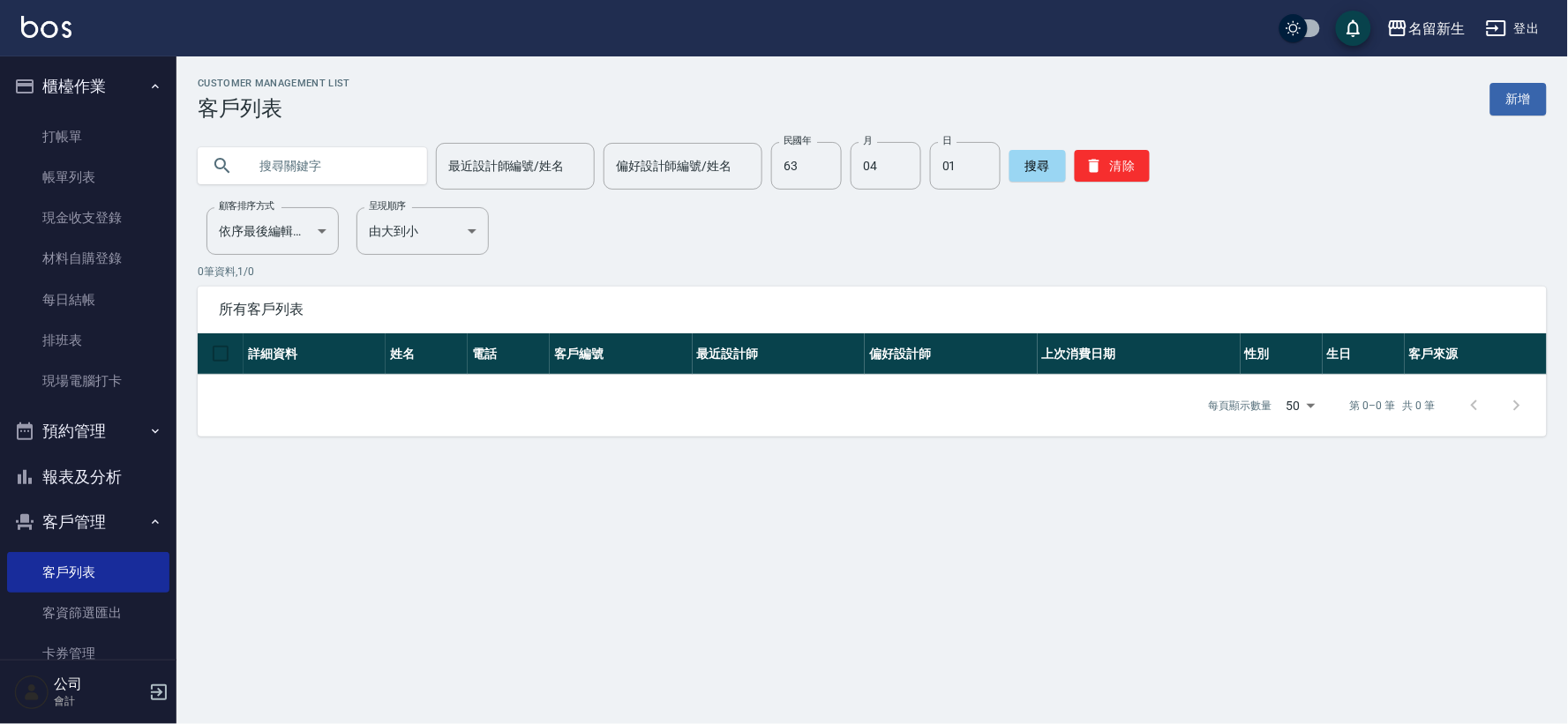
click at [1142, 168] on div "最近設計師編號/姓名 最近設計師編號/姓名 偏好設計師編號/姓名 偏好設計師編號/姓名 民國年 63 民國年 月 04 月 日 01 日 搜尋 清除" at bounding box center [872, 166] width 1349 height 48
click at [1095, 146] on div "搜尋 清除" at bounding box center [1079, 166] width 140 height 48
drag, startPoint x: 1067, startPoint y: 126, endPoint x: 1091, endPoint y: 152, distance: 35.4
click at [1087, 156] on div "最近設計師編號/姓名 最近設計師編號/姓名 偏好設計師編號/姓名 偏好設計師編號/姓名 民國年 63 民國年 月 04 月 日 01 日 搜尋 清除" at bounding box center [861, 155] width 1370 height 69
click at [1092, 152] on button "清除" at bounding box center [1112, 166] width 75 height 32
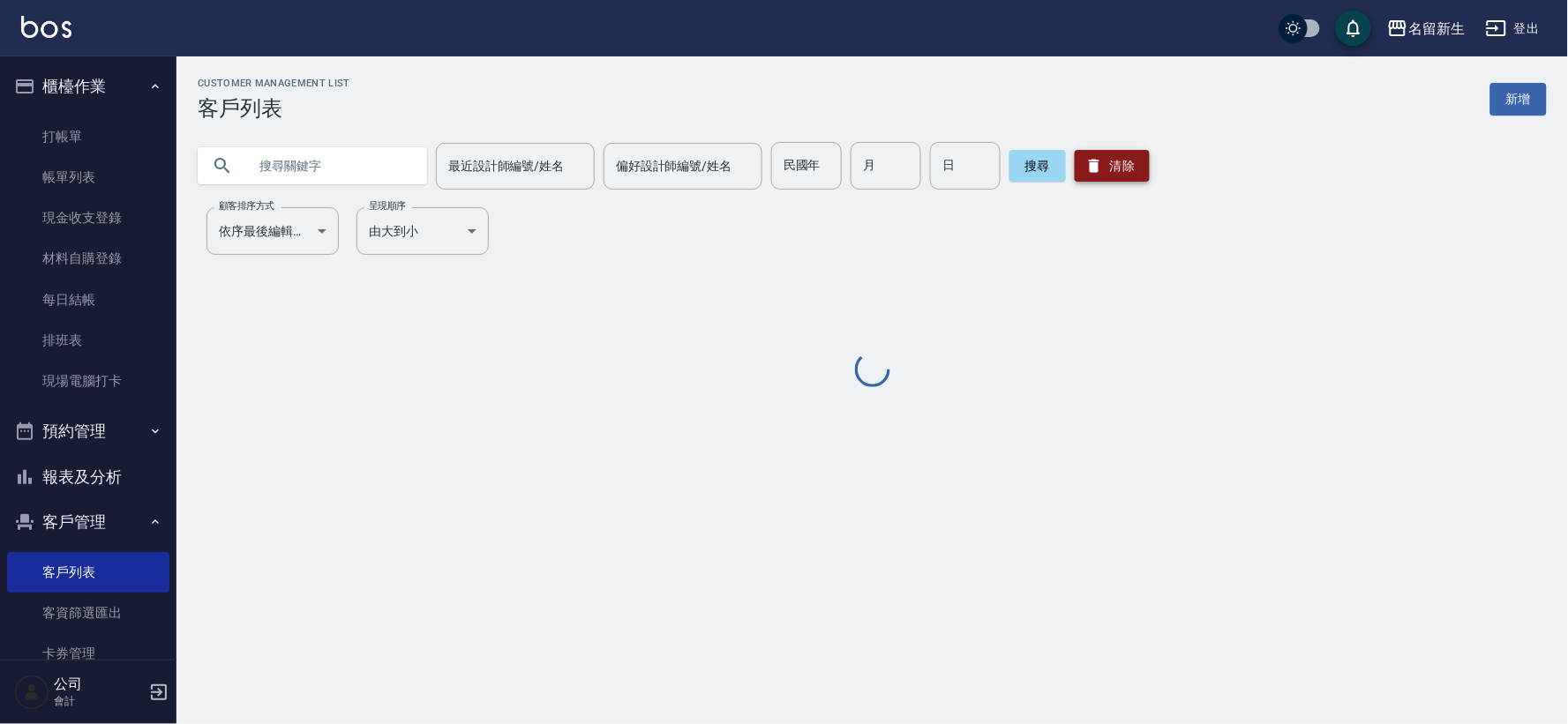
click at [1092, 152] on button "清除" at bounding box center [1112, 166] width 75 height 32
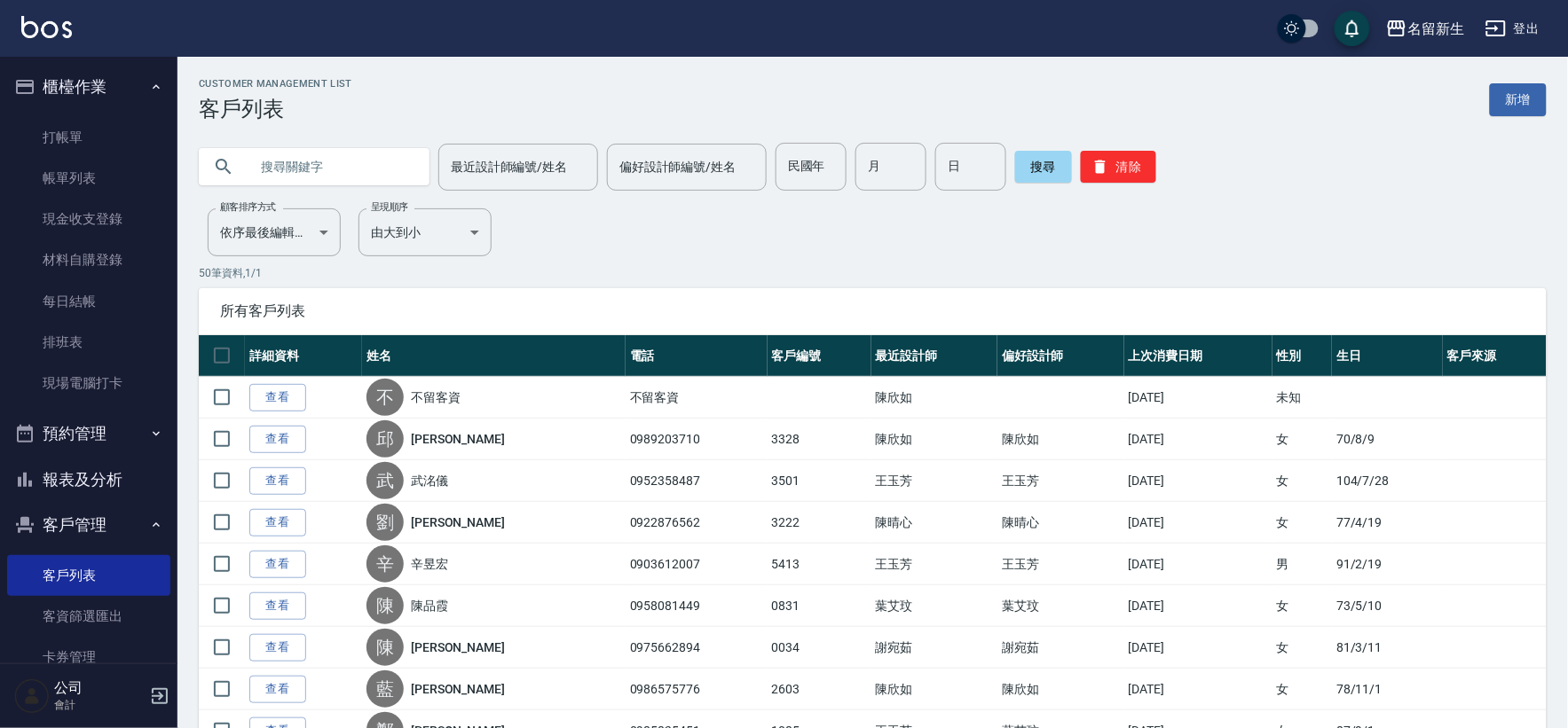
click at [356, 178] on input "text" at bounding box center [331, 167] width 167 height 48
type input "ㄌ"
type input "劉淑卿"
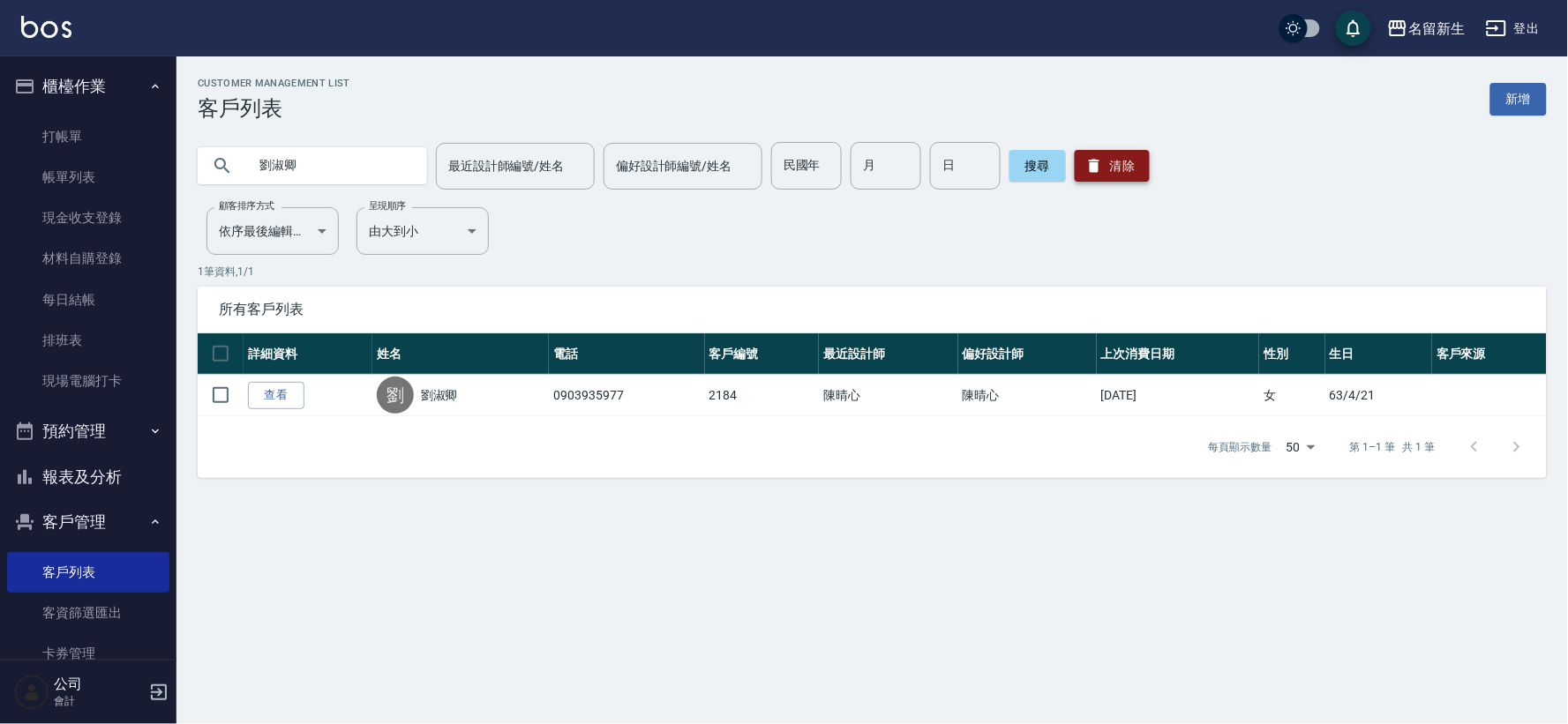
click at [1120, 160] on button "清除" at bounding box center [1112, 166] width 75 height 32
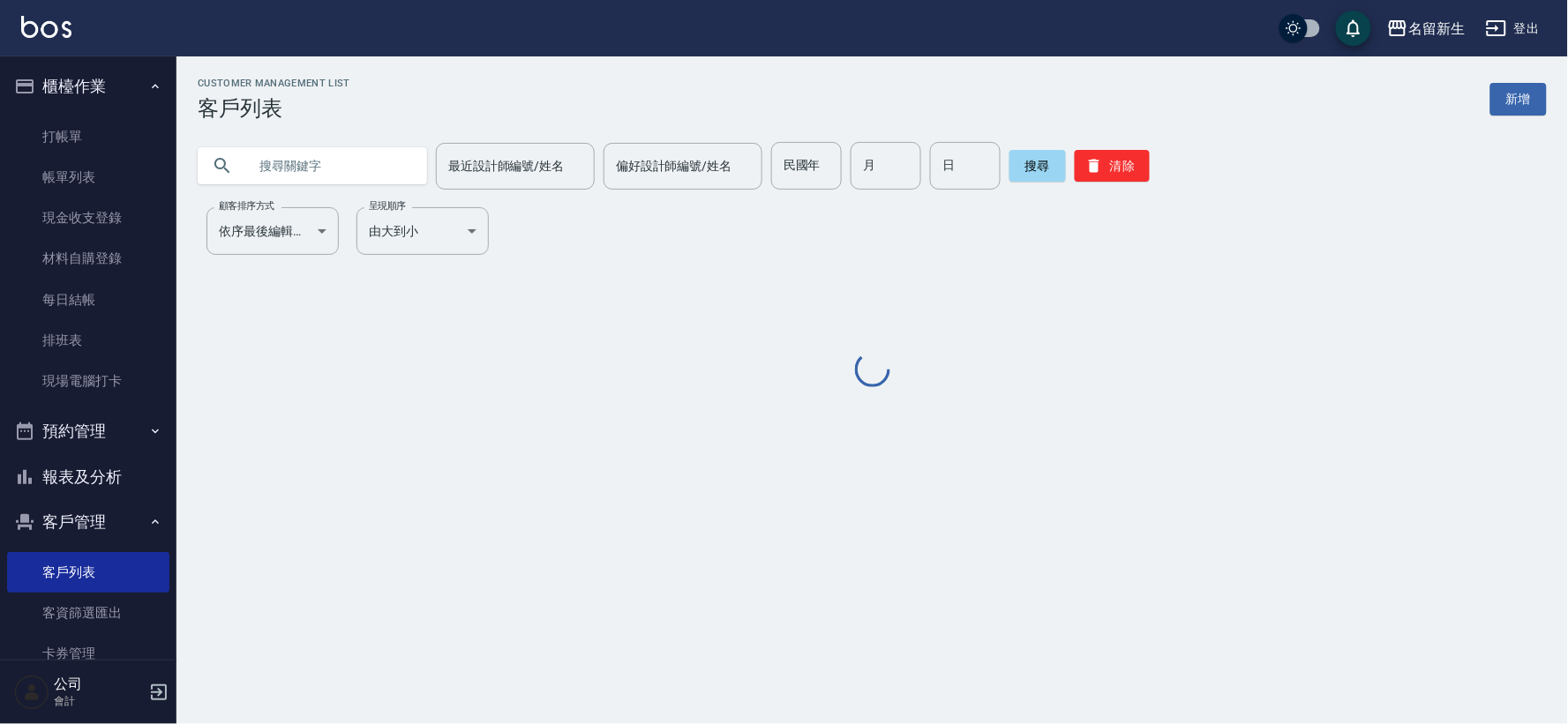
click at [360, 161] on input "text" at bounding box center [330, 166] width 166 height 48
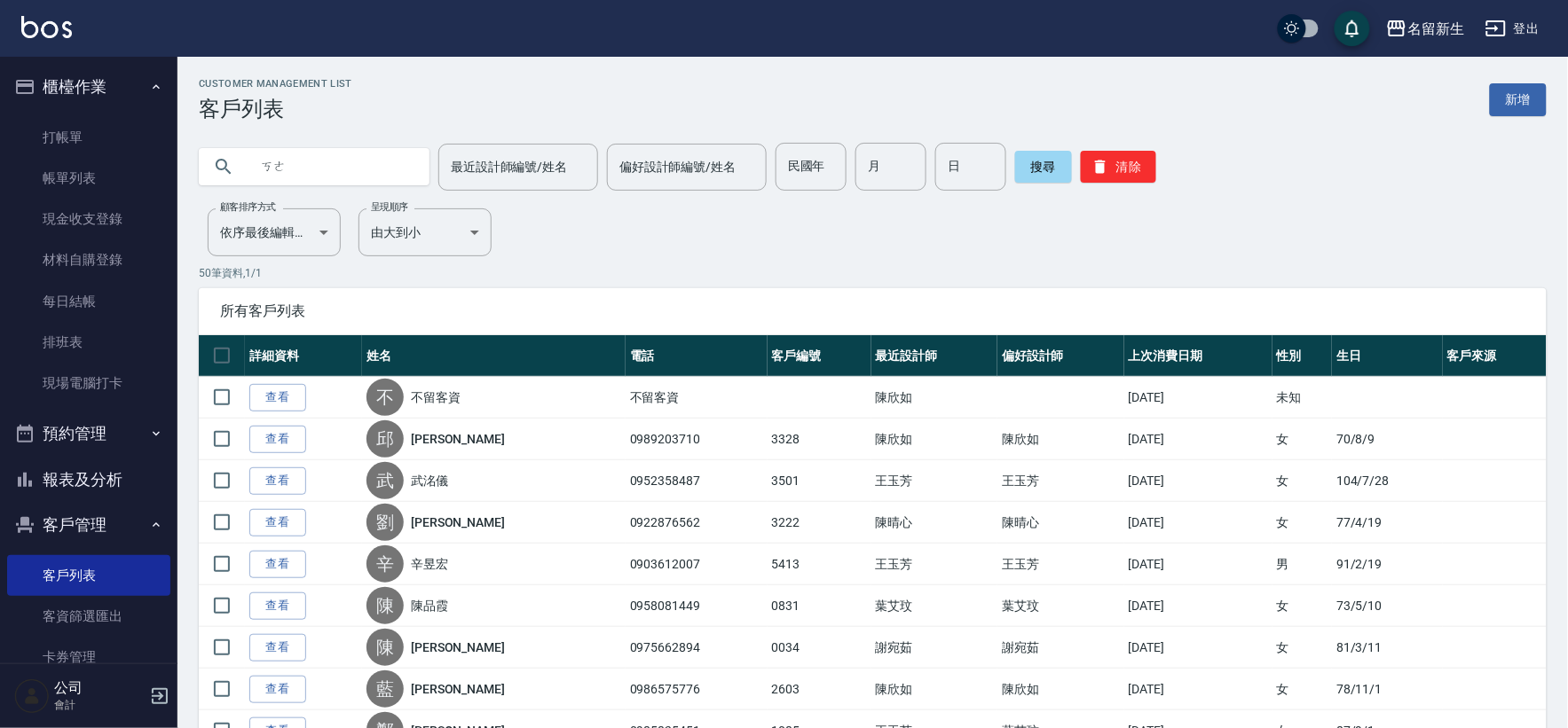
type input "科"
type input "[PERSON_NAME]"
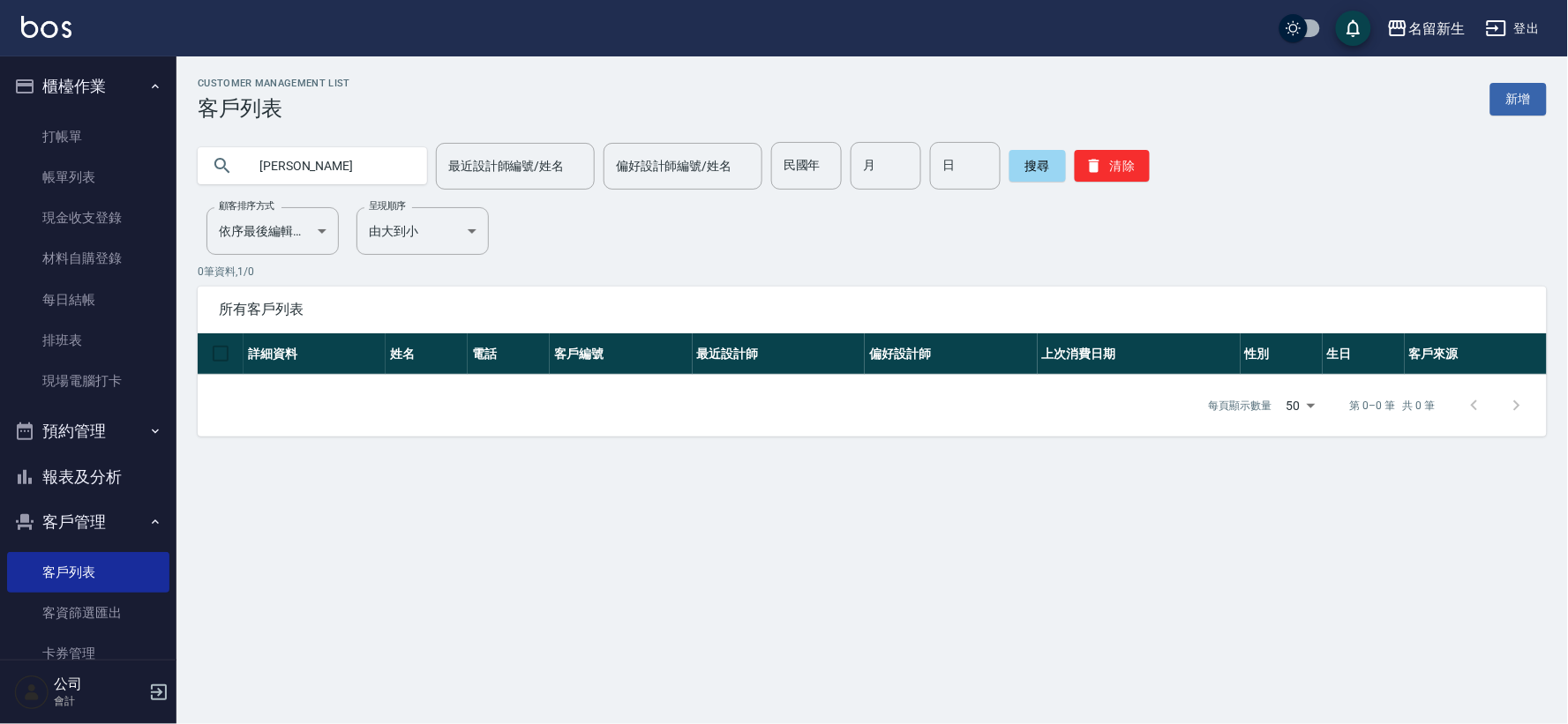
click at [1127, 148] on div "搜尋 清除" at bounding box center [1079, 166] width 140 height 48
click at [1106, 174] on button "清除" at bounding box center [1112, 166] width 75 height 32
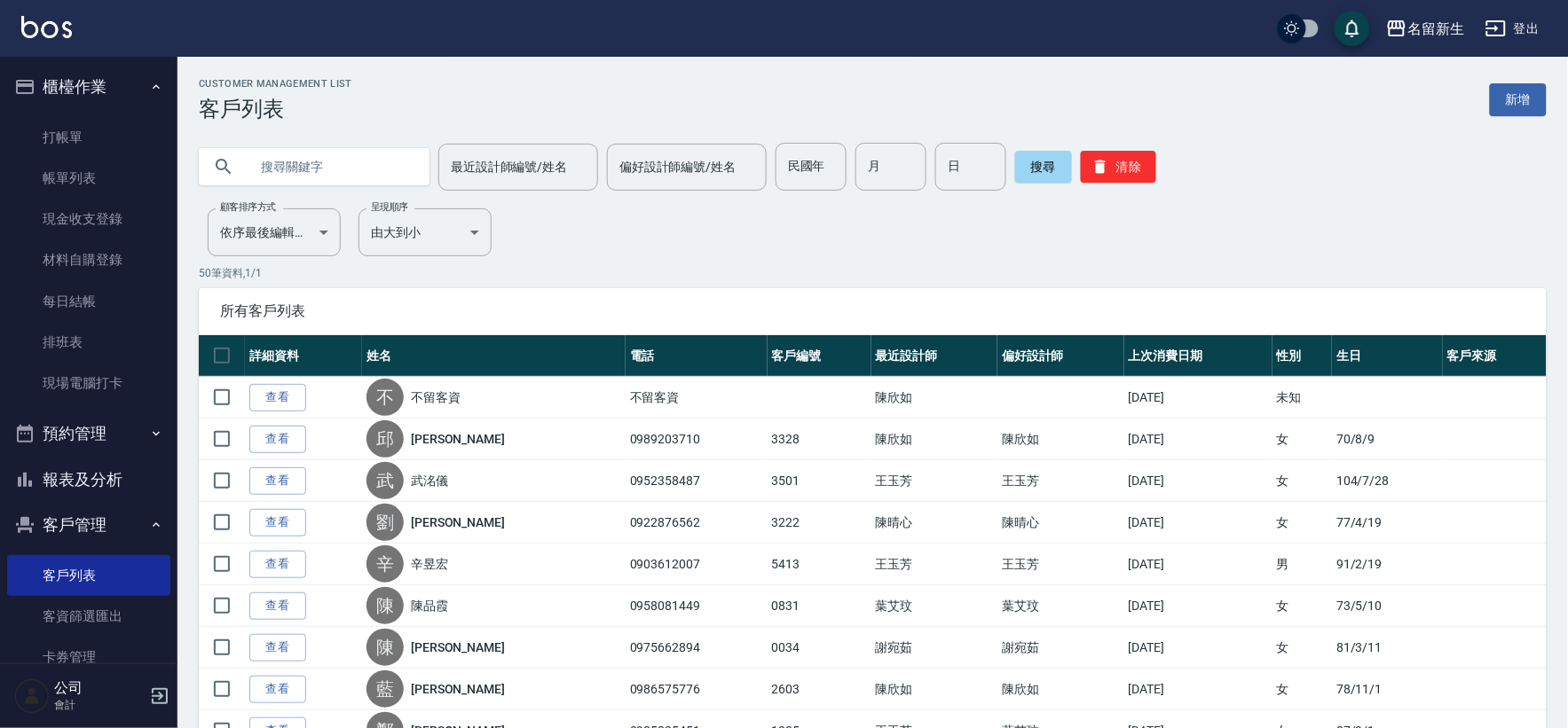
click at [1081, 151] on button "清除" at bounding box center [1119, 167] width 75 height 32
click at [82, 117] on link "打帳單" at bounding box center [88, 137] width 163 height 40
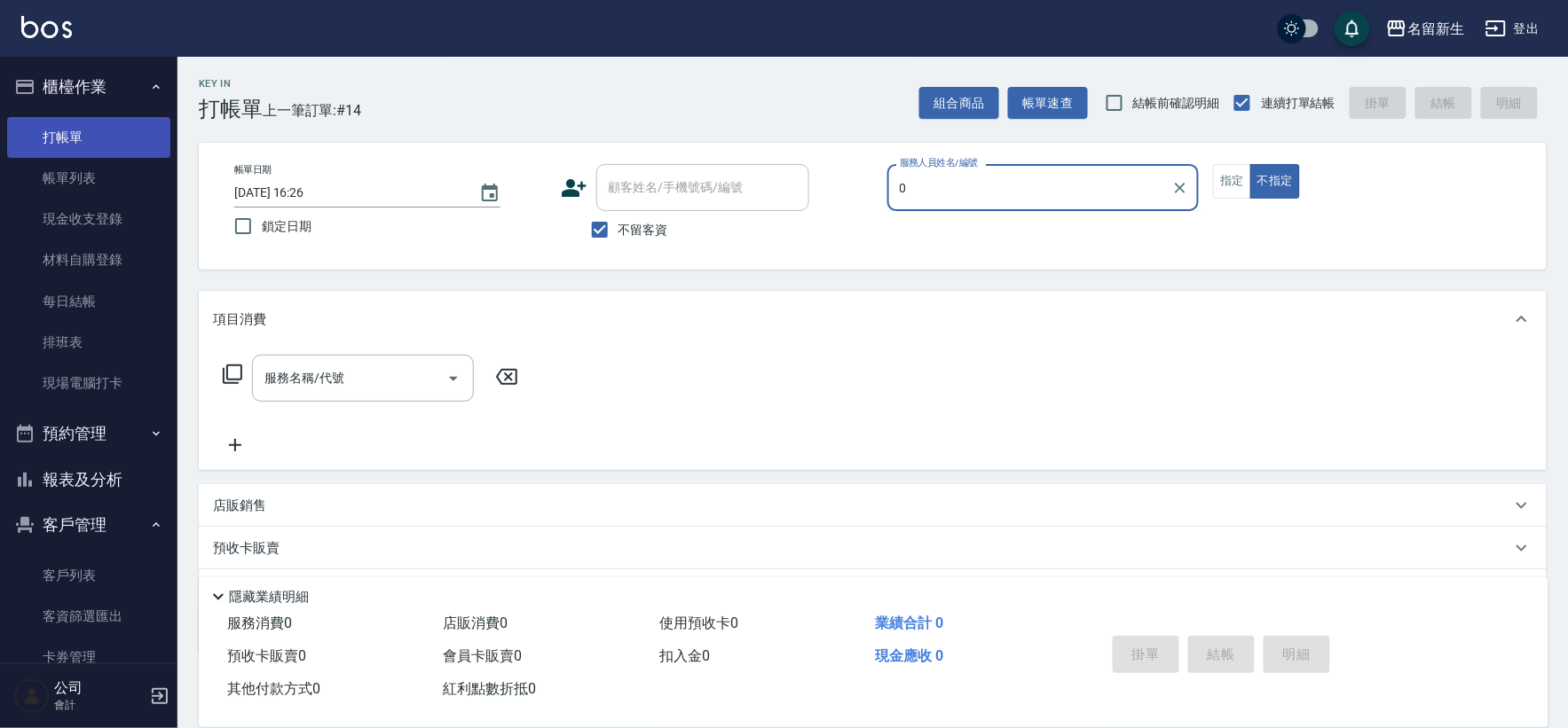
type input "09"
click at [1187, 196] on icon "Clear" at bounding box center [1179, 188] width 17 height 17
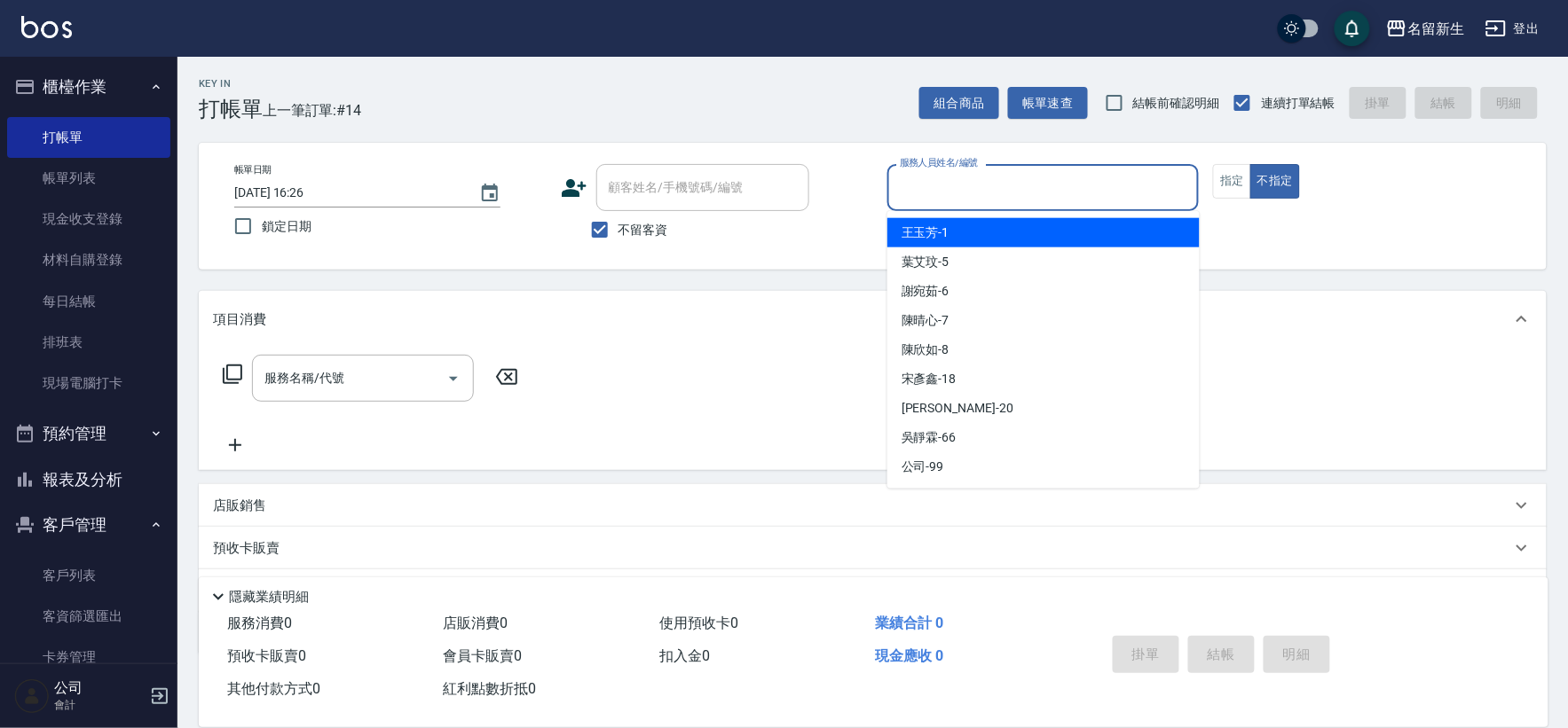
drag, startPoint x: 626, startPoint y: 220, endPoint x: 637, endPoint y: 201, distance: 22.0
click at [627, 217] on label "不留客資" at bounding box center [624, 229] width 87 height 37
click at [619, 217] on input "不留客資" at bounding box center [599, 229] width 37 height 37
checkbox input "false"
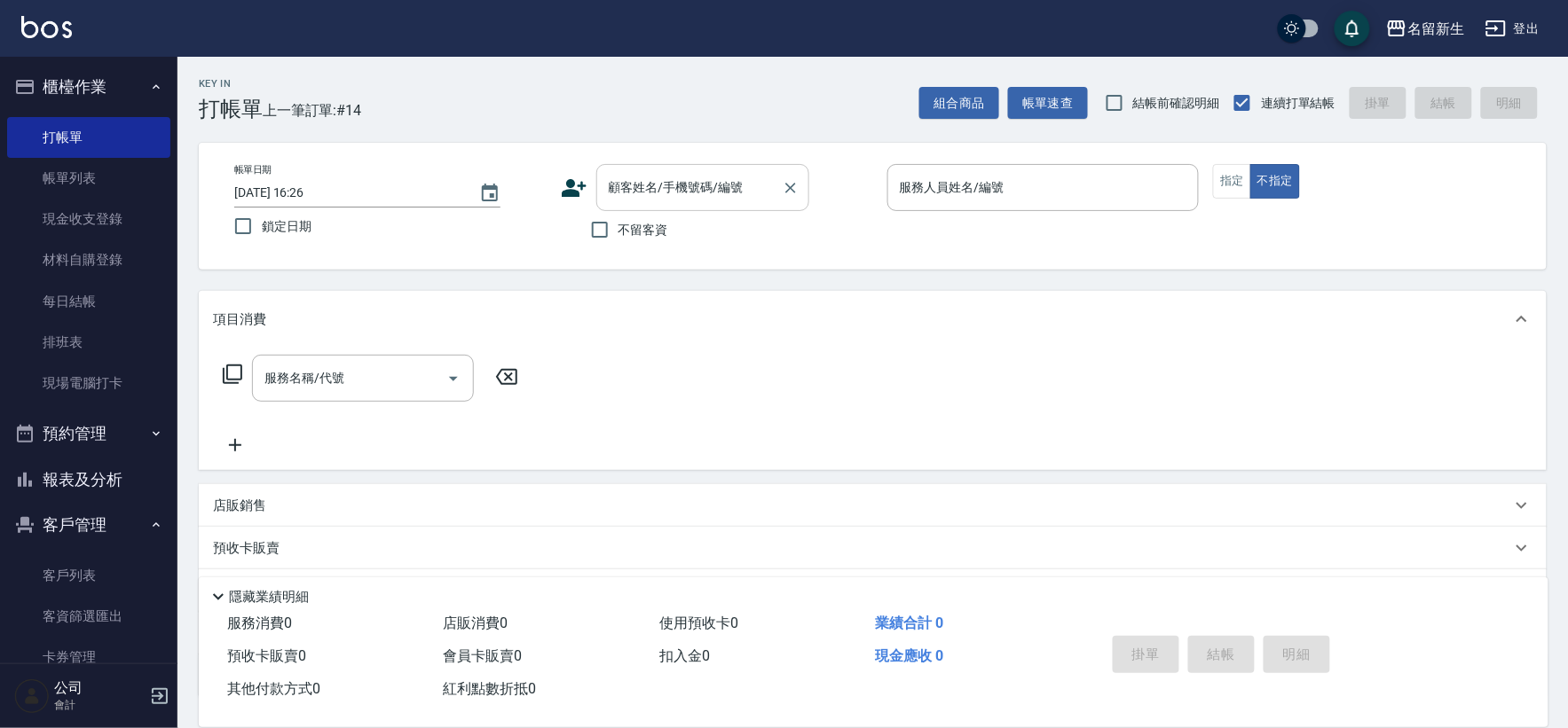
click at [637, 198] on input "顧客姓名/手機號碼/編號" at bounding box center [689, 188] width 170 height 31
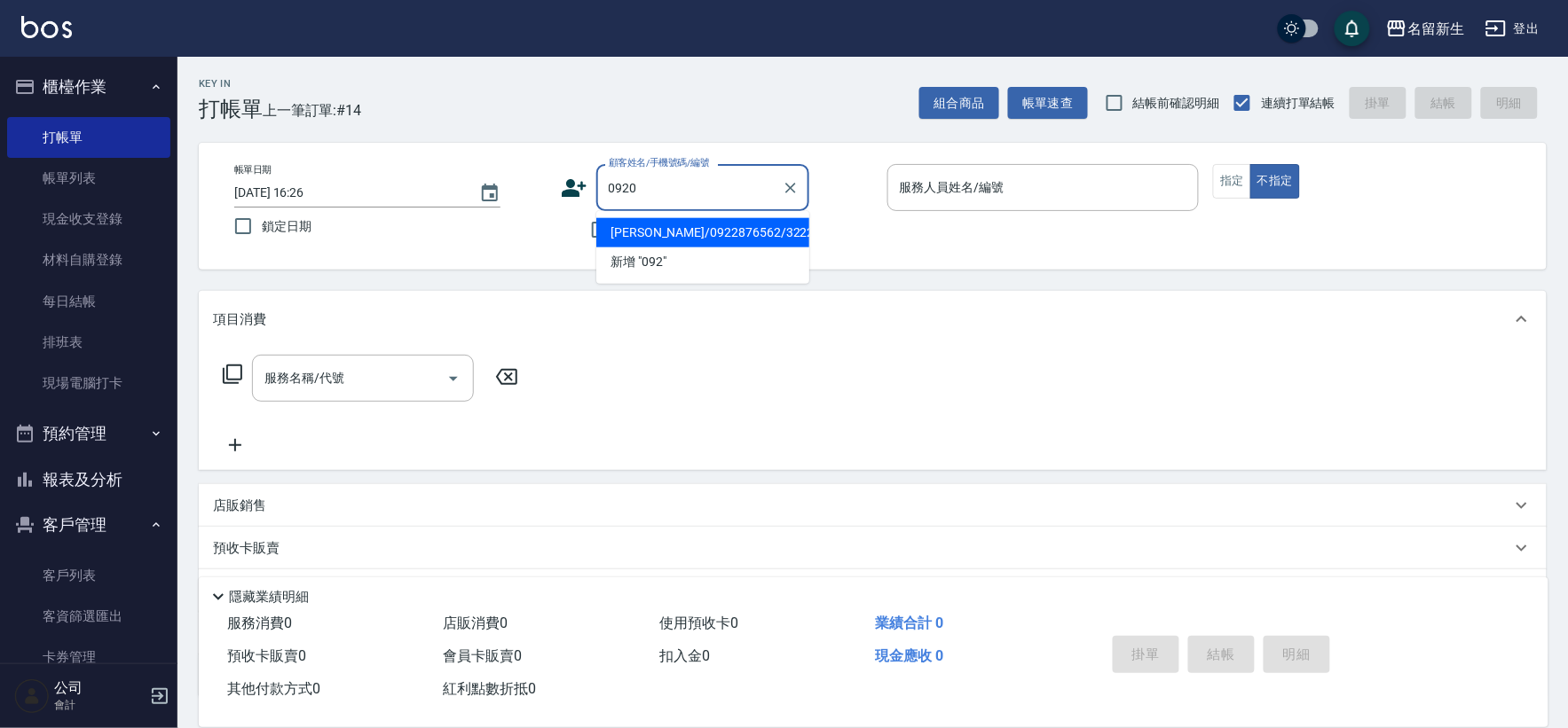
type input "0920"
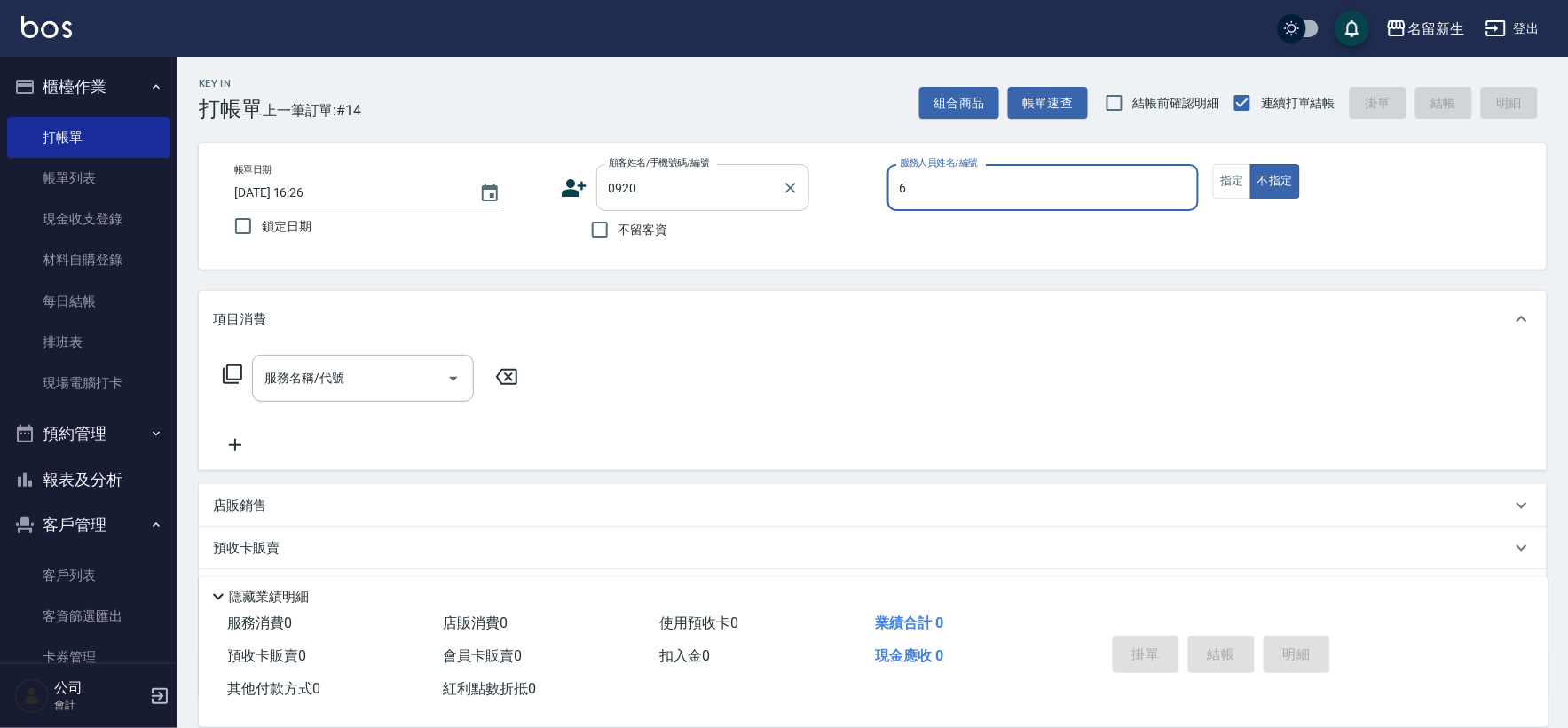
type input "[PERSON_NAME]-6"
type button "false"
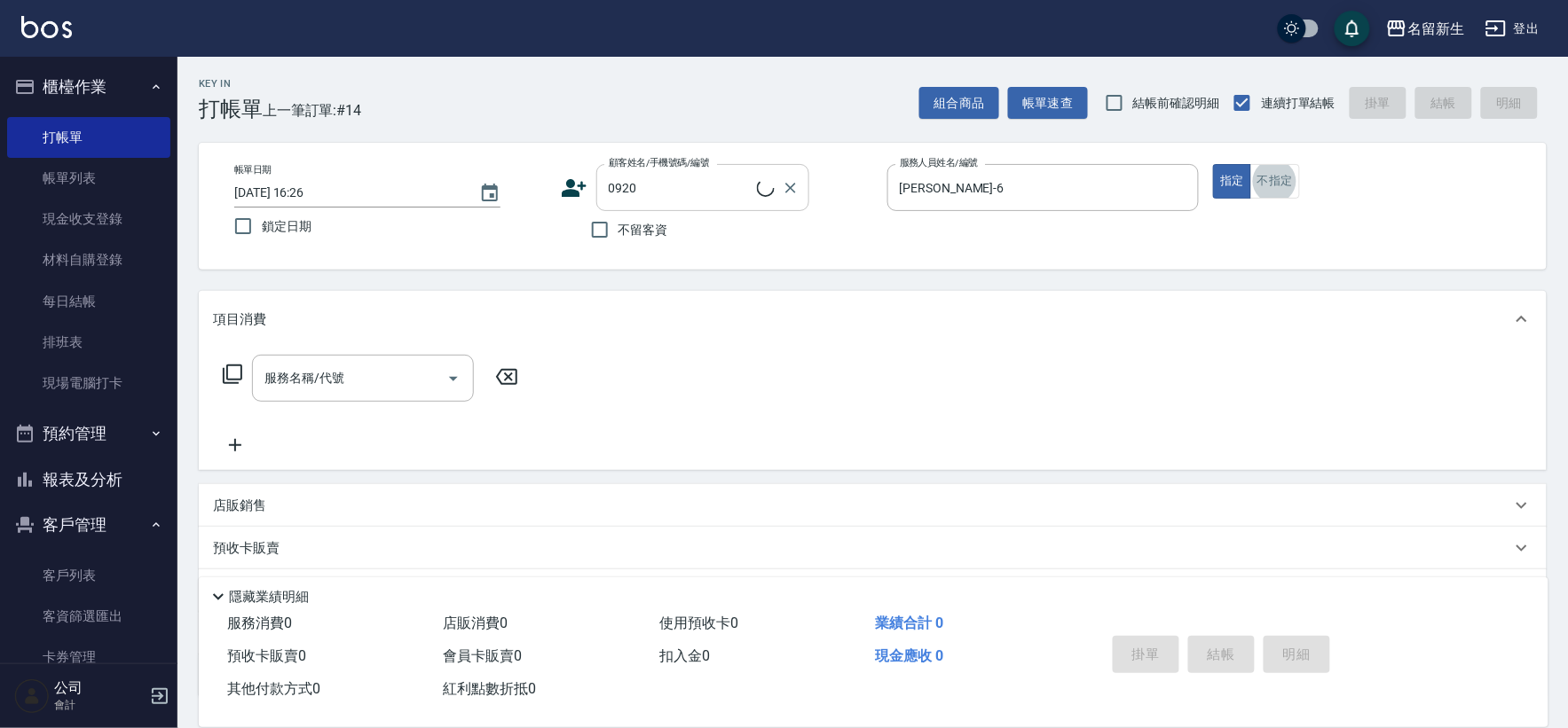
type input "[PERSON_NAME]/0955952880/0920"
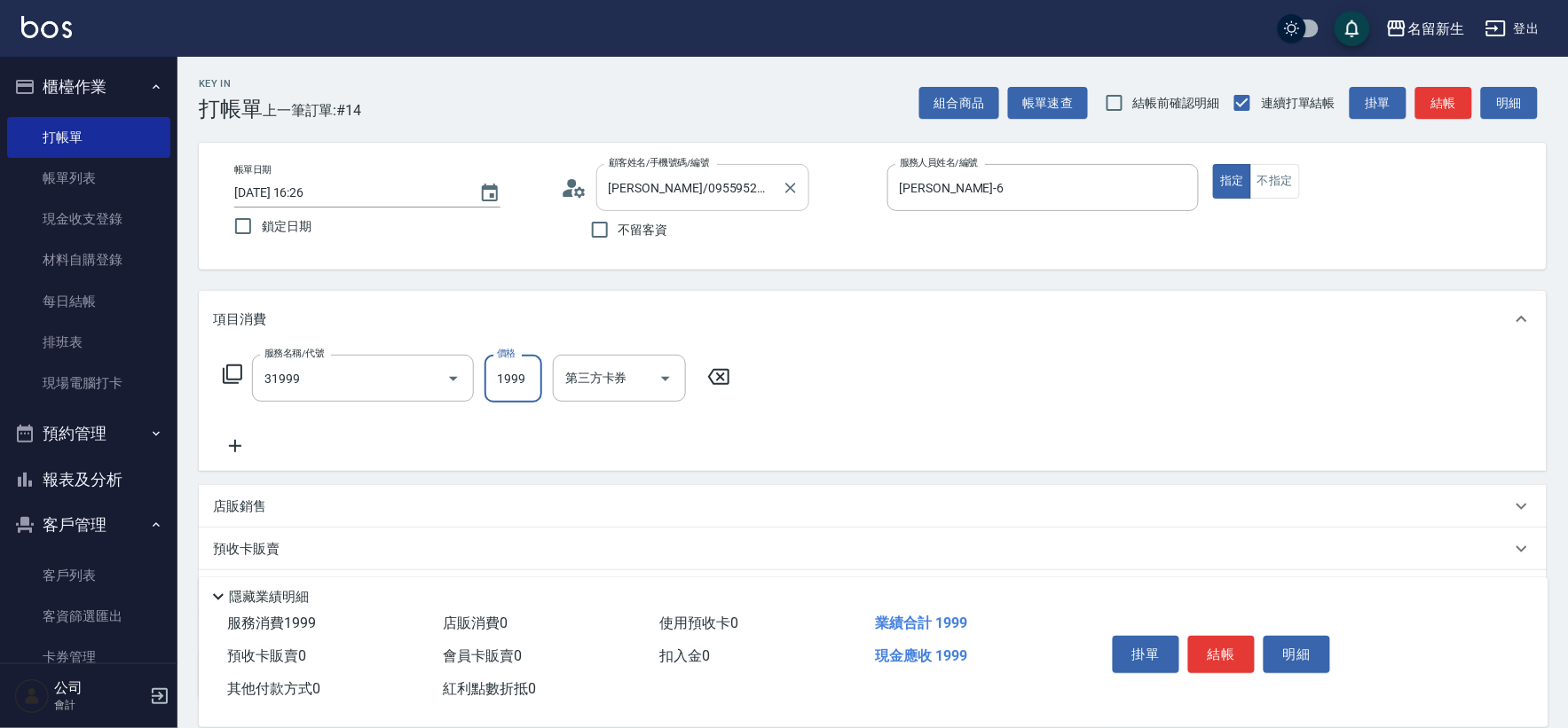
type input "1999以下燙髮(31999)"
type input "1500"
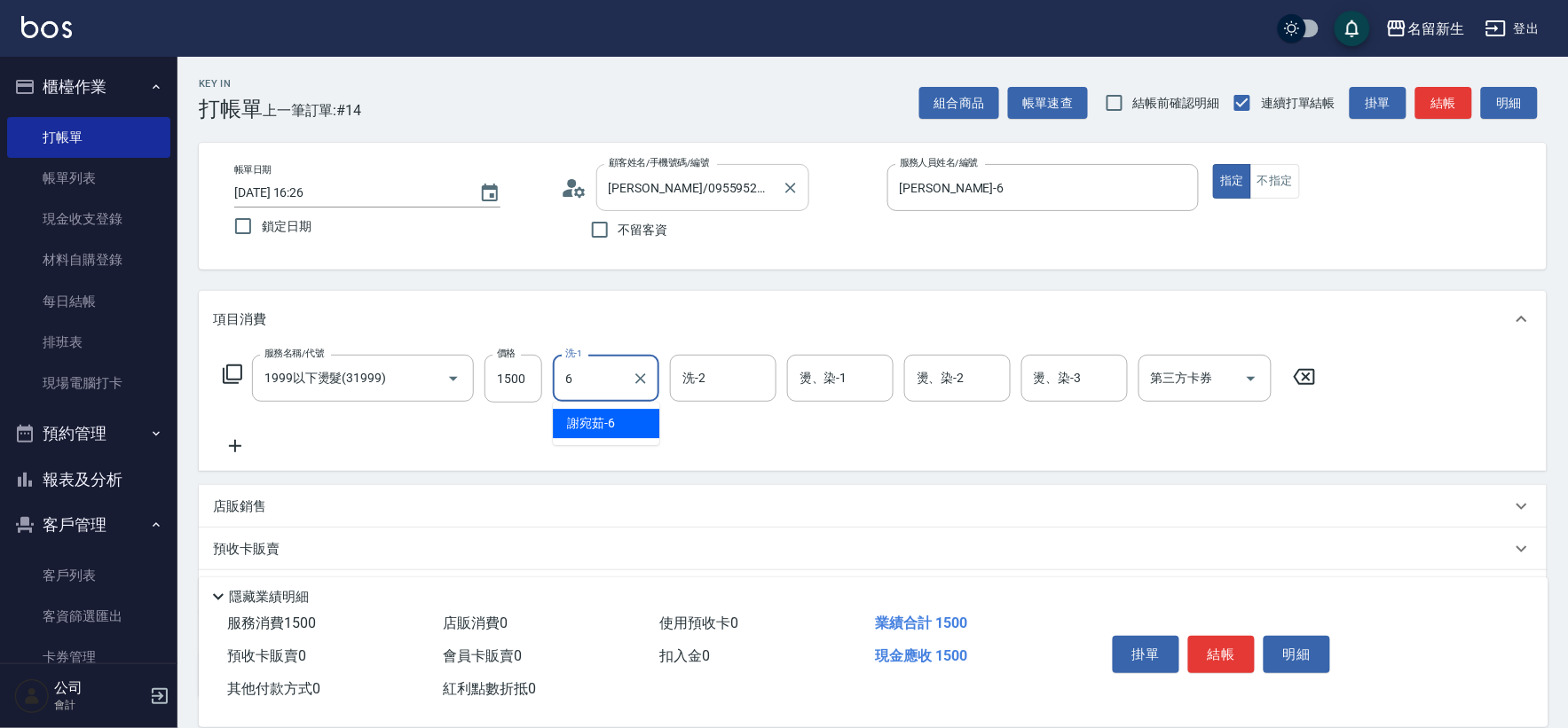
type input "[PERSON_NAME]-6"
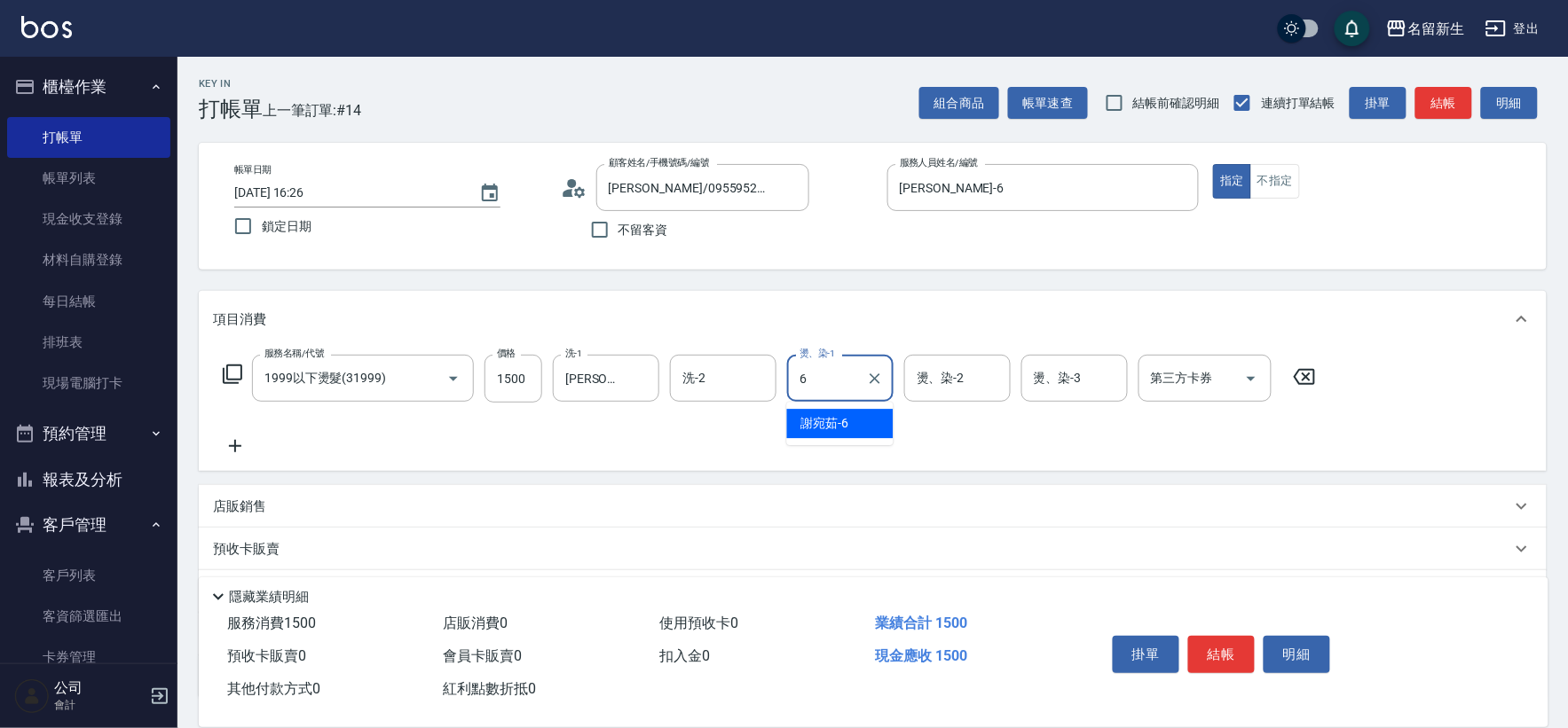
type input "[PERSON_NAME]-6"
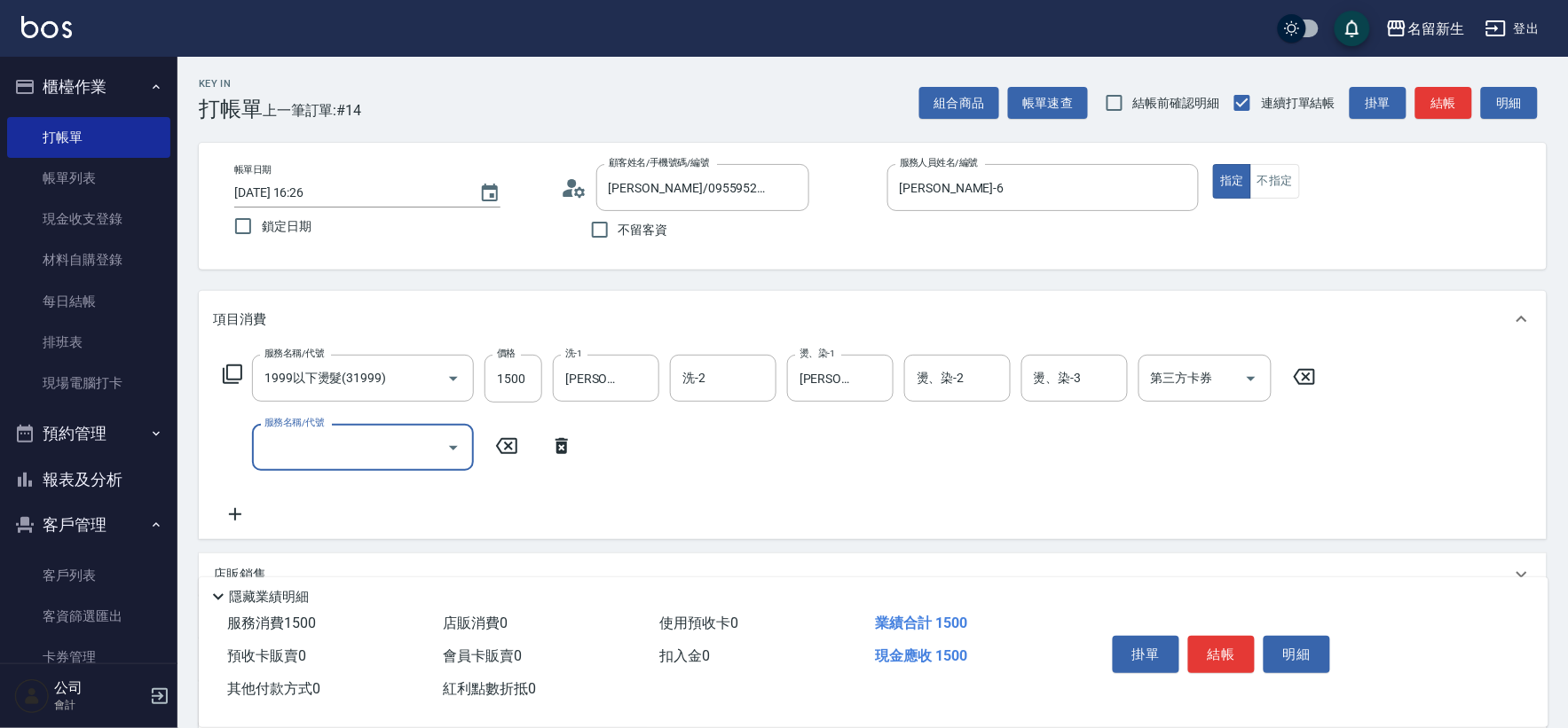
type input "5"
type input "1999以下染髮(41999)"
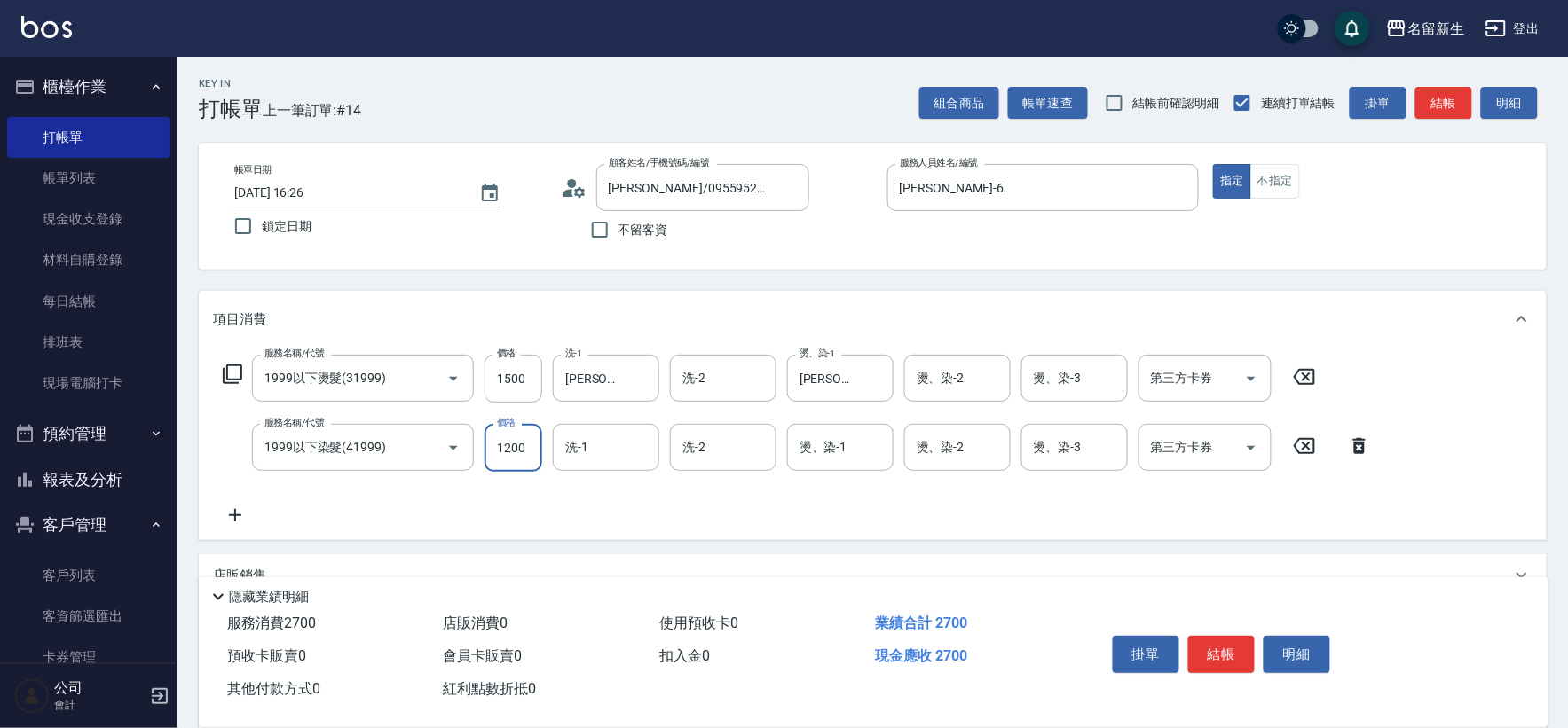
type input "1200"
type input "[PERSON_NAME]-18"
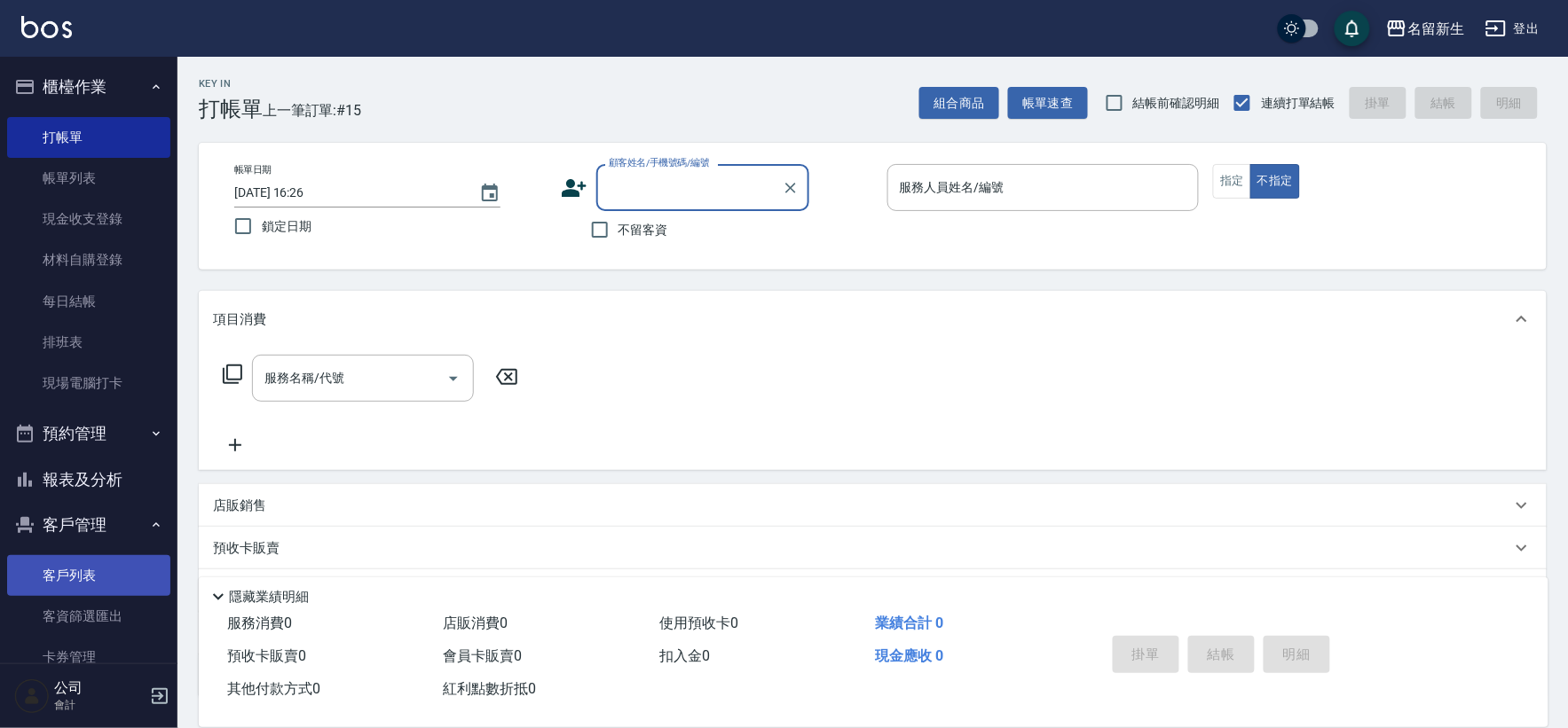
click at [72, 580] on link "客戶列表" at bounding box center [88, 575] width 163 height 40
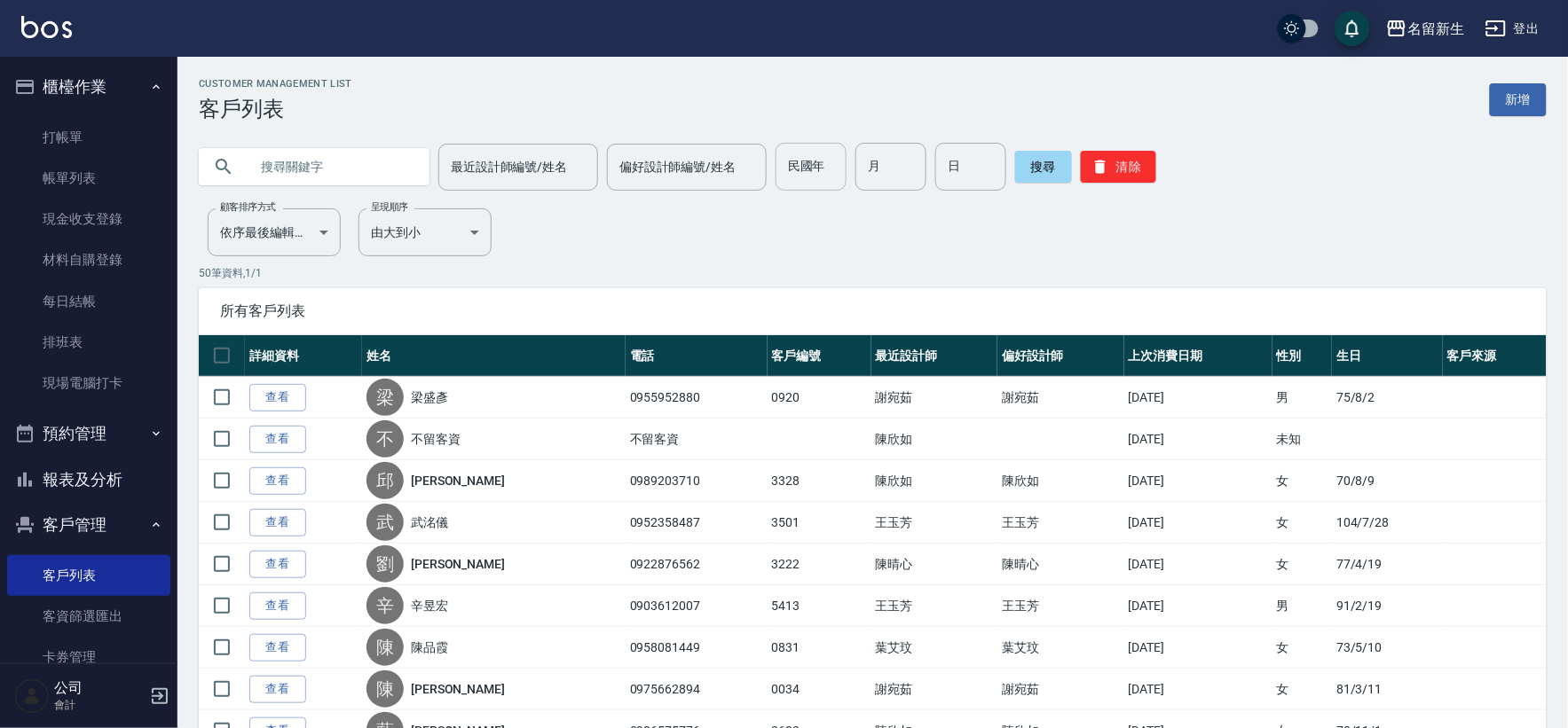
click at [796, 168] on input "民國年" at bounding box center [810, 167] width 71 height 48
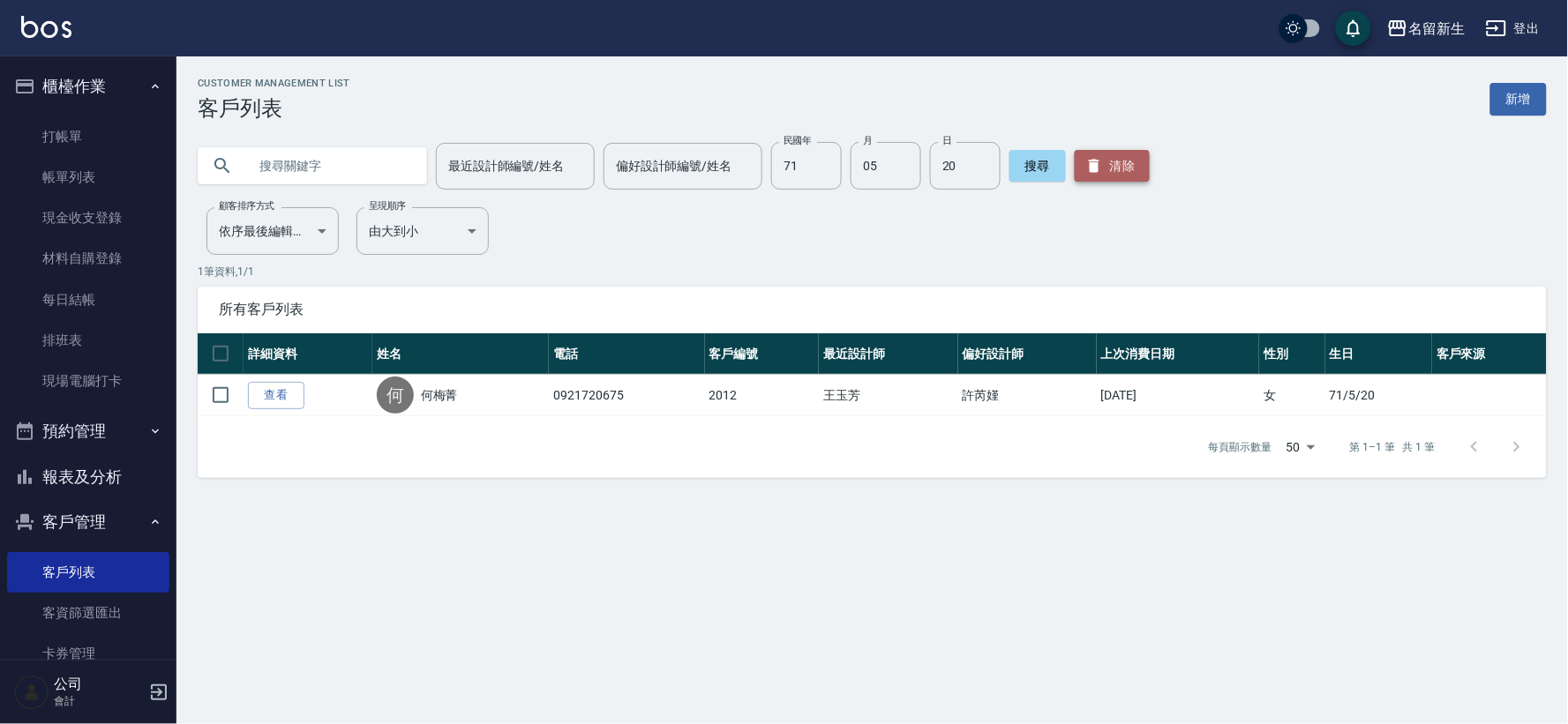
click at [1115, 168] on button "清除" at bounding box center [1112, 166] width 75 height 32
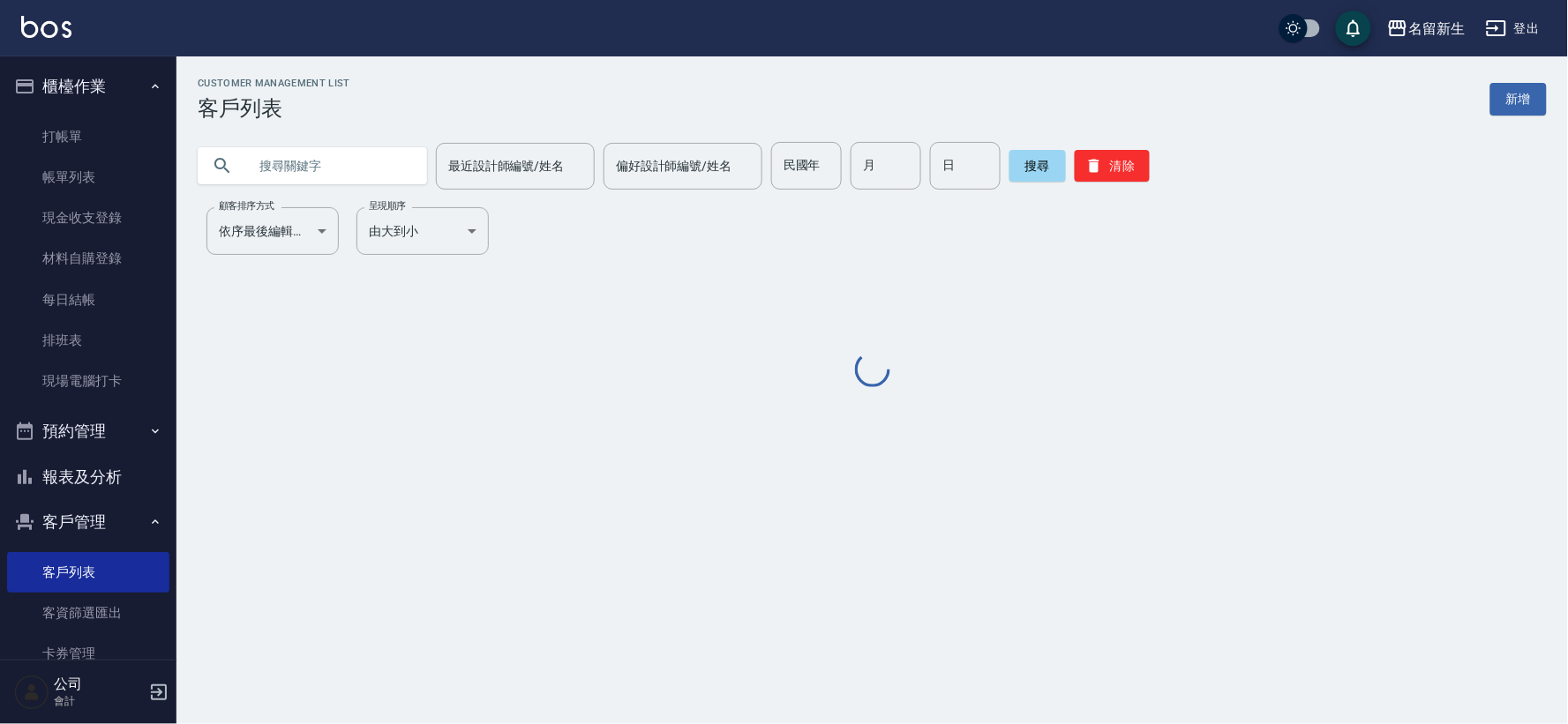
click at [340, 166] on input "text" at bounding box center [330, 166] width 166 height 48
